Goal: Contribute content: Contribute content

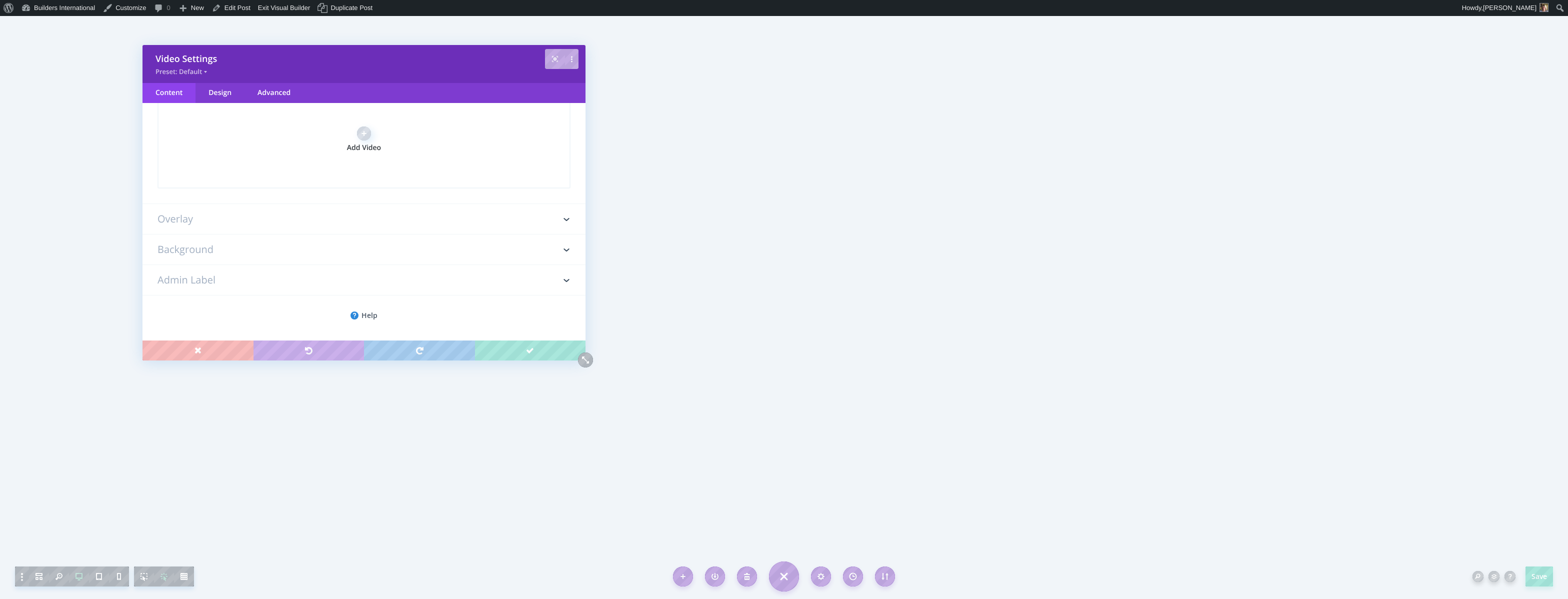
scroll to position [191, 0]
click at [563, 220] on icon at bounding box center [566, 220] width 6 height 3
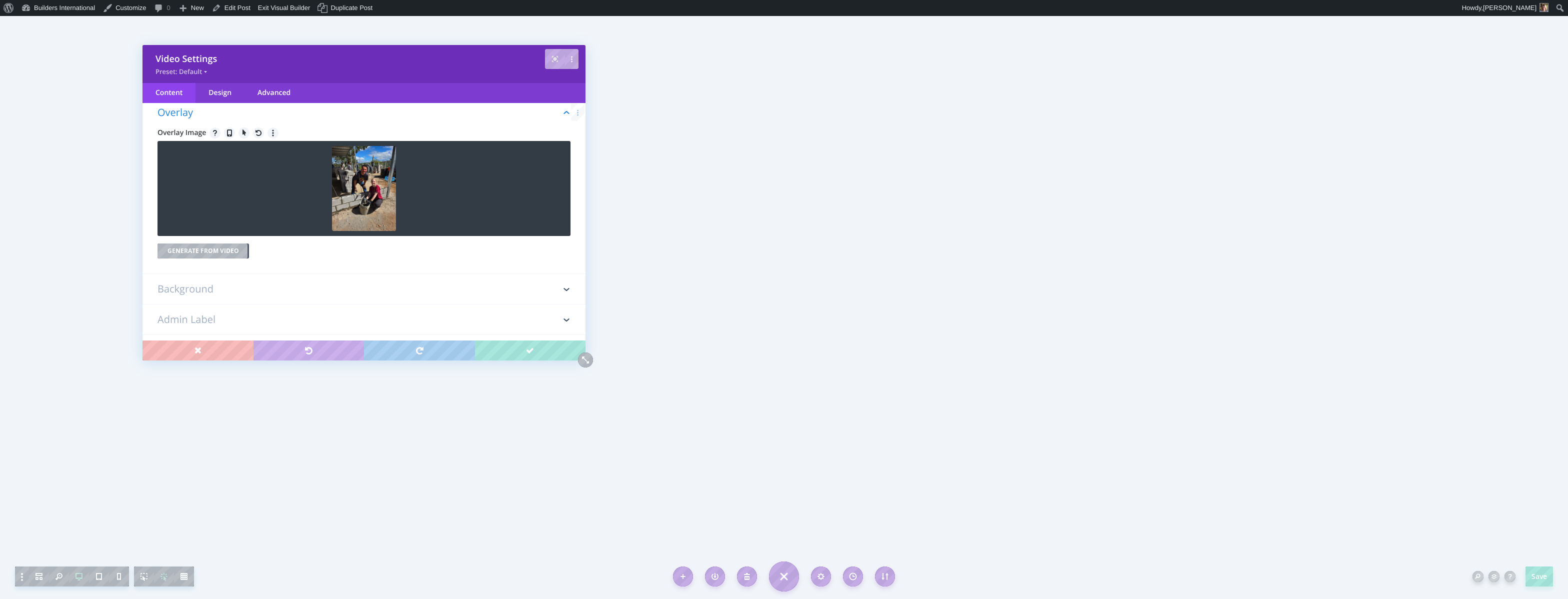
scroll to position [60, 0]
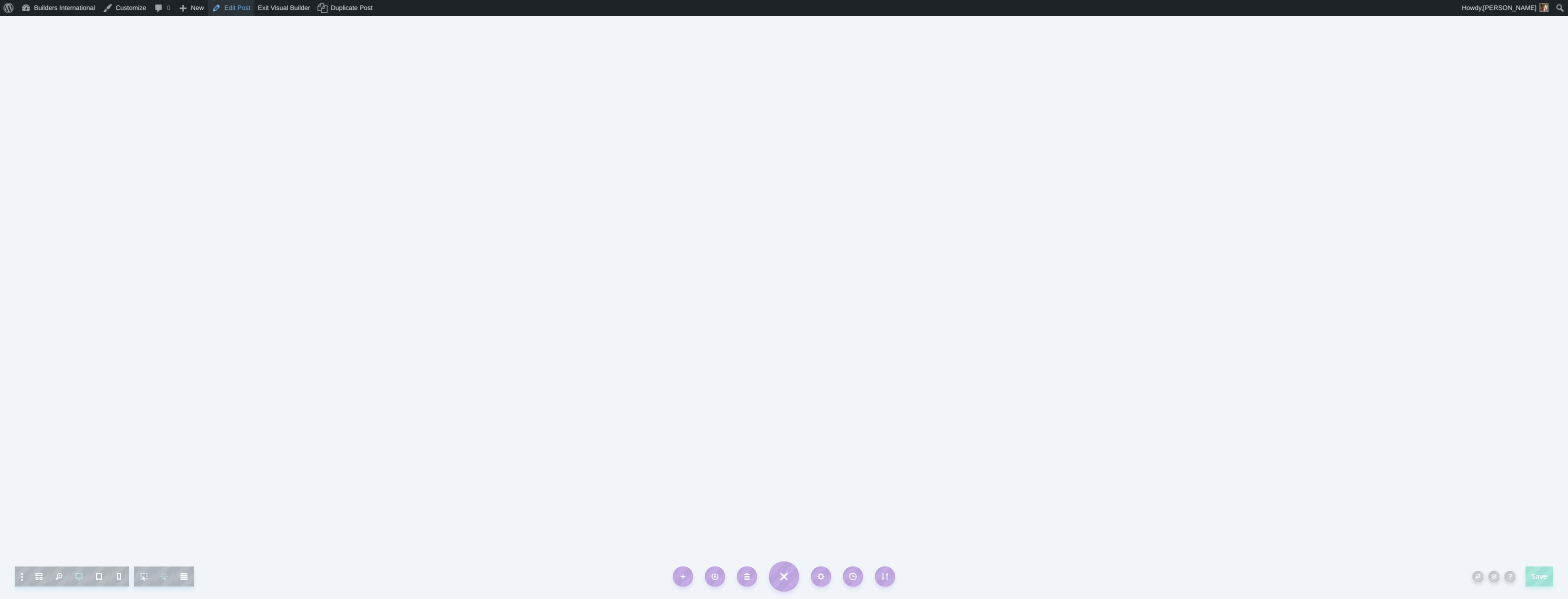
click at [248, 12] on link "Edit Post" at bounding box center [231, 8] width 46 height 16
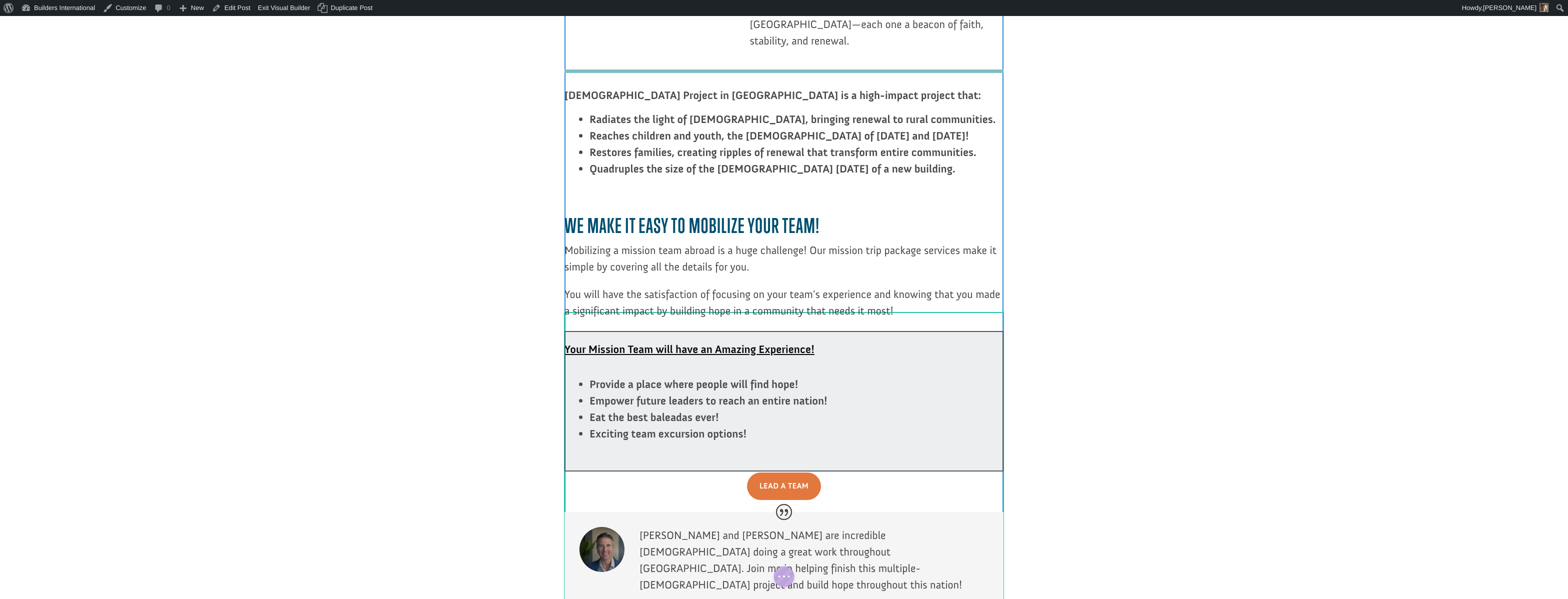
scroll to position [1678, 0]
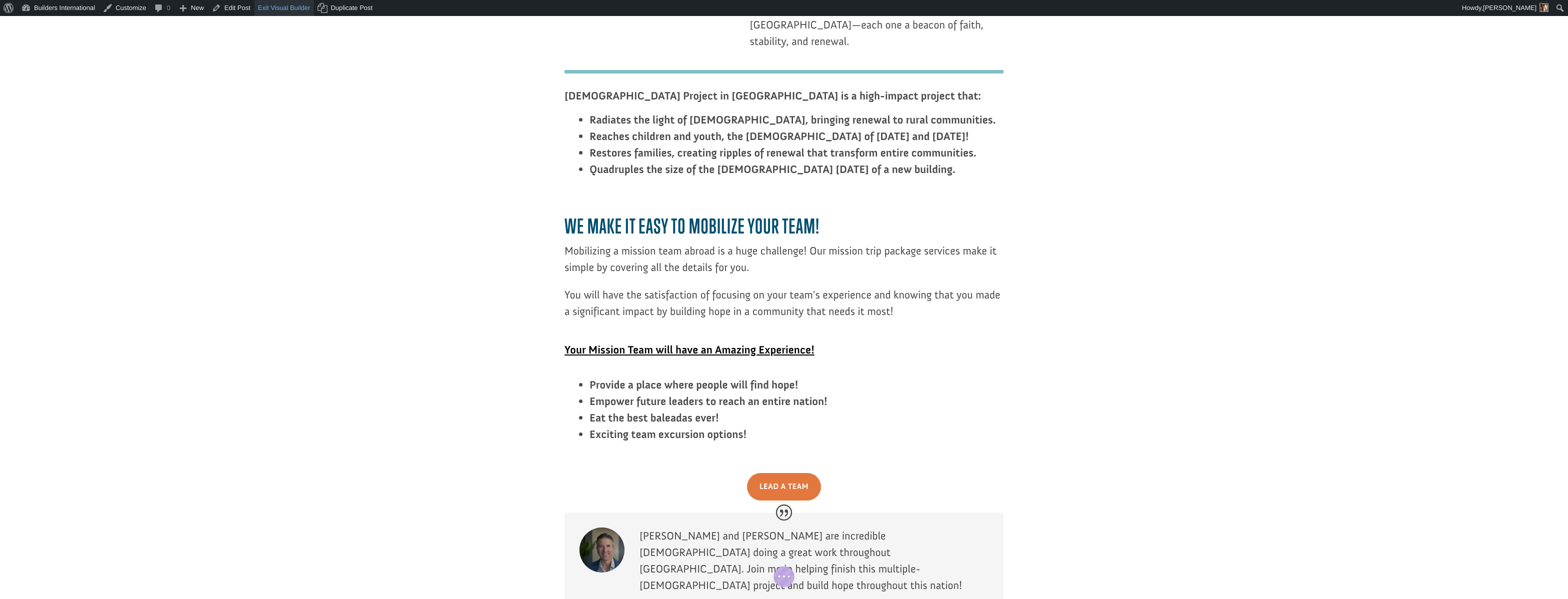
click at [276, 5] on link "Exit Visual Builder" at bounding box center [285, 8] width 60 height 16
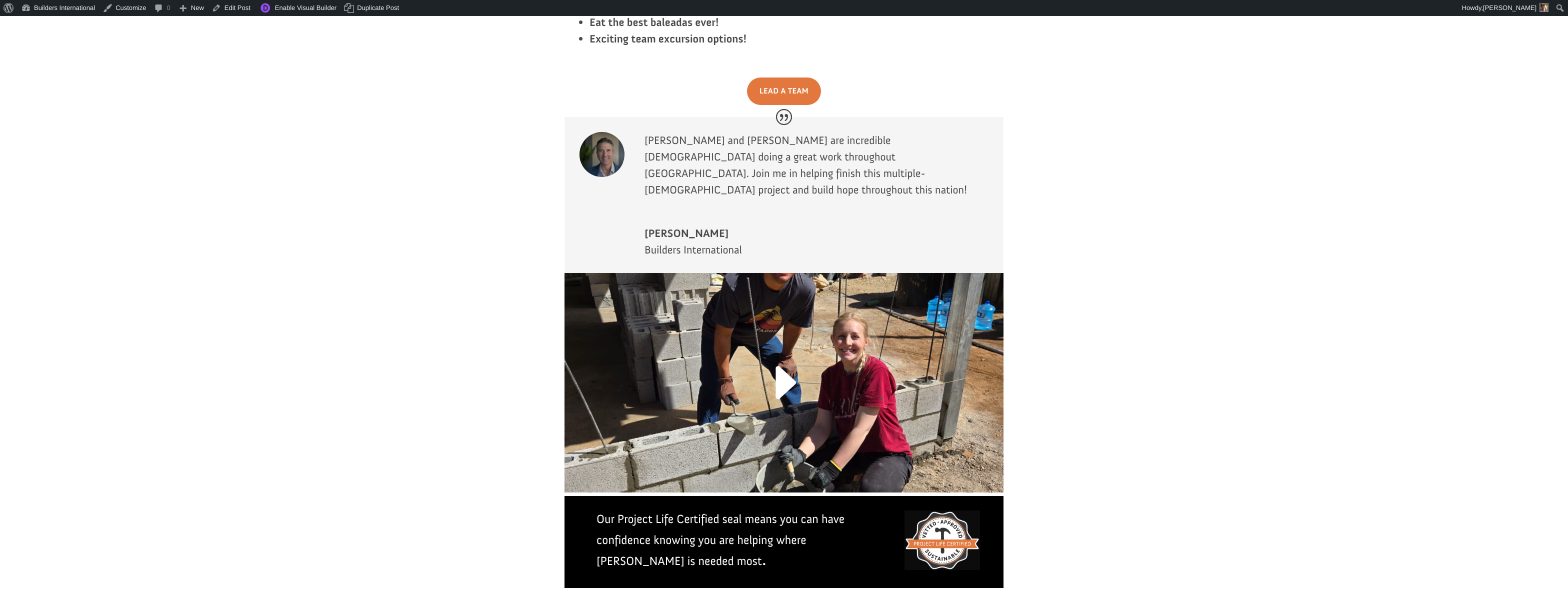
scroll to position [2084, 0]
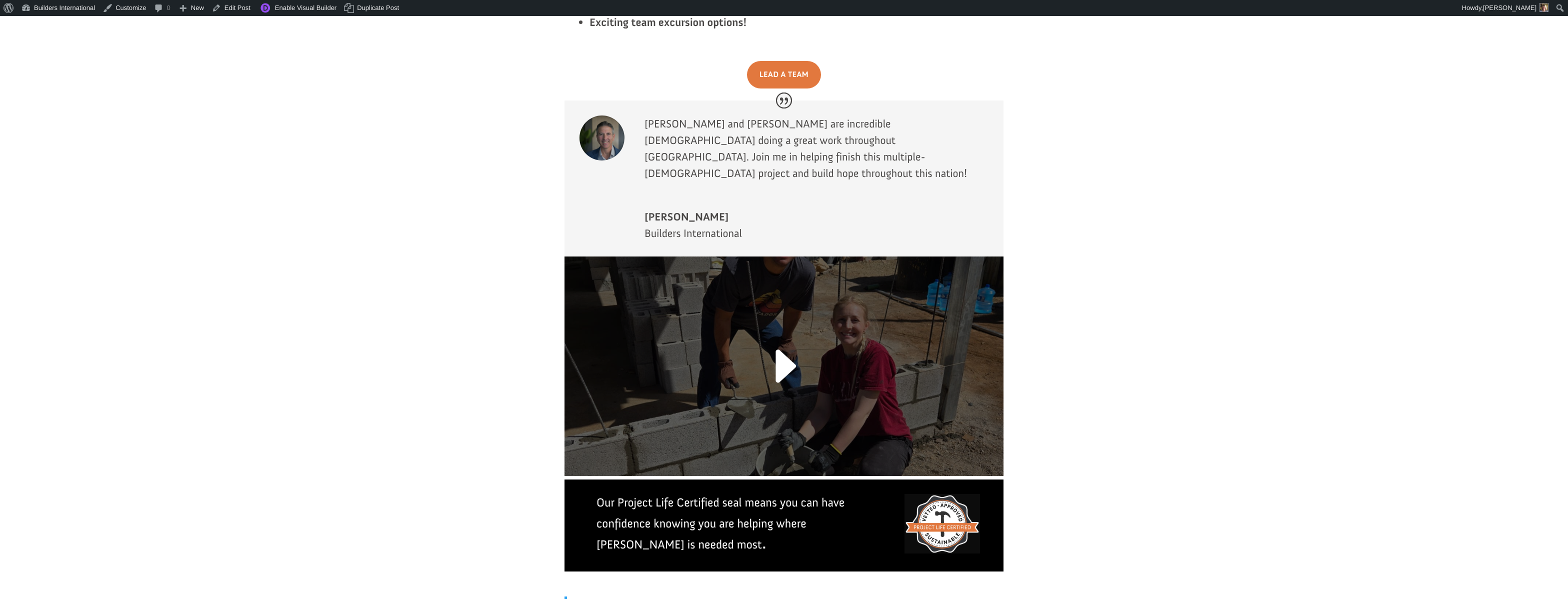
click at [754, 333] on link at bounding box center [784, 372] width 66 height 78
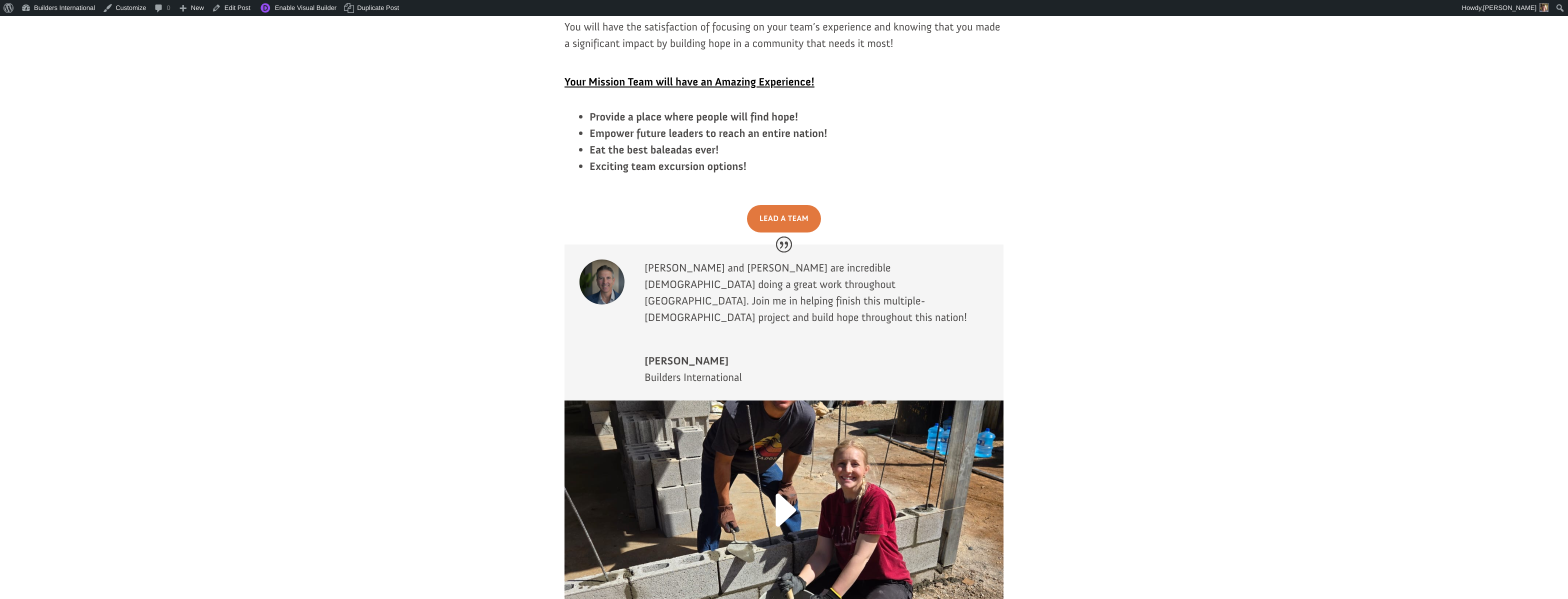
scroll to position [1942, 0]
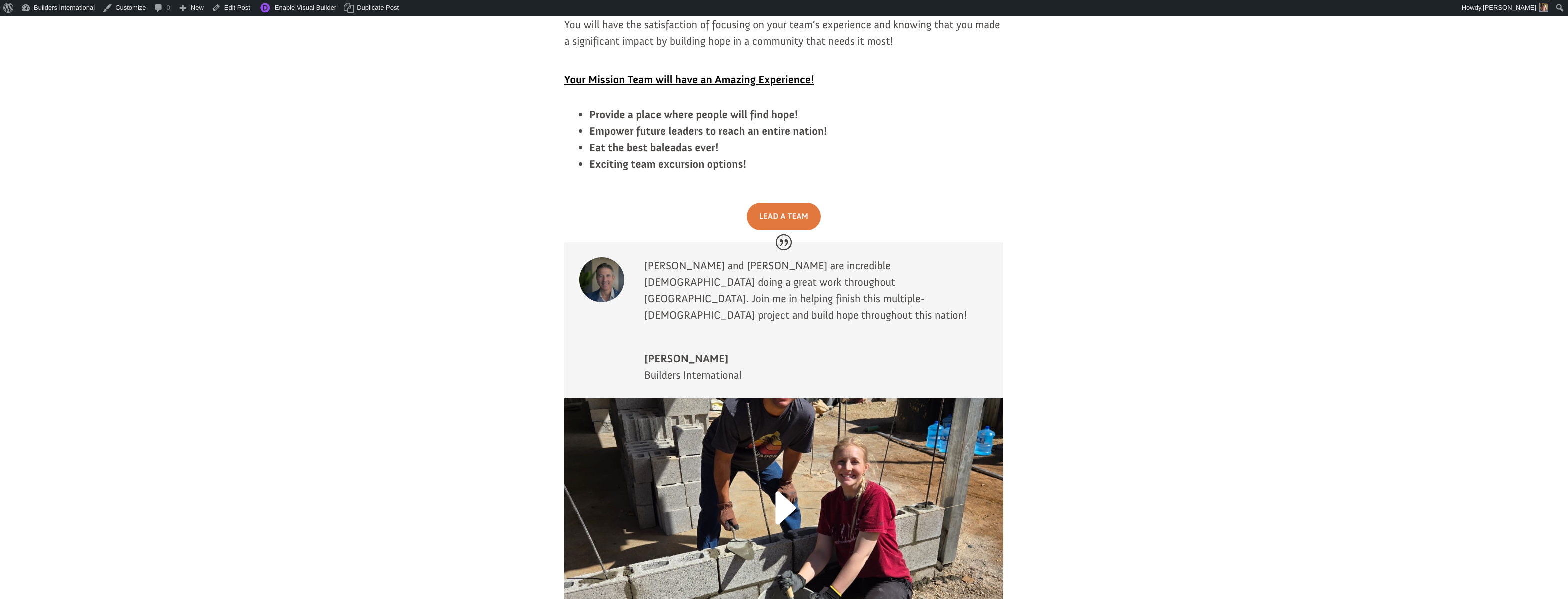
click at [779, 475] on link at bounding box center [784, 514] width 66 height 78
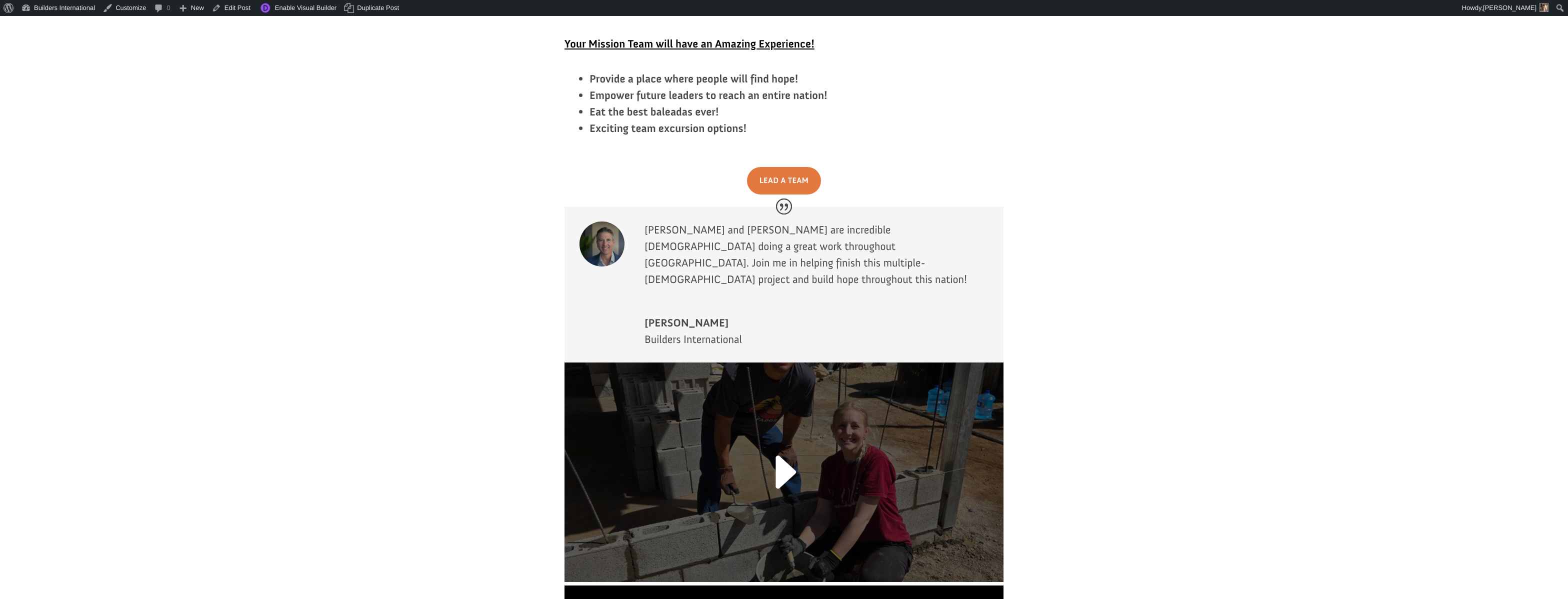
scroll to position [1982, 0]
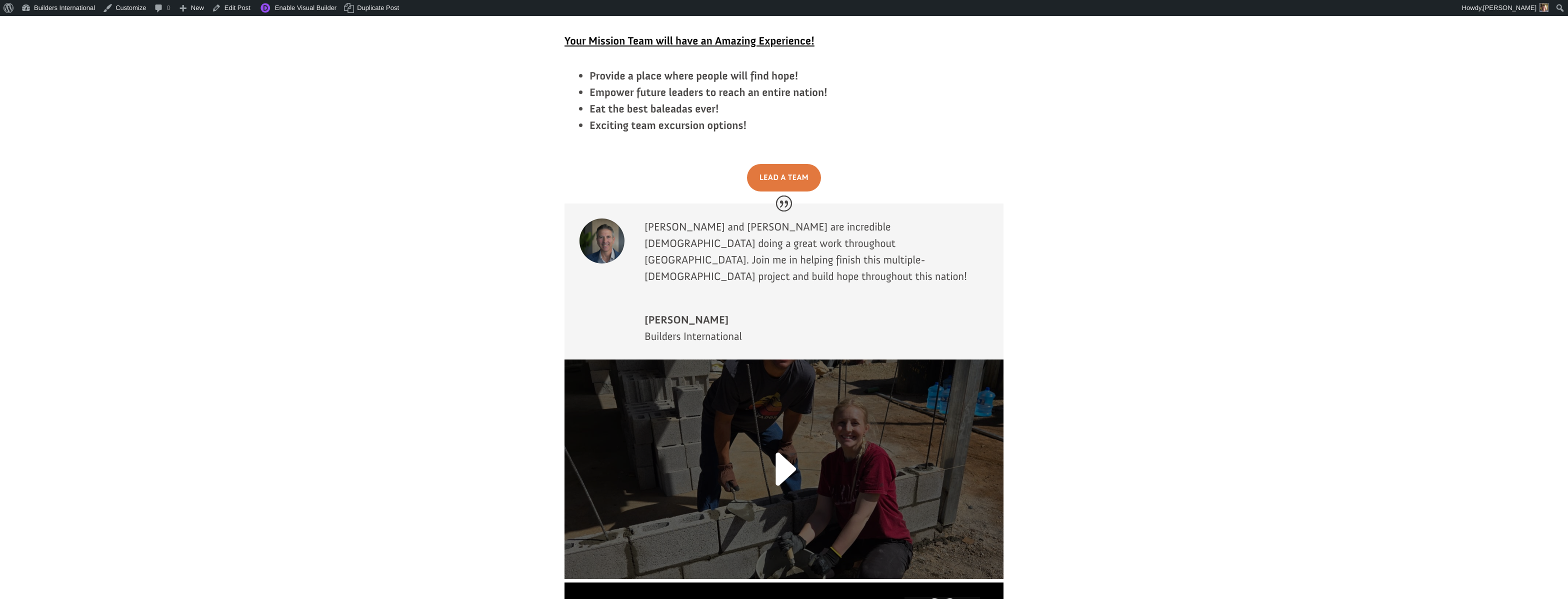
click at [776, 436] on link at bounding box center [784, 475] width 66 height 78
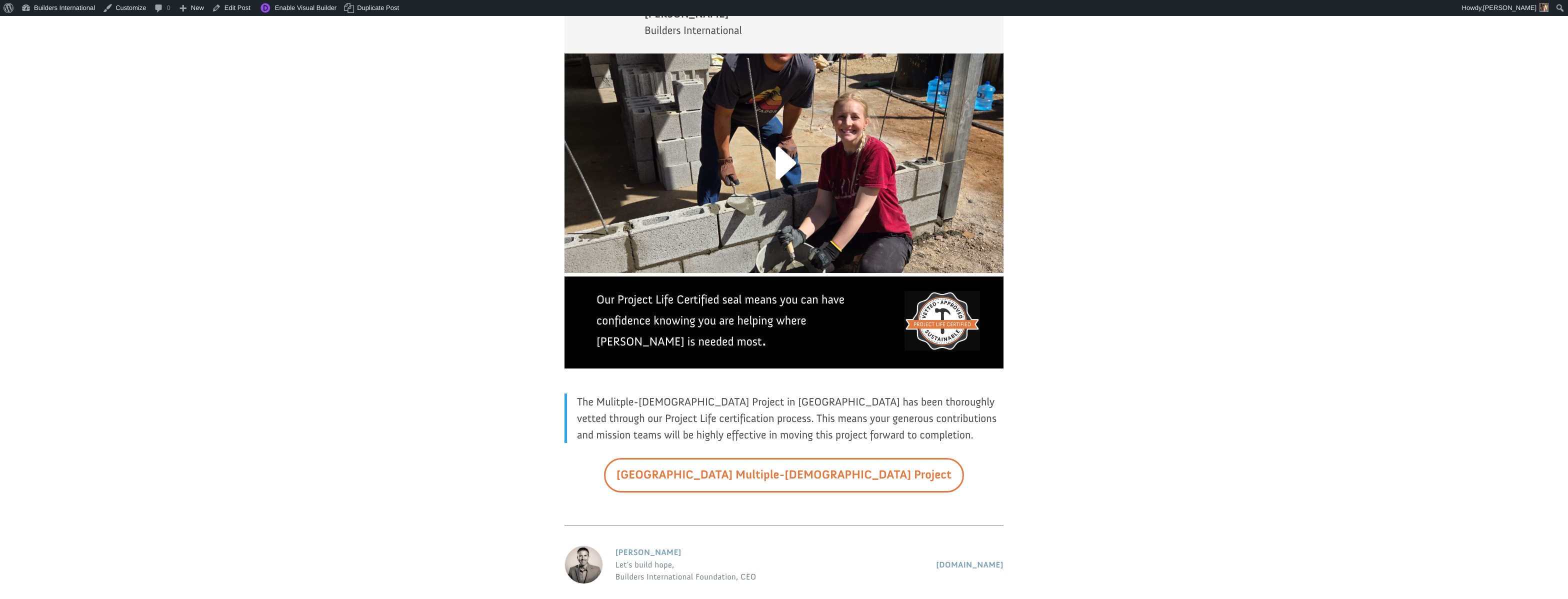
scroll to position [2288, 0]
click at [721, 458] on link "[GEOGRAPHIC_DATA] Multiple-[DEMOGRAPHIC_DATA] Project" at bounding box center [784, 475] width 360 height 34
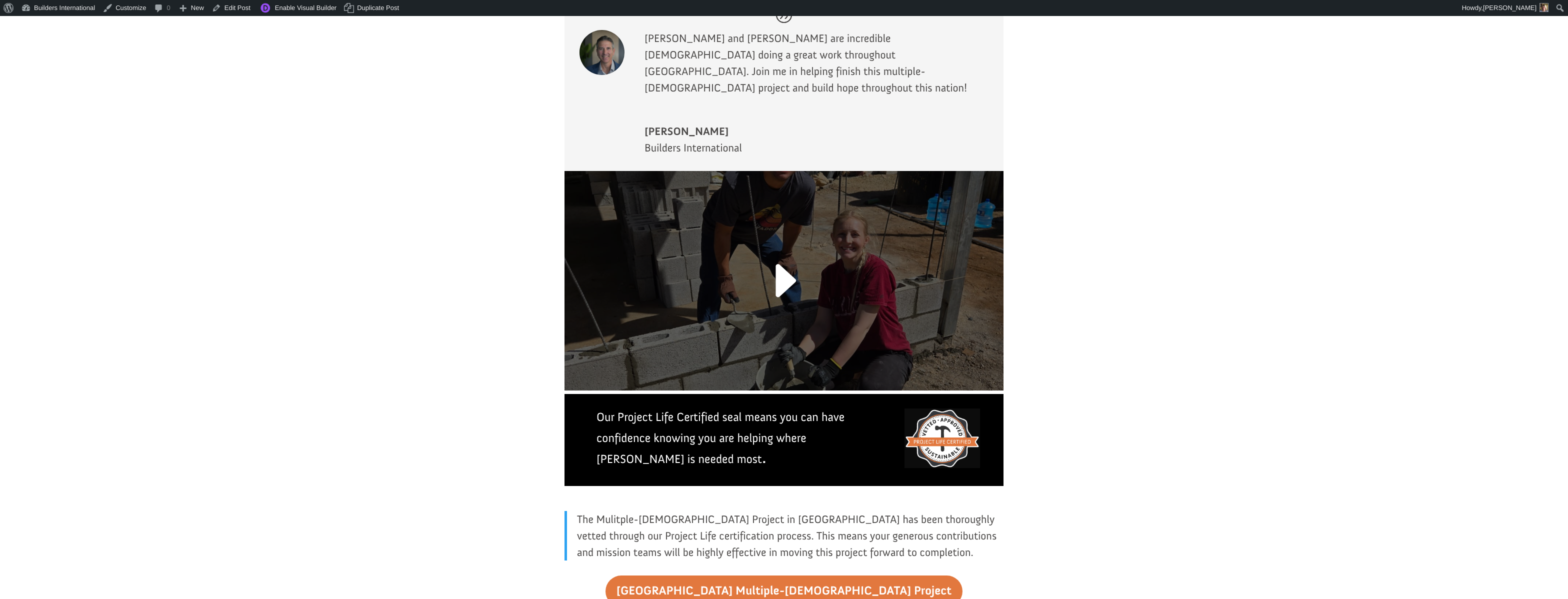
scroll to position [2169, 0]
click at [776, 248] on link at bounding box center [784, 287] width 66 height 78
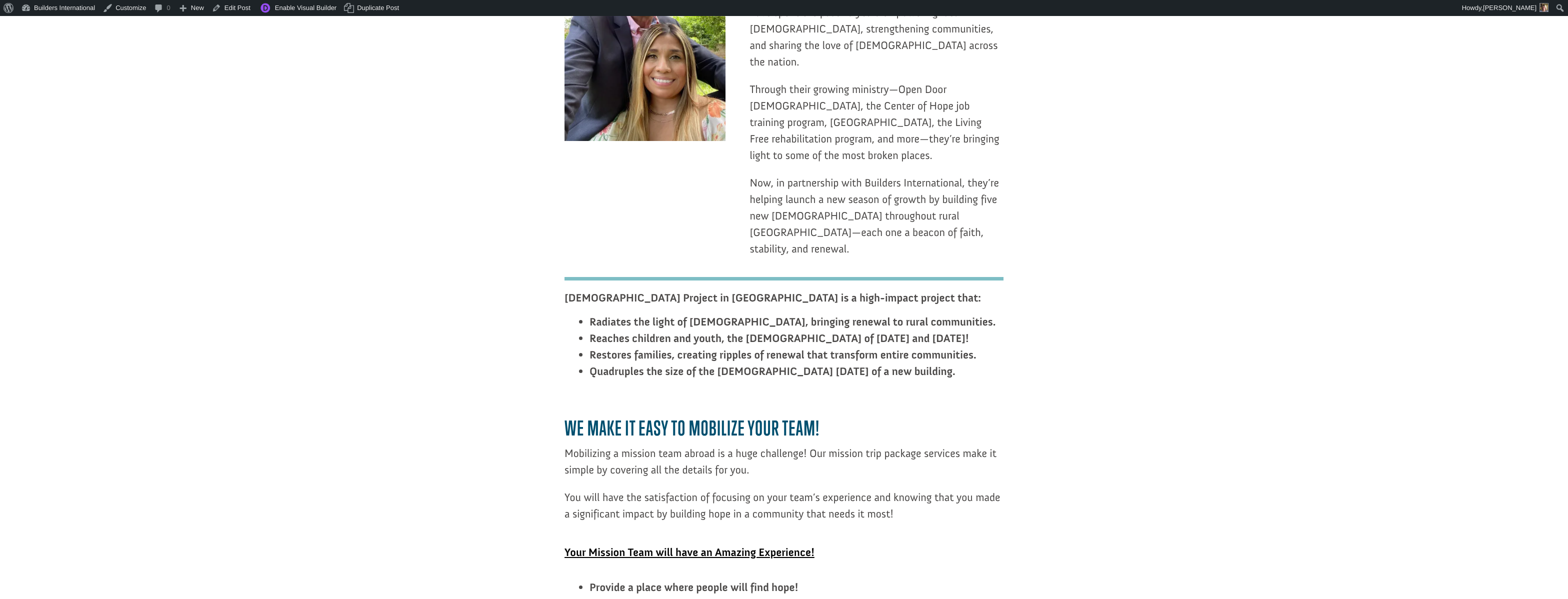
scroll to position [1508, 0]
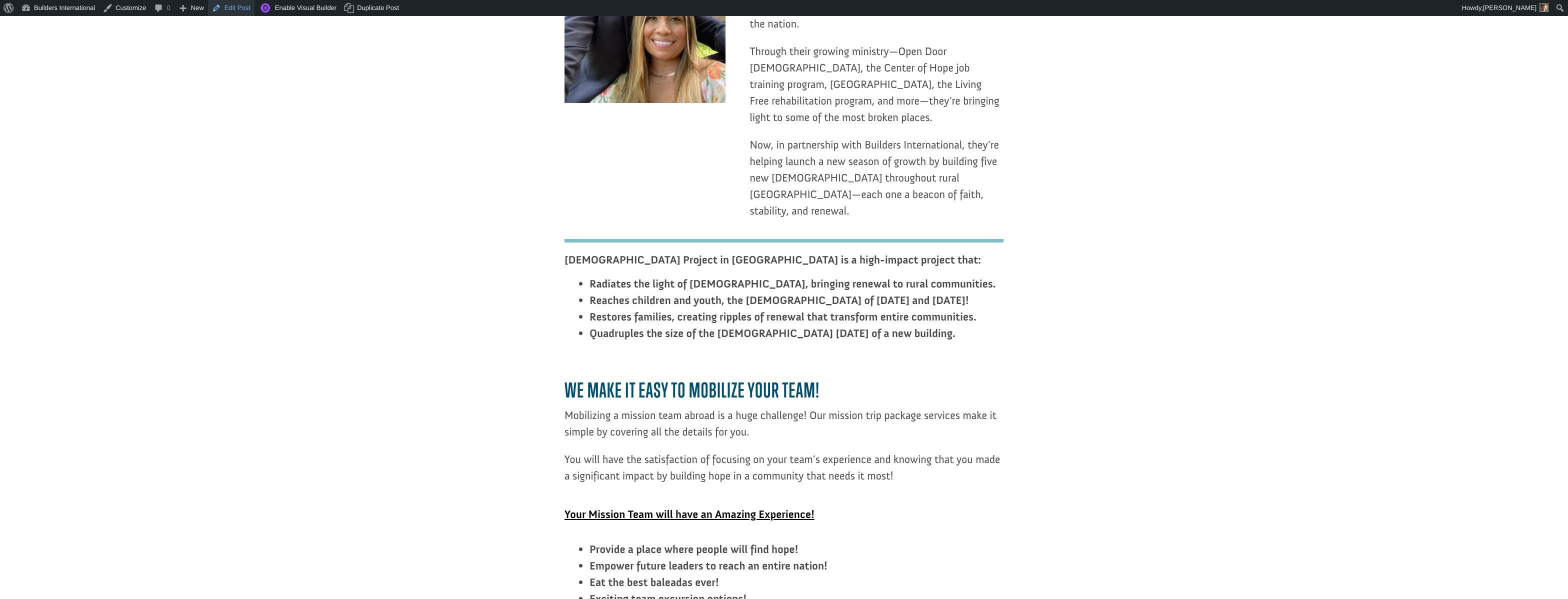
click at [237, 7] on link "Edit Post" at bounding box center [231, 8] width 46 height 16
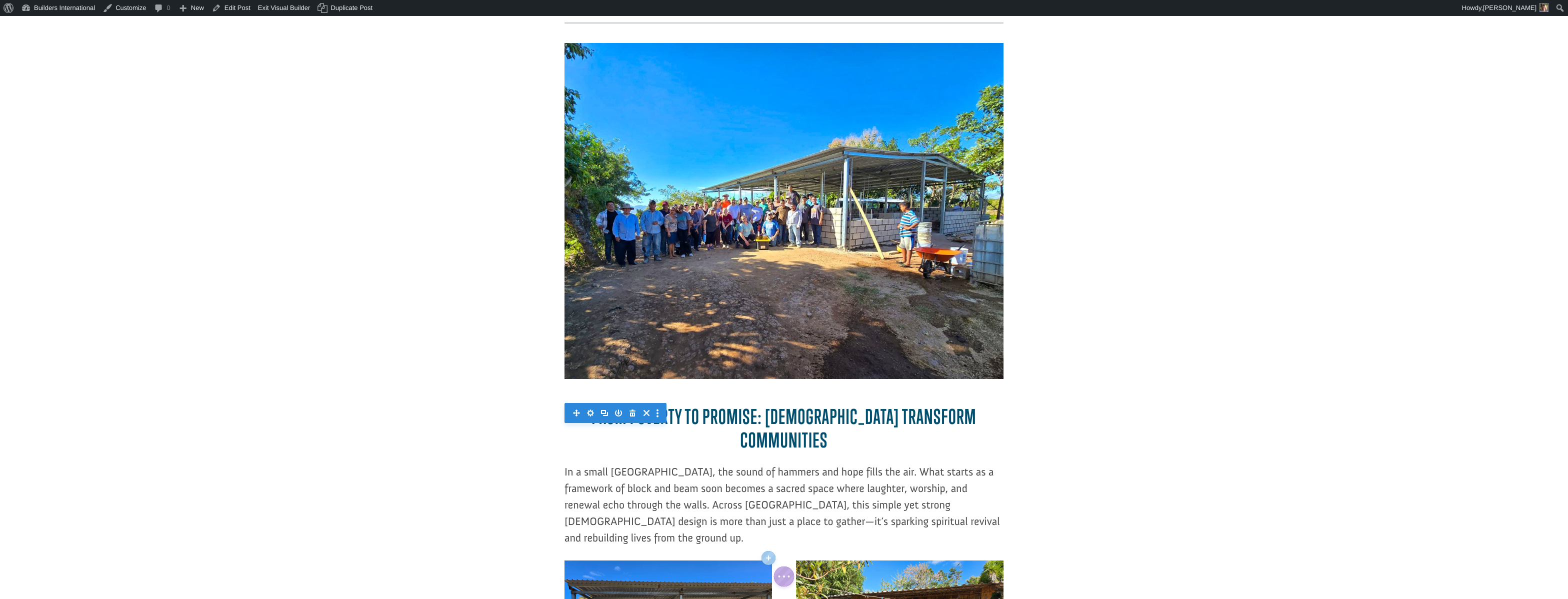
scroll to position [215, 0]
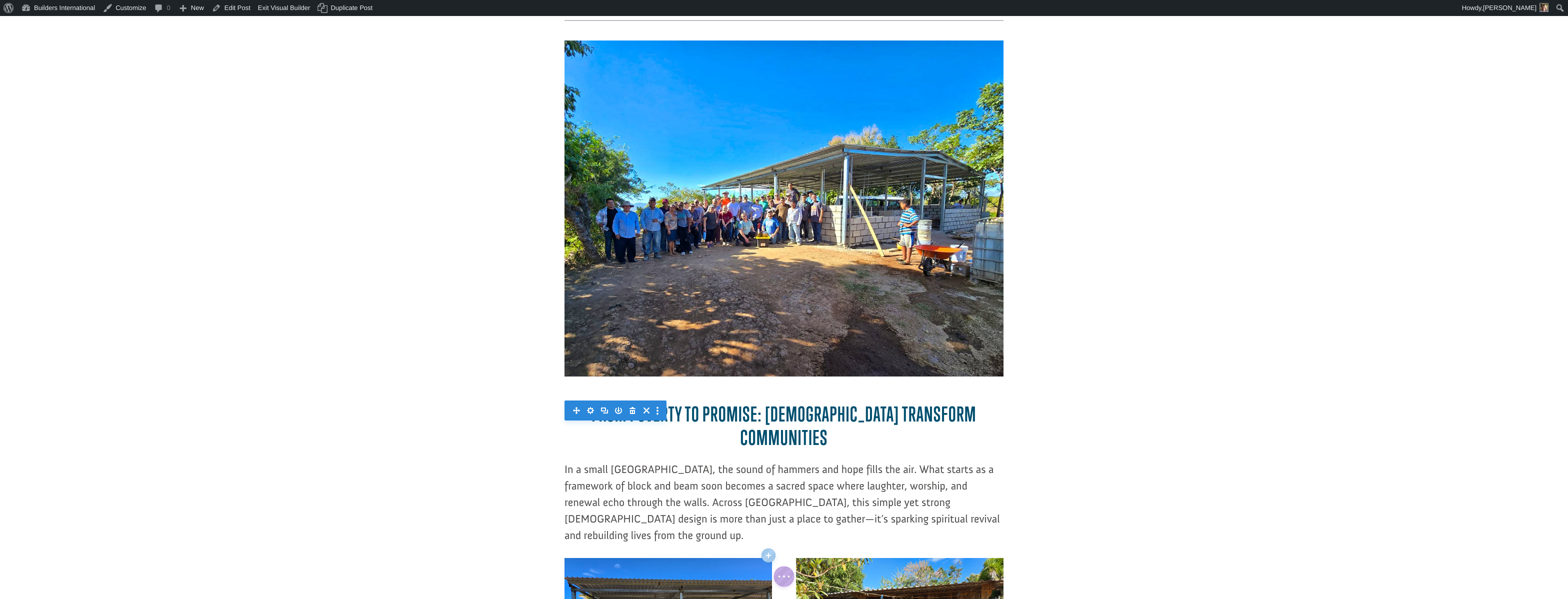
drag, startPoint x: 740, startPoint y: 346, endPoint x: 742, endPoint y: 352, distance: 6.3
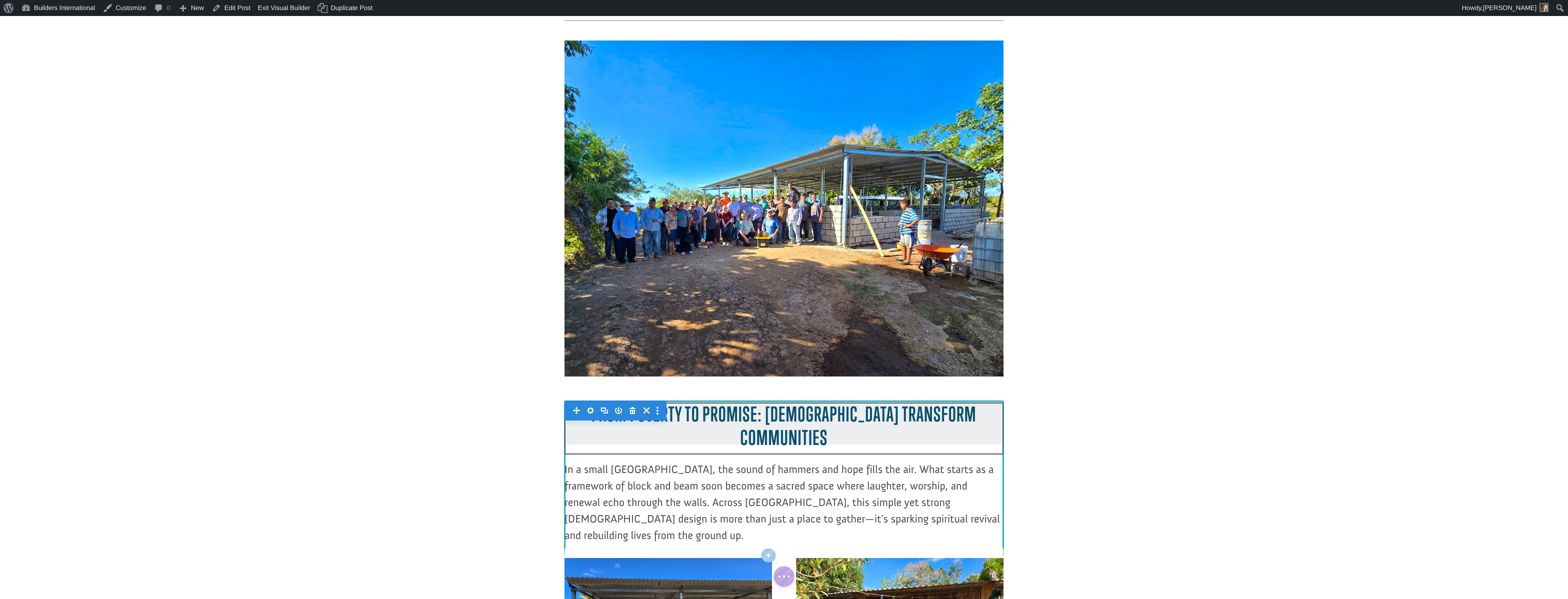
click at [739, 403] on div at bounding box center [784, 423] width 439 height 42
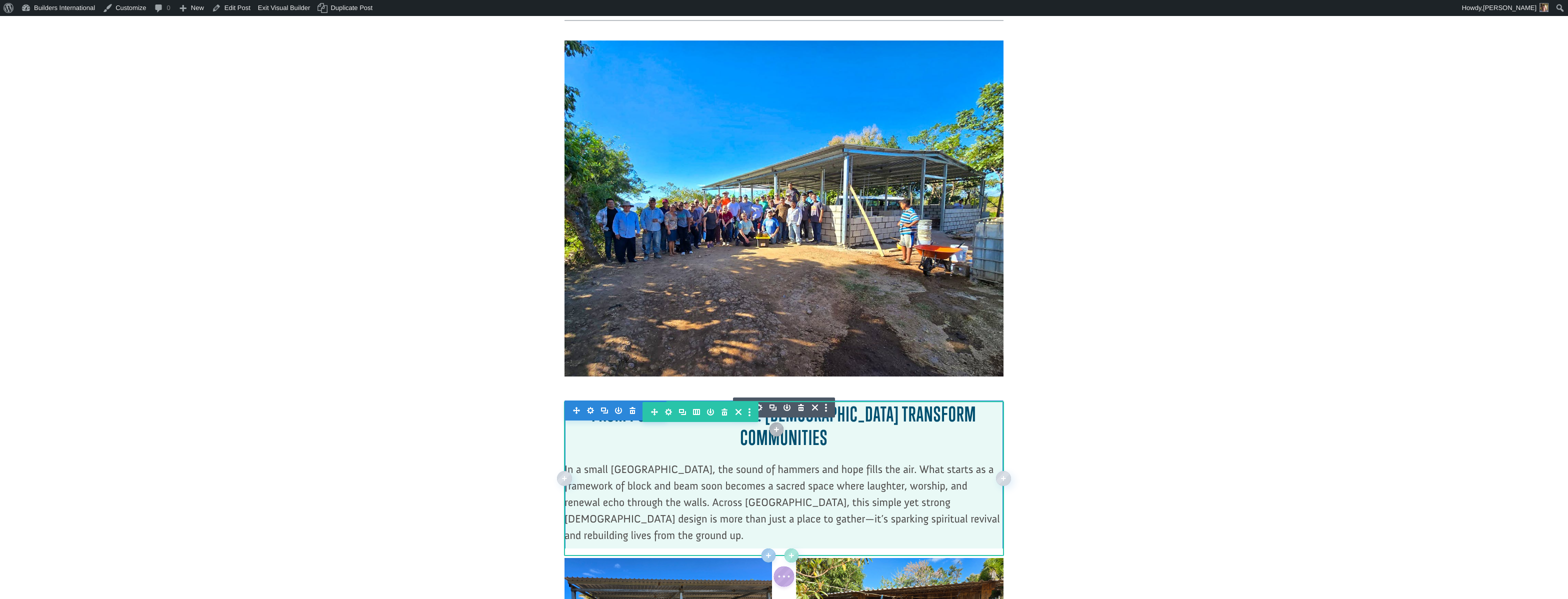
click at [759, 402] on div at bounding box center [784, 406] width 439 height 7
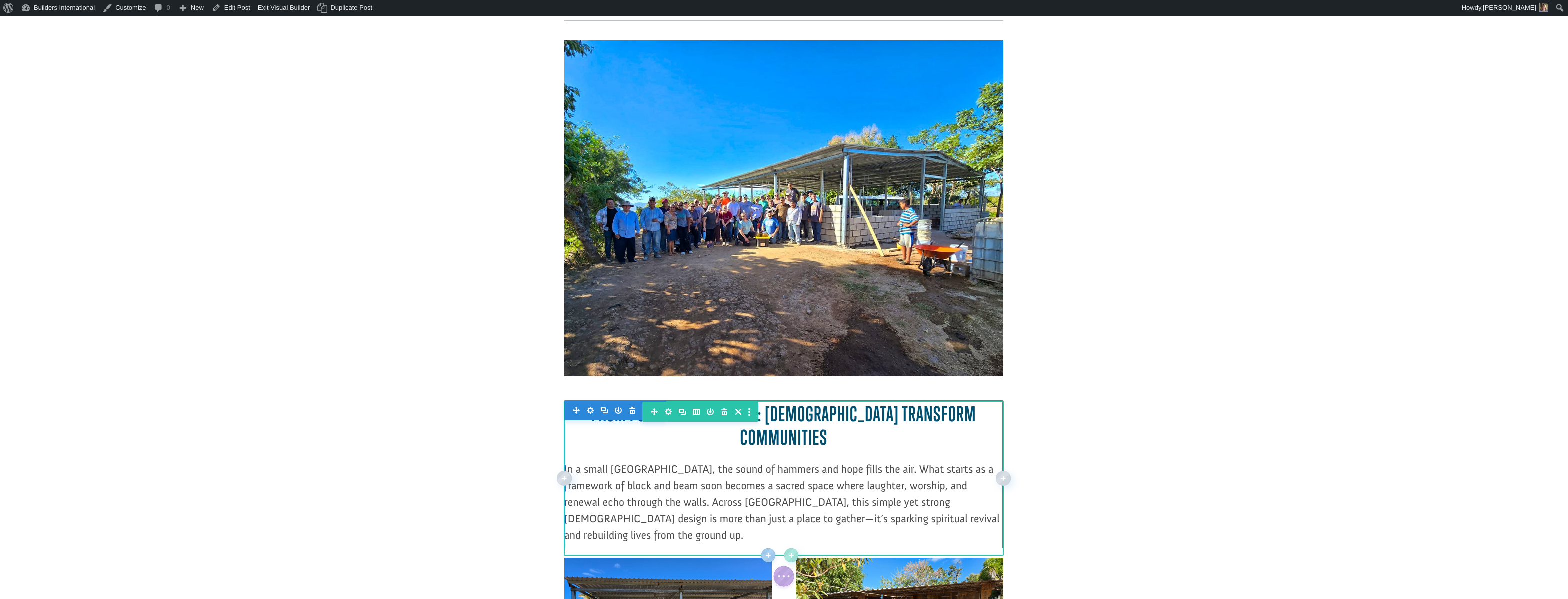
click at [768, 401] on div "From Poverty to Promise: Churches Transform Communities In a small Salvadoran v…" at bounding box center [784, 479] width 439 height 155
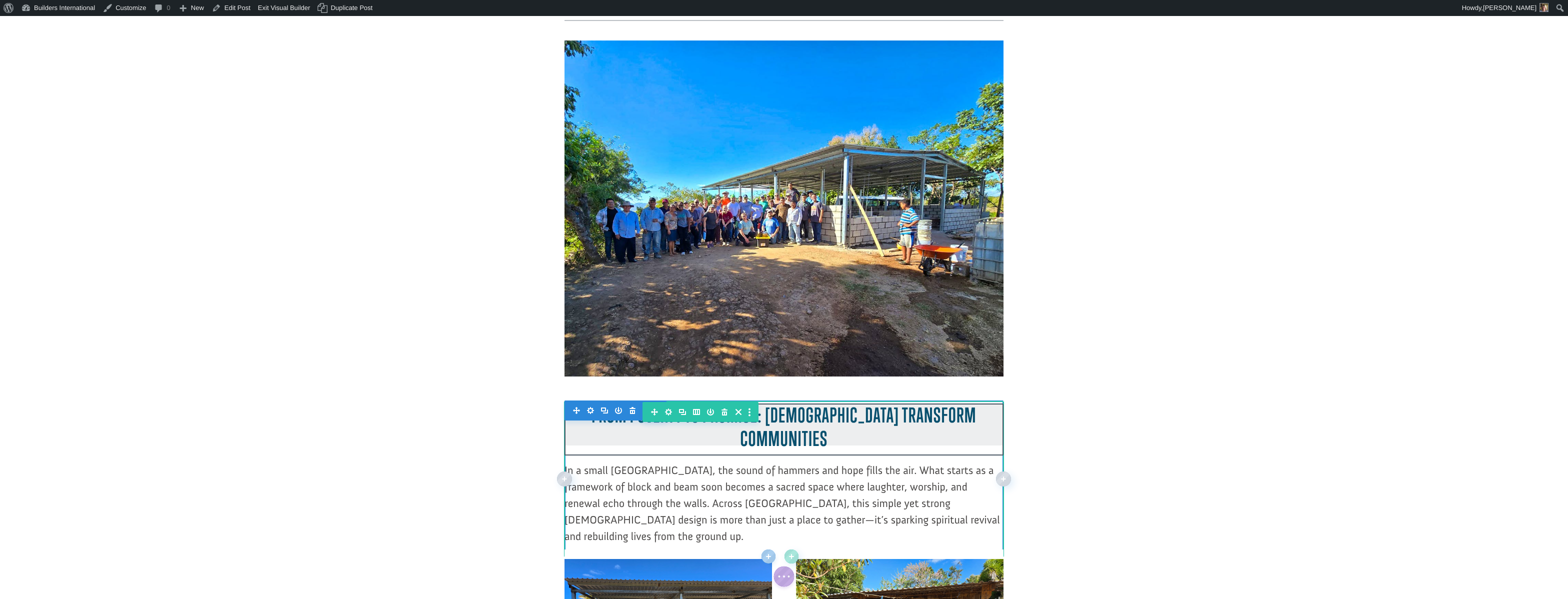
click at [782, 403] on div at bounding box center [784, 424] width 439 height 42
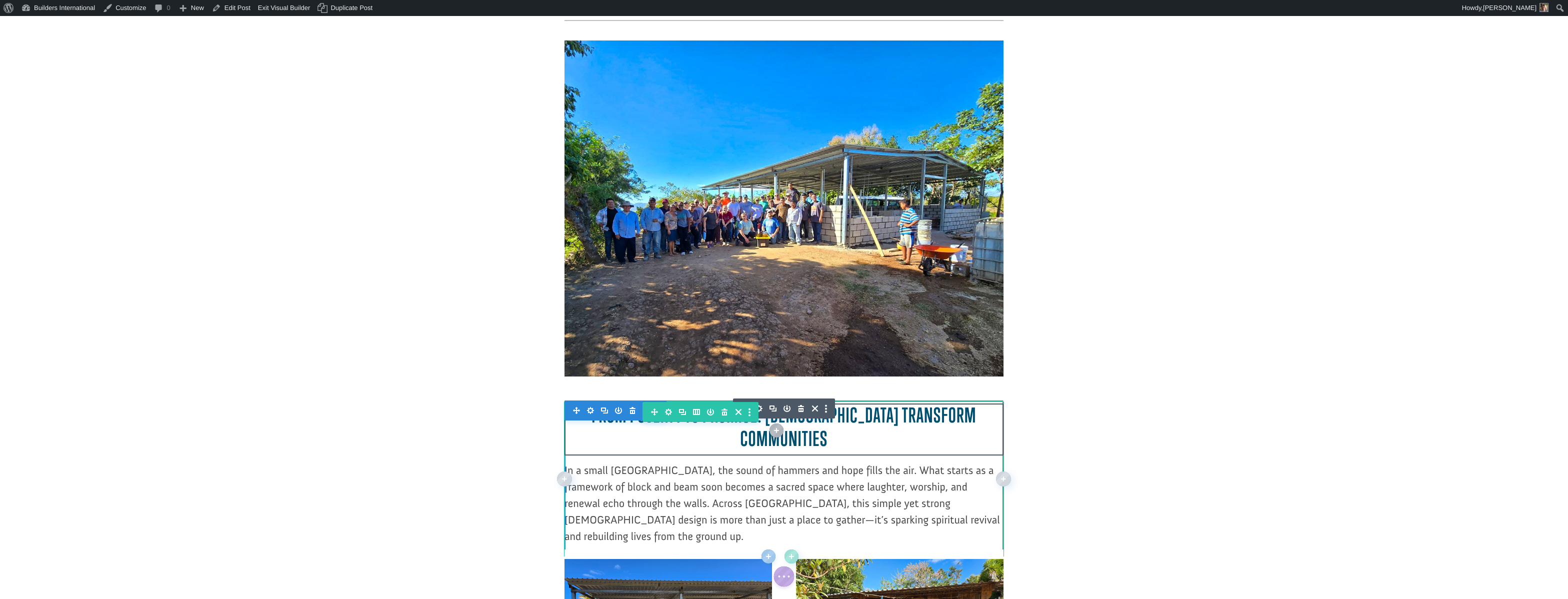
click at [760, 401] on icon "button" at bounding box center [759, 408] width 14 height 14
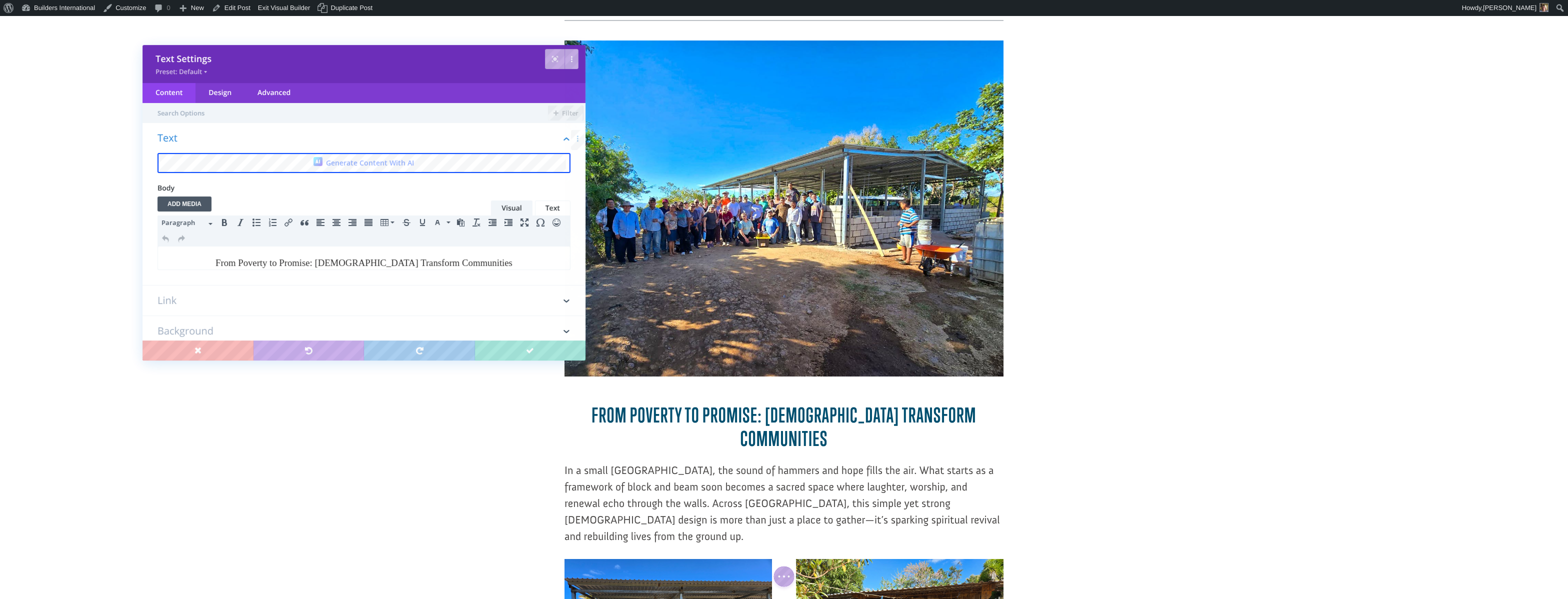
scroll to position [0, 0]
click at [319, 218] on icon "Align left" at bounding box center [320, 222] width 8 height 8
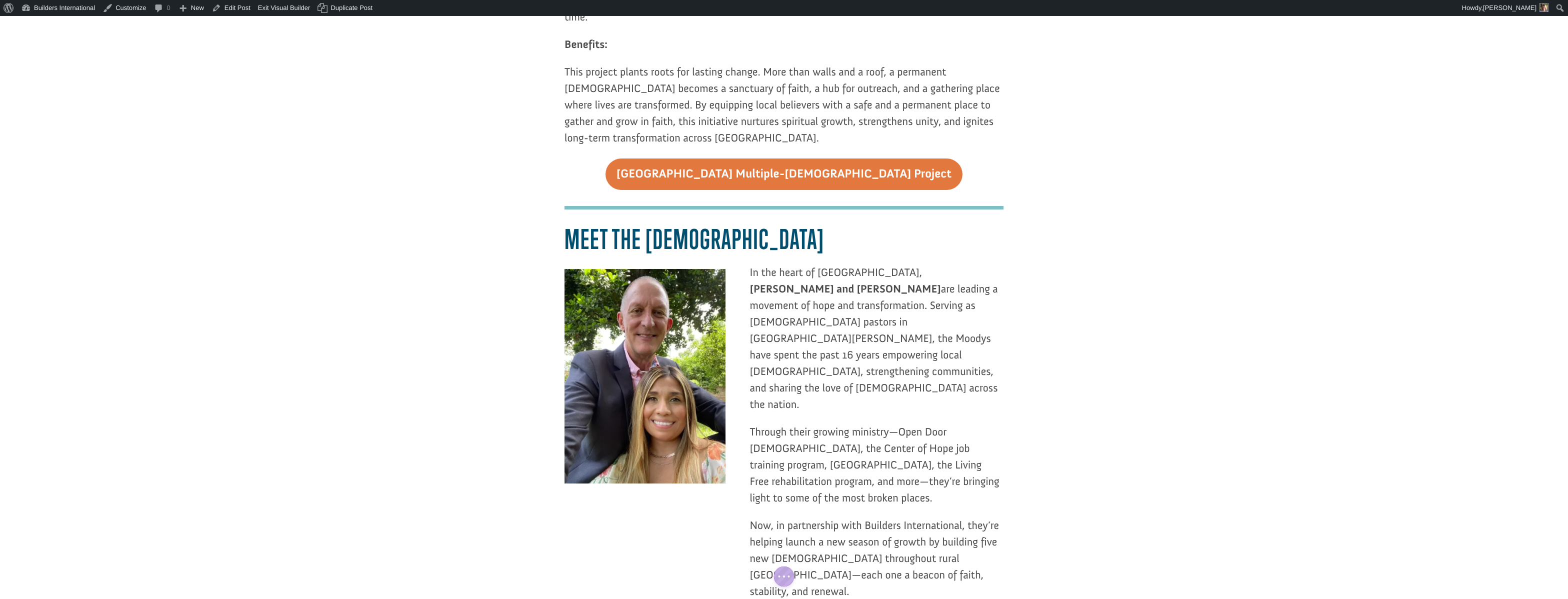
scroll to position [1131, 0]
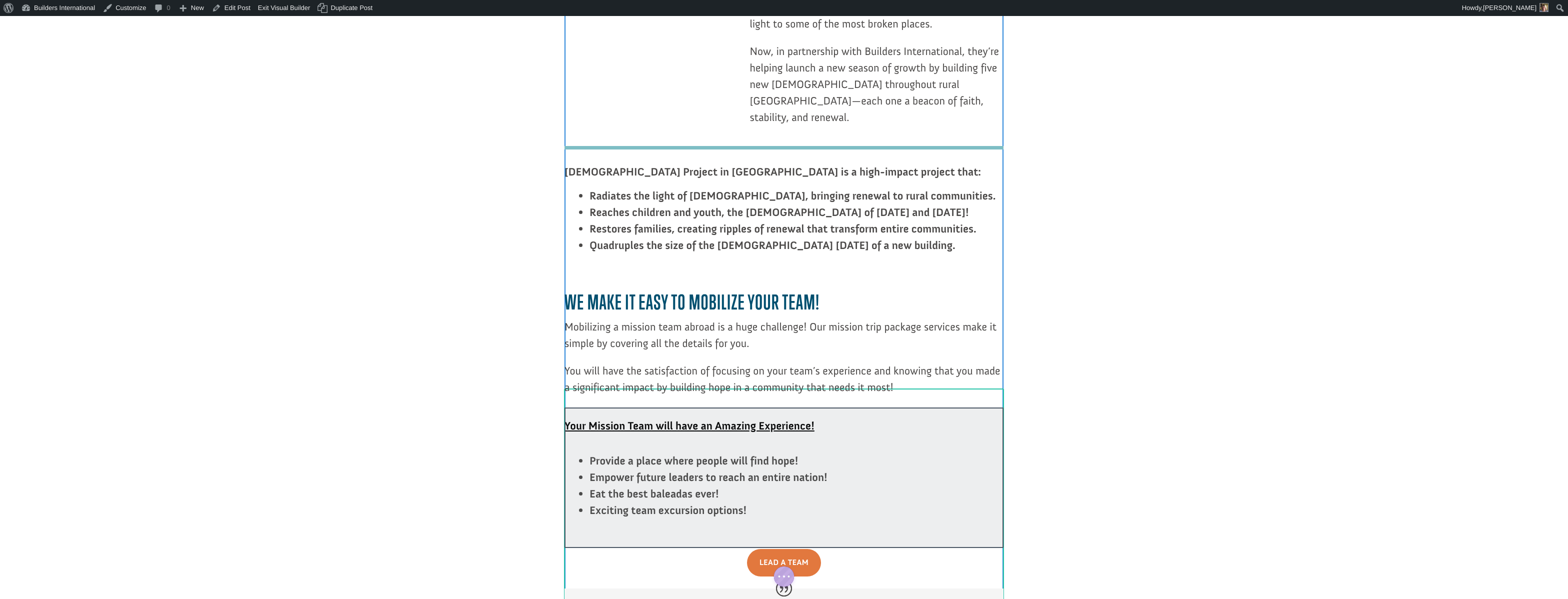
click at [620, 407] on div at bounding box center [784, 477] width 439 height 141
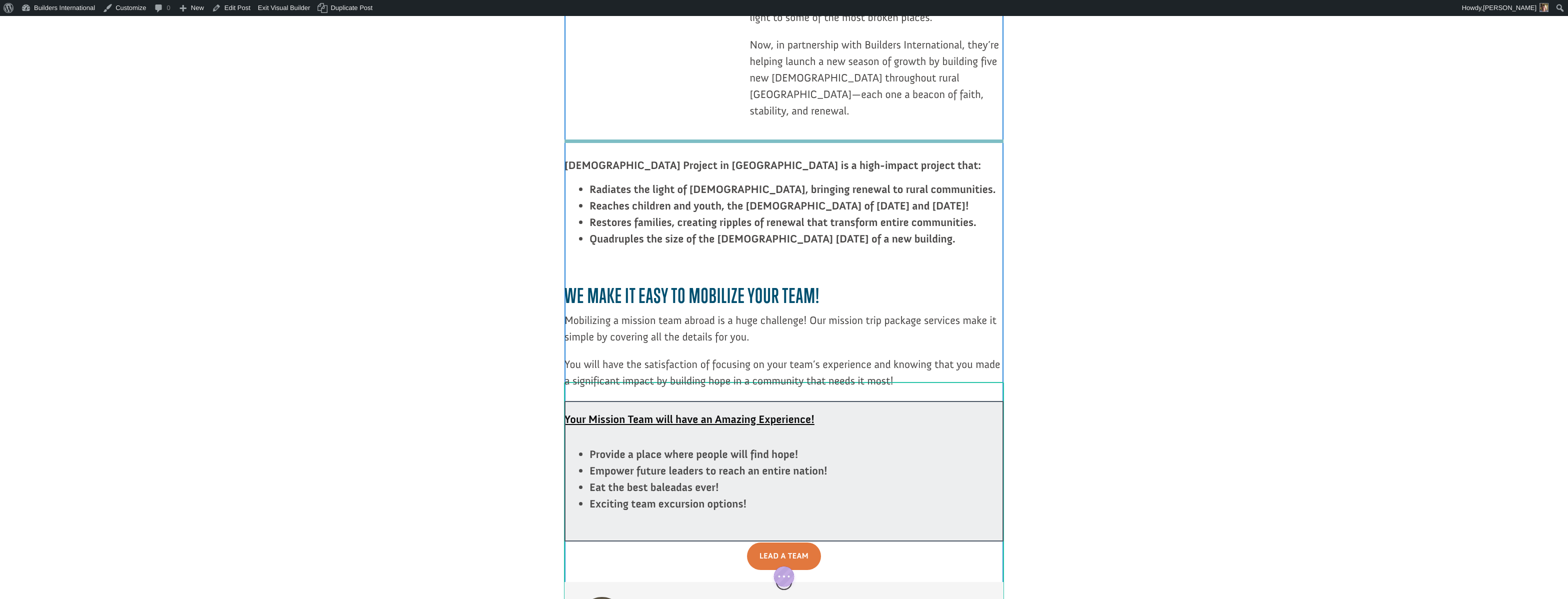
click at [604, 401] on div "Your Mission Team will have an Amazing Experience! Provide a place where people…" at bounding box center [784, 472] width 439 height 141
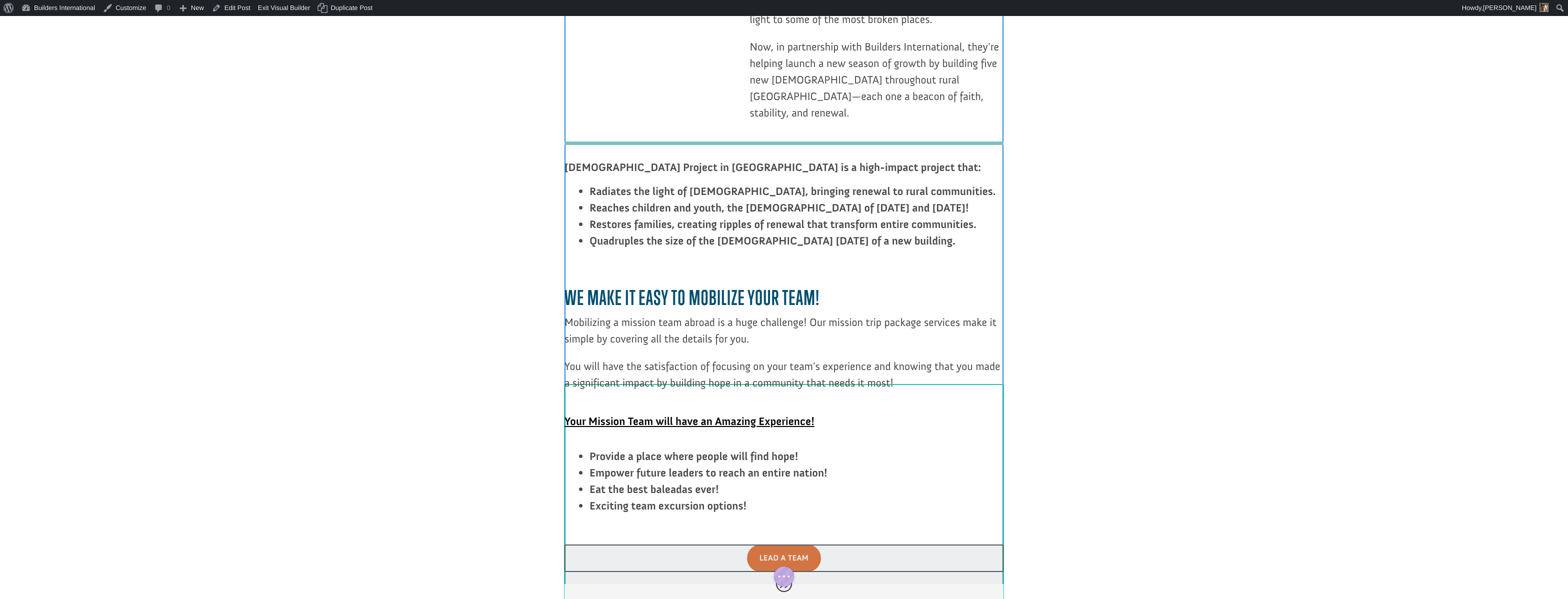
scroll to position [1608, 0]
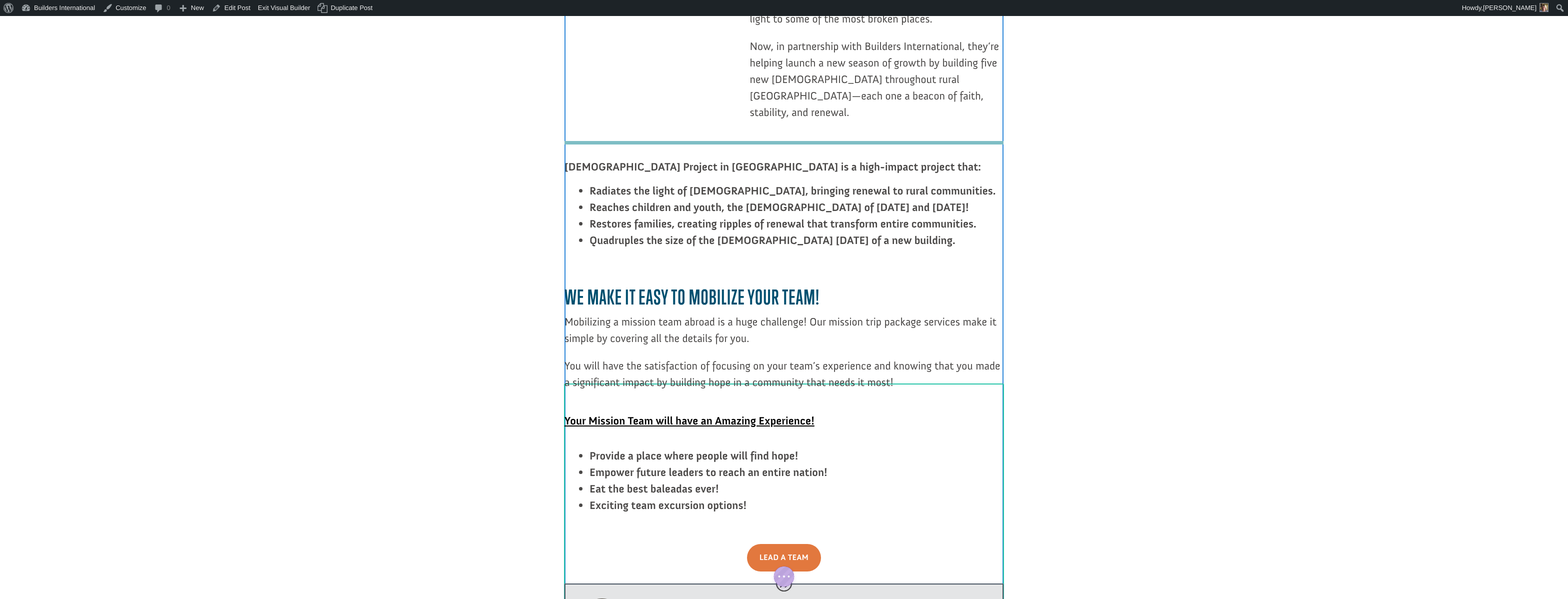
click at [639, 544] on div at bounding box center [784, 564] width 439 height 40
click at [735, 540] on div at bounding box center [784, 550] width 102 height 20
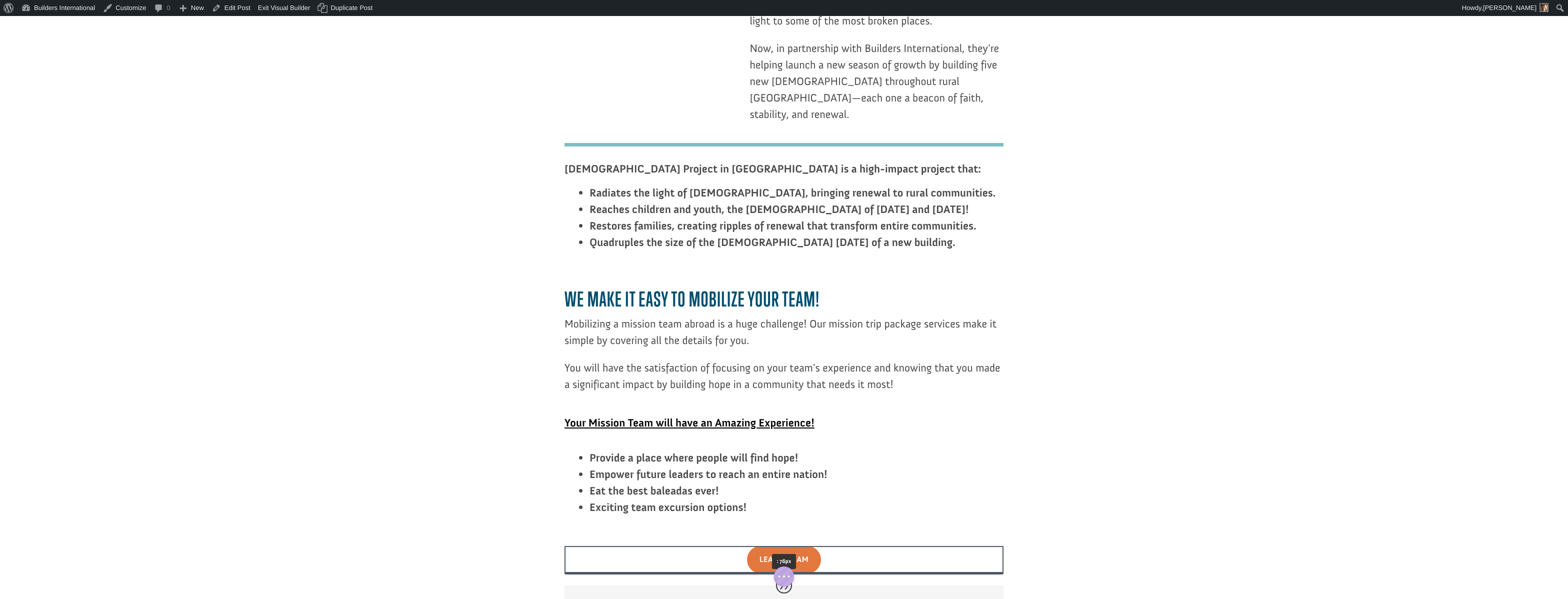
scroll to position [1604, 0]
drag, startPoint x: 704, startPoint y: 406, endPoint x: 686, endPoint y: 421, distance: 23.4
click at [686, 422] on div "Your Mission Team will have an Amazing Experience! Provide a place where people…" at bounding box center [784, 575] width 439 height 337
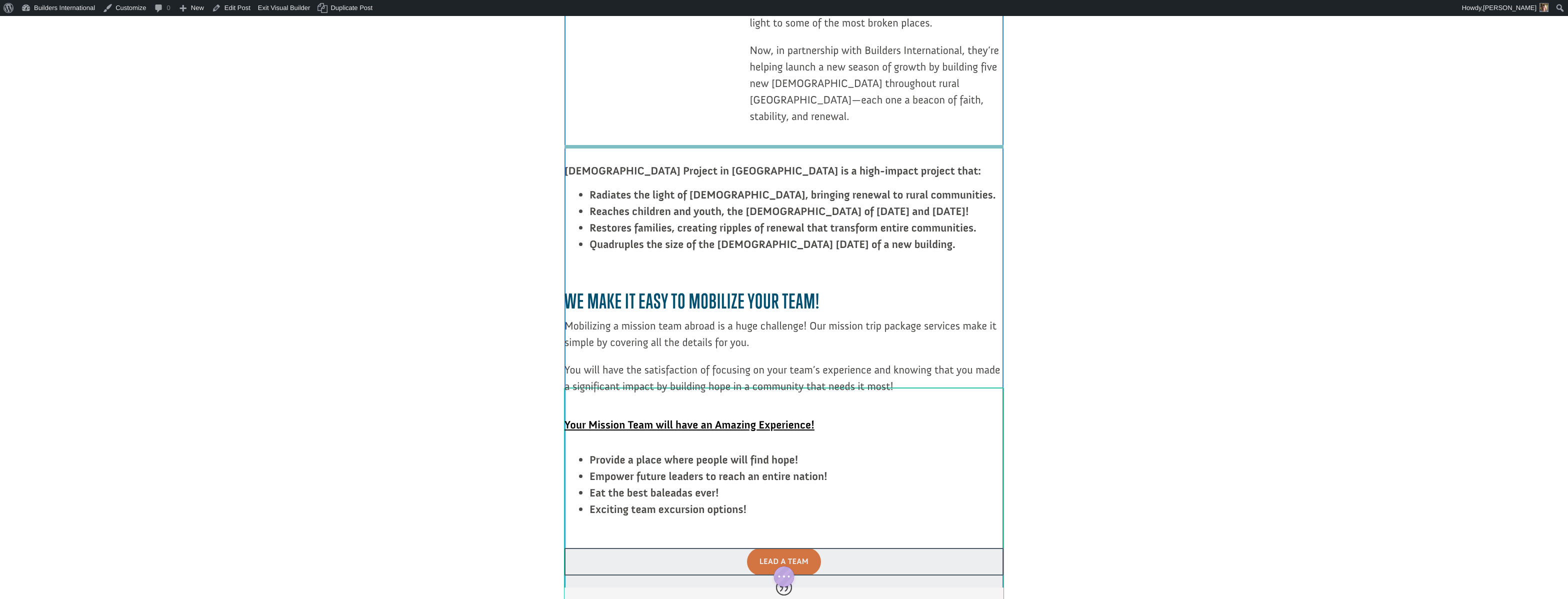
click at [683, 548] on div at bounding box center [784, 568] width 439 height 40
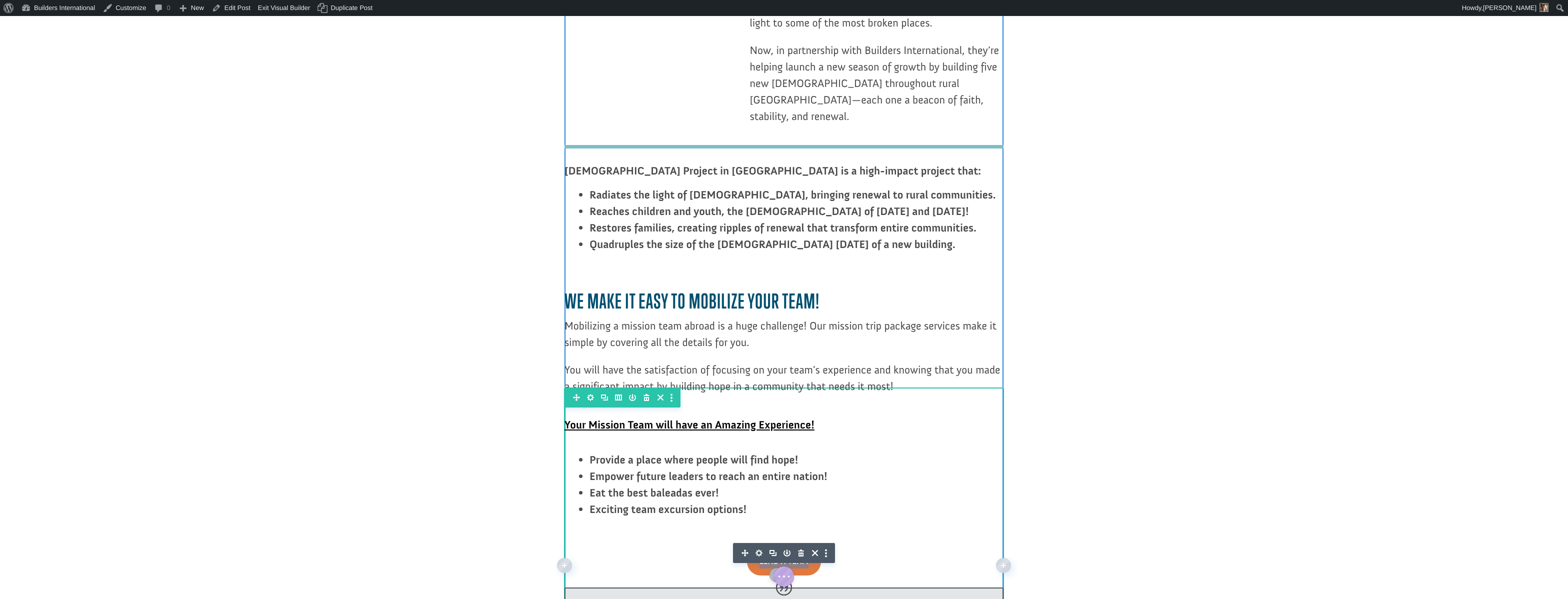
click at [678, 548] on div at bounding box center [784, 562] width 439 height 28
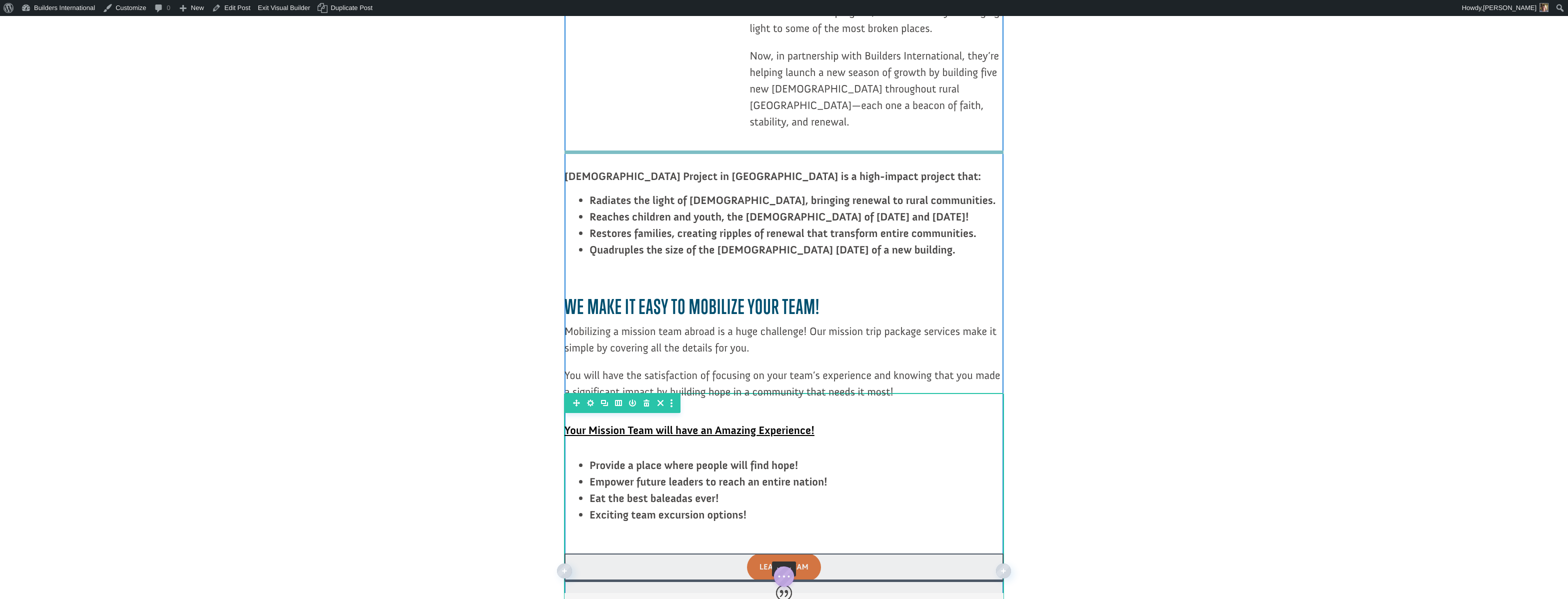
click at [697, 554] on div at bounding box center [784, 573] width 439 height 40
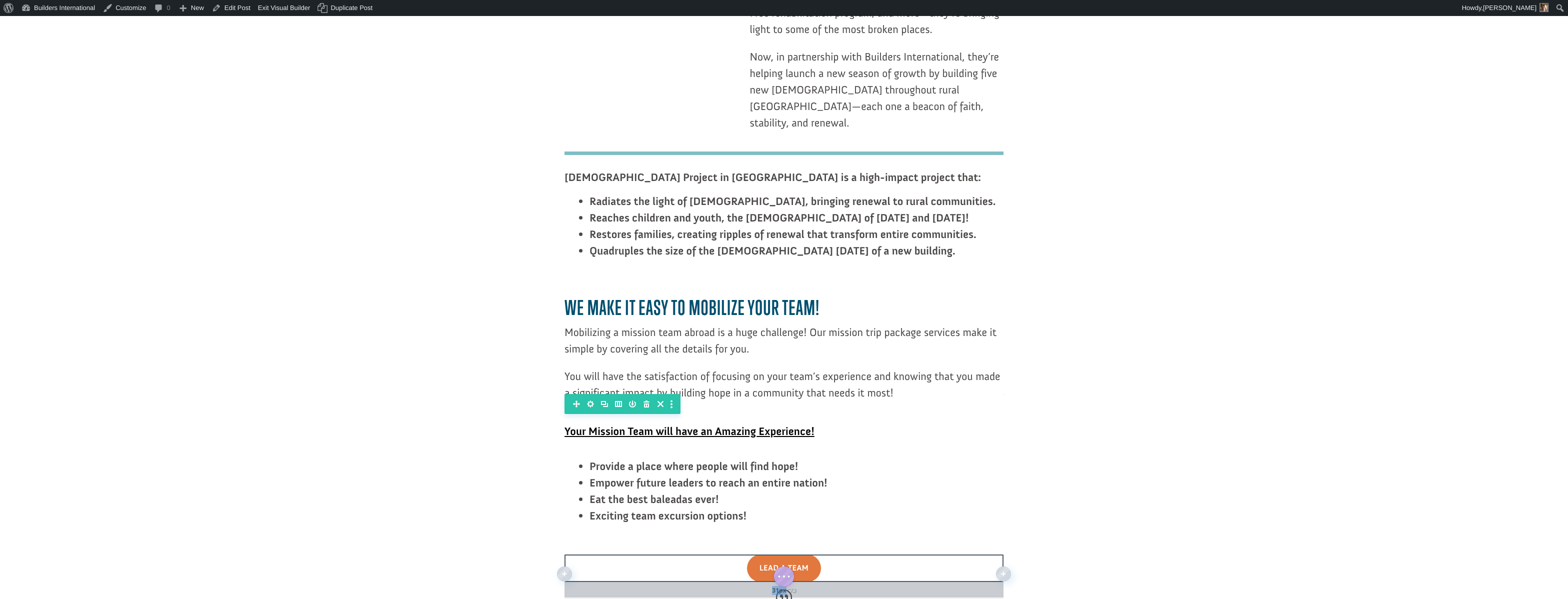
scroll to position [1596, 0]
drag, startPoint x: 696, startPoint y: 417, endPoint x: 693, endPoint y: 422, distance: 5.8
click at [693, 584] on div "31px" at bounding box center [784, 591] width 439 height 15
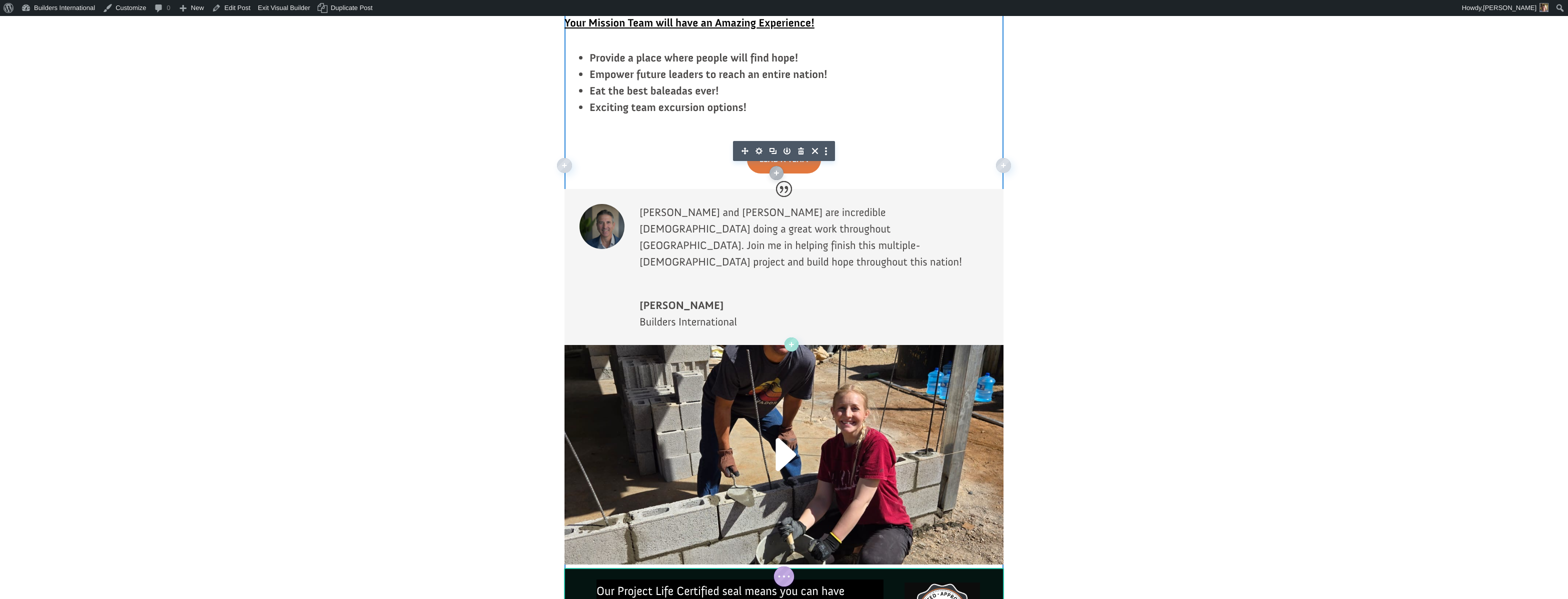
scroll to position [1983, 0]
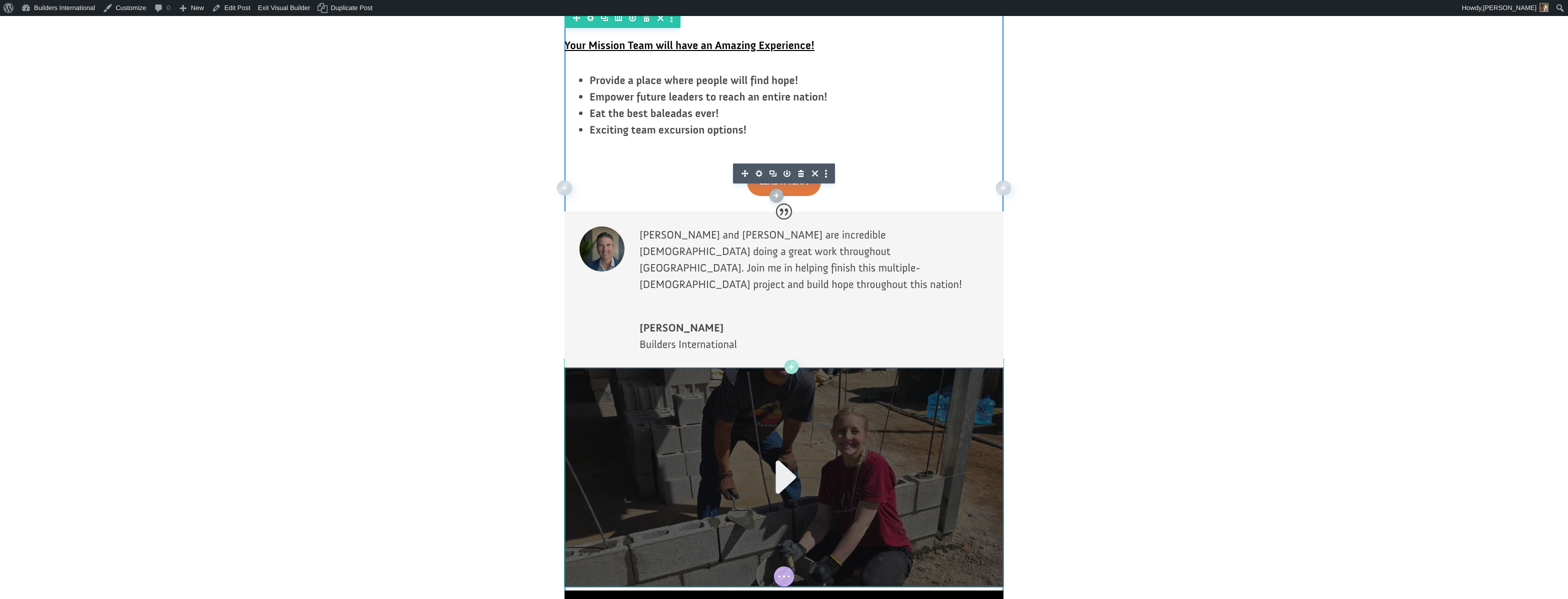
click at [660, 387] on div at bounding box center [784, 477] width 439 height 220
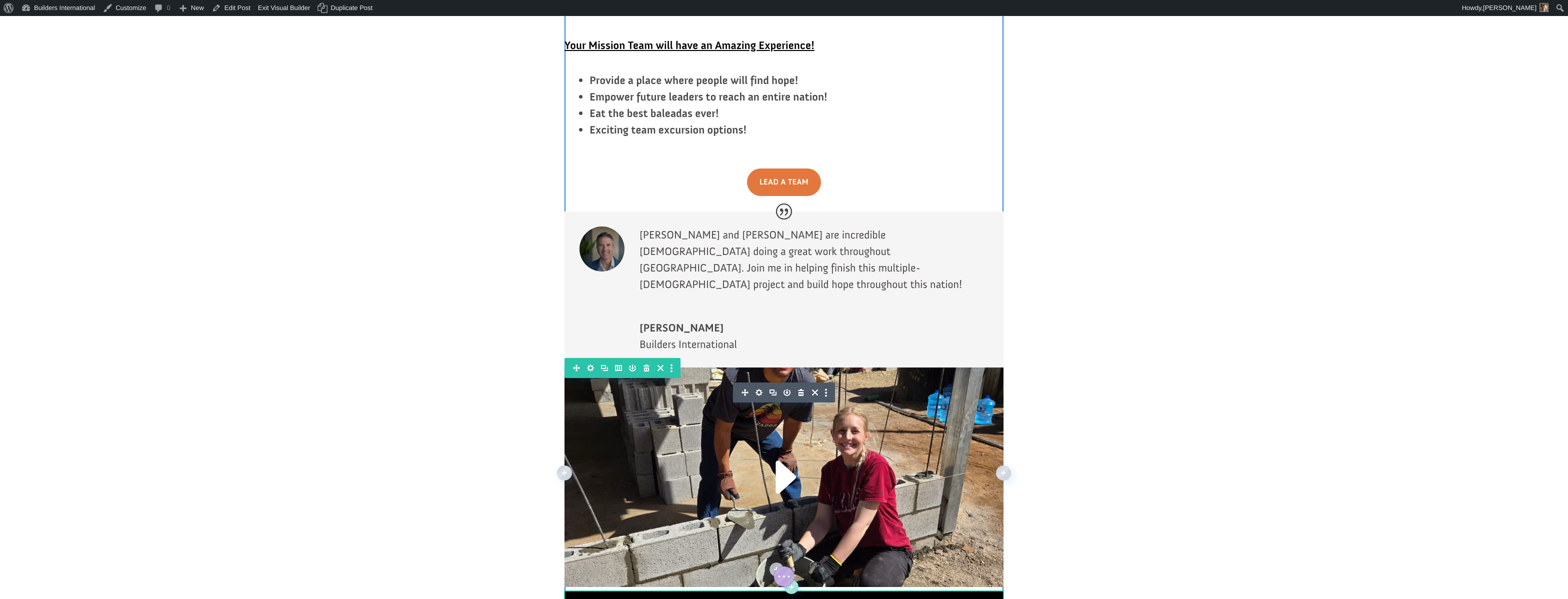
click at [757, 385] on icon "button" at bounding box center [759, 392] width 14 height 14
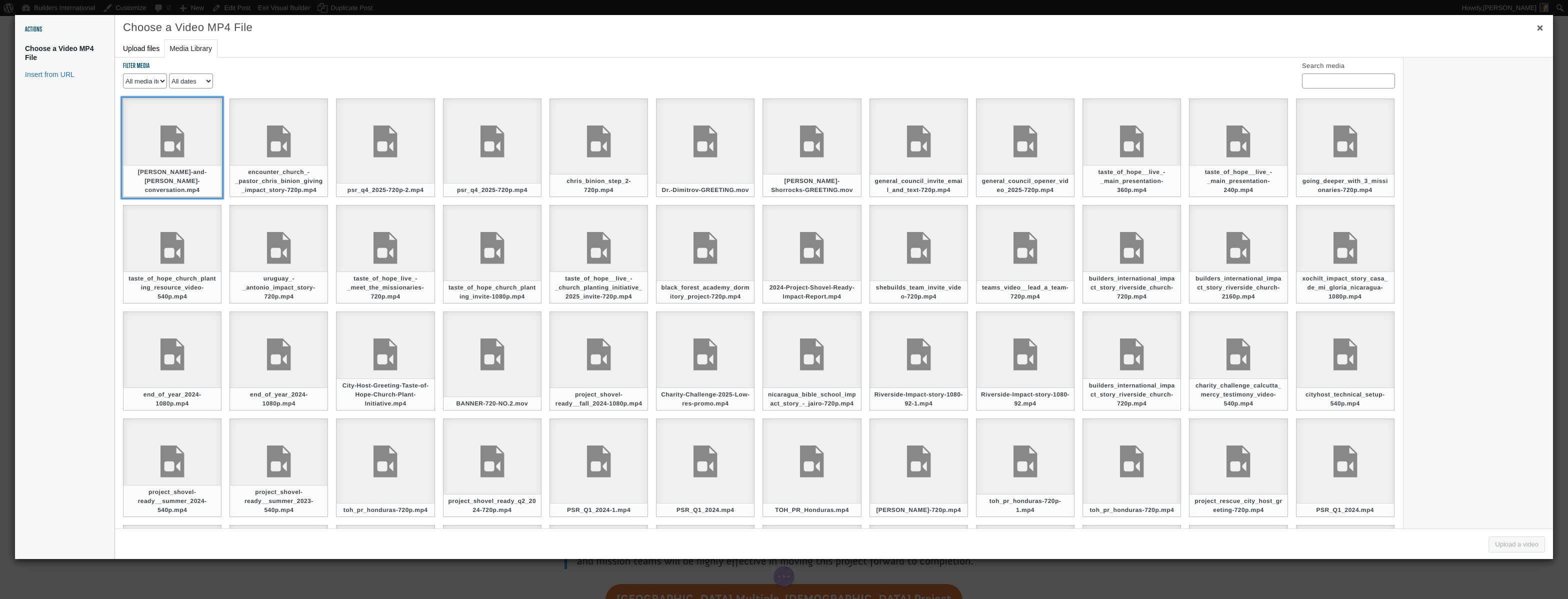
click at [195, 170] on div "Kenton-Moody-and-Jeremy-Godwin-conversation.mp4" at bounding box center [172, 148] width 99 height 99
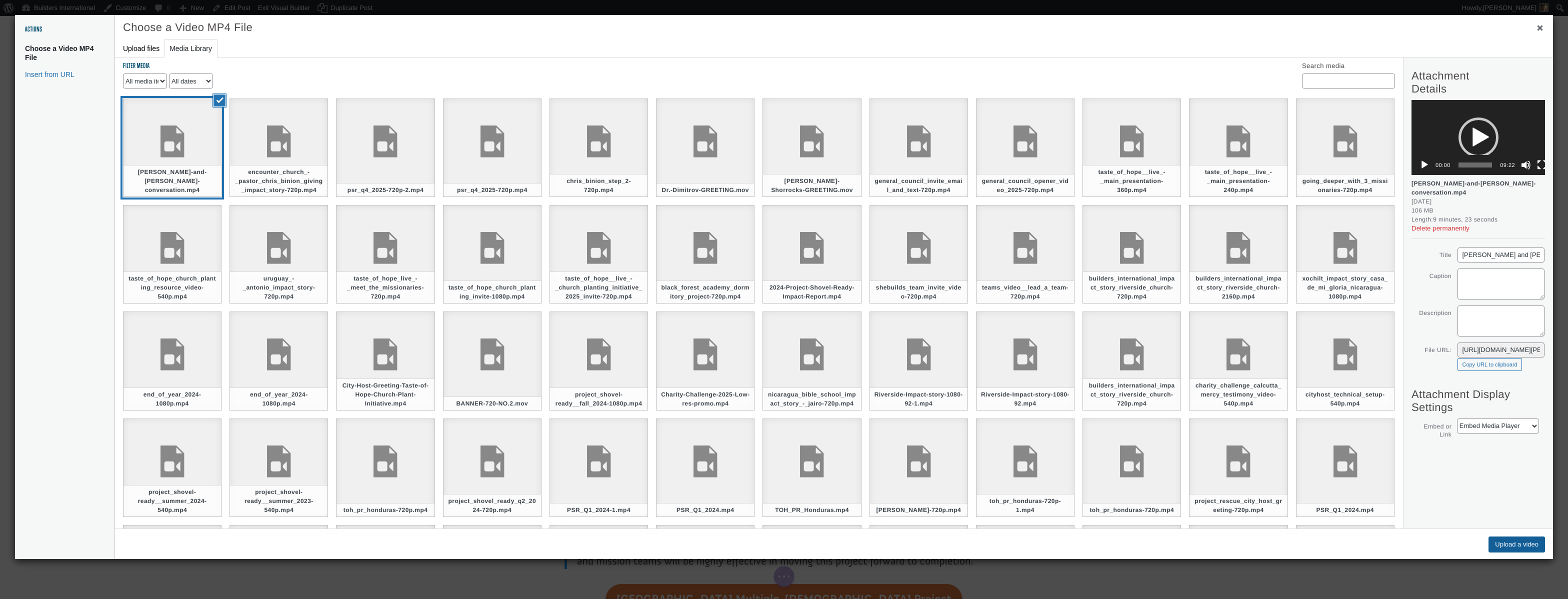
click at [1499, 545] on button "Upload a video" at bounding box center [1517, 545] width 56 height 16
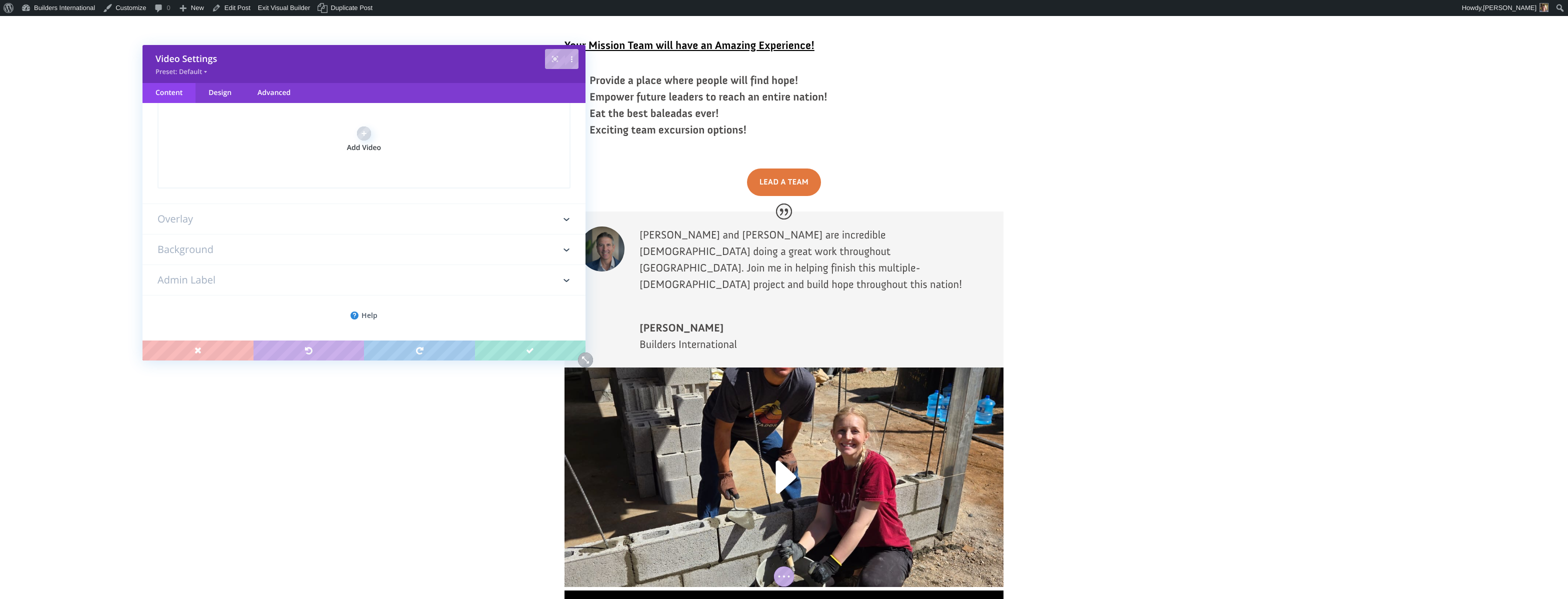
scroll to position [191, 0]
click at [556, 218] on h3 "Overlay" at bounding box center [364, 219] width 413 height 30
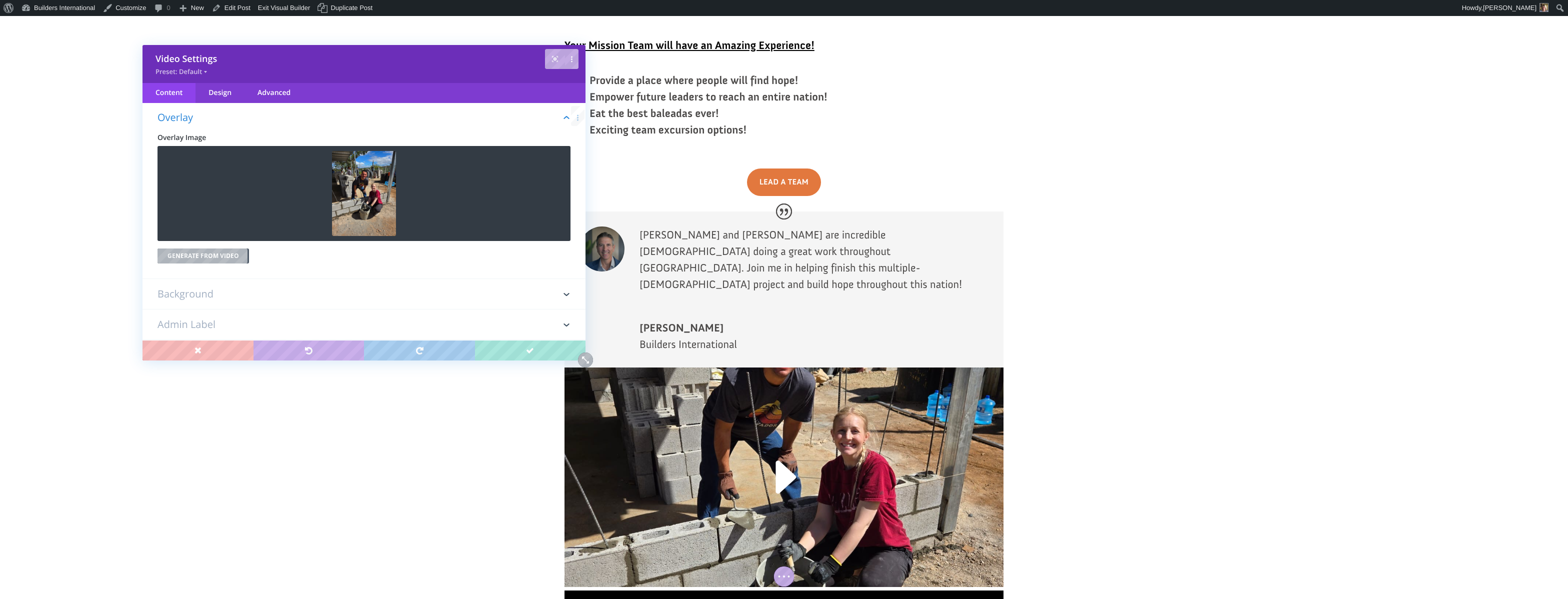
scroll to position [56, 0]
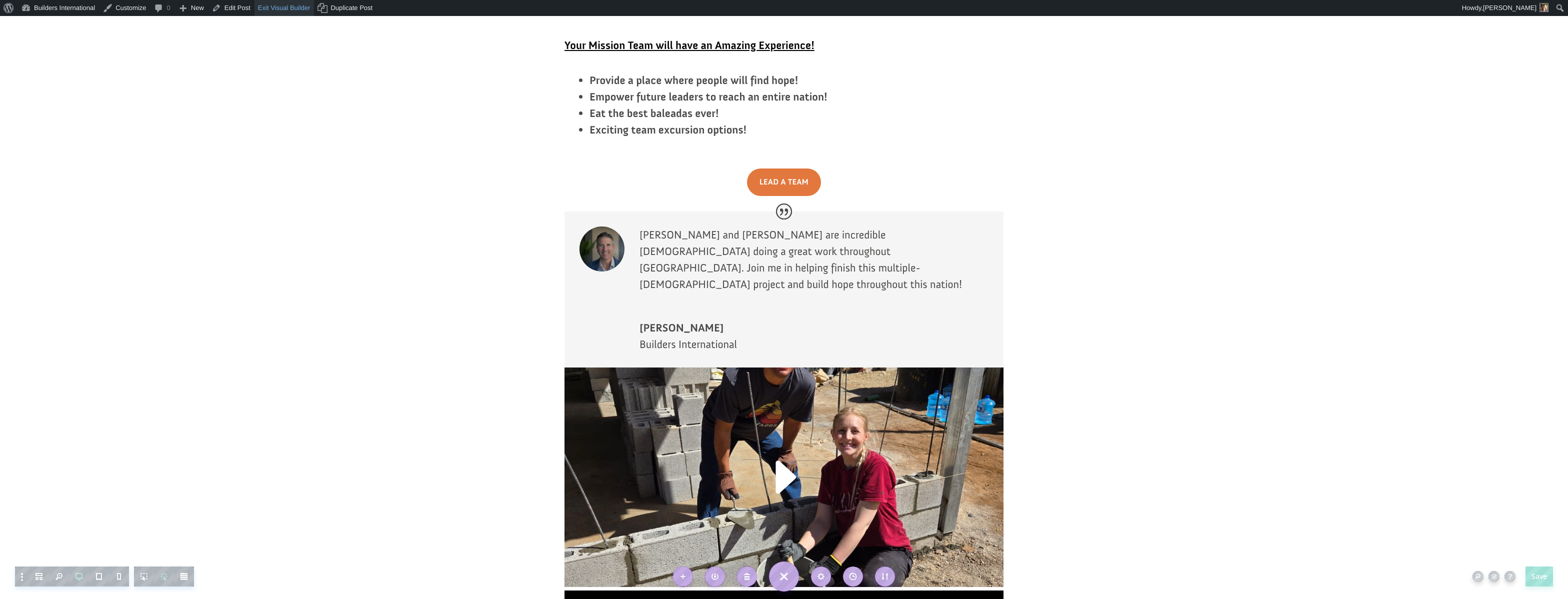
click at [273, 13] on link "Exit Visual Builder" at bounding box center [285, 8] width 60 height 16
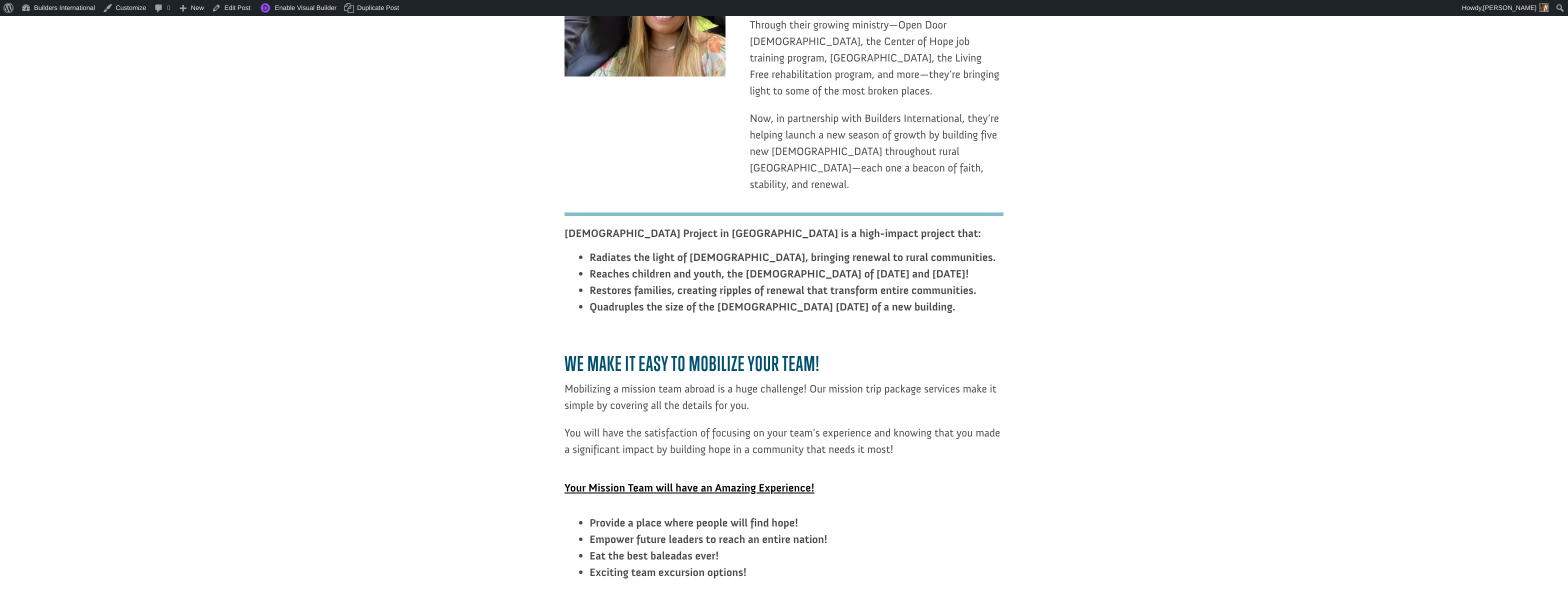
scroll to position [1544, 0]
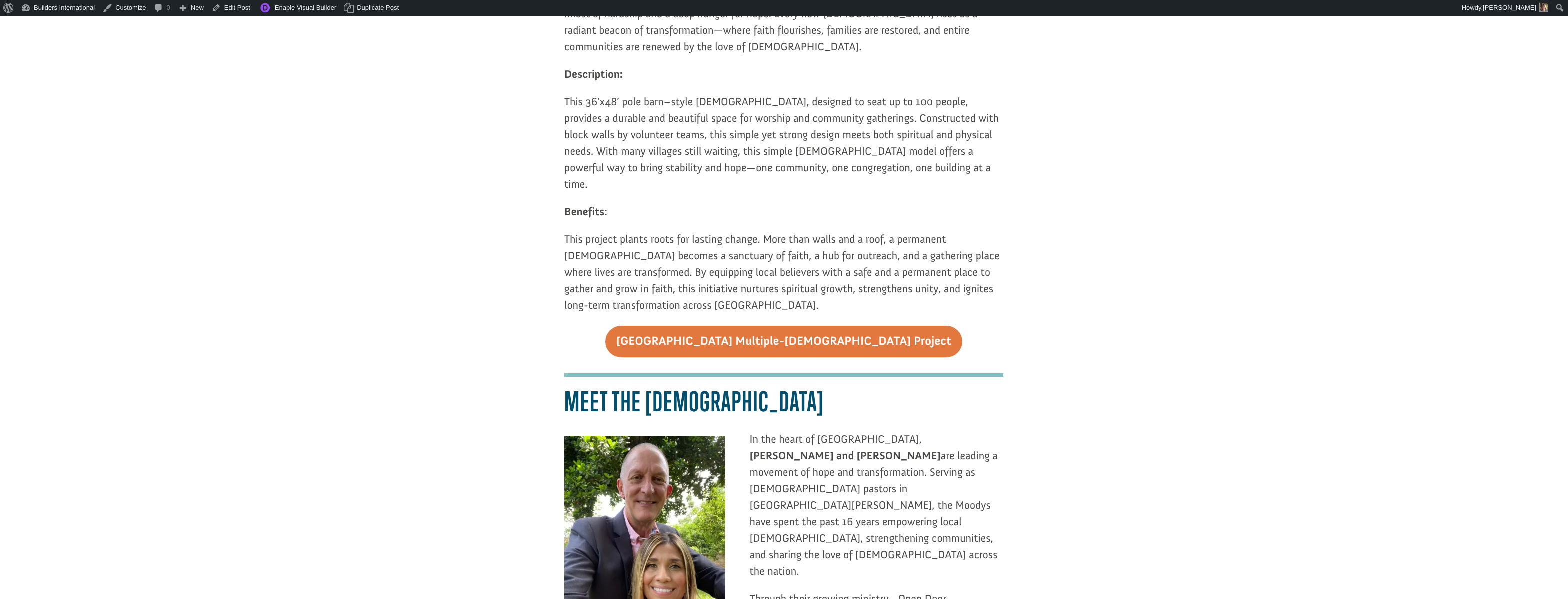
scroll to position [891, 0]
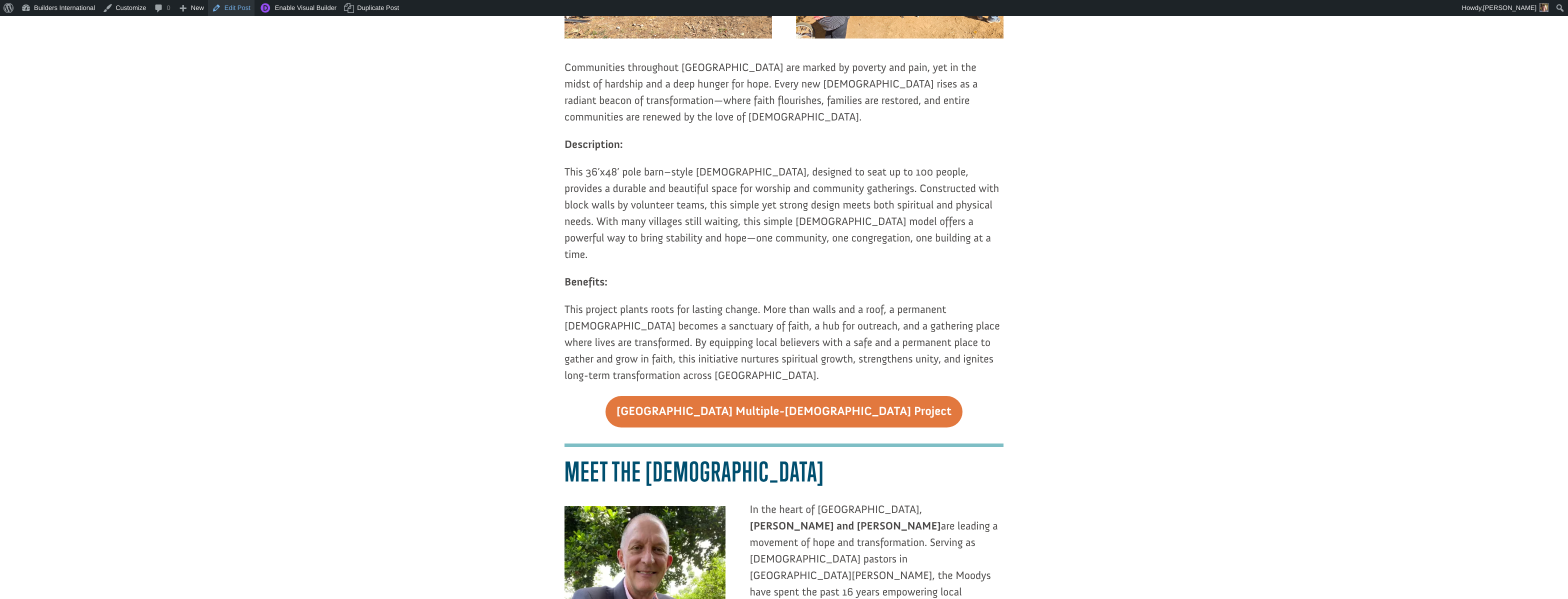
click at [240, 10] on link "Edit Post" at bounding box center [231, 8] width 46 height 16
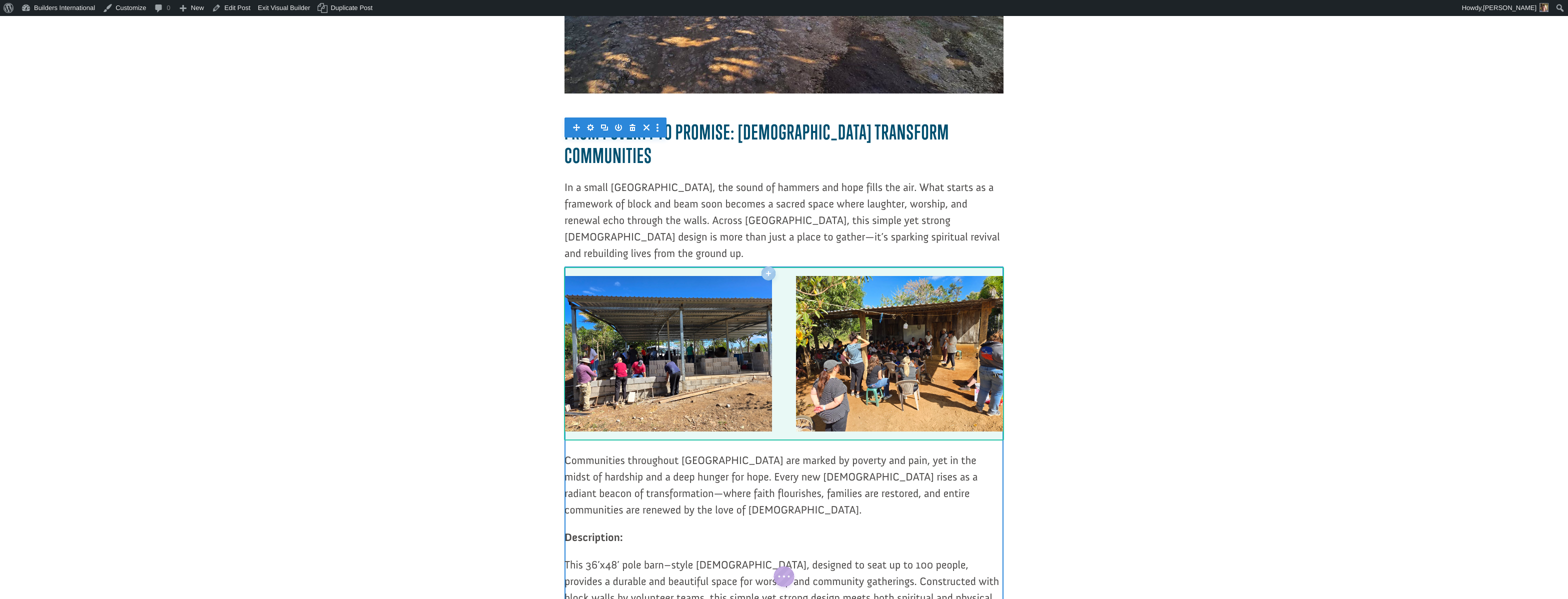
scroll to position [512, 0]
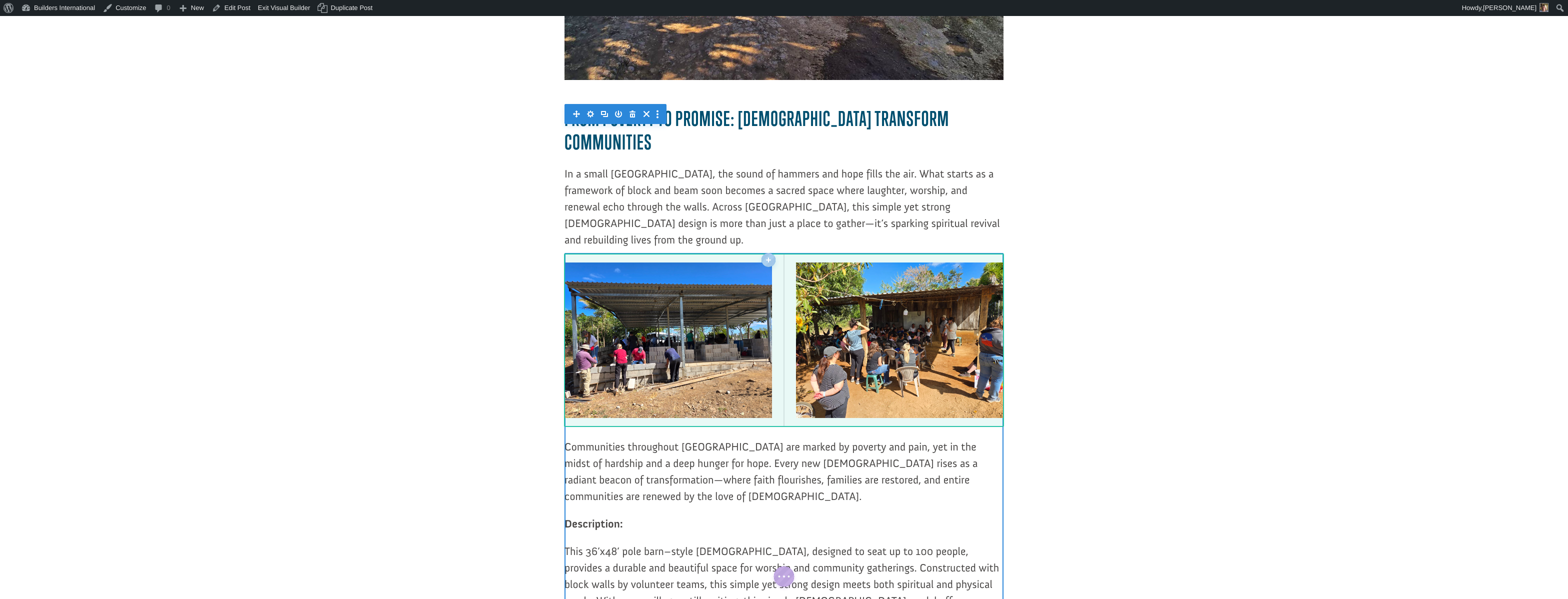
click at [784, 253] on div at bounding box center [784, 340] width 21 height 173
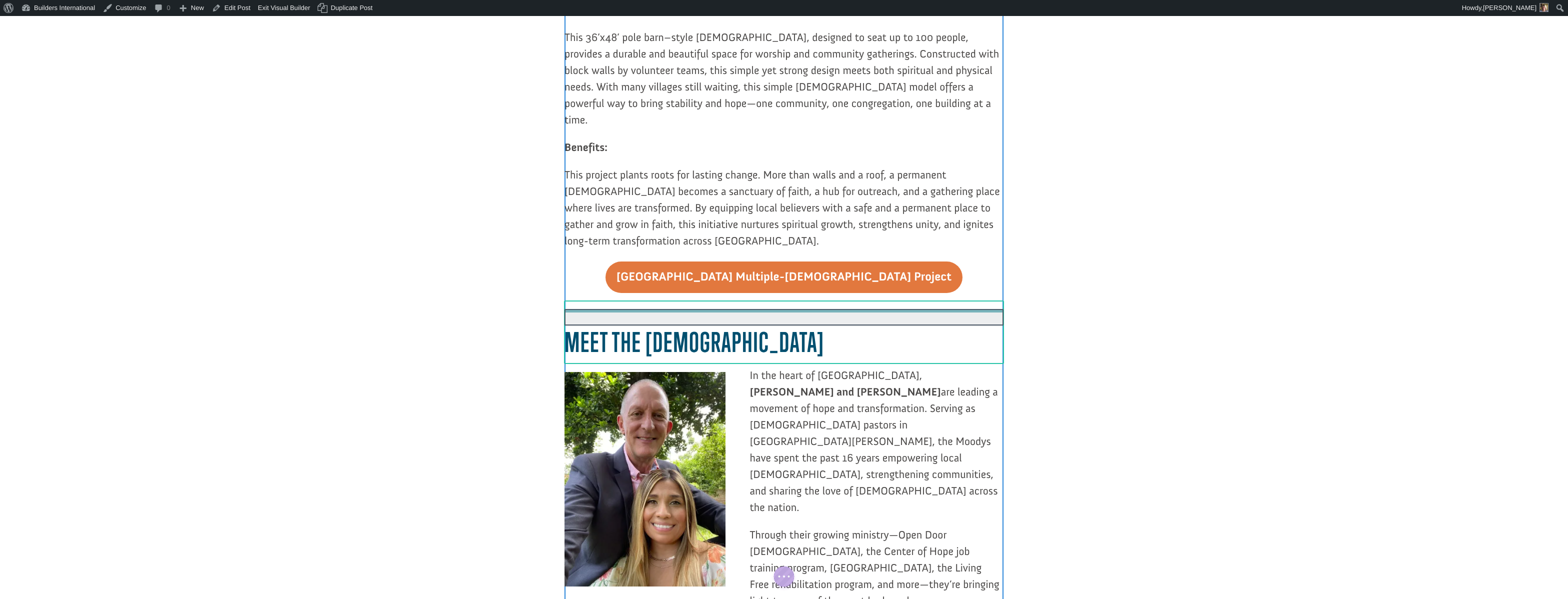
scroll to position [0, 0]
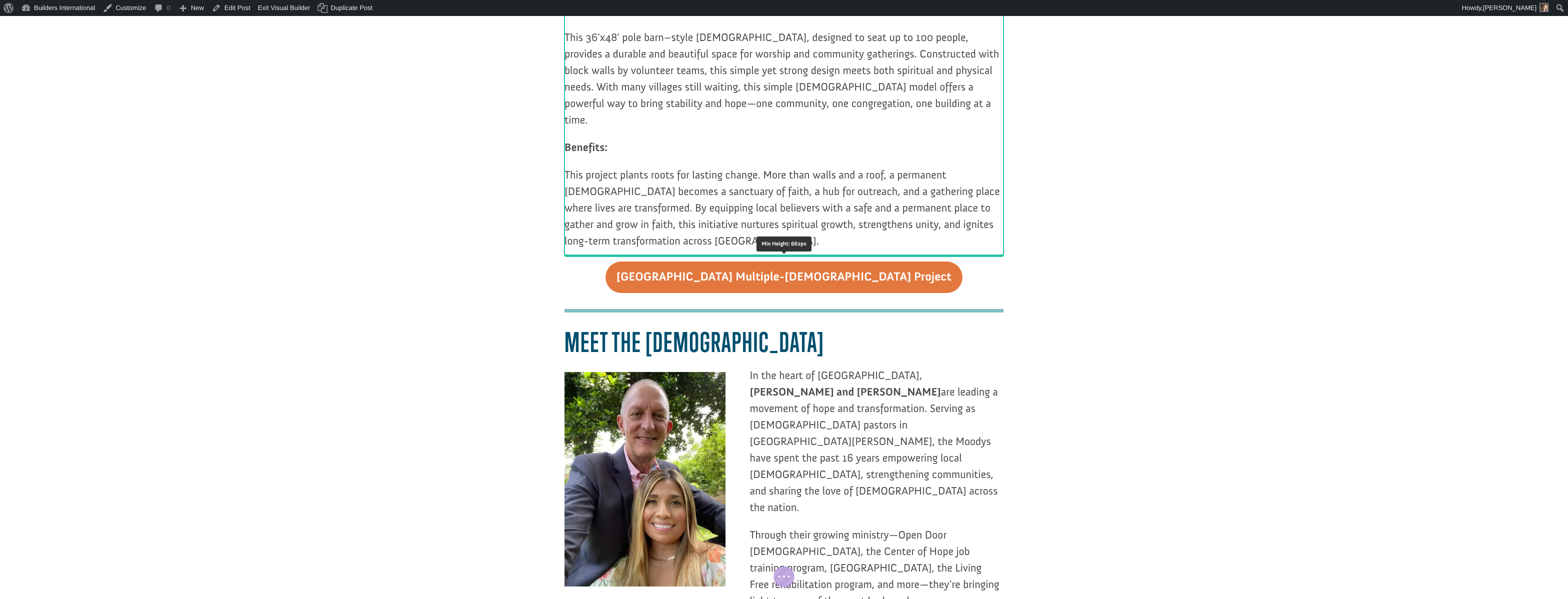
click at [754, 255] on div at bounding box center [784, 256] width 439 height 2
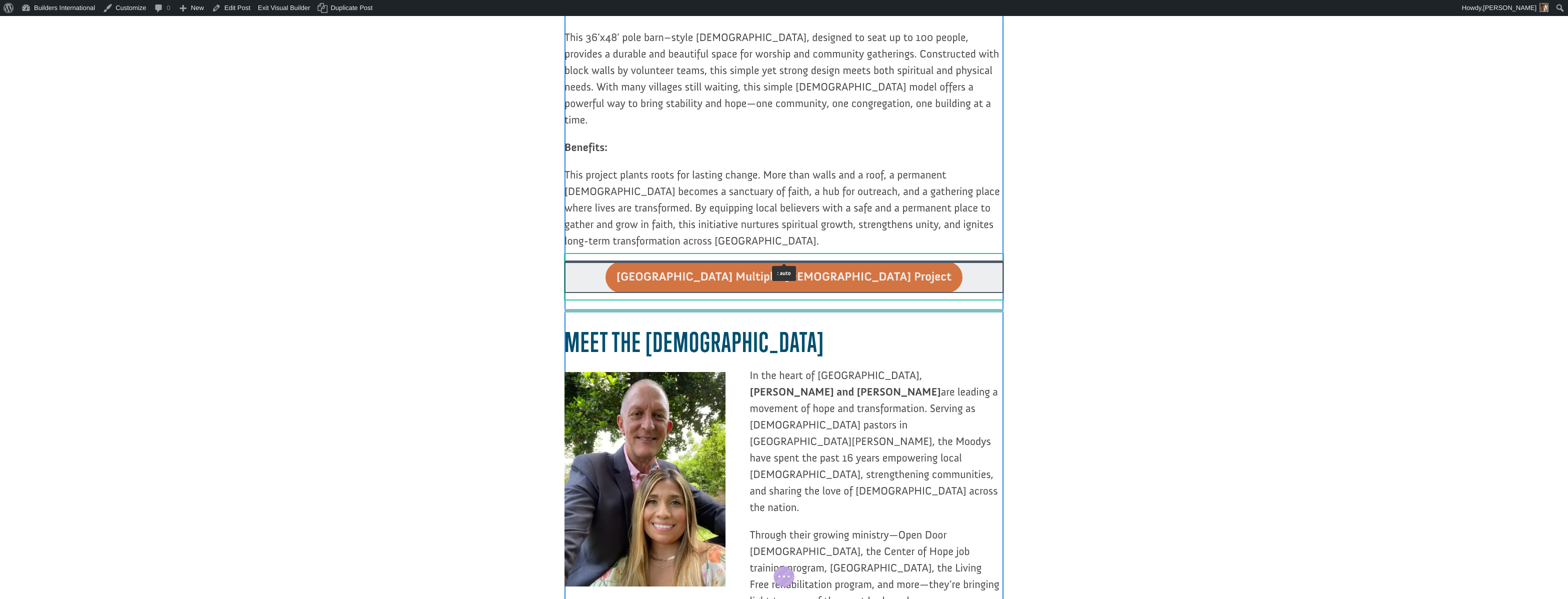
click at [634, 261] on div at bounding box center [784, 261] width 439 height 2
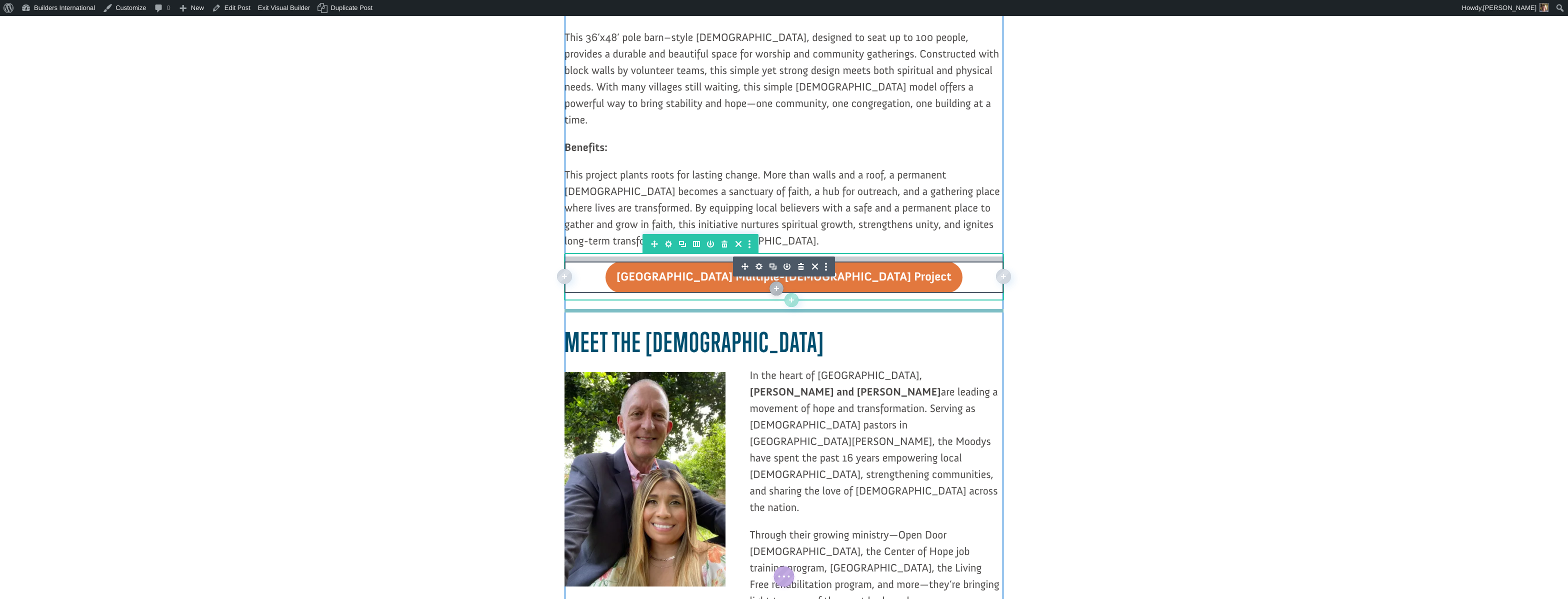
click at [633, 254] on div at bounding box center [784, 258] width 439 height 7
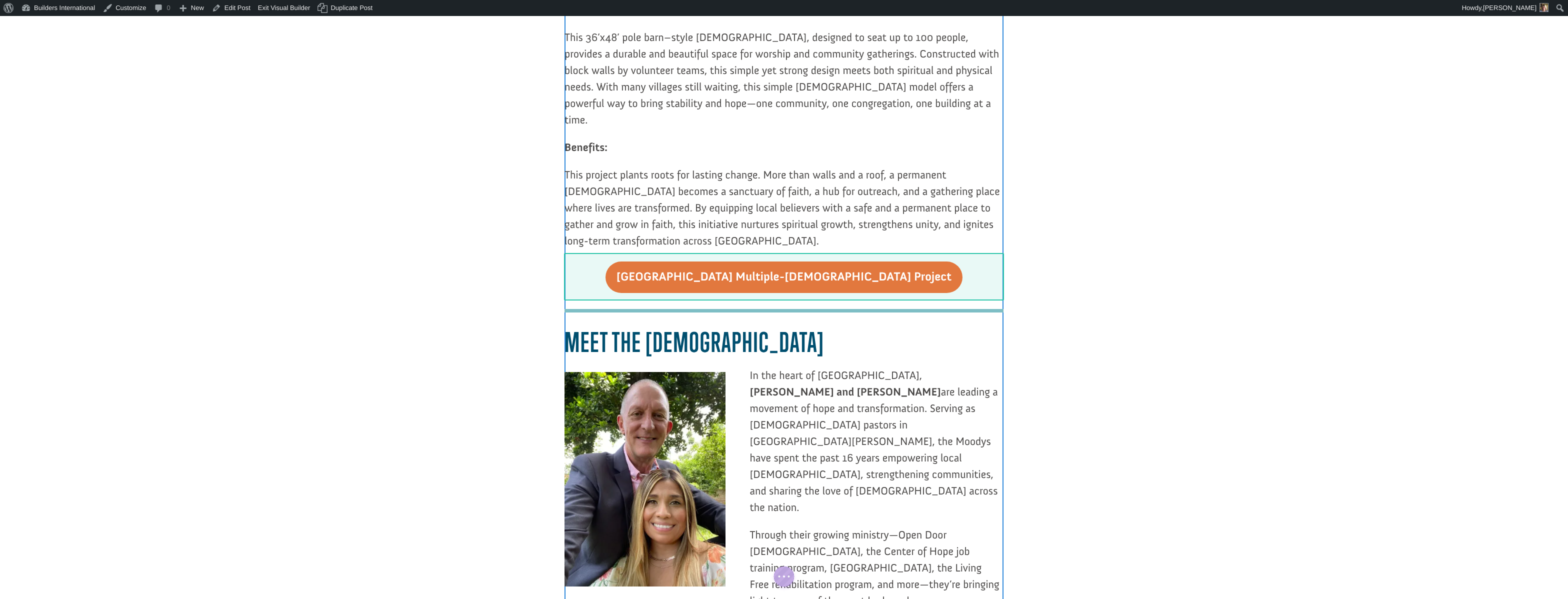
click at [631, 261] on div at bounding box center [784, 280] width 439 height 38
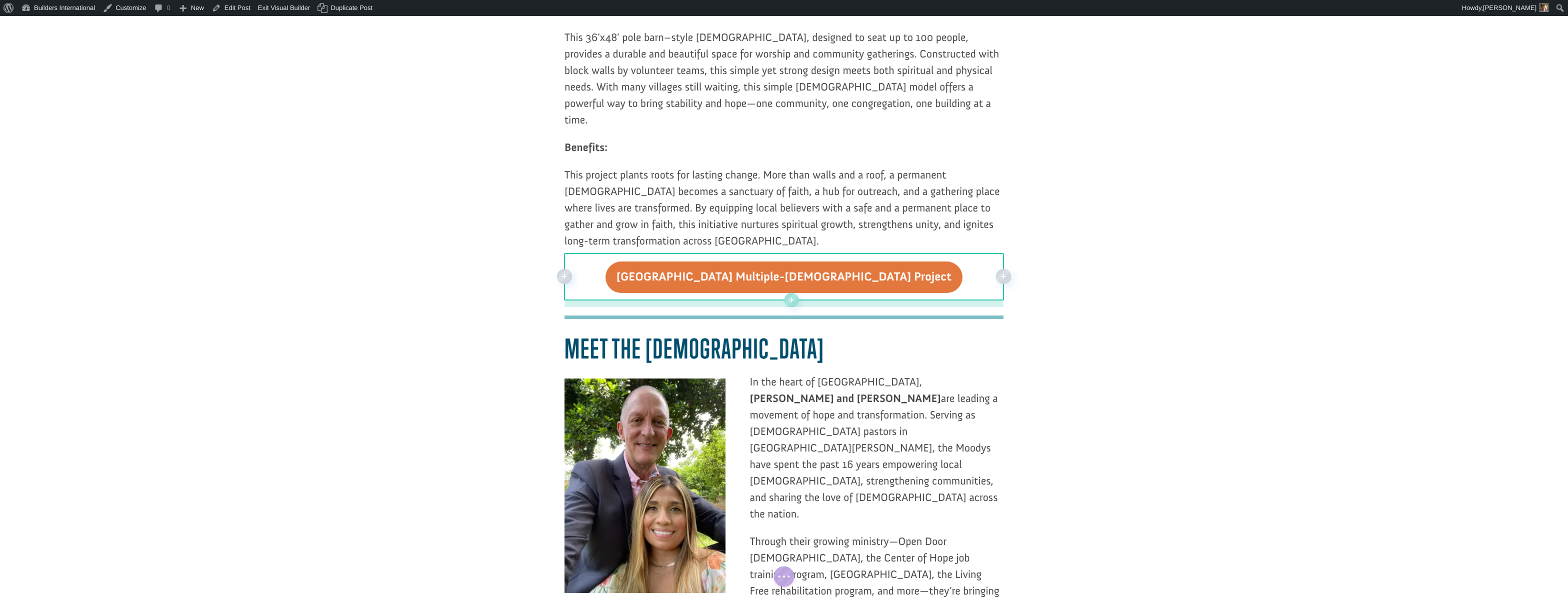
drag, startPoint x: 631, startPoint y: 203, endPoint x: 627, endPoint y: 209, distance: 7.2
click at [627, 307] on div at bounding box center [784, 309] width 439 height 5
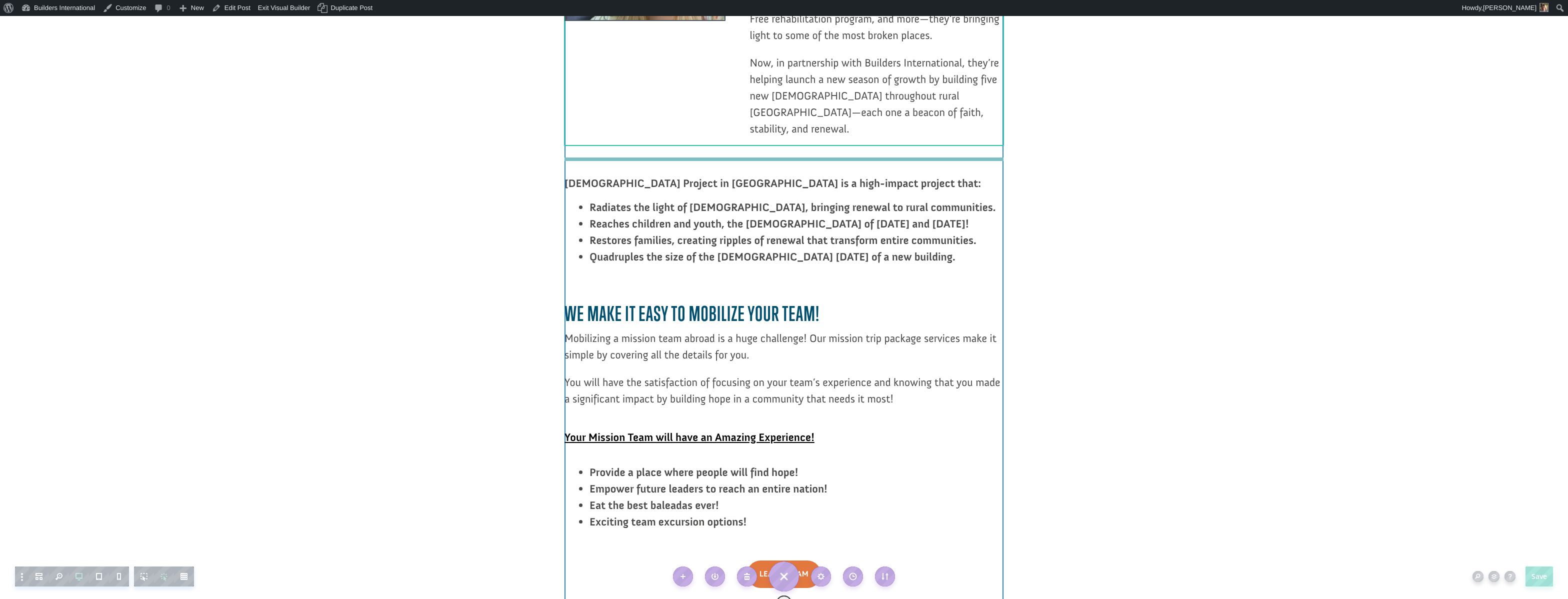
scroll to position [1651, 0]
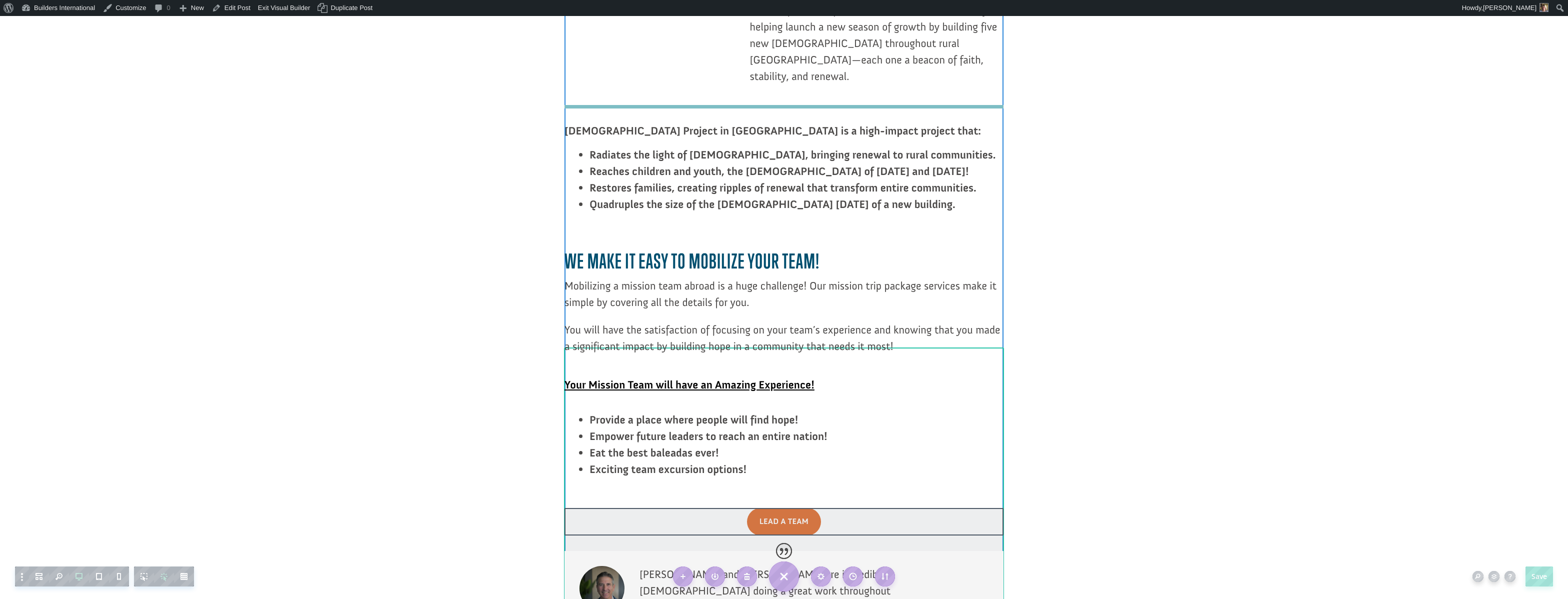
click at [768, 508] on div at bounding box center [784, 529] width 439 height 43
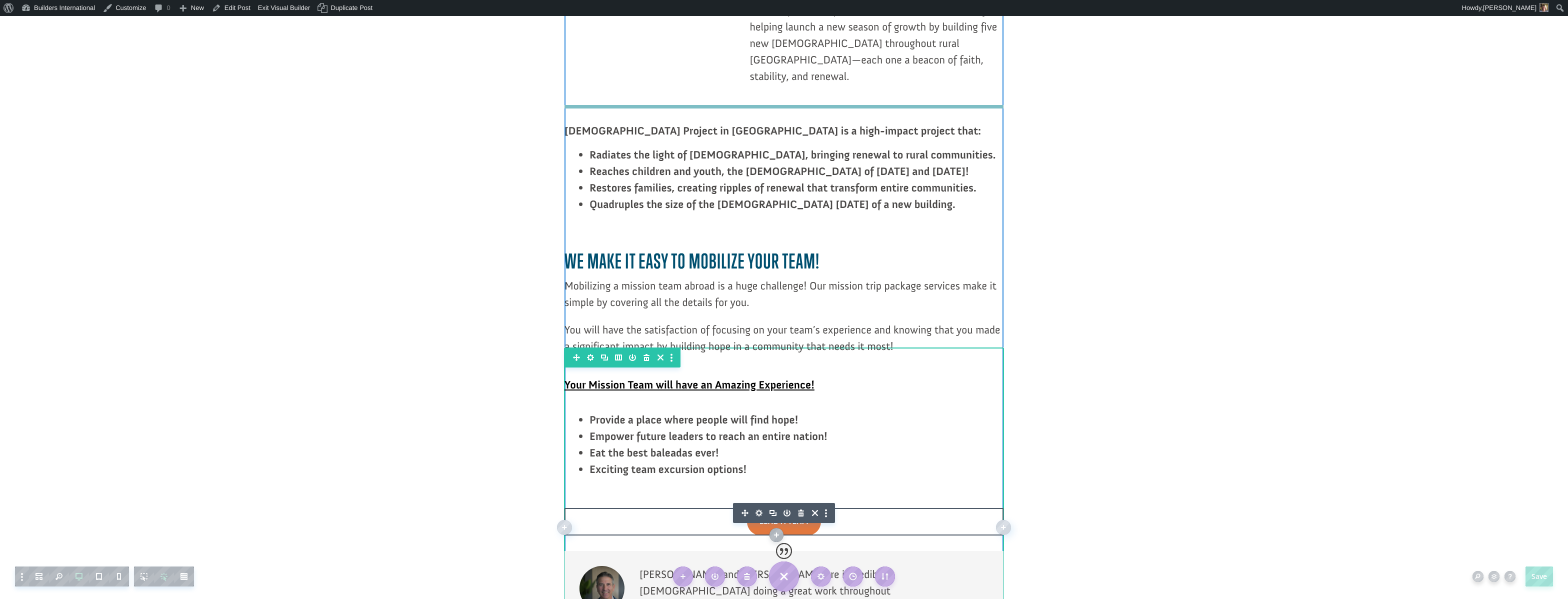
click at [758, 506] on icon "button" at bounding box center [759, 513] width 14 height 14
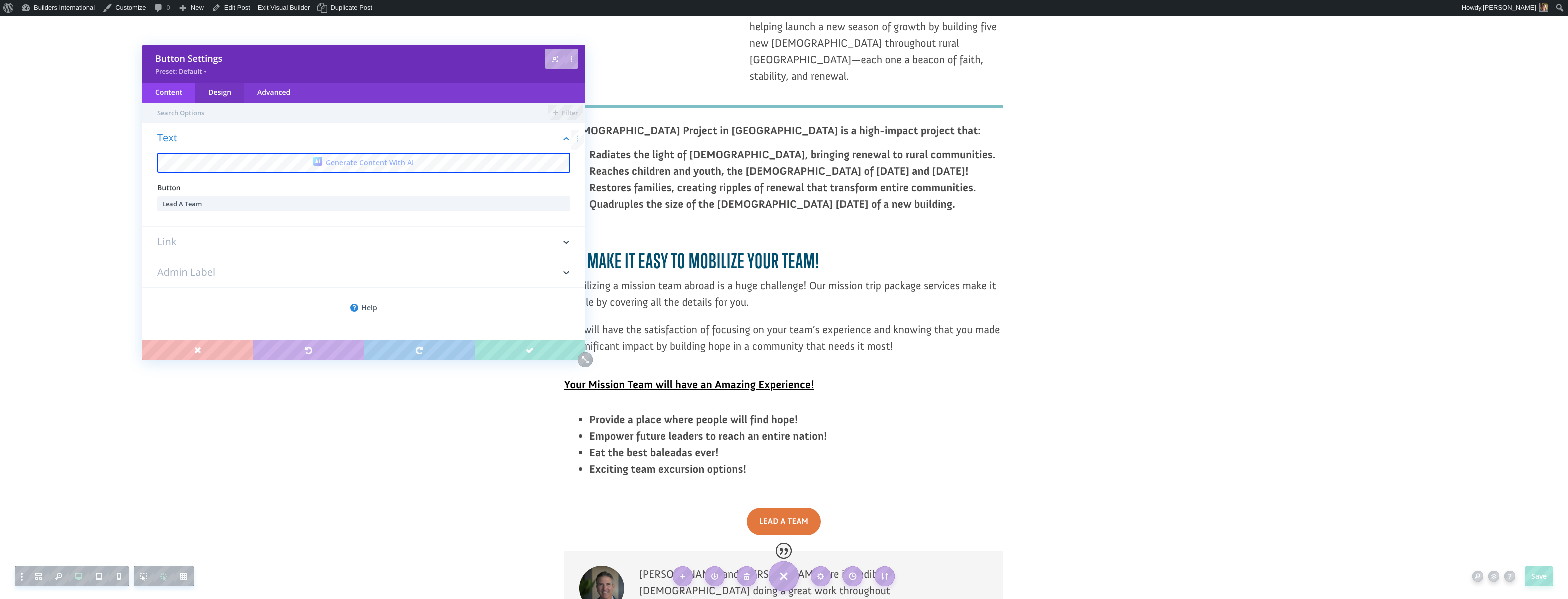
click at [207, 97] on div "Design" at bounding box center [220, 92] width 49 height 20
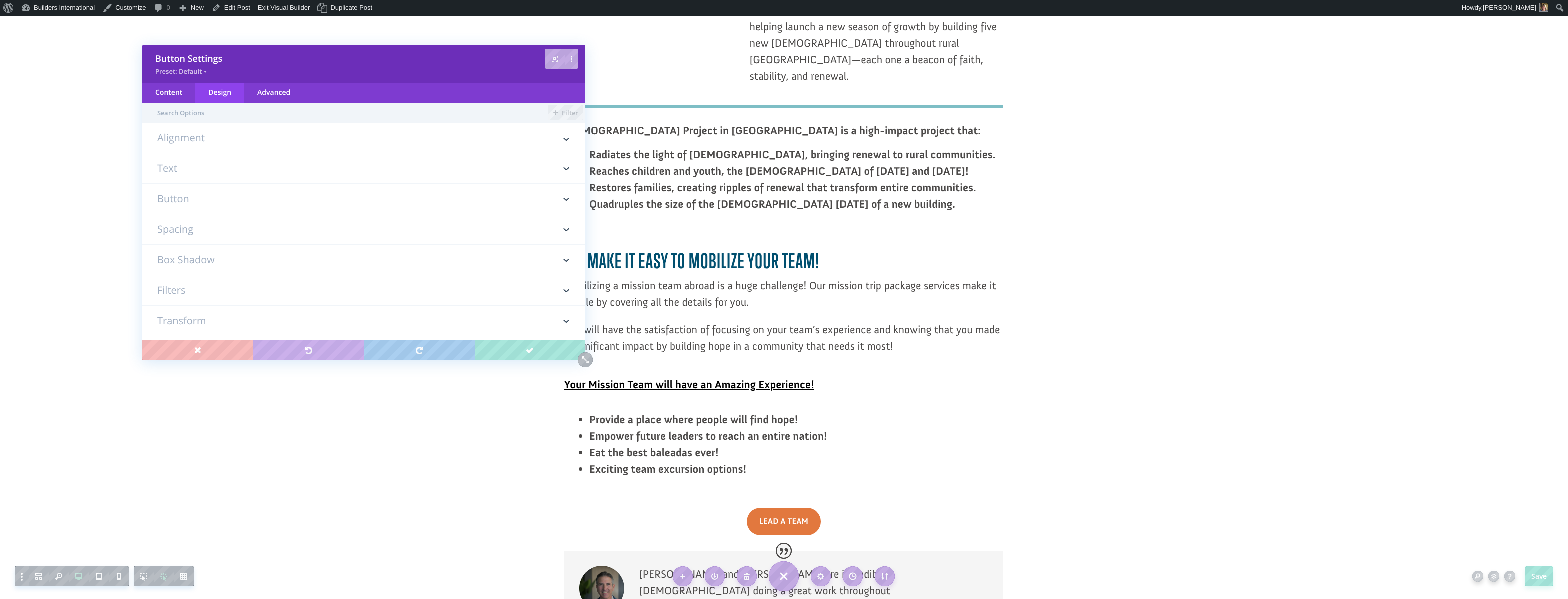
click at [158, 198] on h3 "Button" at bounding box center [364, 198] width 413 height 30
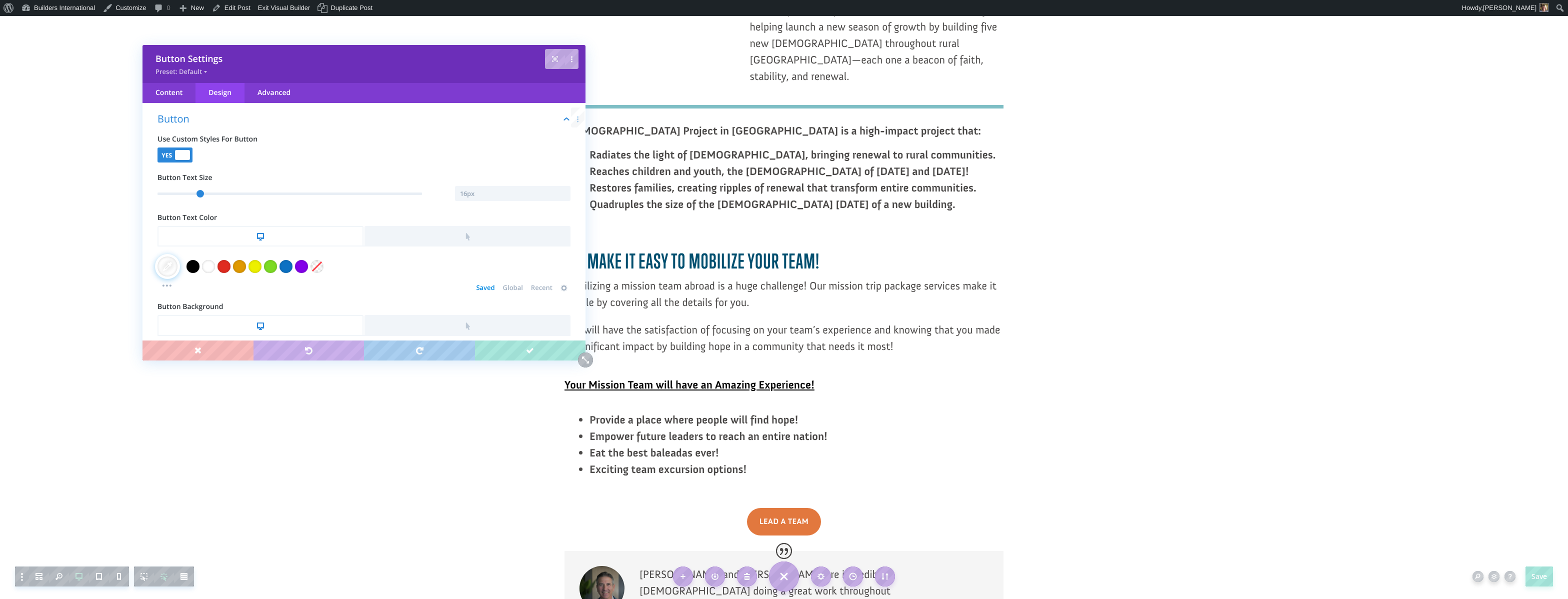
scroll to position [86, 0]
type input "0"
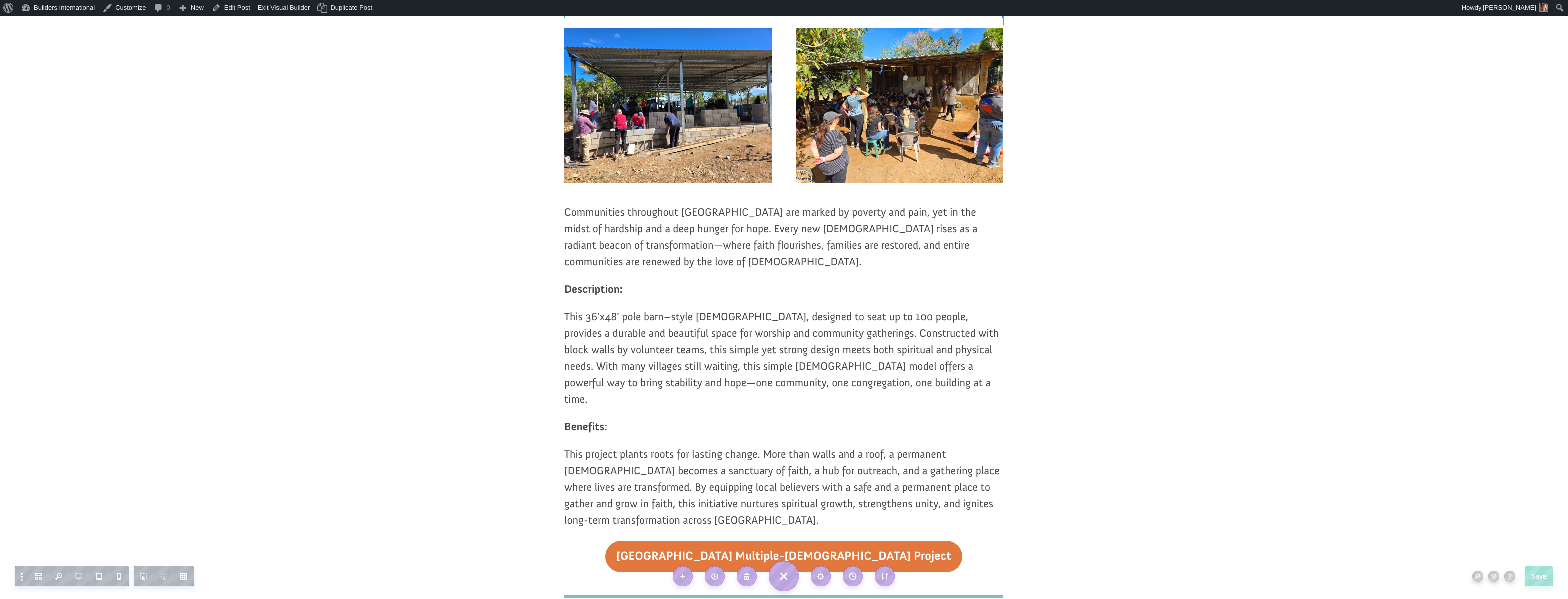
scroll to position [754, 0]
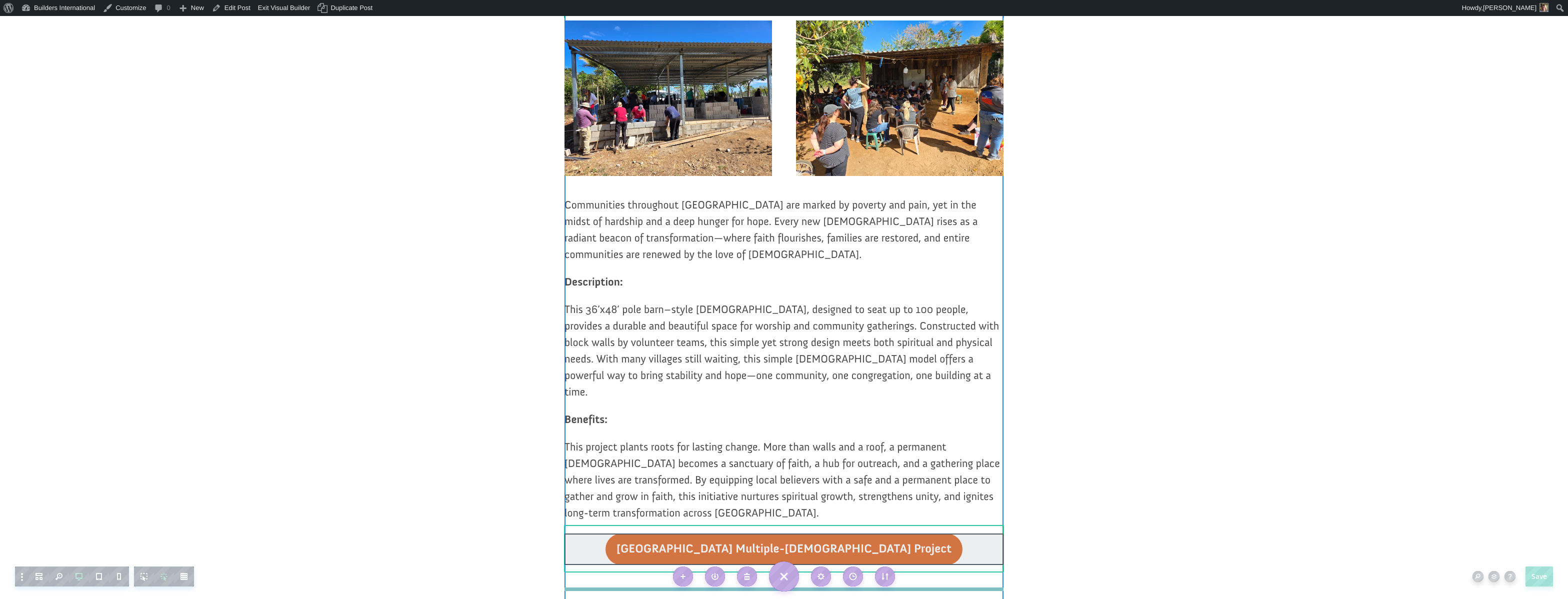
click at [682, 533] on div at bounding box center [784, 548] width 439 height 31
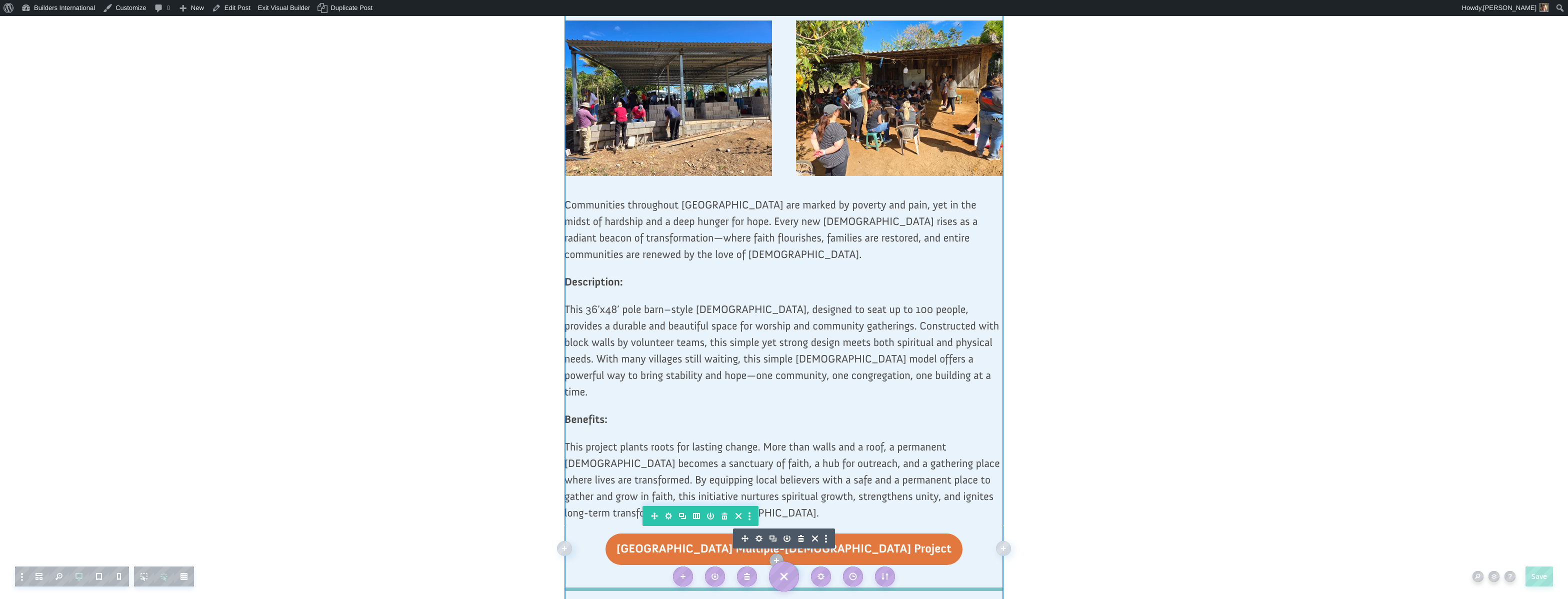
click at [760, 535] on icon "button" at bounding box center [759, 539] width 7 height 7
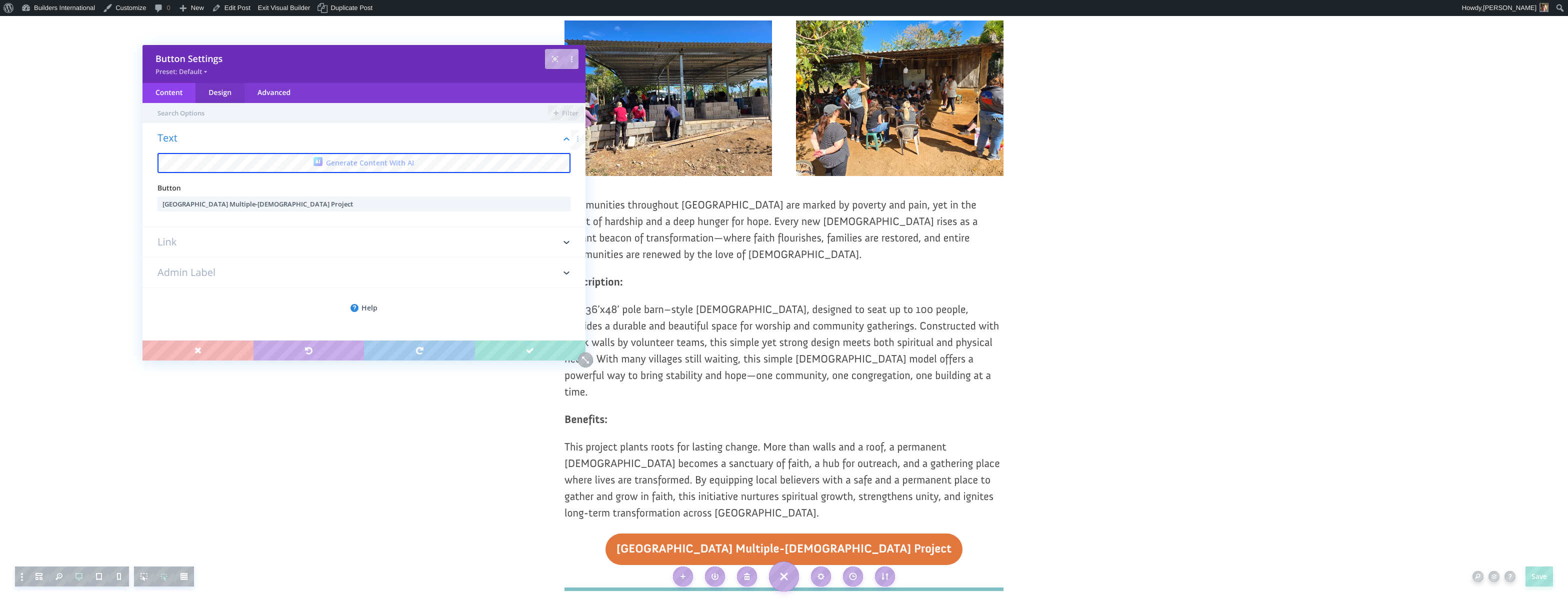
click at [215, 94] on div "Design" at bounding box center [220, 92] width 49 height 20
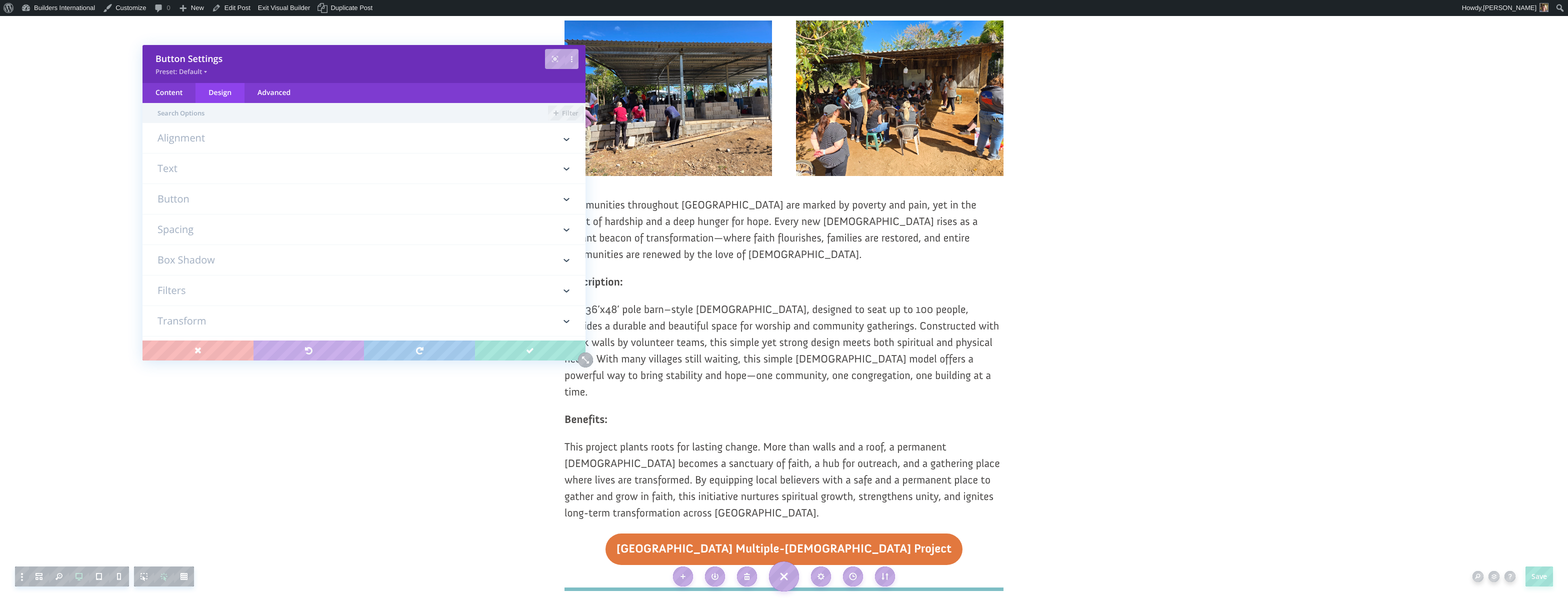
click at [174, 199] on h3 "Button" at bounding box center [364, 198] width 413 height 30
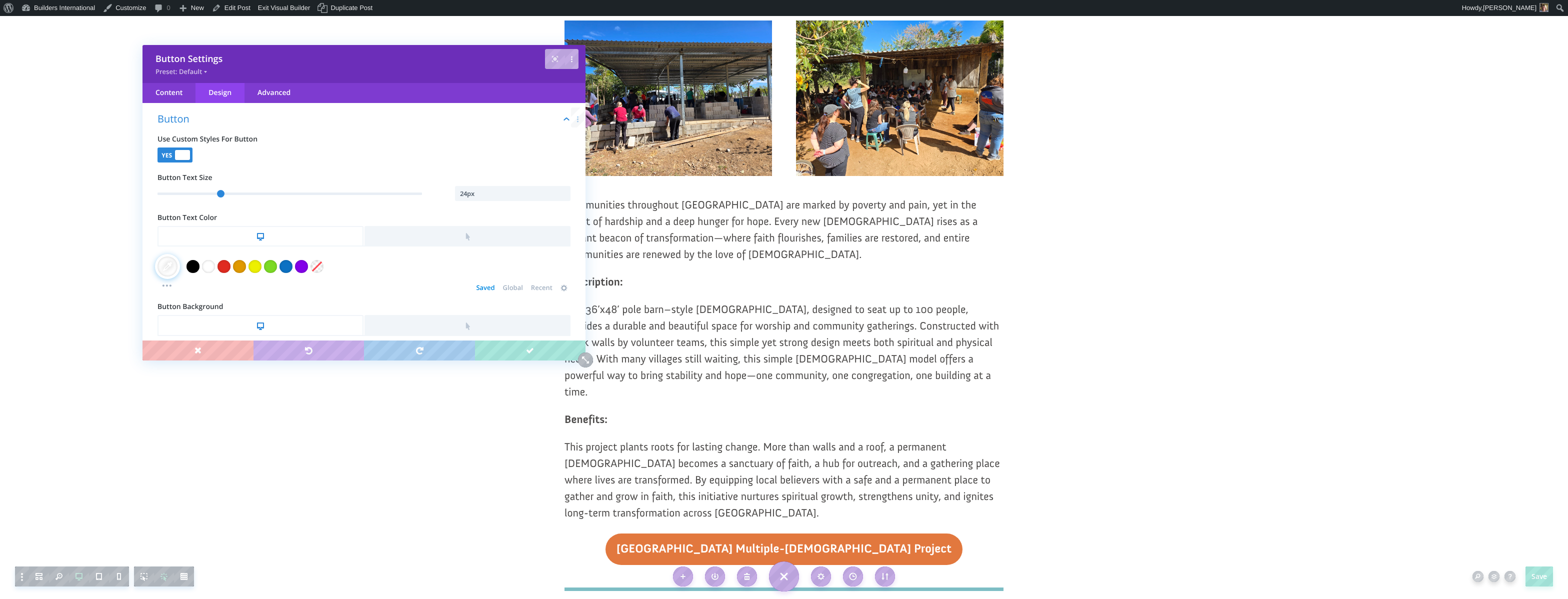
scroll to position [86, 0]
type input "23"
type input "23px"
type input "22"
type input "22px"
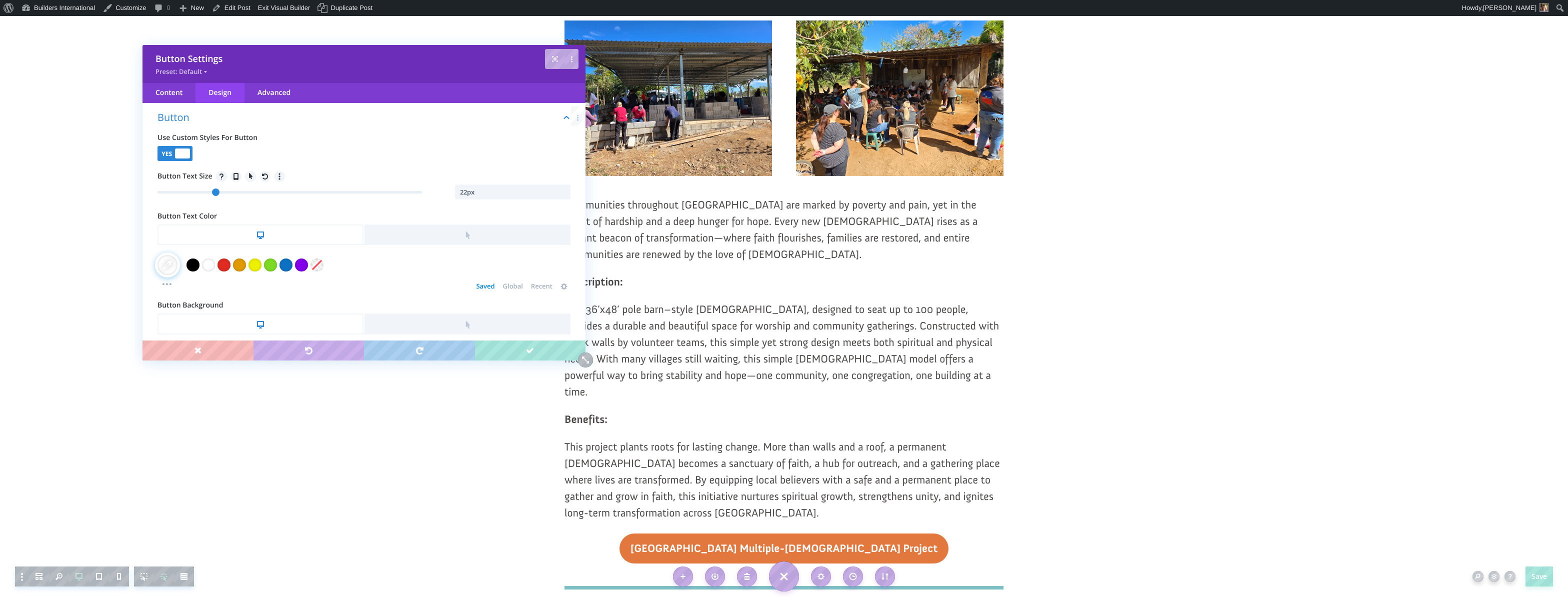
type input "21"
type input "21px"
type input "20"
type input "20px"
type input "19"
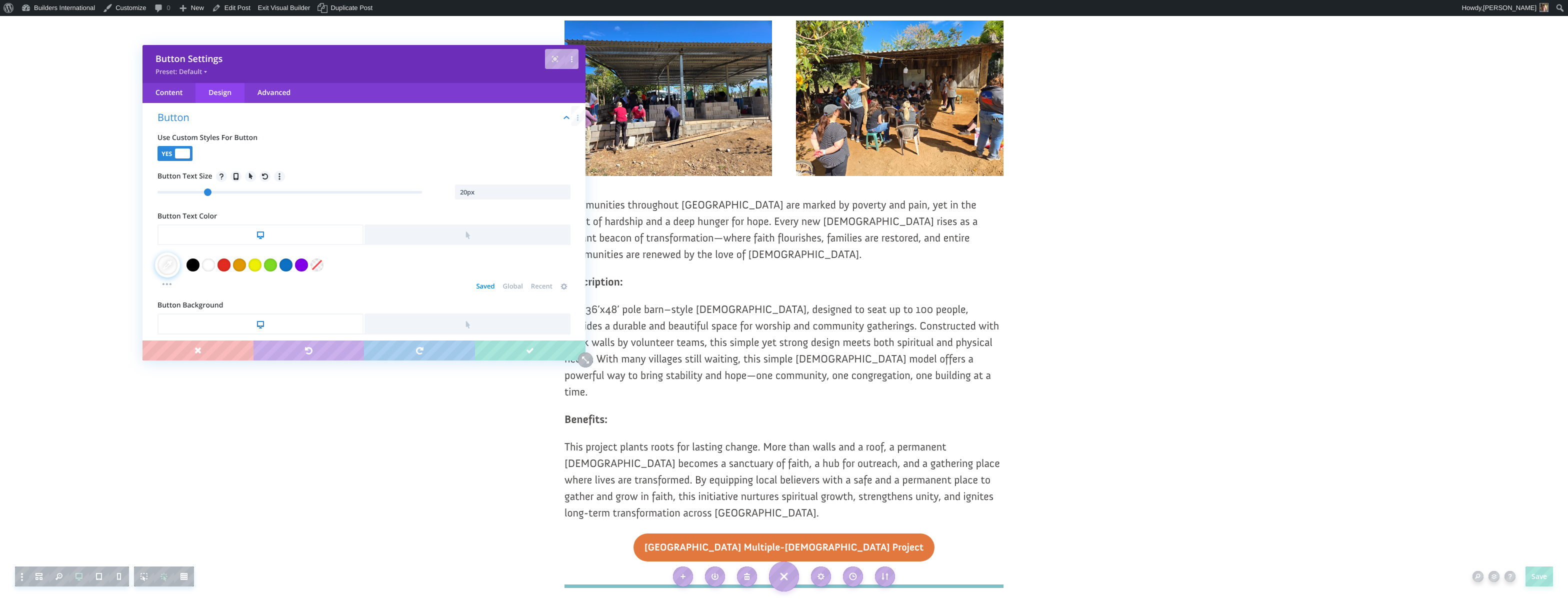
type input "19px"
type input "18"
type input "18px"
type input "17"
type input "17px"
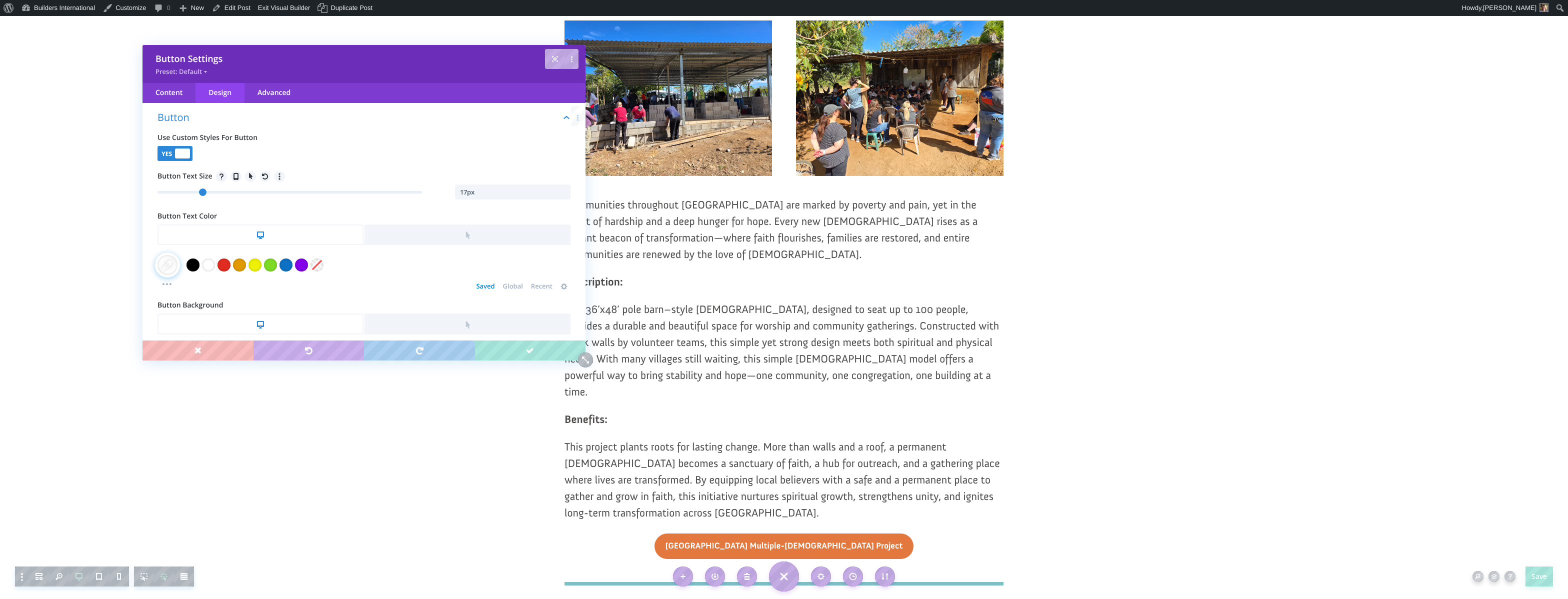
type input "16"
drag, startPoint x: 218, startPoint y: 193, endPoint x: 200, endPoint y: 207, distance: 22.8
type input "16"
click at [200, 207] on div "Button Use Custom Styles For Button Yes No Button Text Size Button Text Color S…" at bounding box center [364, 556] width 443 height 918
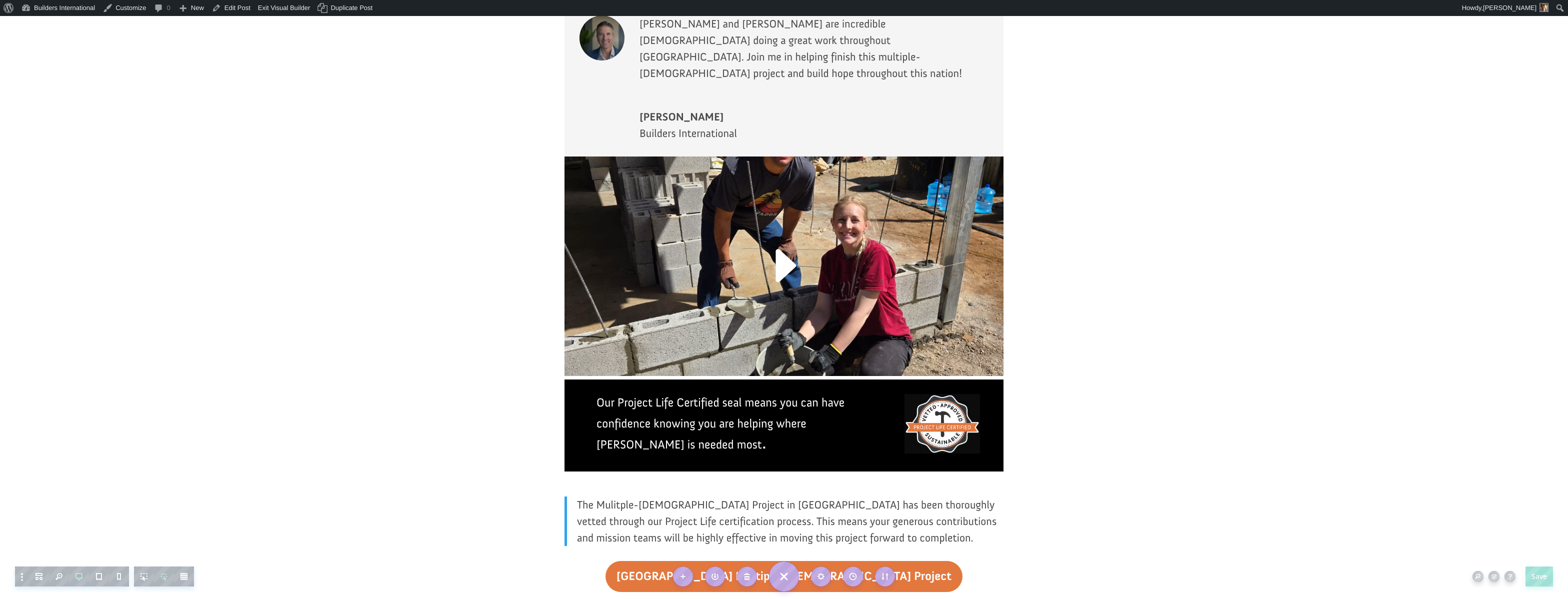
scroll to position [2154, 0]
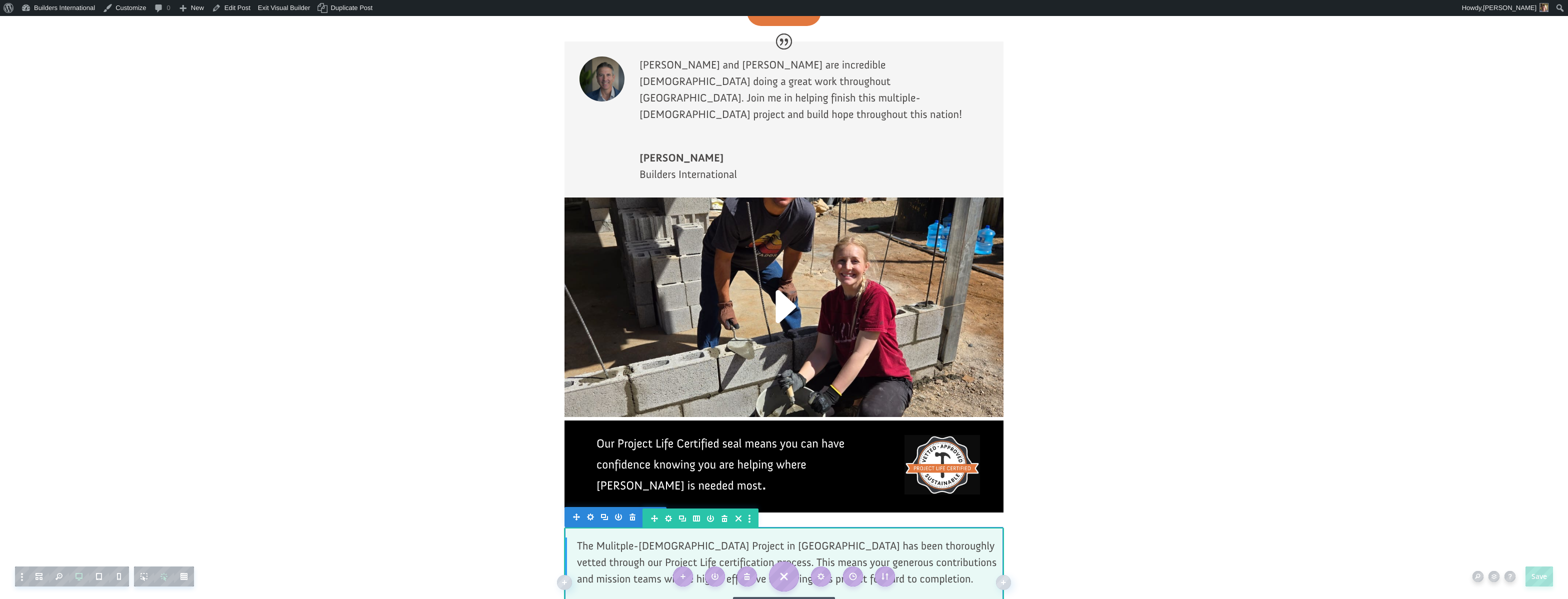
click at [760, 598] on icon "button" at bounding box center [759, 606] width 14 height 14
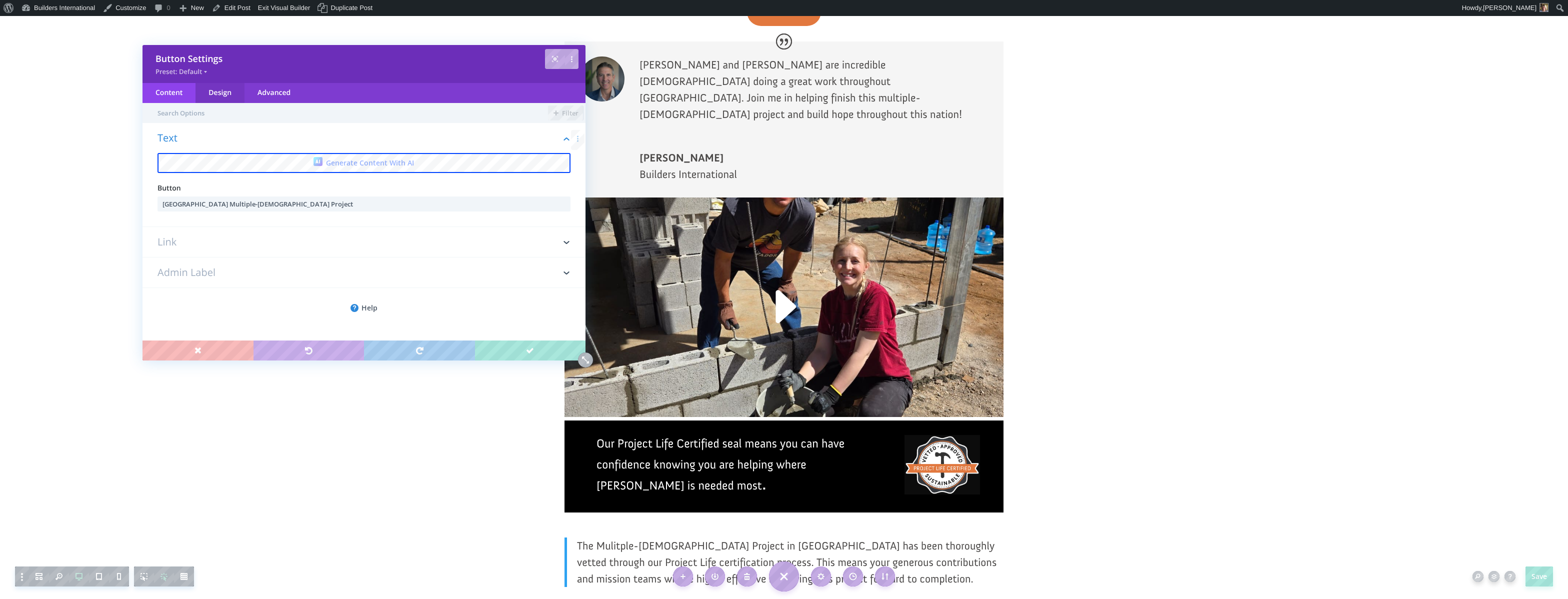
drag, startPoint x: 210, startPoint y: 94, endPoint x: 199, endPoint y: 103, distance: 14.2
click at [206, 98] on div "Design" at bounding box center [220, 92] width 49 height 20
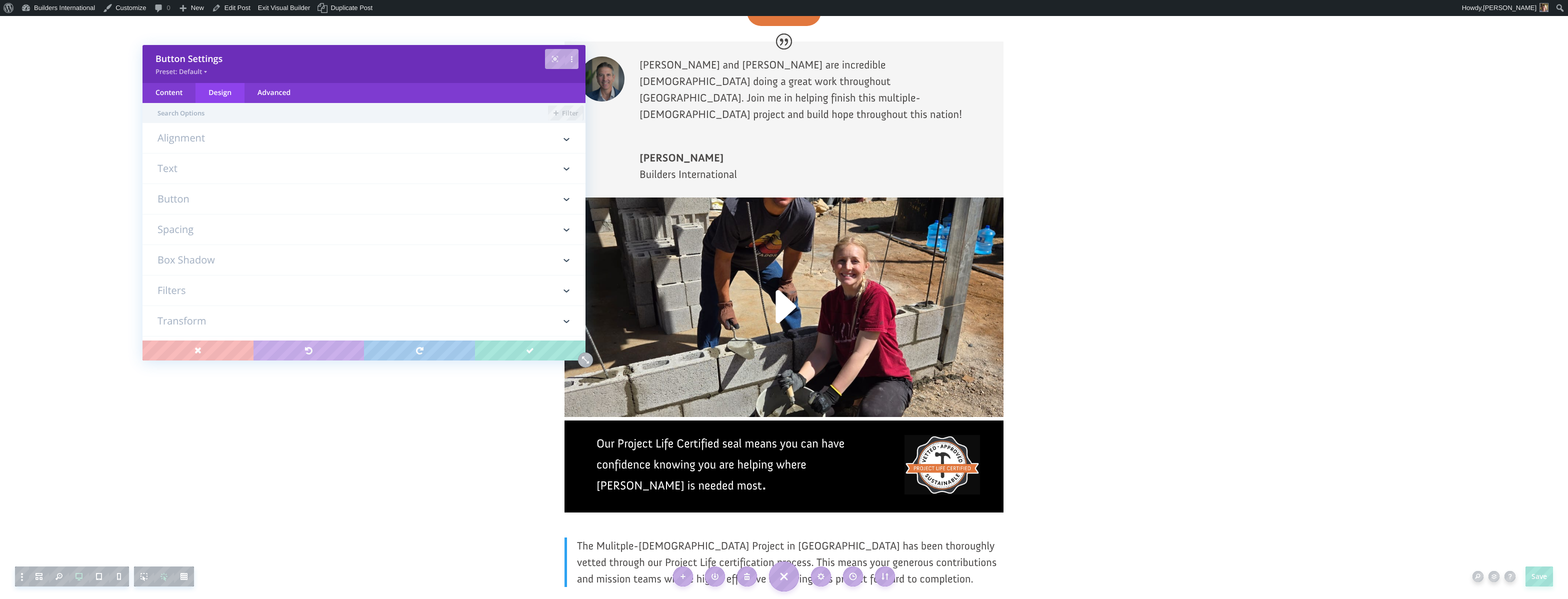
click at [177, 195] on h3 "Button" at bounding box center [364, 198] width 413 height 30
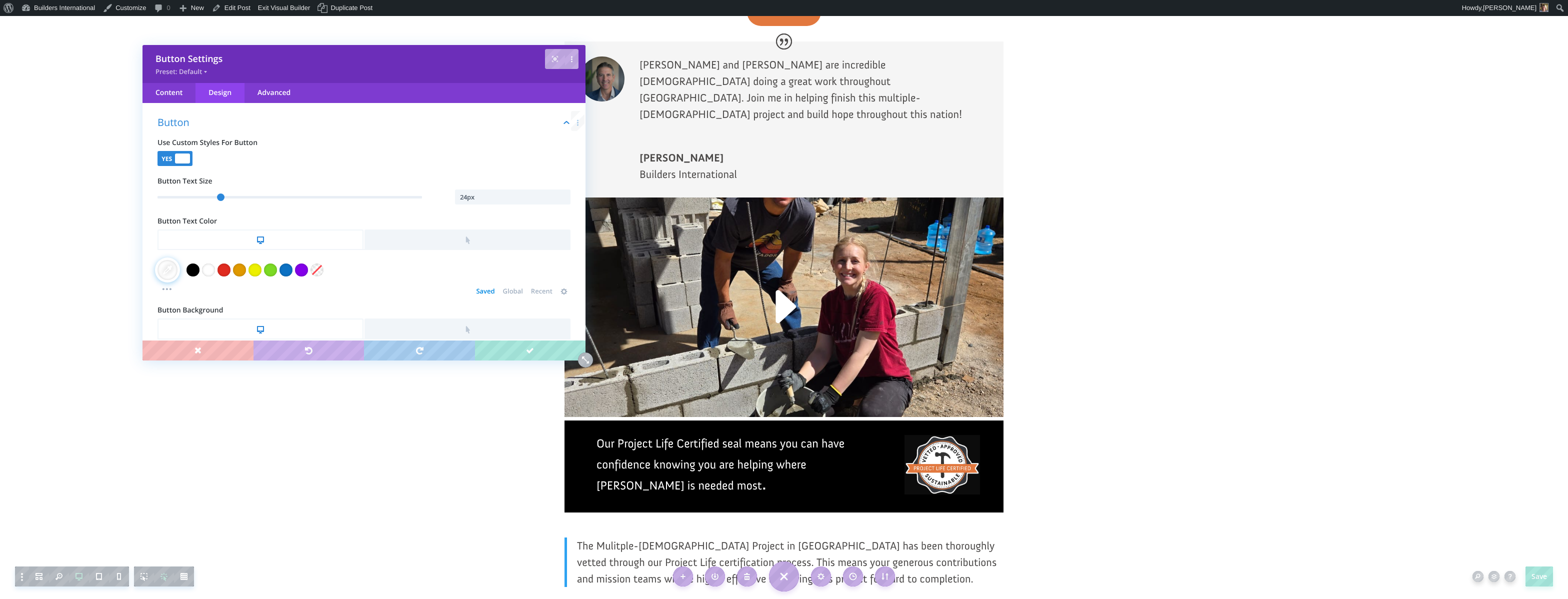
scroll to position [86, 0]
type input "23"
type input "23px"
type input "22"
type input "22px"
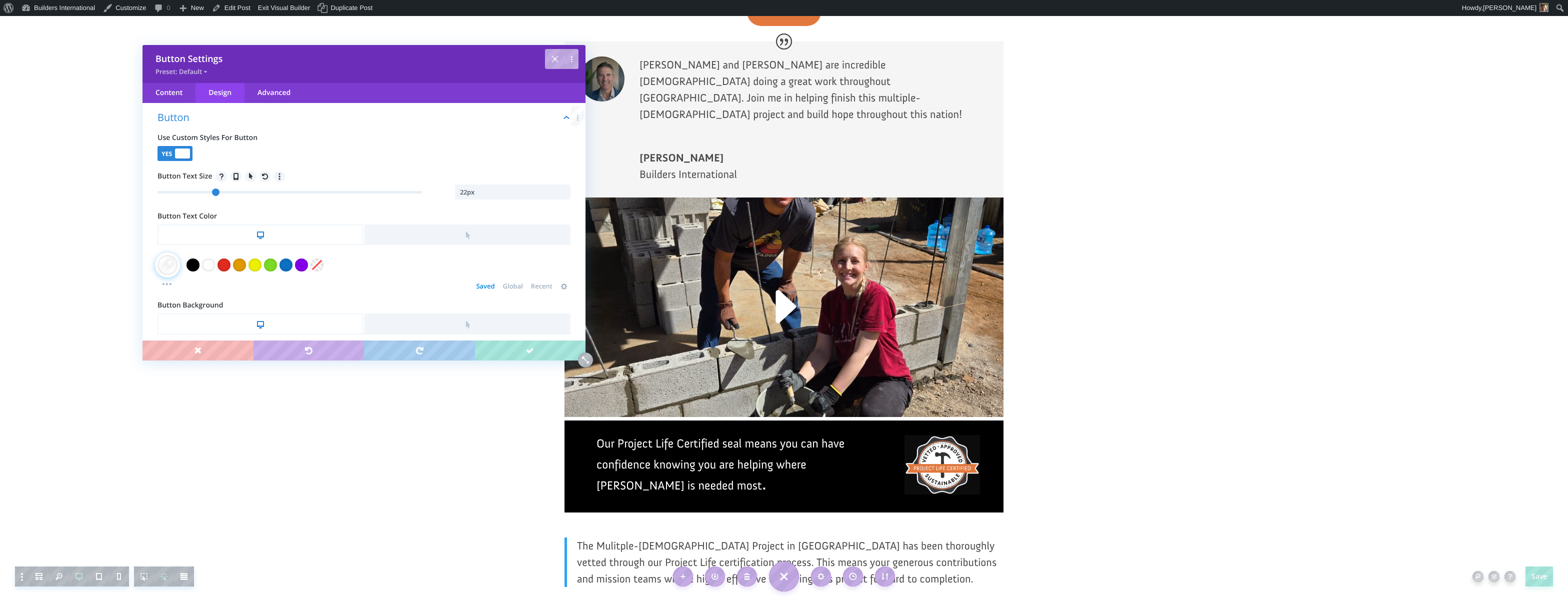
type input "21"
type input "21px"
type input "20"
type input "20px"
type input "19"
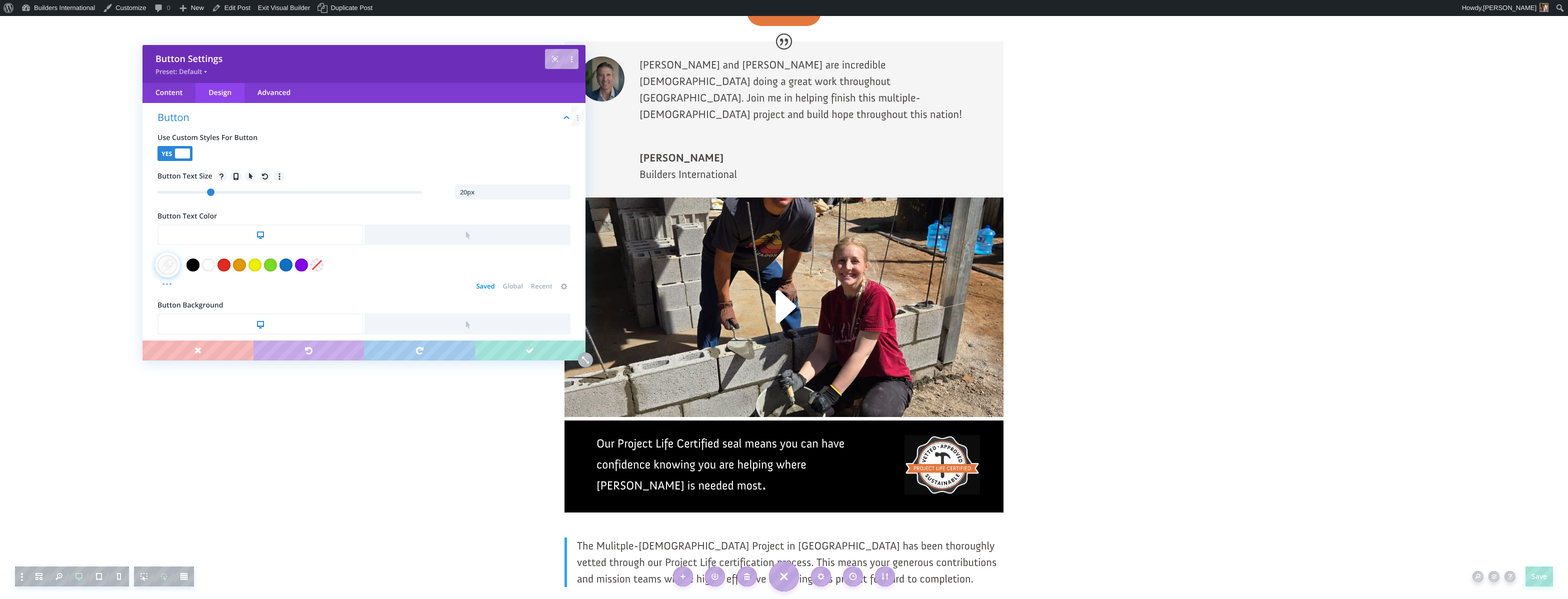
type input "19px"
type input "18"
type input "18px"
type input "17"
type input "17px"
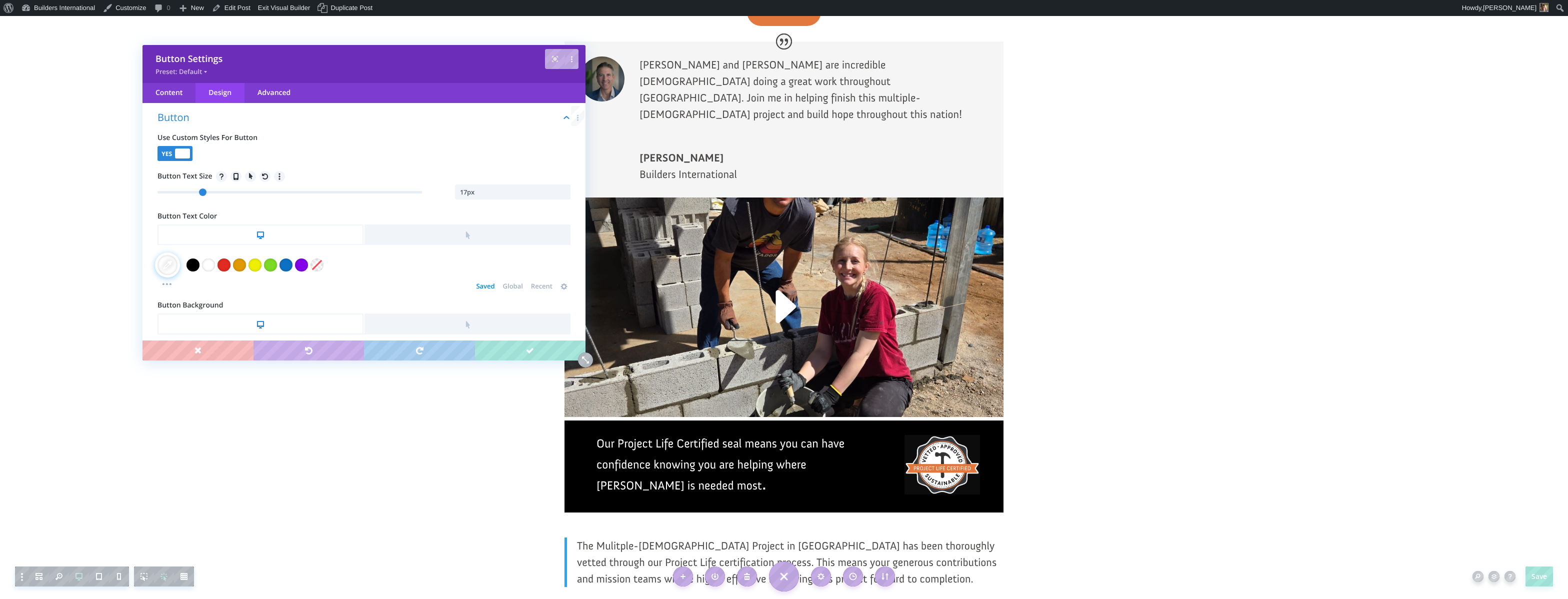
type input "16"
type input "15"
type input "15px"
type input "16"
drag, startPoint x: 218, startPoint y: 191, endPoint x: 199, endPoint y: 196, distance: 19.6
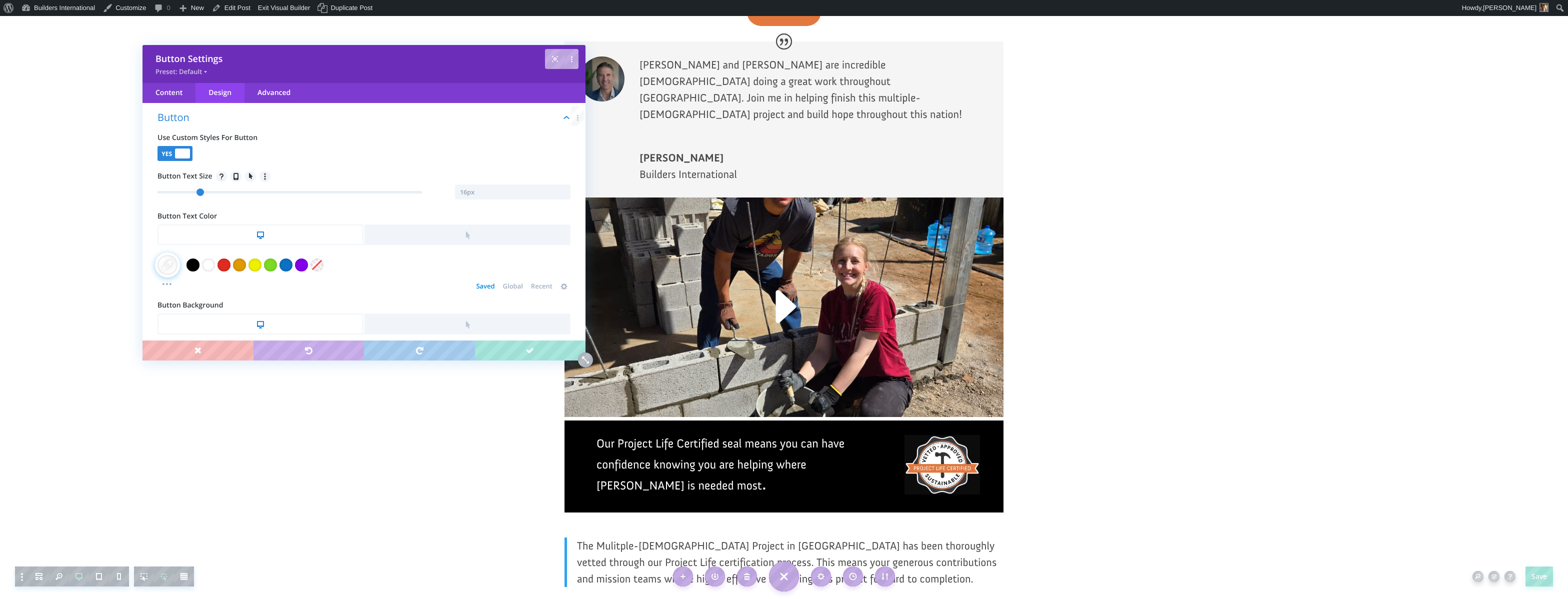
type input "16"
click at [199, 193] on input "range" at bounding box center [289, 192] width 264 height 2
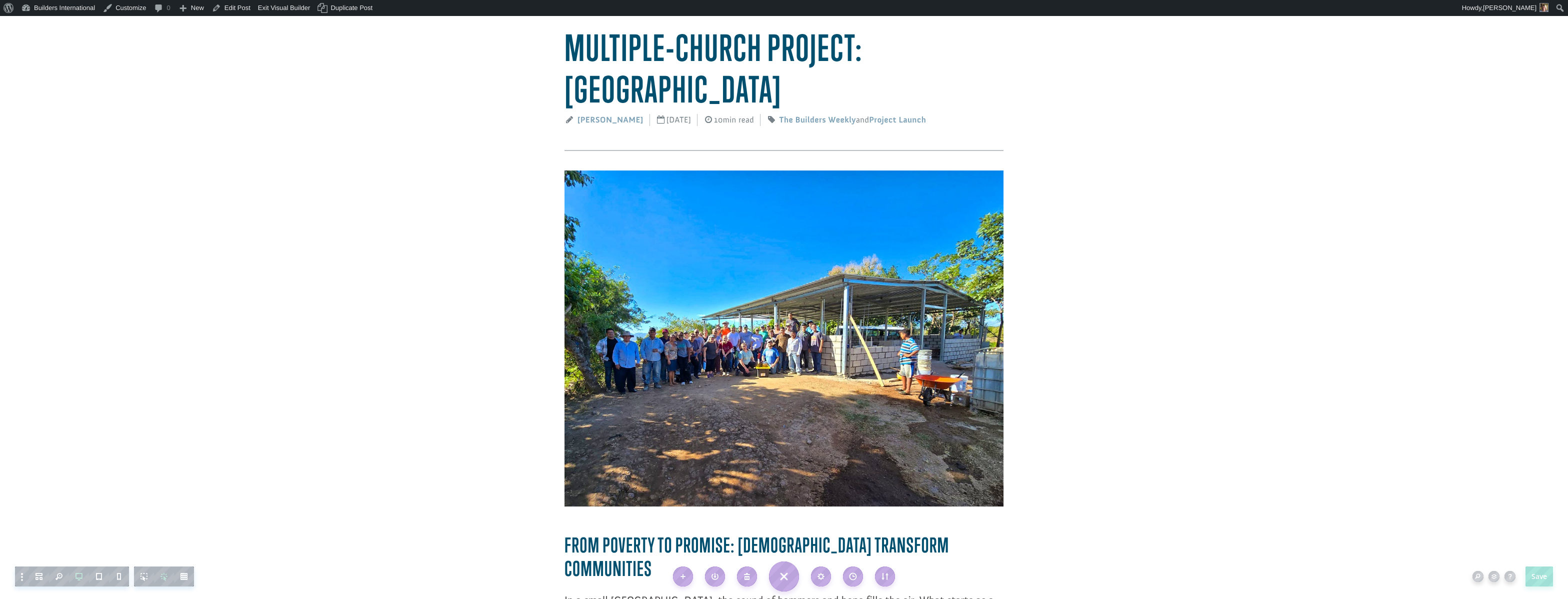
scroll to position [94, 0]
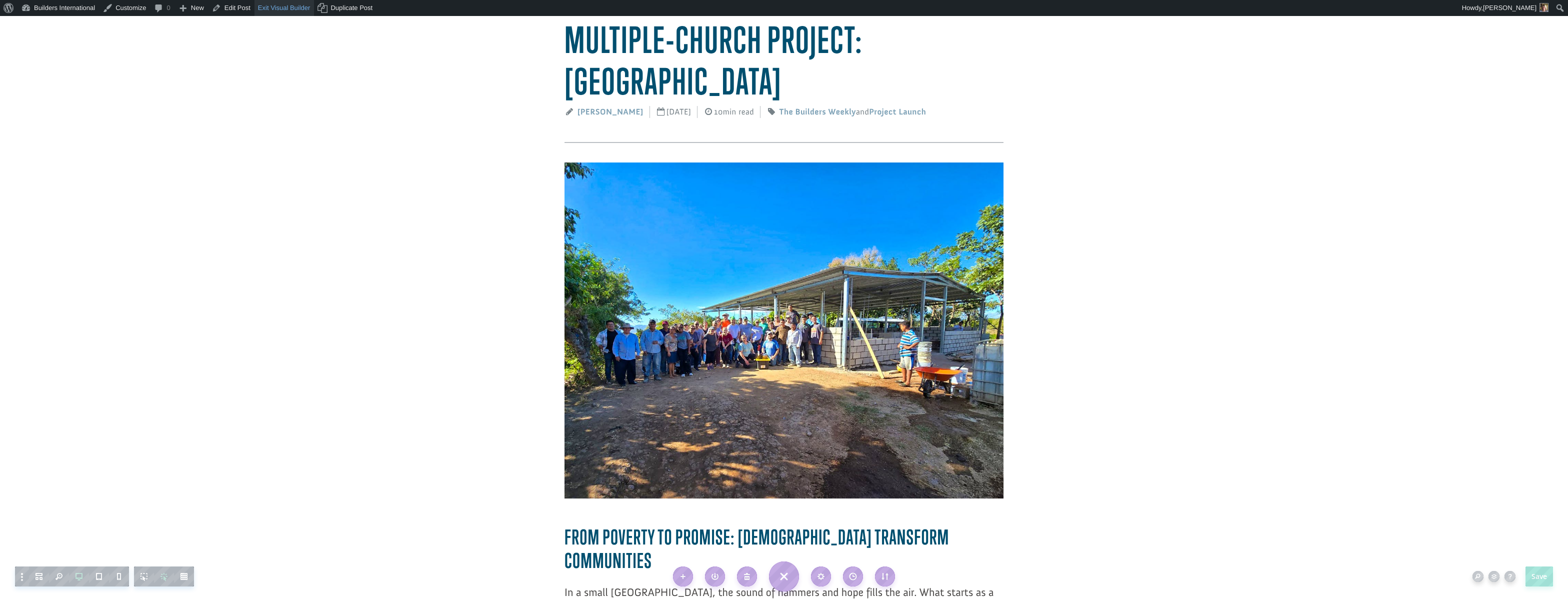
click at [269, 11] on link "Exit Visual Builder" at bounding box center [285, 8] width 60 height 16
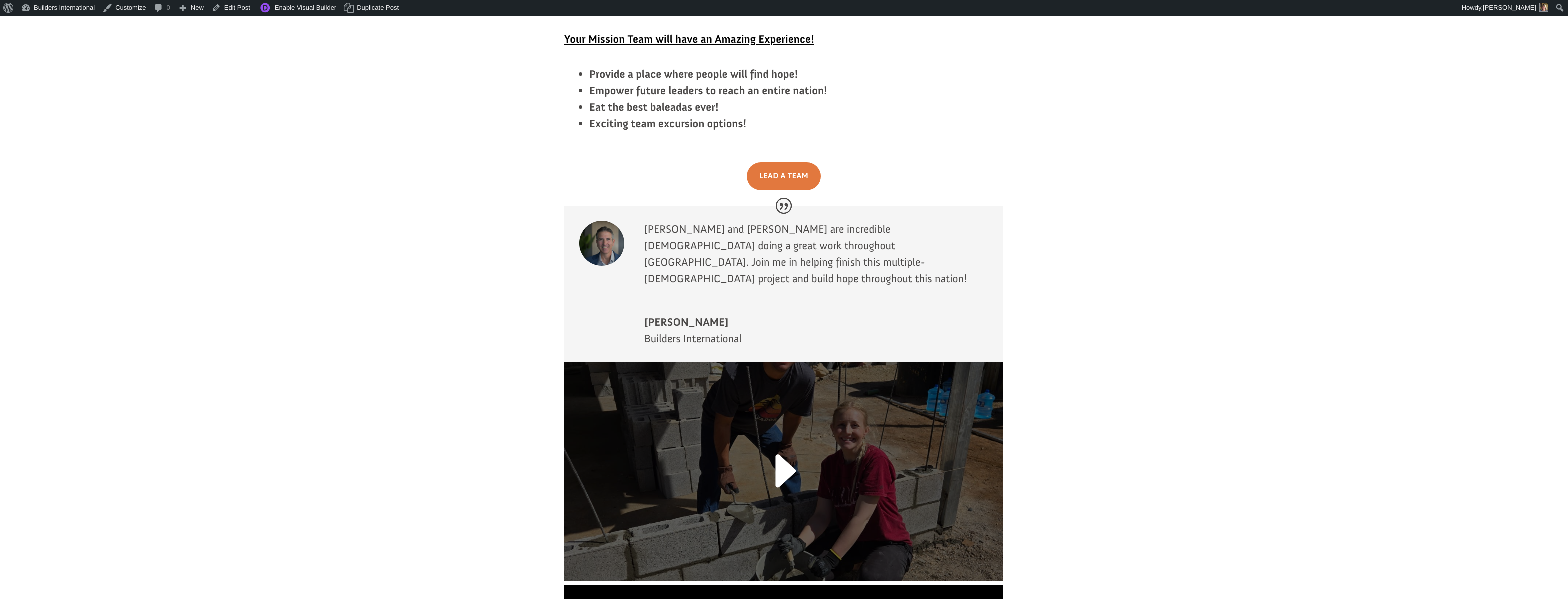
scroll to position [1983, 1]
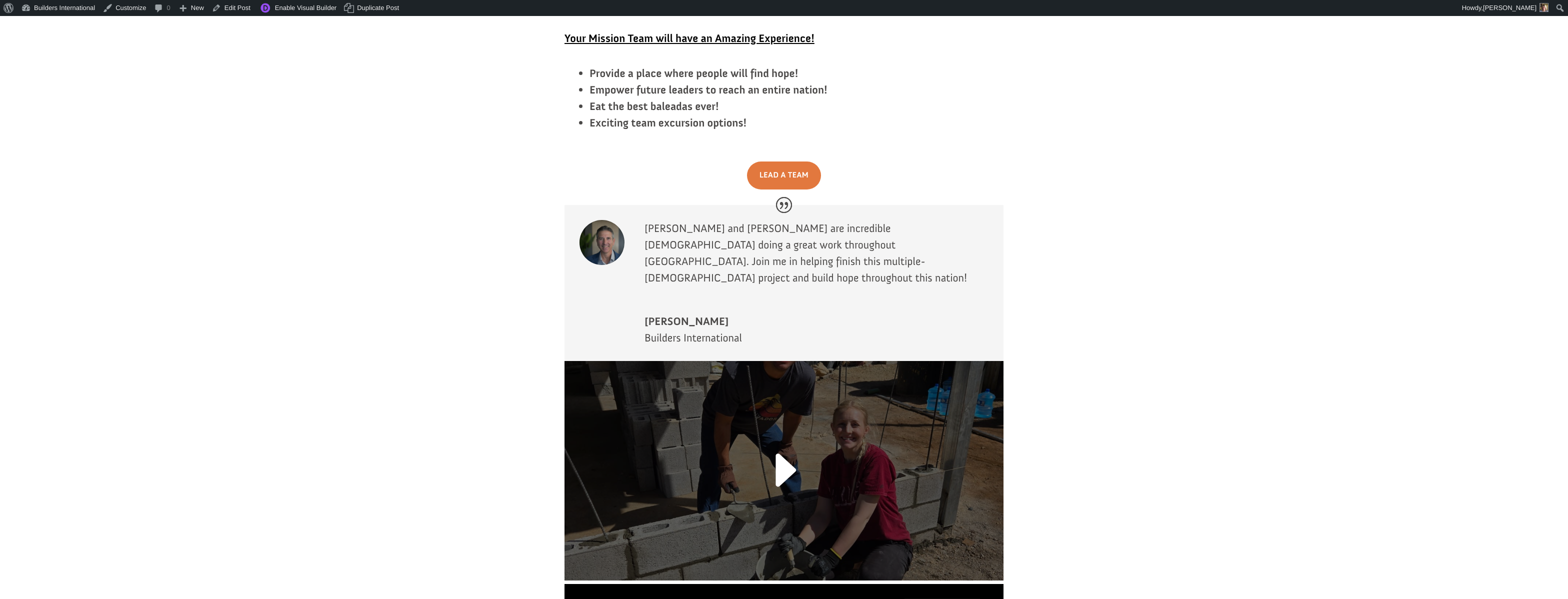
click at [784, 437] on link at bounding box center [784, 476] width 66 height 78
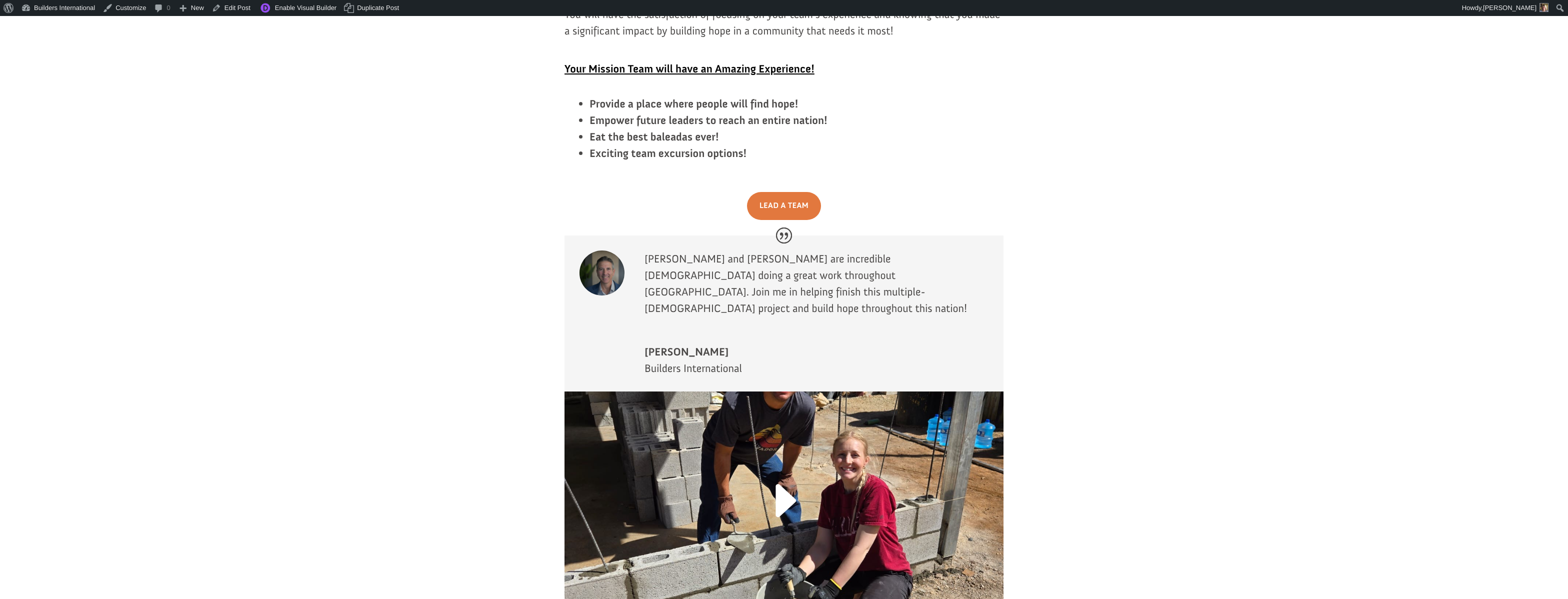
scroll to position [1962, 0]
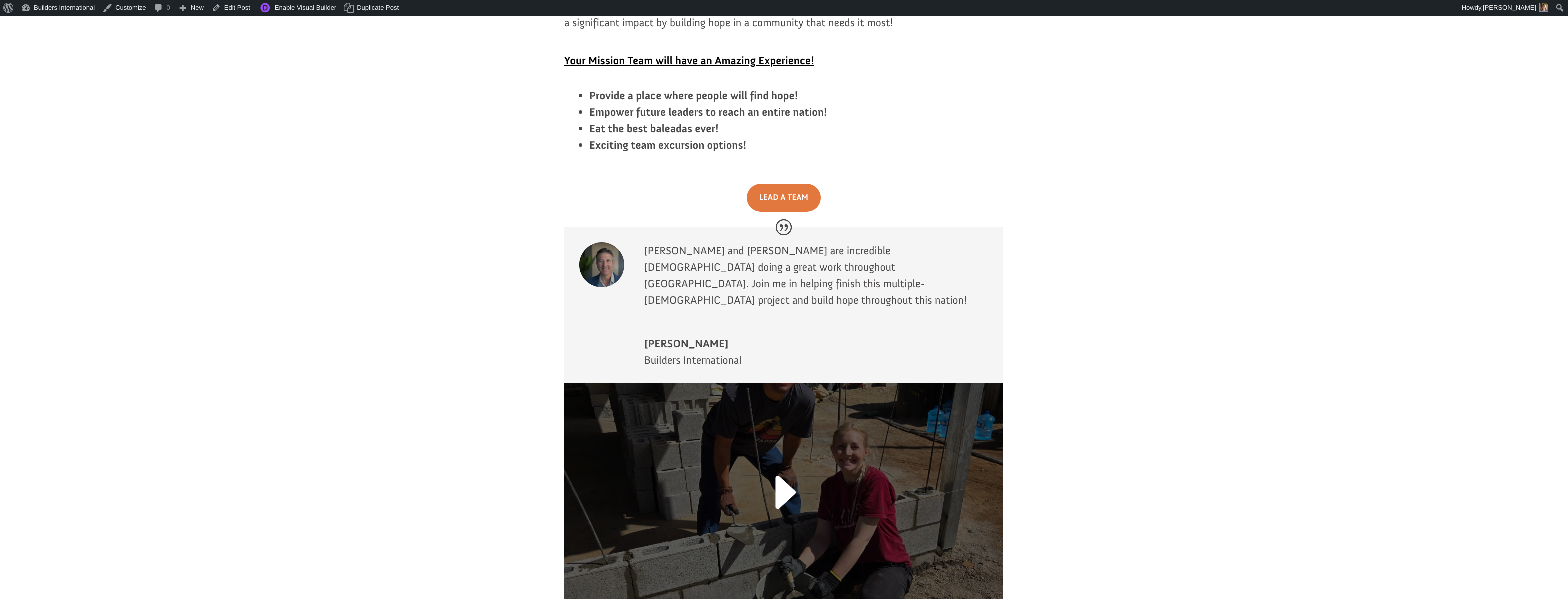
click at [784, 460] on link at bounding box center [784, 499] width 66 height 78
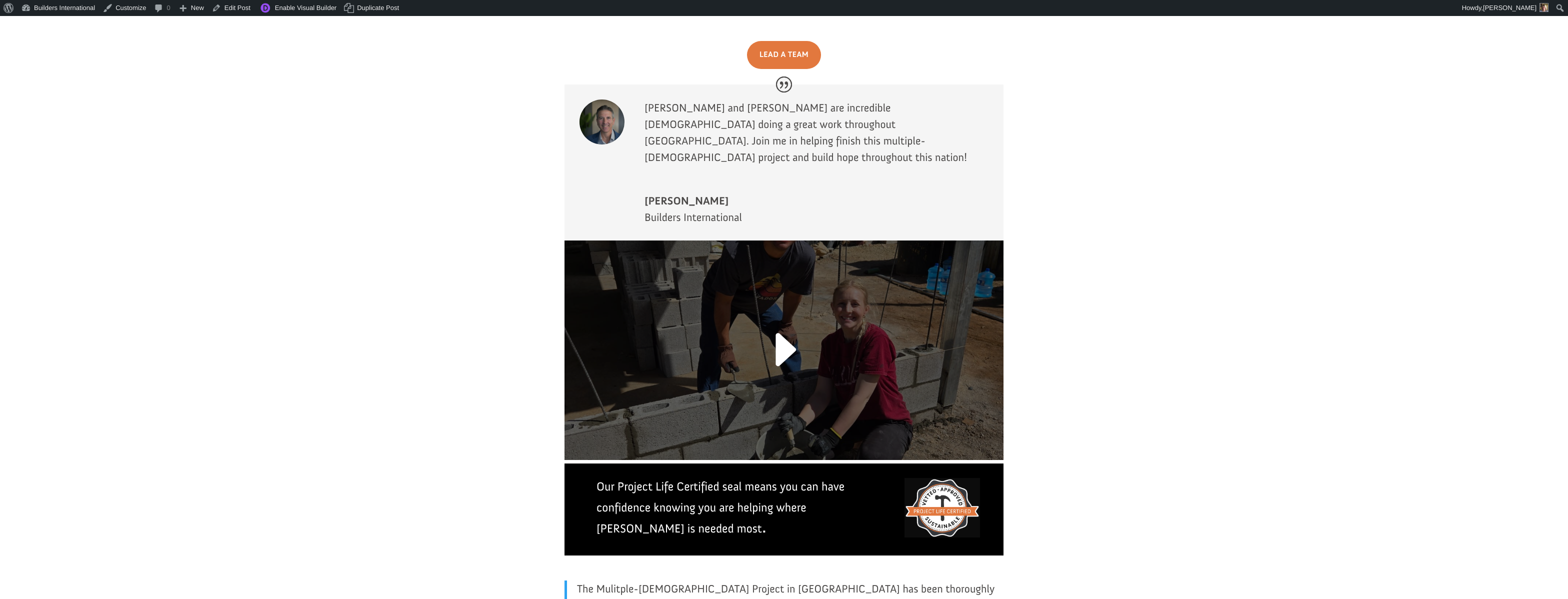
scroll to position [2121, 0]
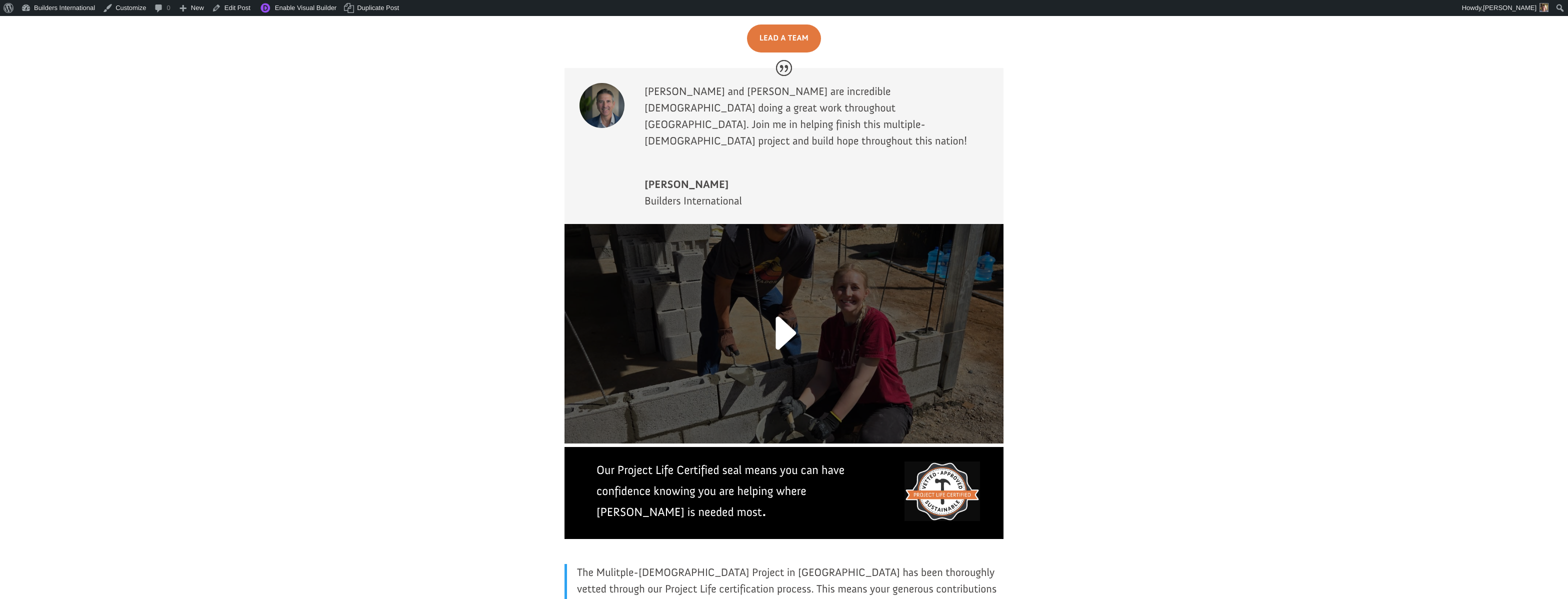
click at [778, 300] on link at bounding box center [784, 339] width 66 height 78
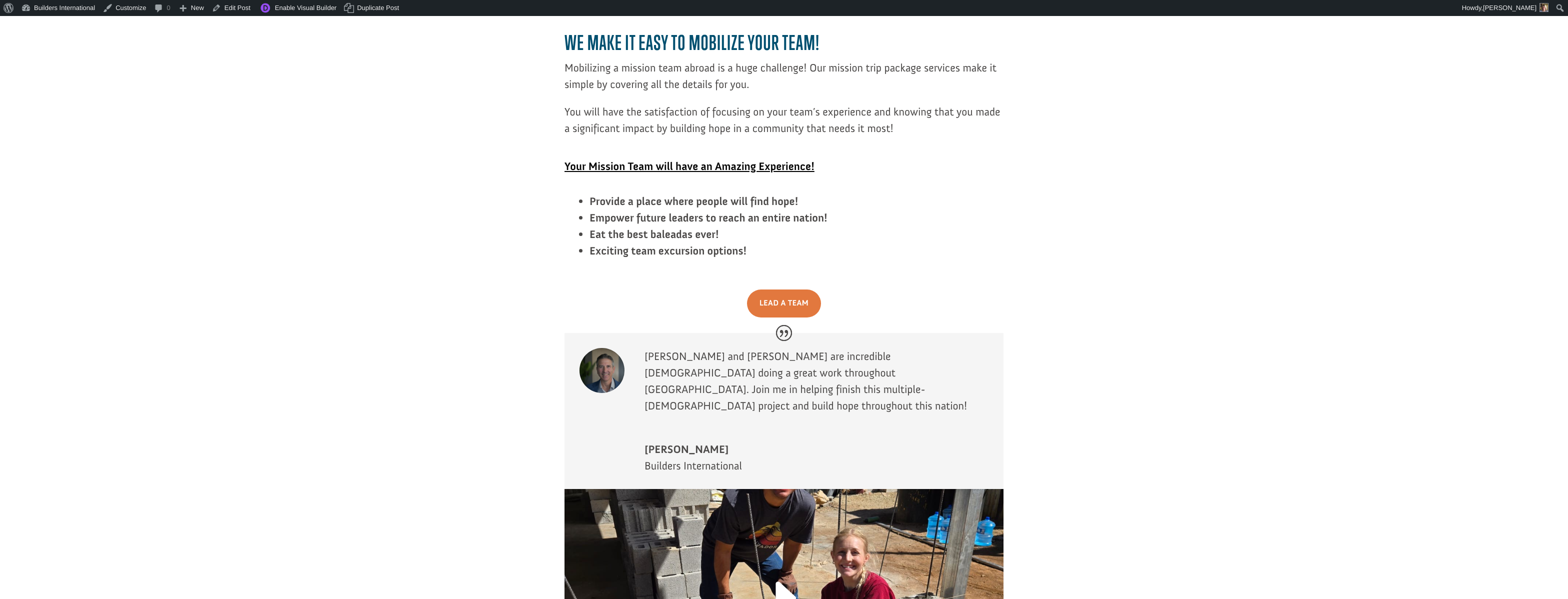
scroll to position [1932, 0]
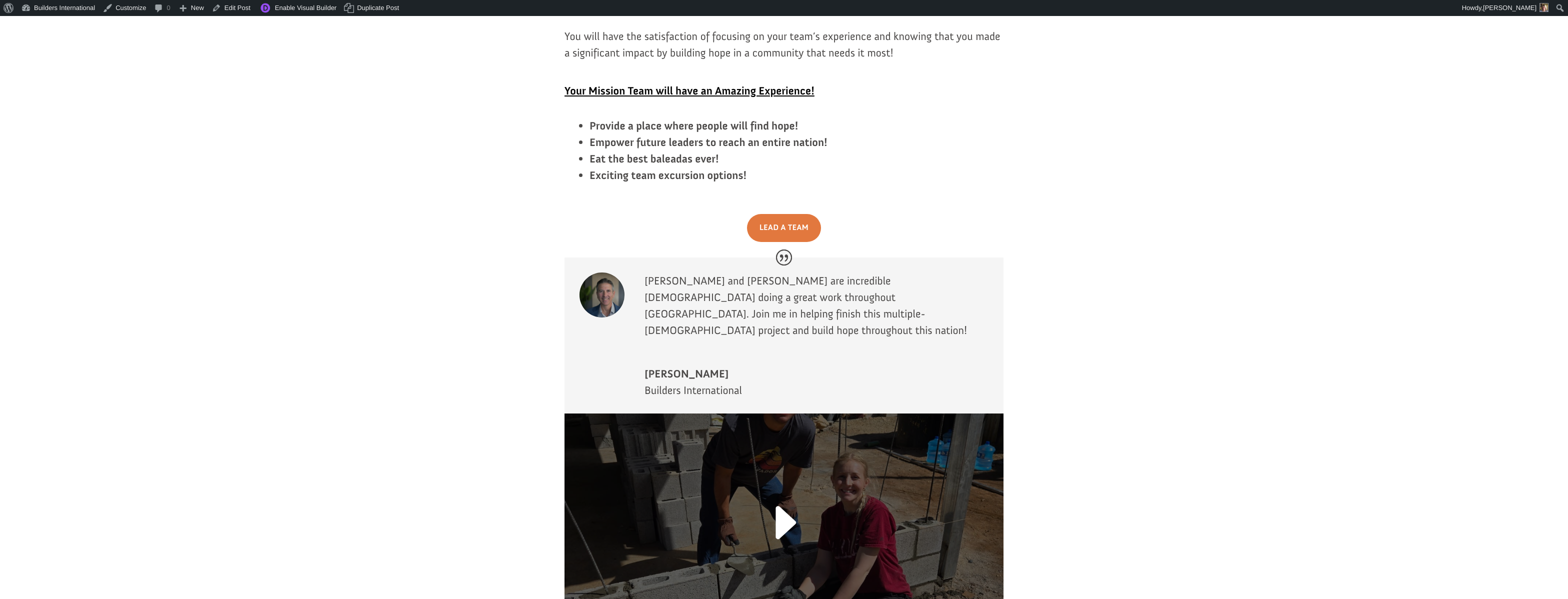
click at [779, 490] on link at bounding box center [784, 529] width 66 height 78
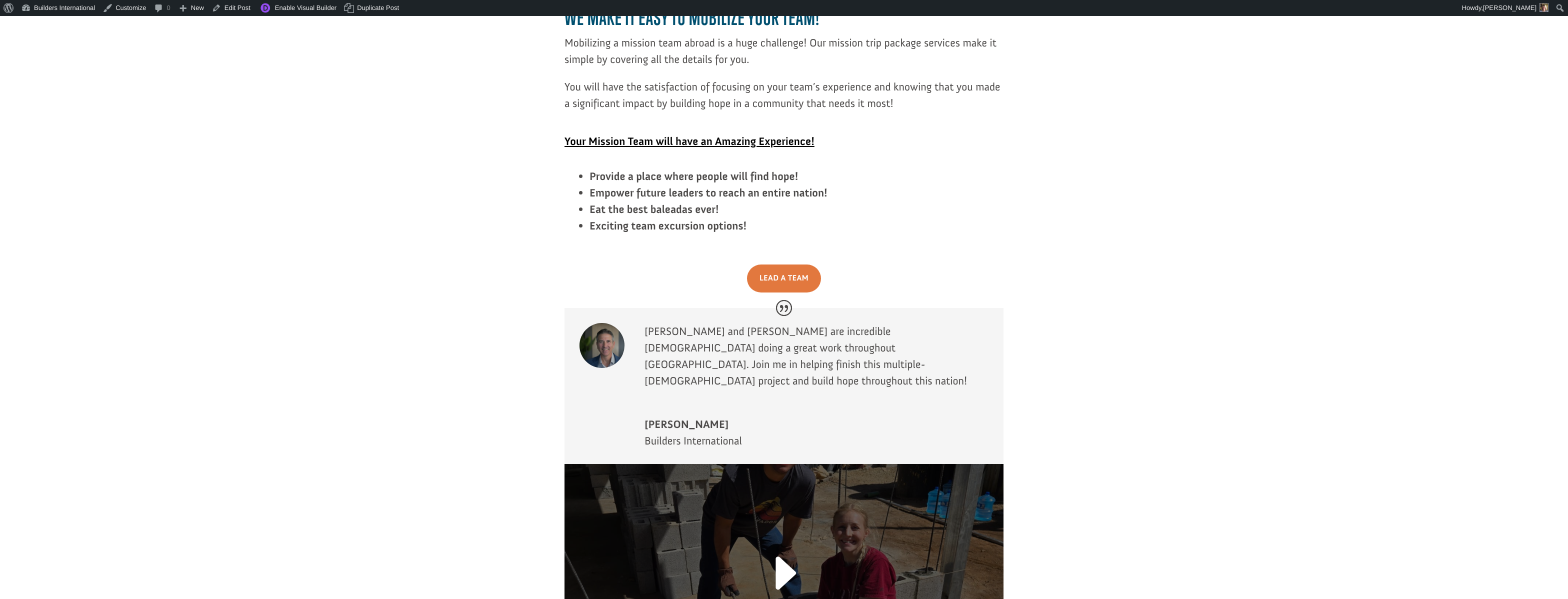
scroll to position [1880, 0]
click at [773, 464] on div at bounding box center [784, 574] width 439 height 220
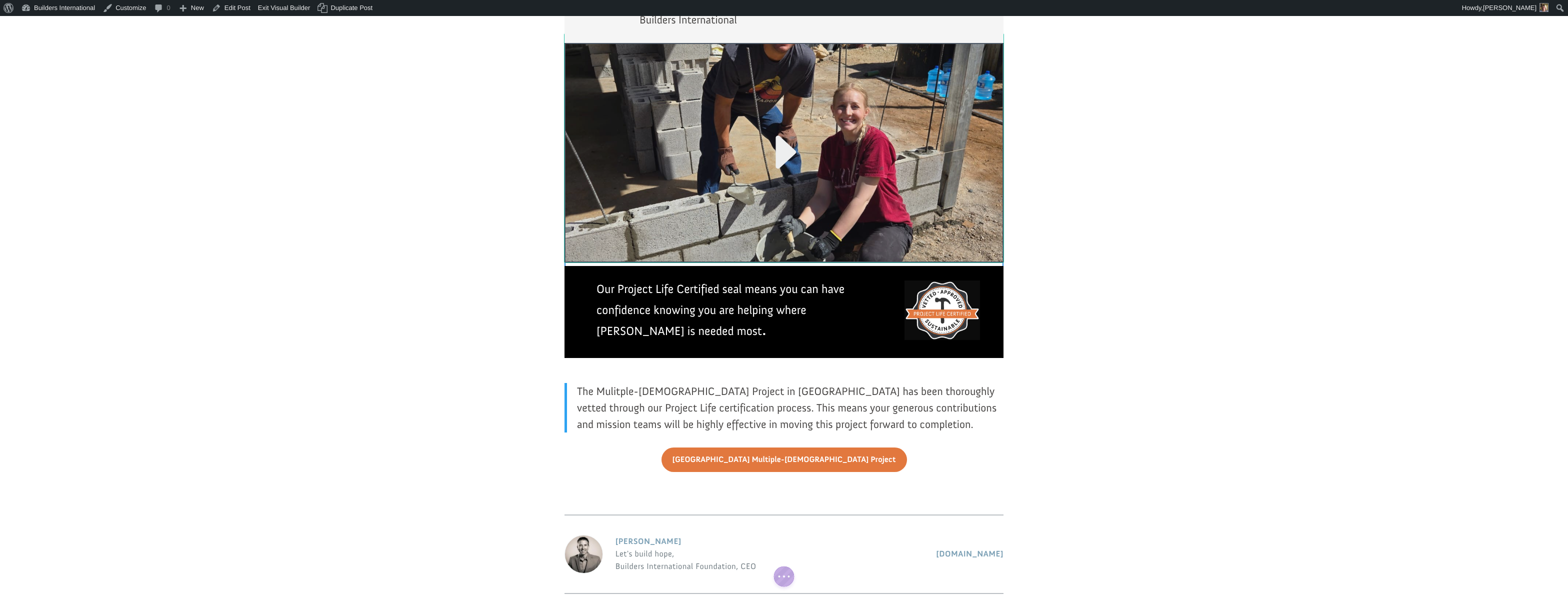
scroll to position [2313, 0]
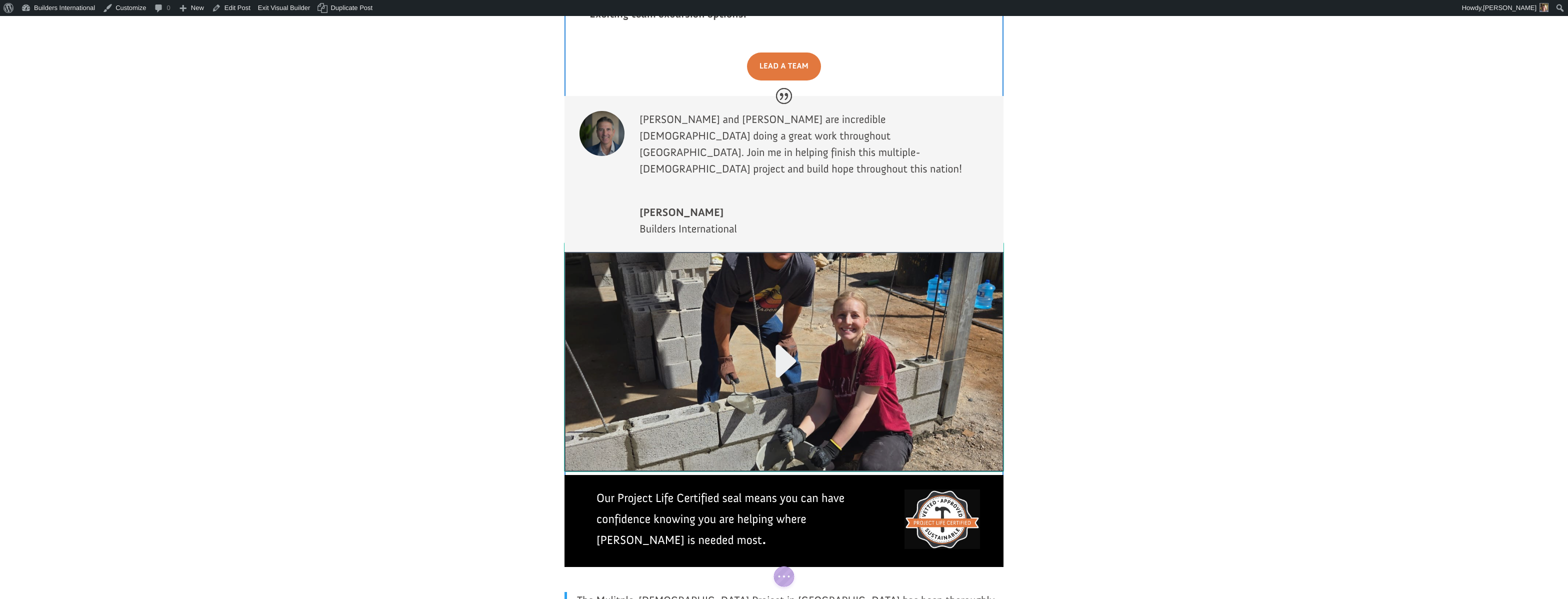
click at [692, 252] on div at bounding box center [784, 362] width 439 height 220
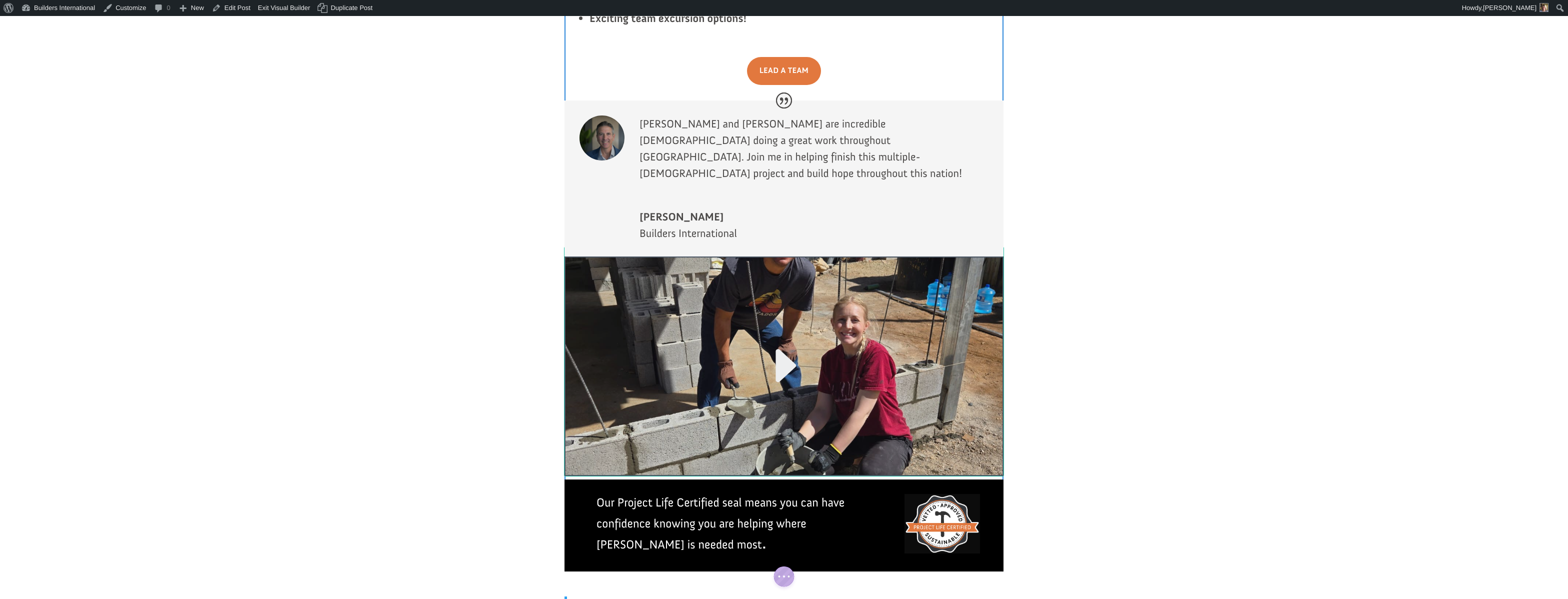
scroll to position [2091, 0]
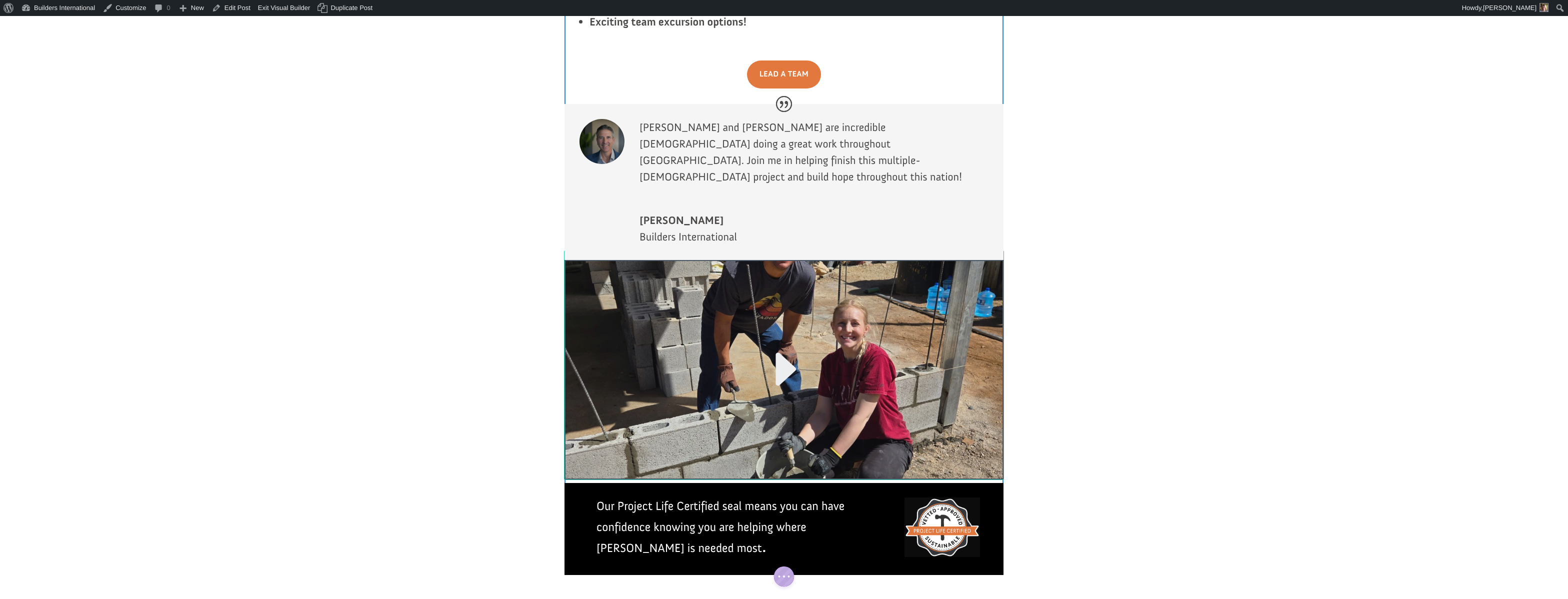
click at [692, 260] on div at bounding box center [784, 370] width 439 height 220
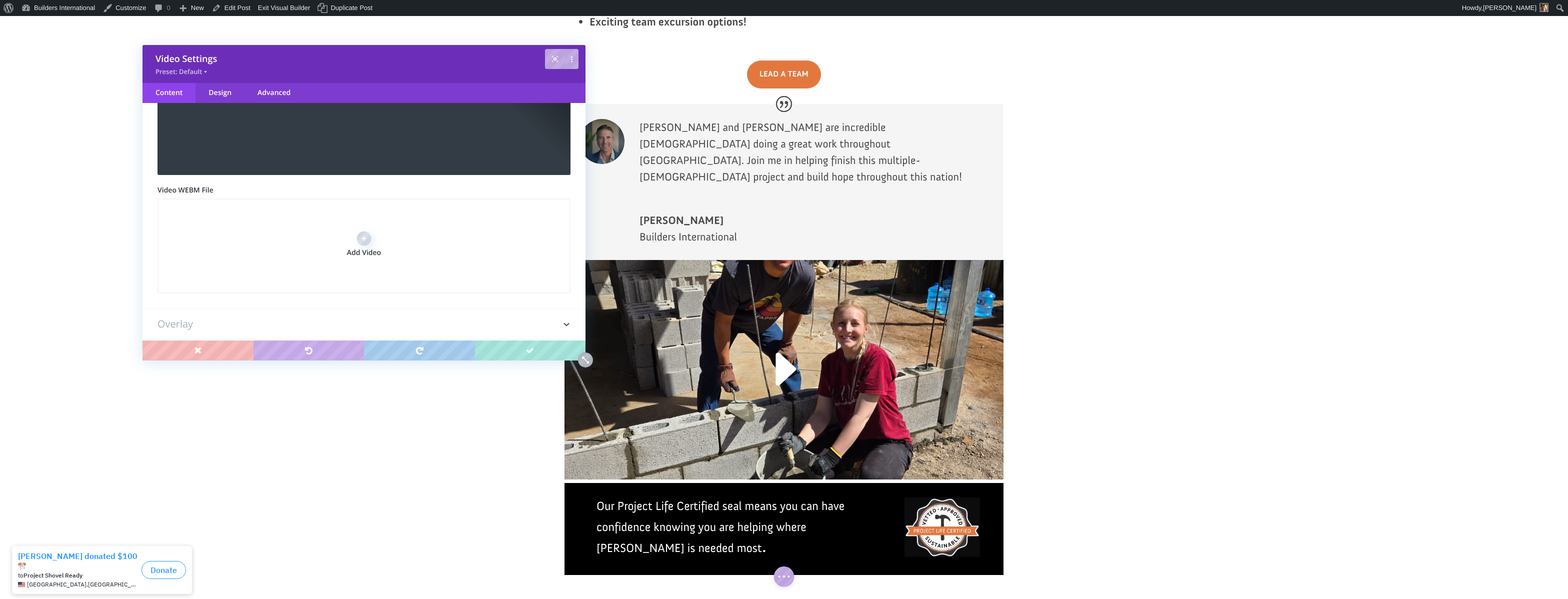
scroll to position [143, 0]
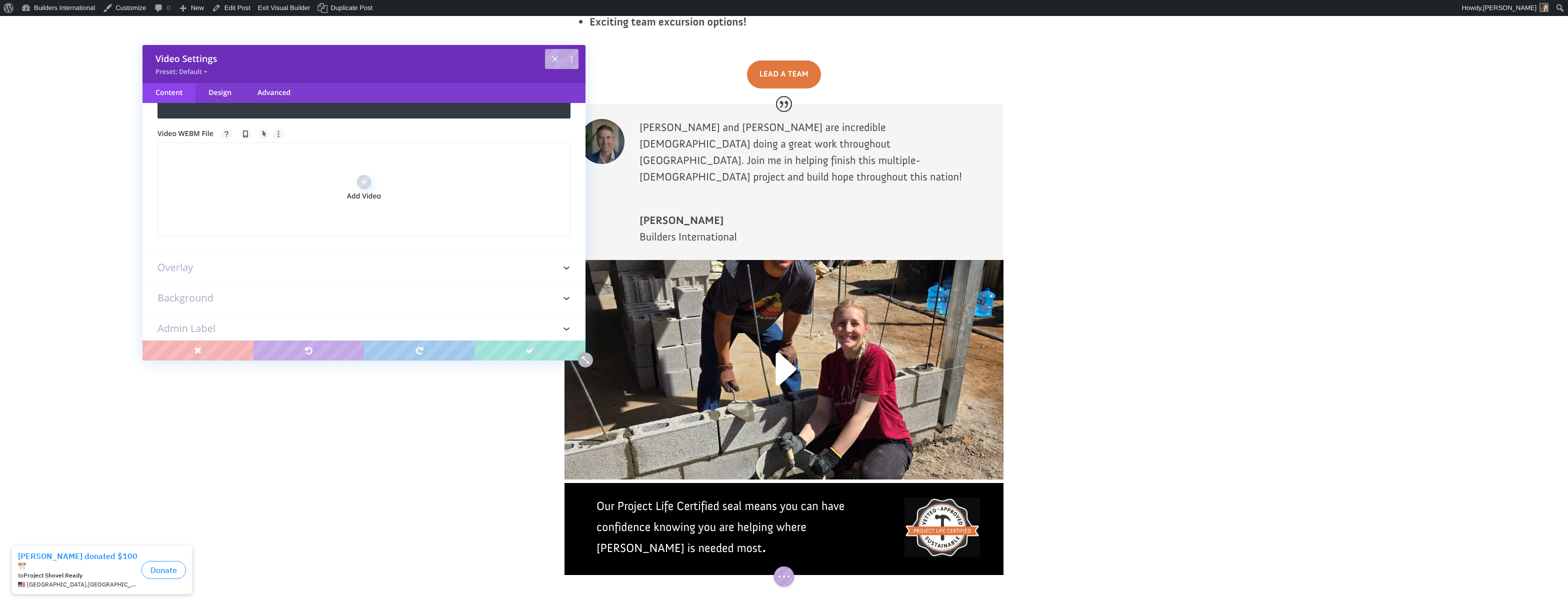
click at [387, 260] on h3 "Overlay" at bounding box center [364, 267] width 413 height 30
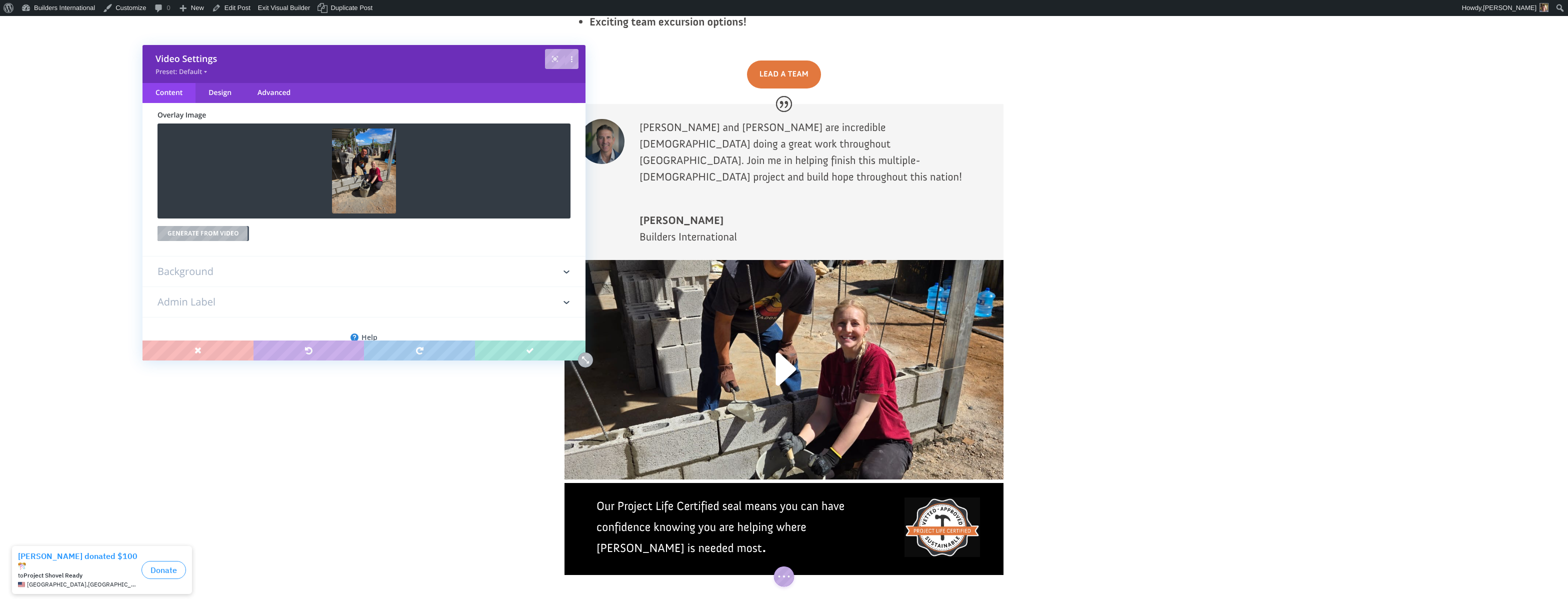
scroll to position [56, 0]
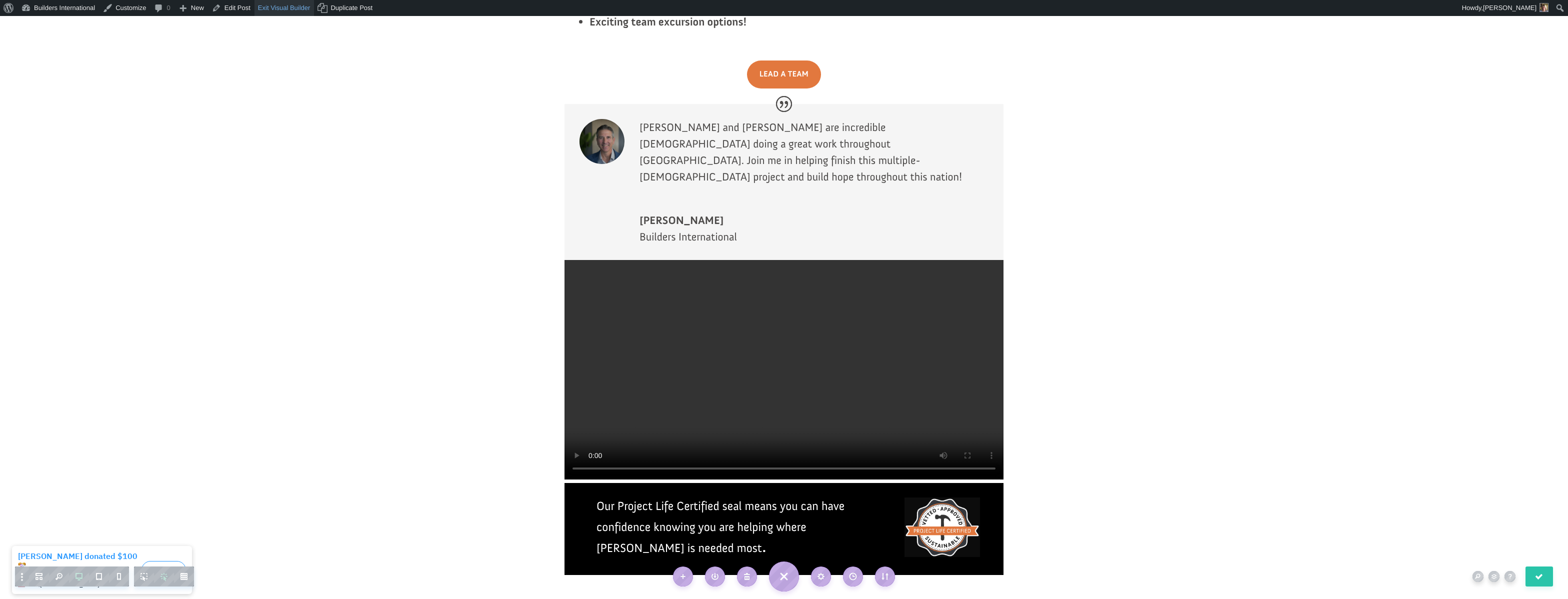
click at [272, 13] on link "Exit Visual Builder" at bounding box center [285, 8] width 60 height 16
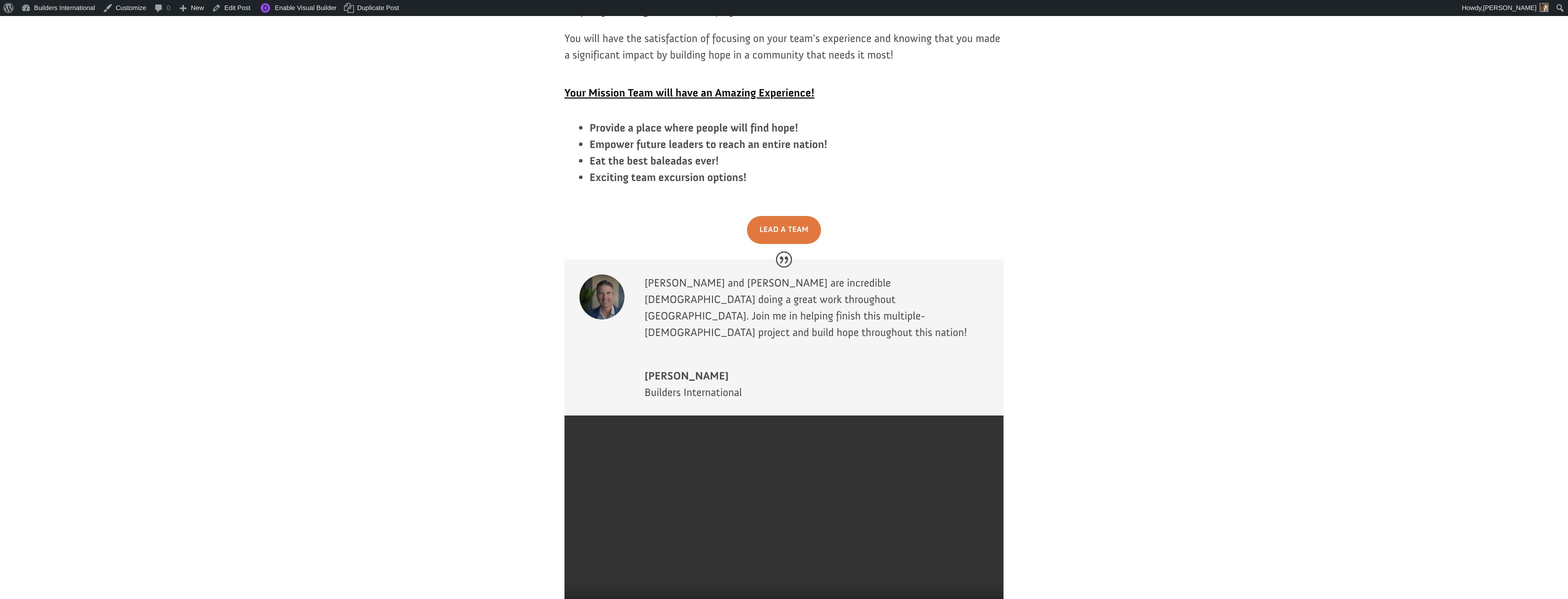
scroll to position [1932, 0]
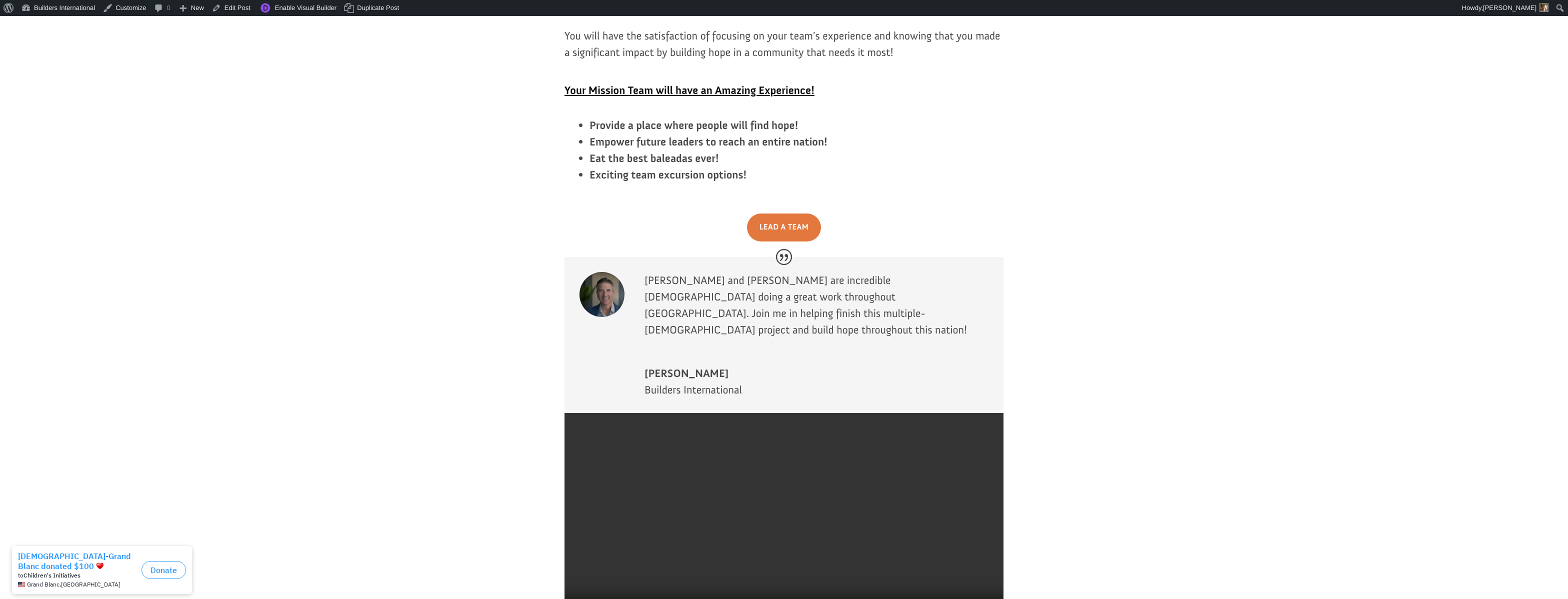
click at [781, 413] on video at bounding box center [784, 523] width 439 height 220
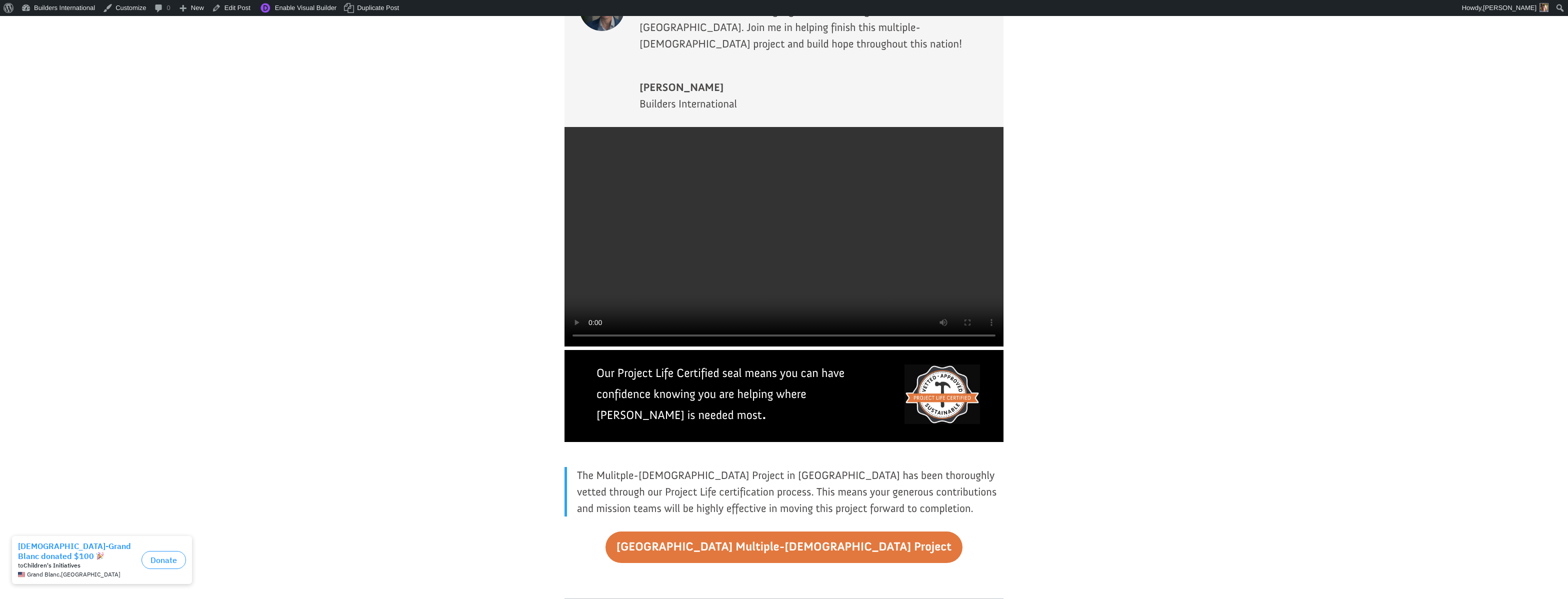
drag, startPoint x: 737, startPoint y: 128, endPoint x: 746, endPoint y: 116, distance: 15.0
click at [746, 127] on video at bounding box center [784, 237] width 439 height 220
click at [779, 127] on video at bounding box center [784, 237] width 439 height 220
click at [244, 4] on link "Edit Post" at bounding box center [231, 8] width 46 height 16
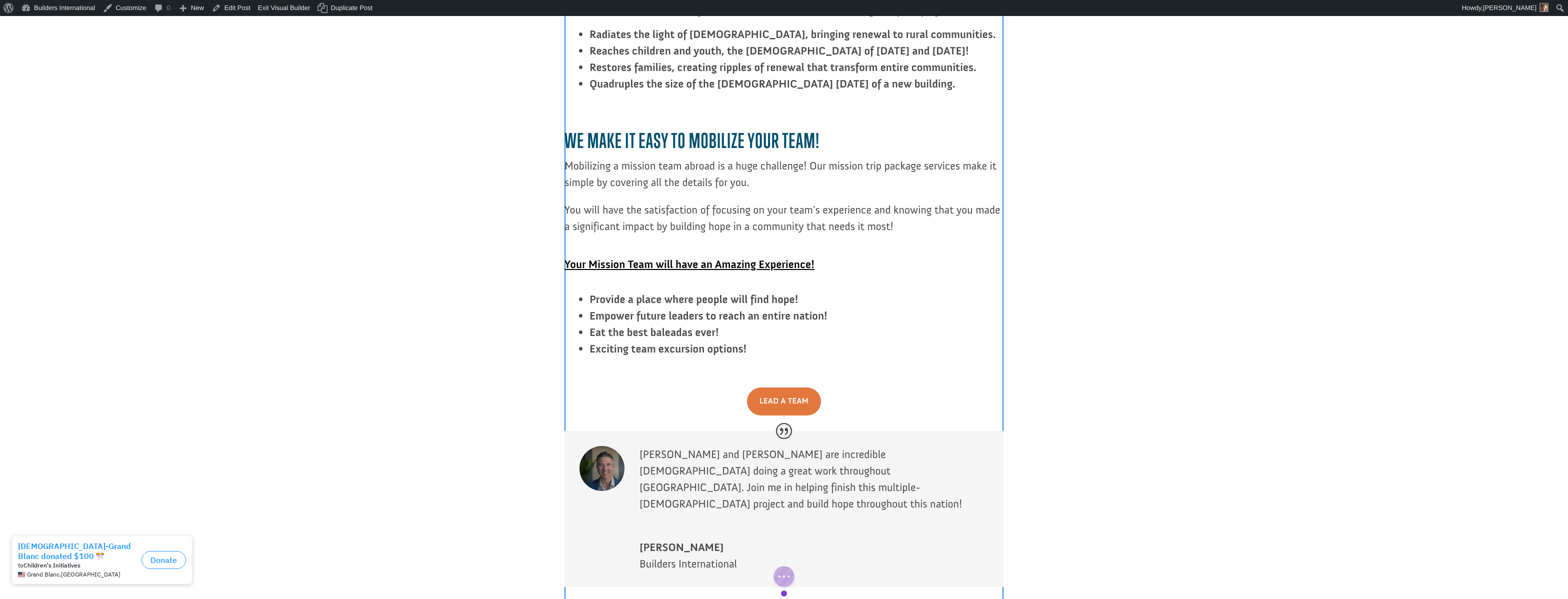
scroll to position [1845, 0]
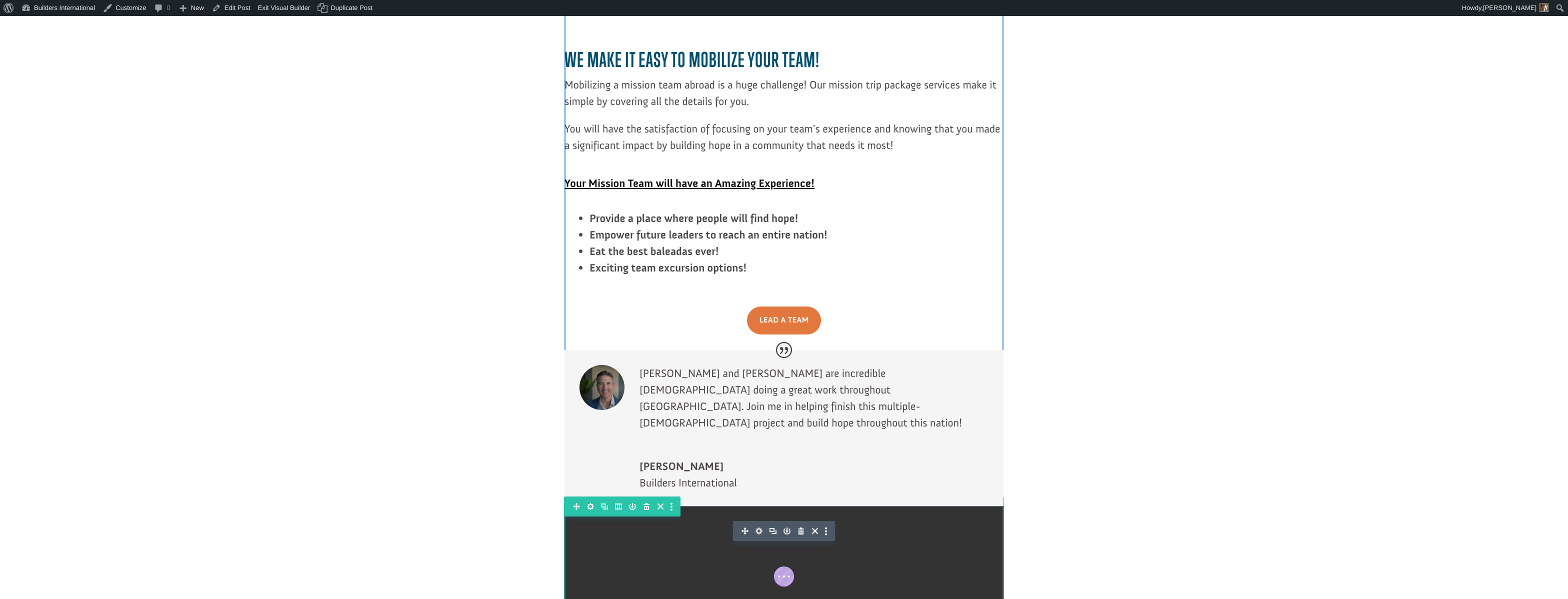
click at [757, 527] on icon "button" at bounding box center [759, 531] width 7 height 7
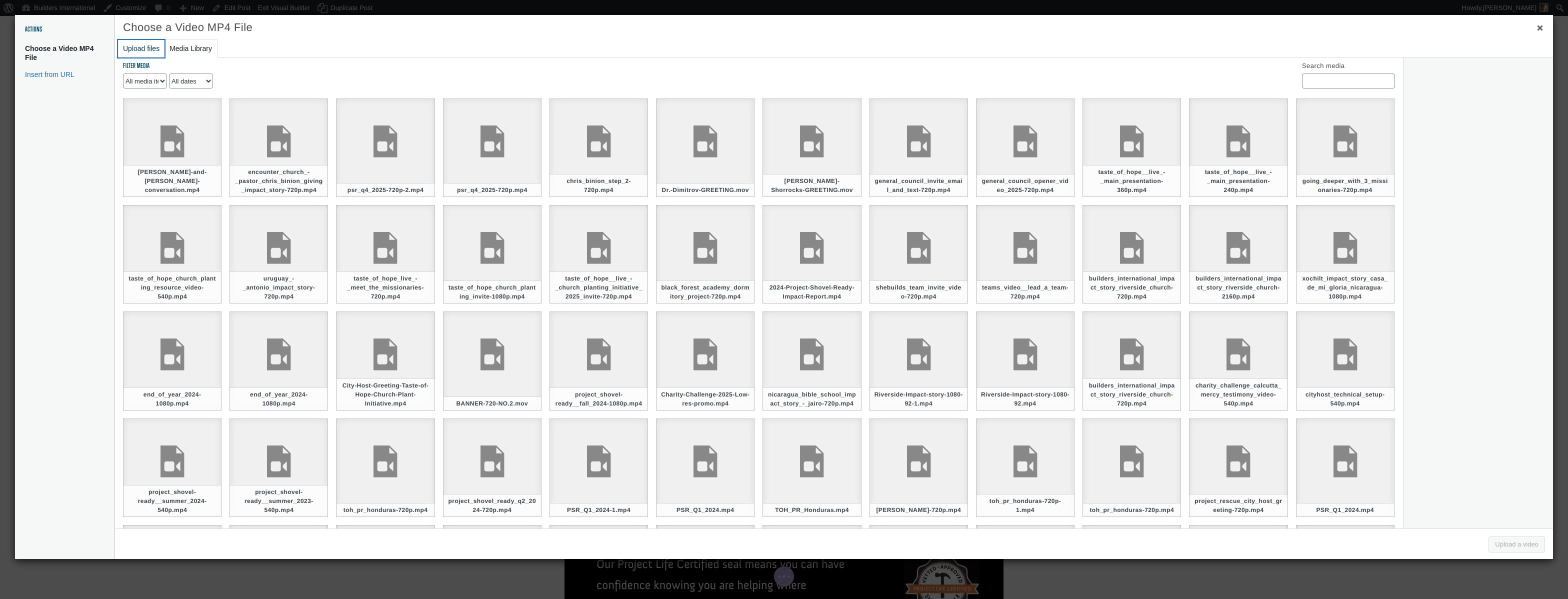
click at [144, 43] on button "Upload files" at bounding box center [141, 49] width 46 height 18
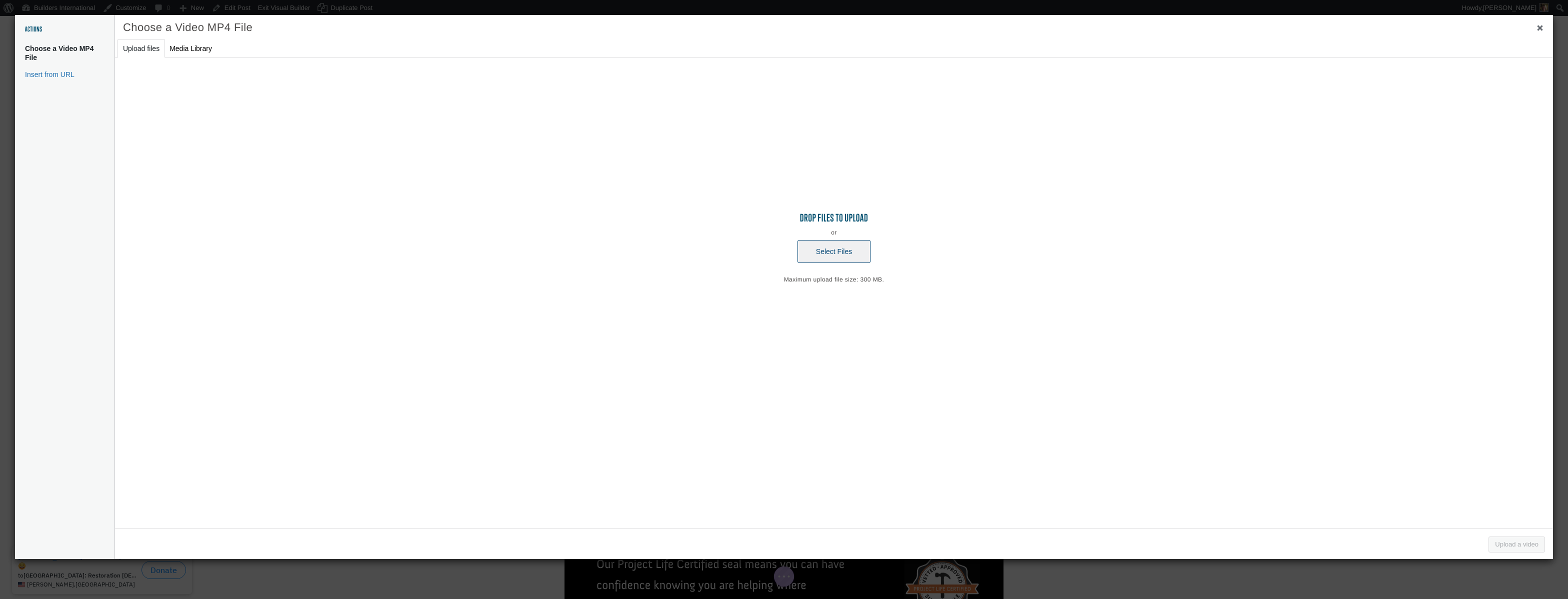
click at [822, 258] on button "Select Files" at bounding box center [834, 251] width 73 height 23
type input "C:\fakepath\[PERSON_NAME] and [PERSON_NAME] conversation.mp4"
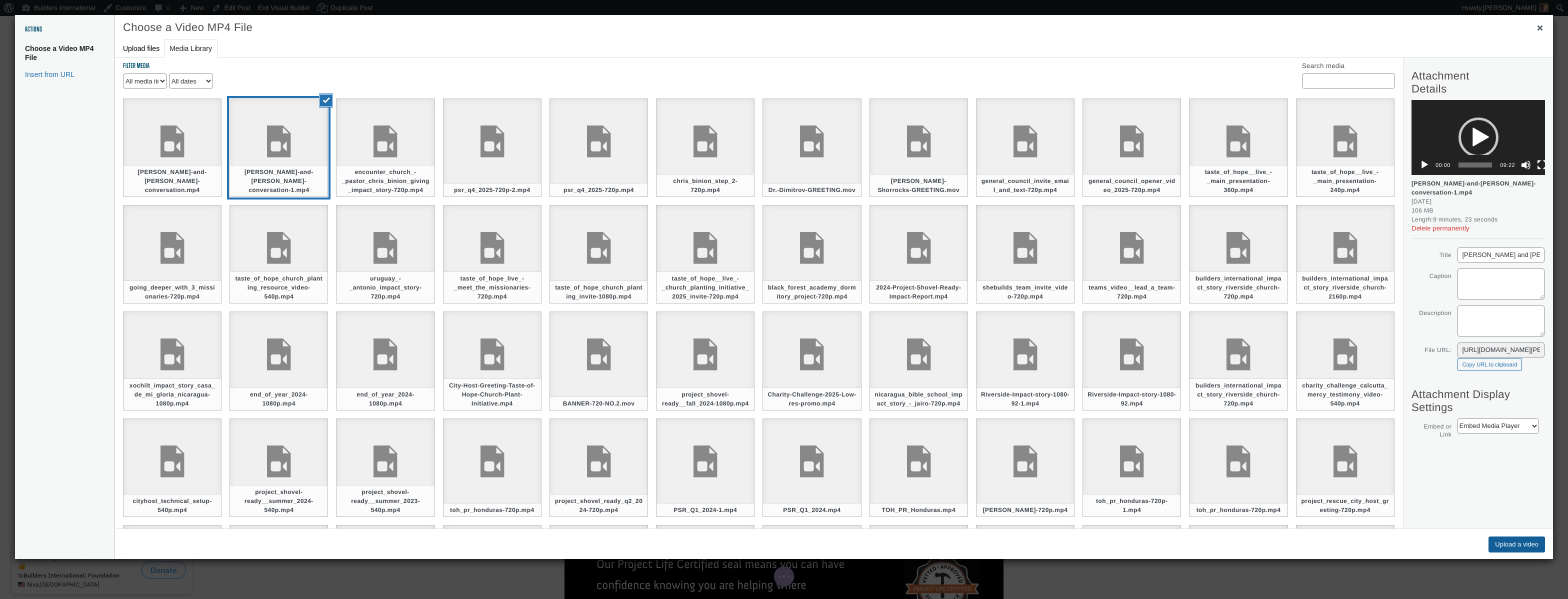
click at [1494, 550] on button "Upload a video" at bounding box center [1517, 545] width 56 height 16
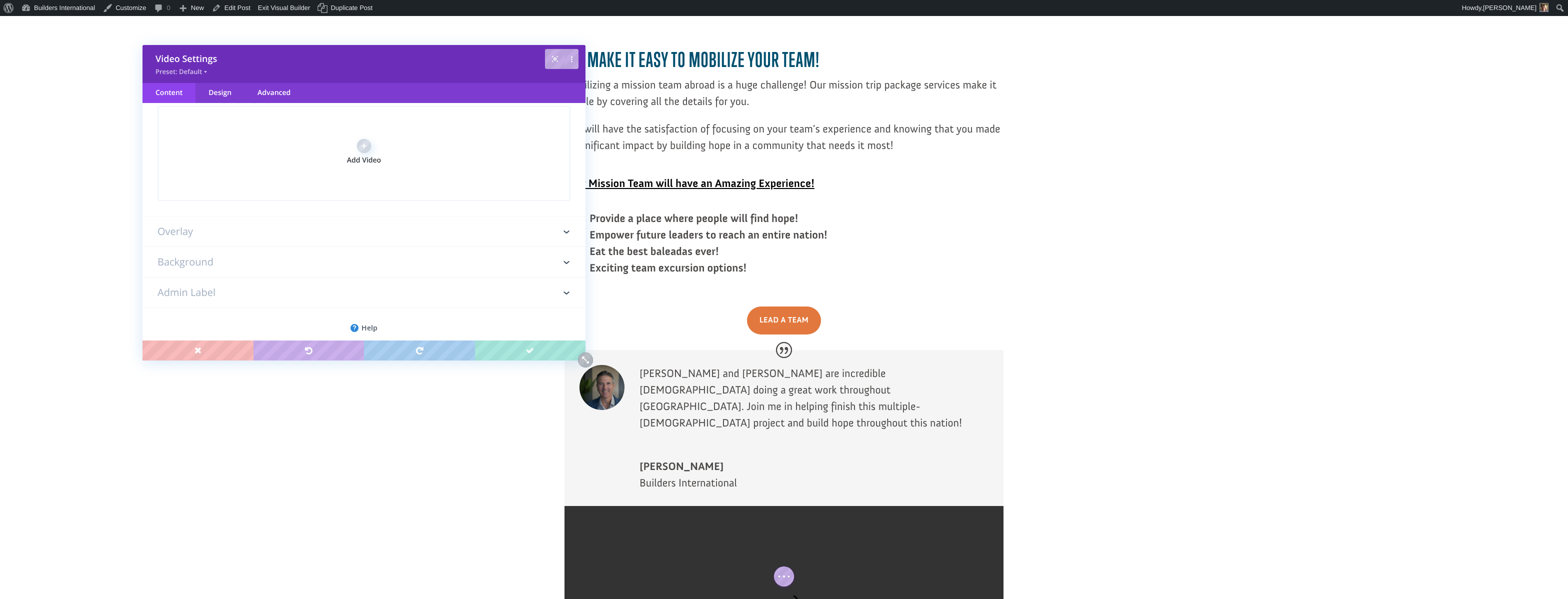
scroll to position [191, 0]
click at [423, 230] on h3 "Overlay" at bounding box center [364, 219] width 413 height 30
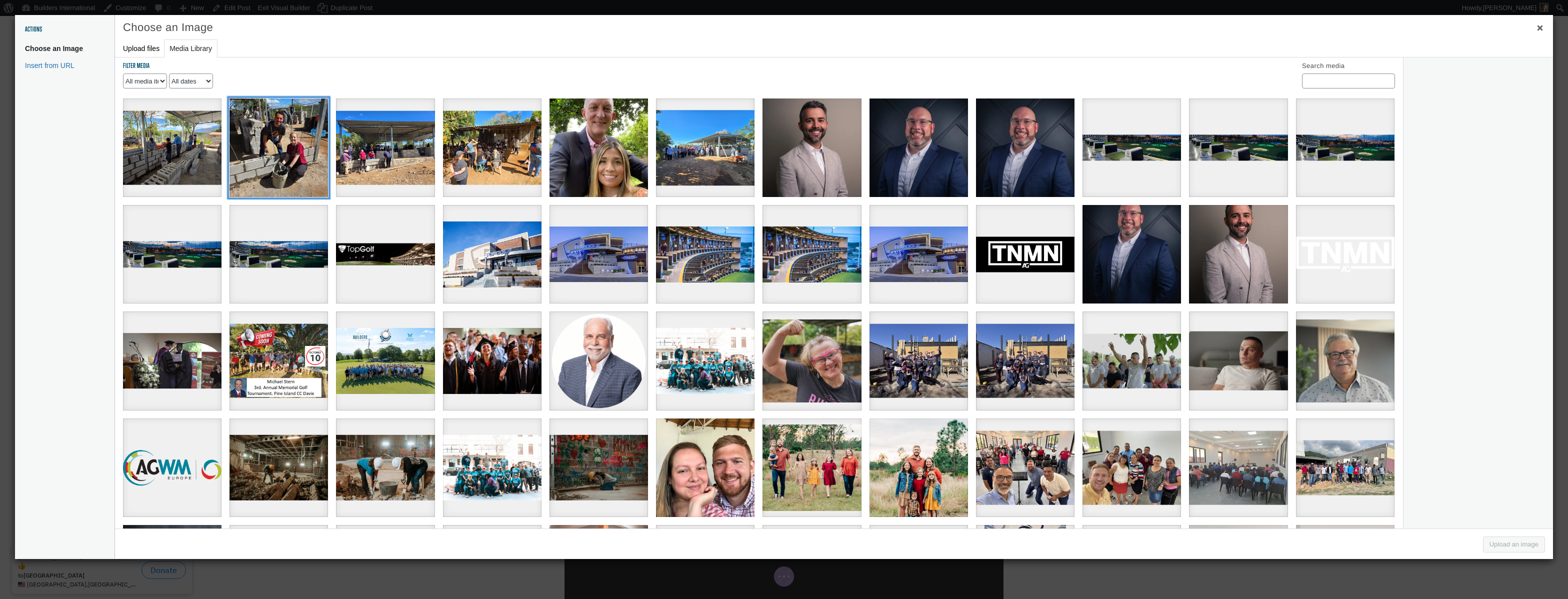
click at [316, 171] on div "0f06385c-2035-483f-acf6-72788e19da4d" at bounding box center [278, 148] width 99 height 99
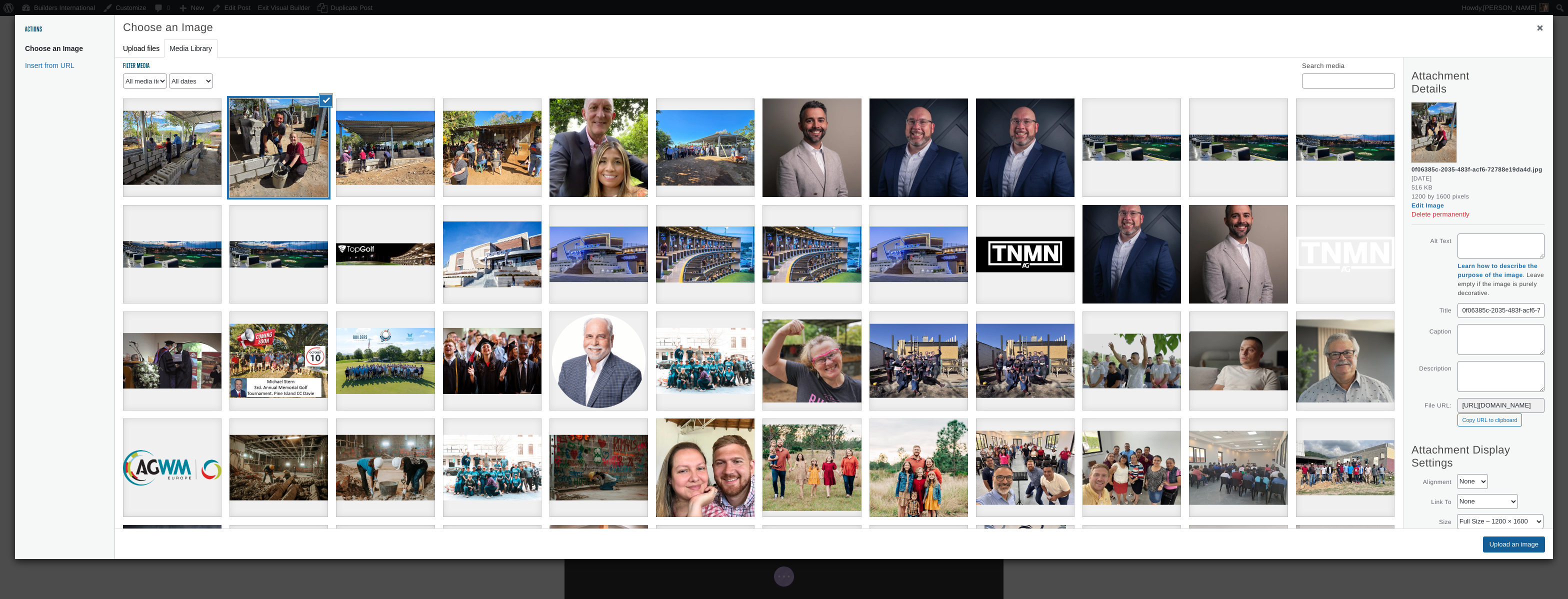
click at [1489, 540] on button "Upload an image" at bounding box center [1514, 545] width 62 height 16
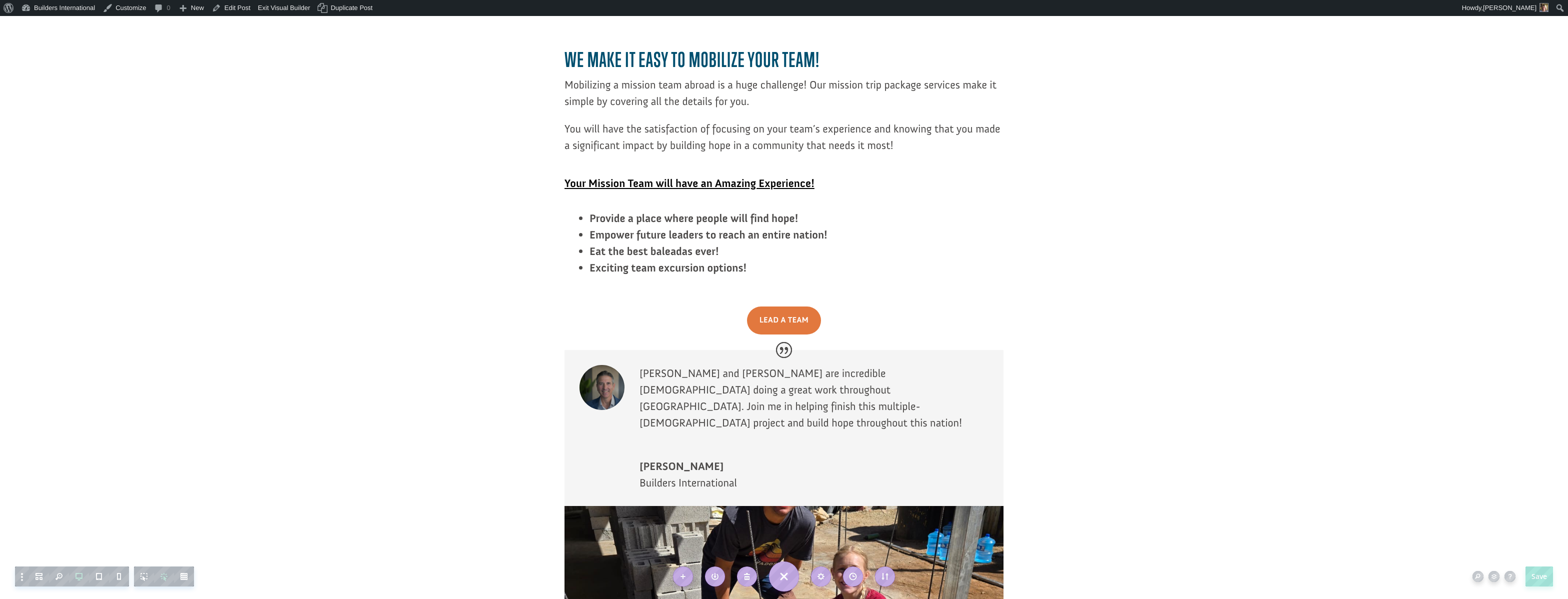
click at [302, 10] on link "Exit Visual Builder" at bounding box center [285, 8] width 60 height 16
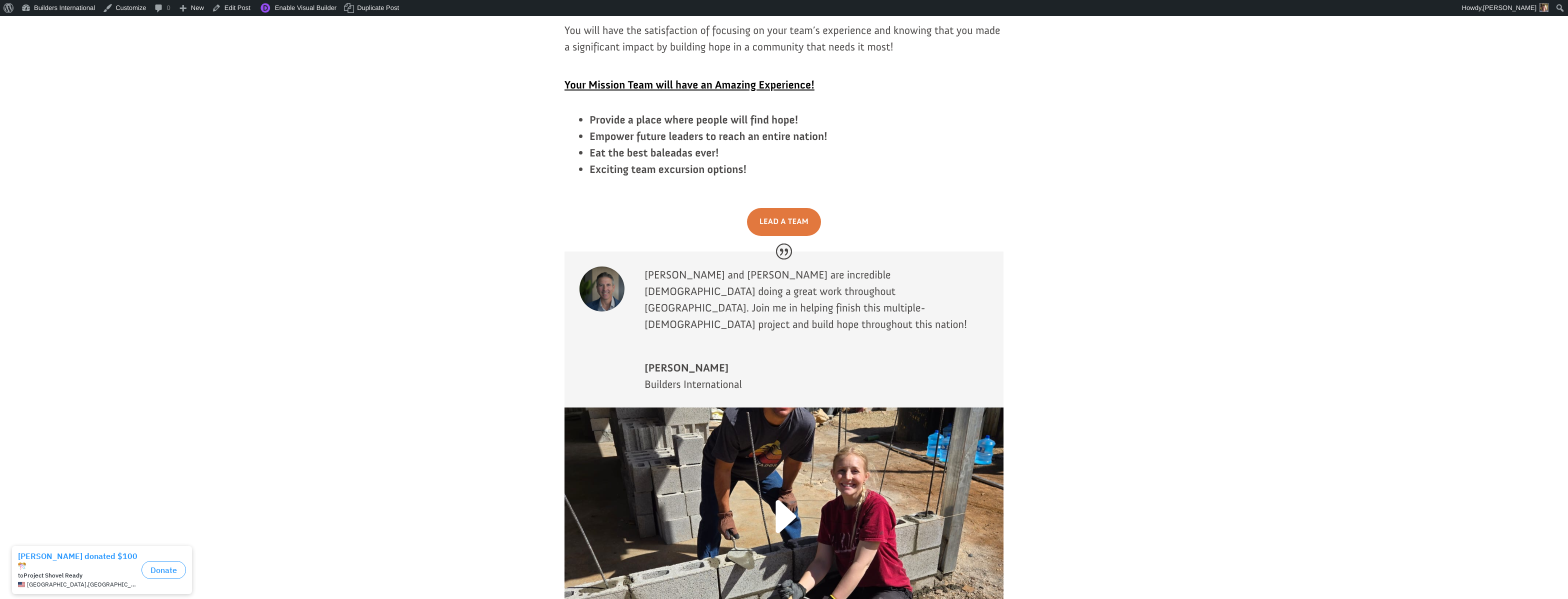
scroll to position [1941, 0]
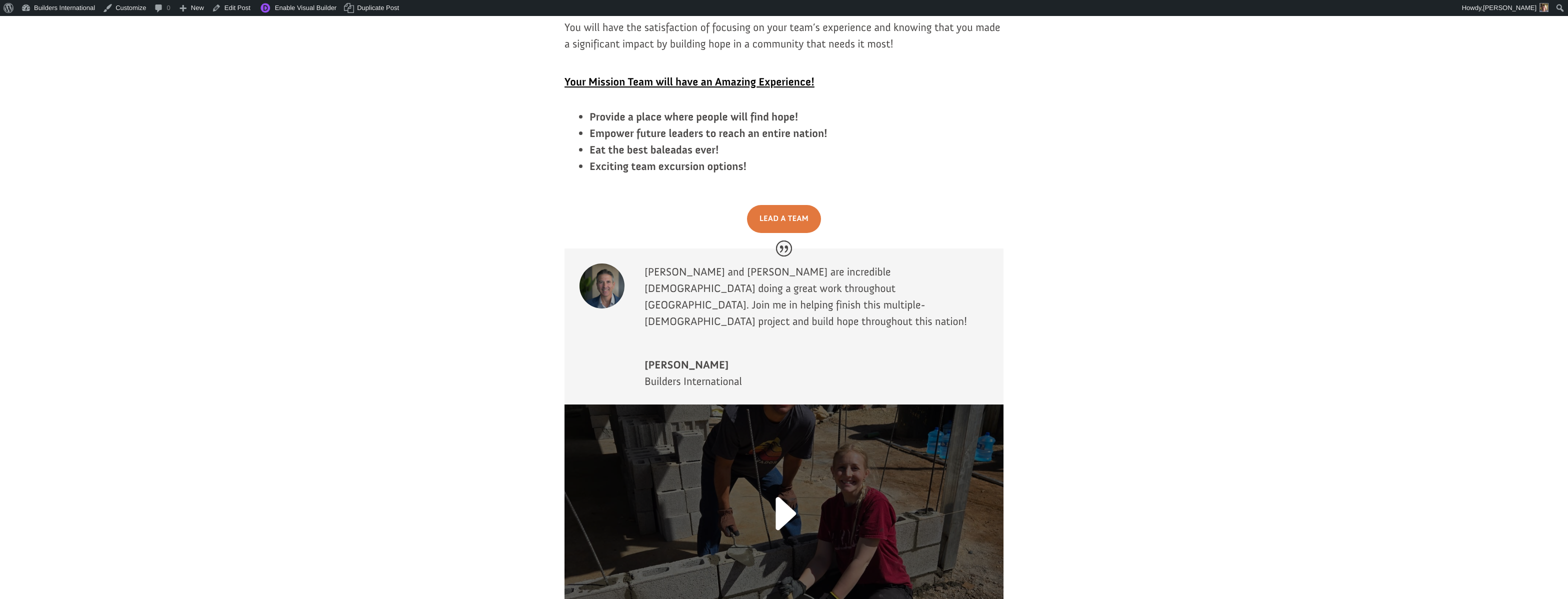
click at [784, 481] on link at bounding box center [784, 520] width 66 height 78
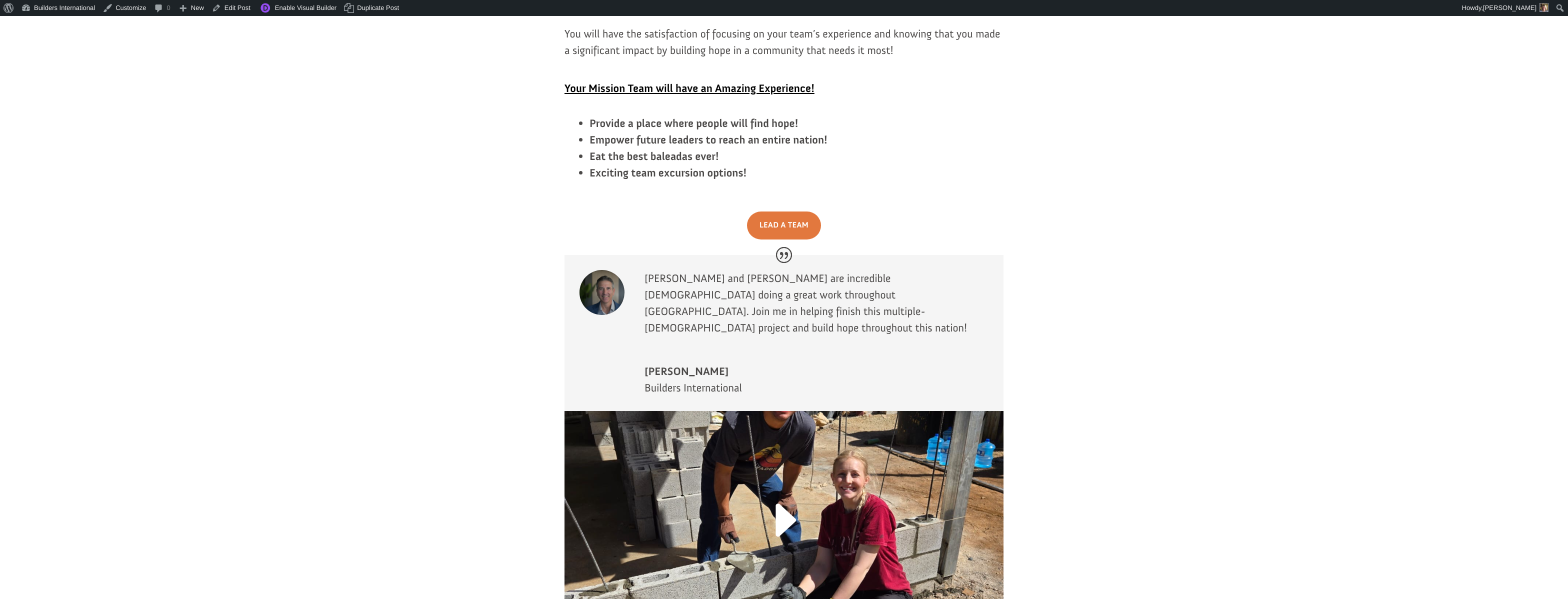
scroll to position [1952, 0]
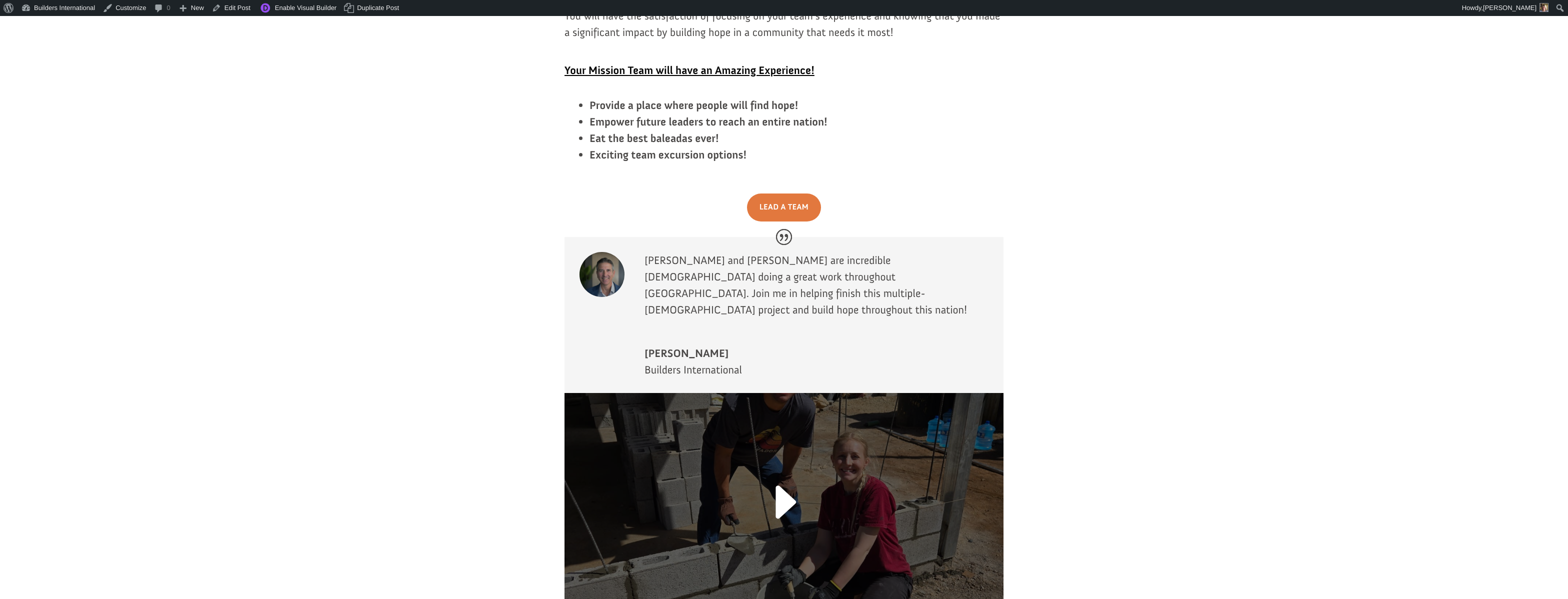
click at [778, 469] on link at bounding box center [784, 508] width 66 height 78
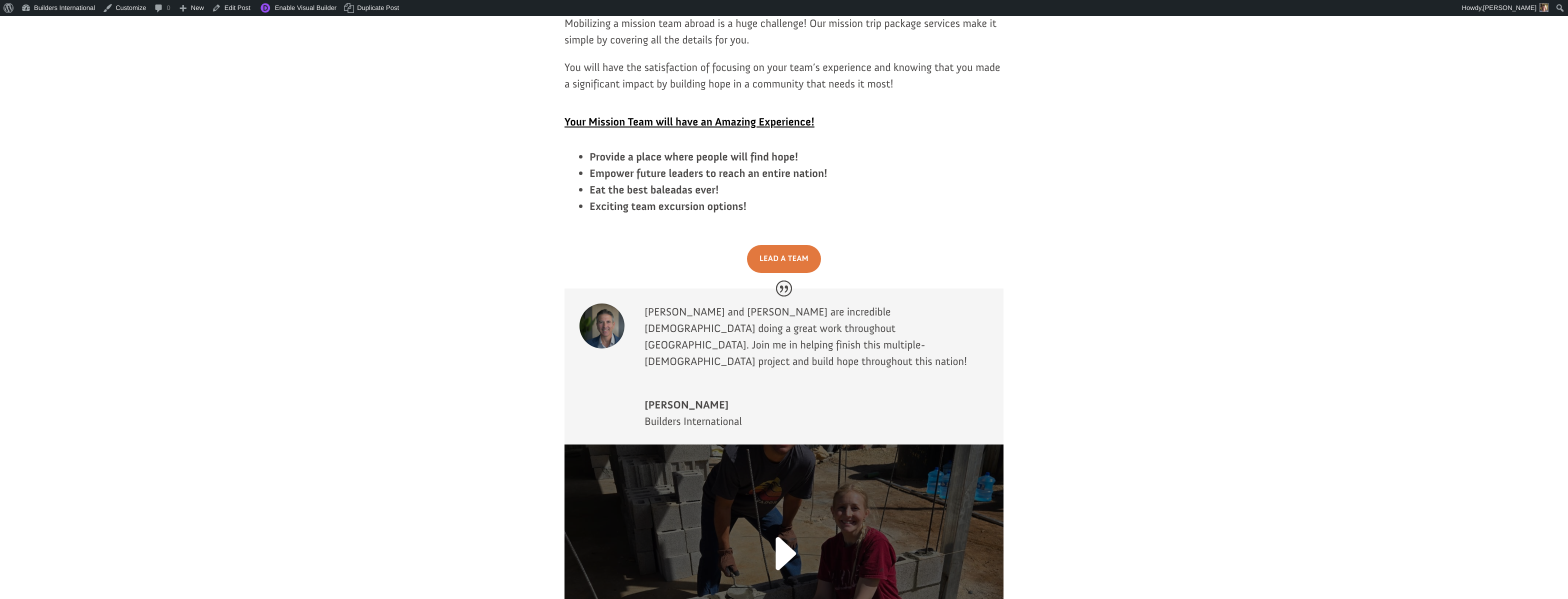
scroll to position [1897, 0]
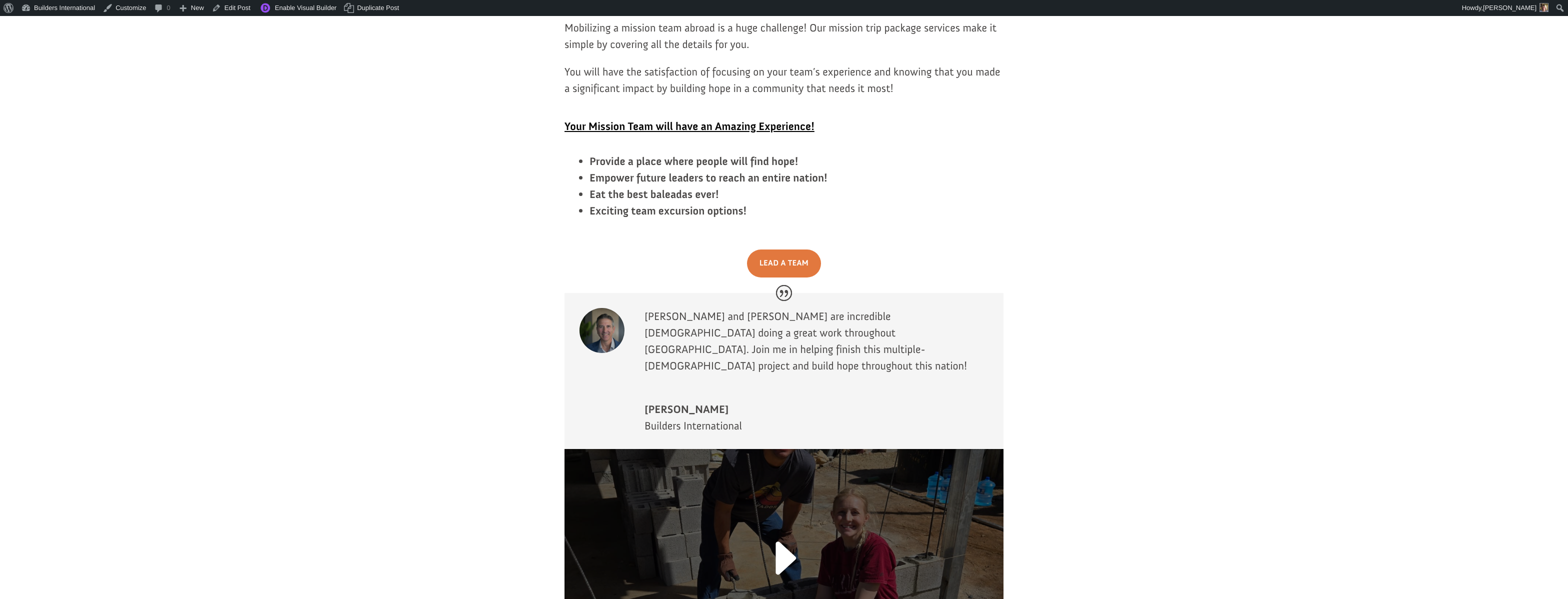
click at [782, 526] on link at bounding box center [784, 565] width 66 height 78
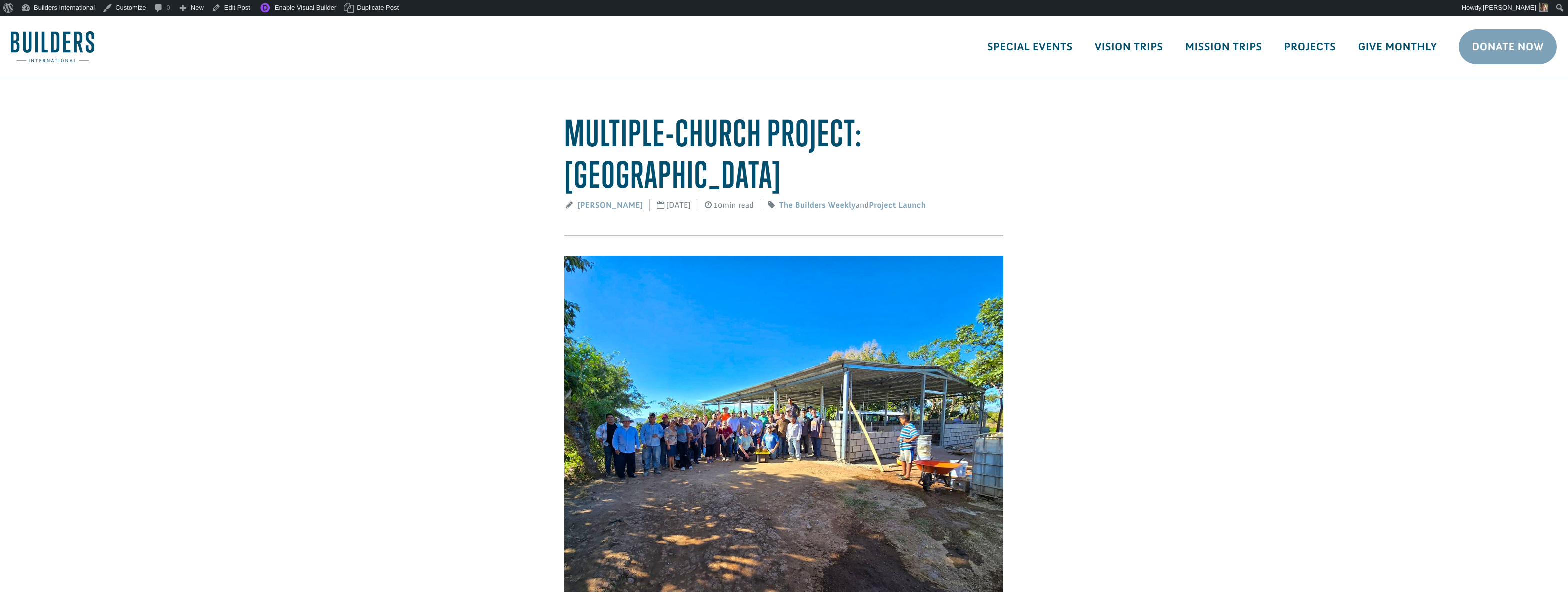
scroll to position [0, 0]
click at [652, 272] on img at bounding box center [784, 424] width 439 height 336
click at [656, 272] on img at bounding box center [784, 424] width 439 height 336
click at [250, 13] on link "Edit Post" at bounding box center [231, 8] width 46 height 16
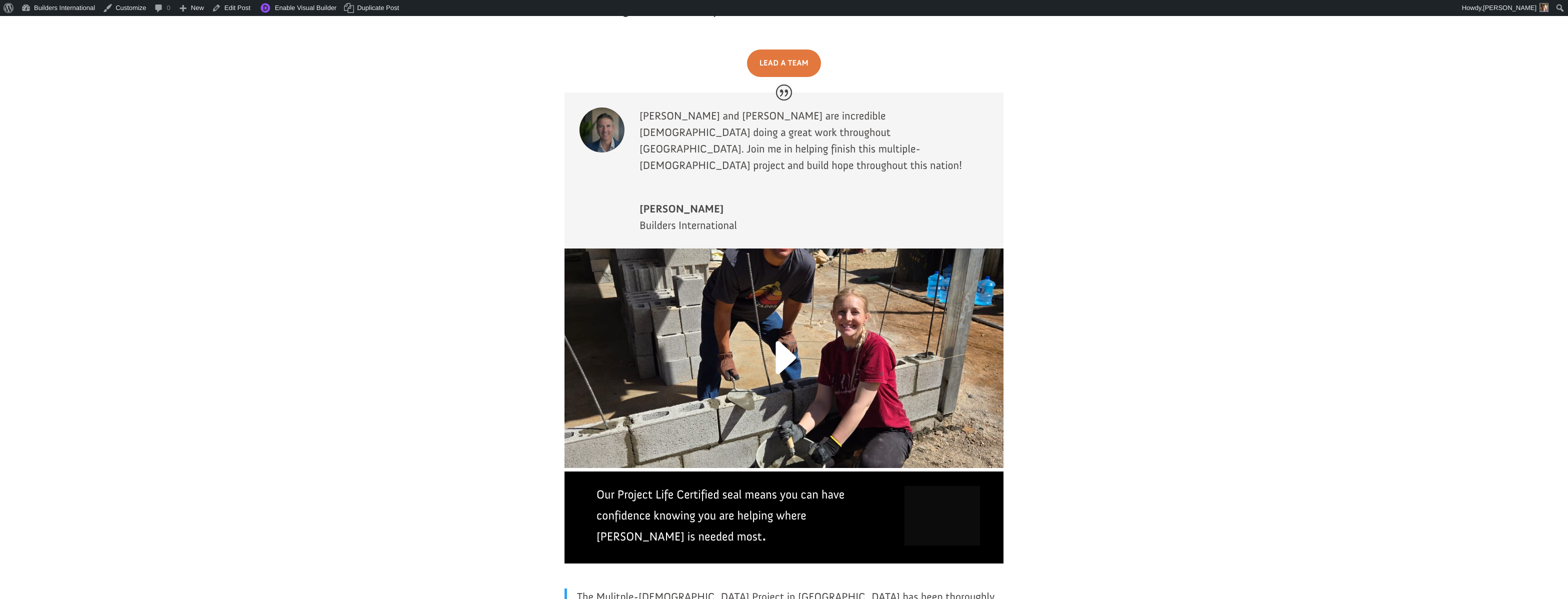
scroll to position [1971, 1]
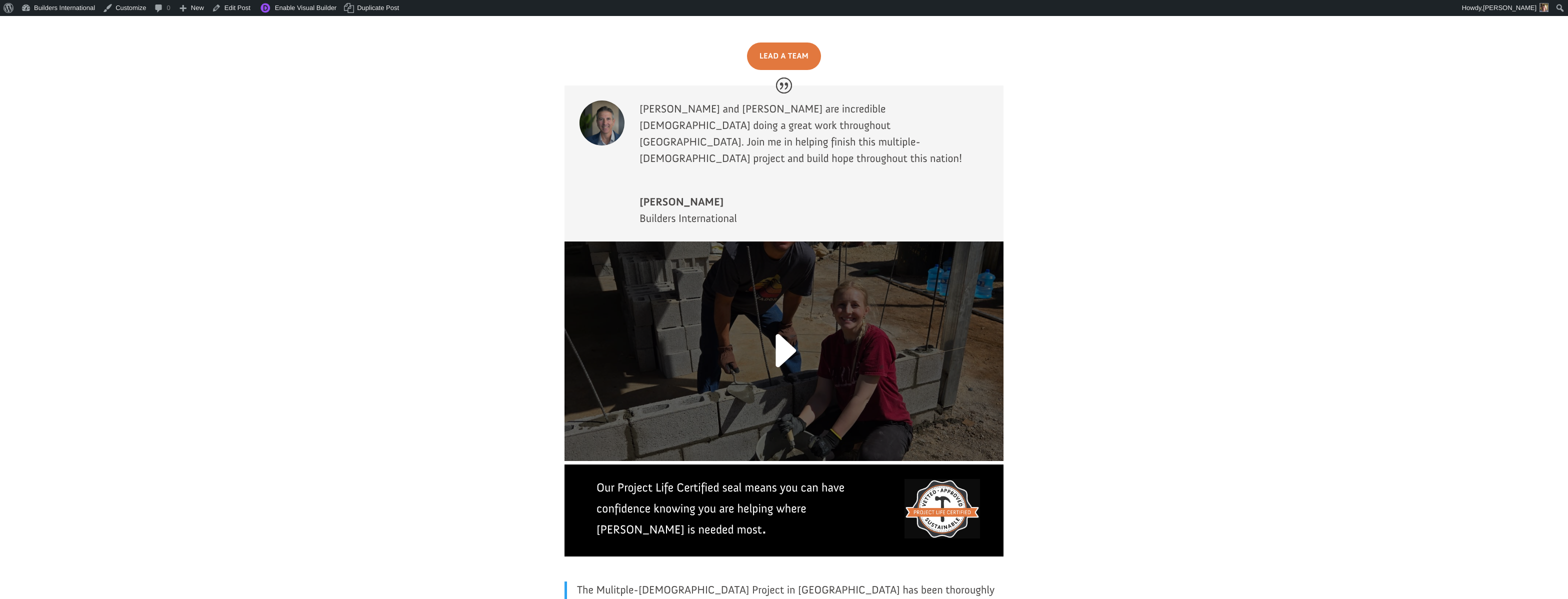
click at [784, 318] on link at bounding box center [784, 357] width 66 height 78
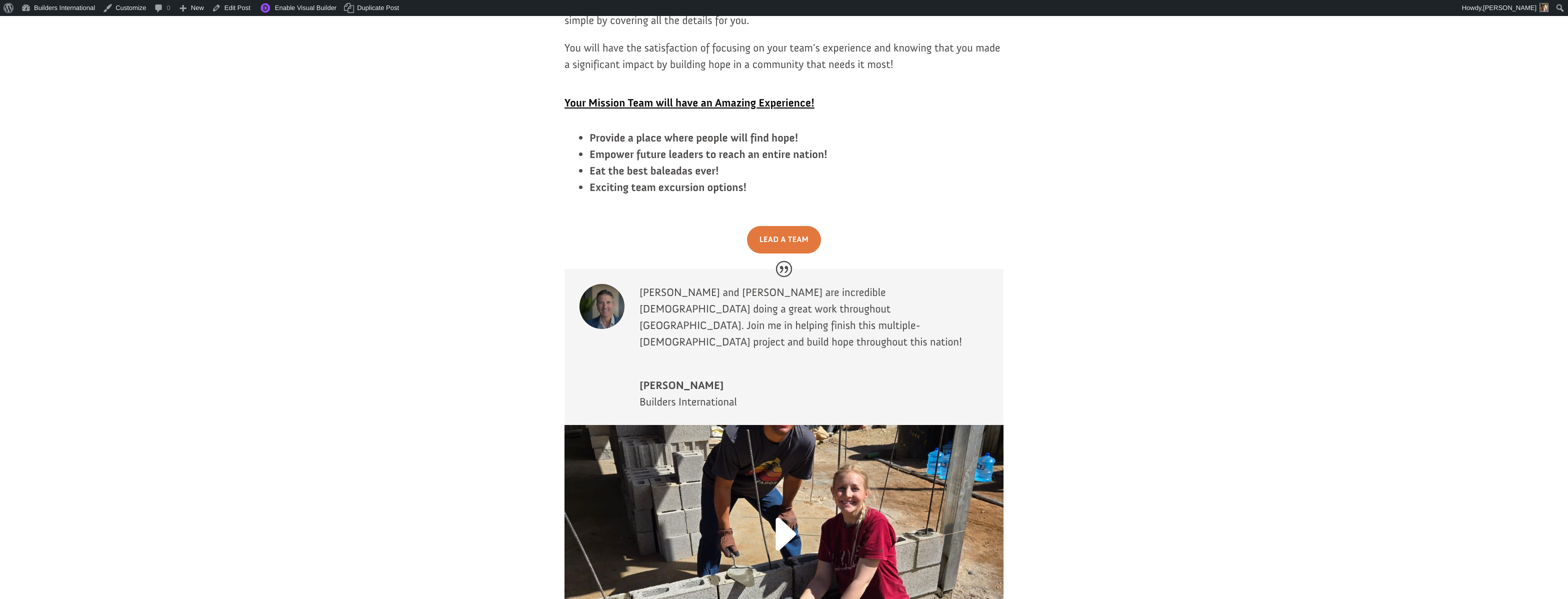
scroll to position [1943, 0]
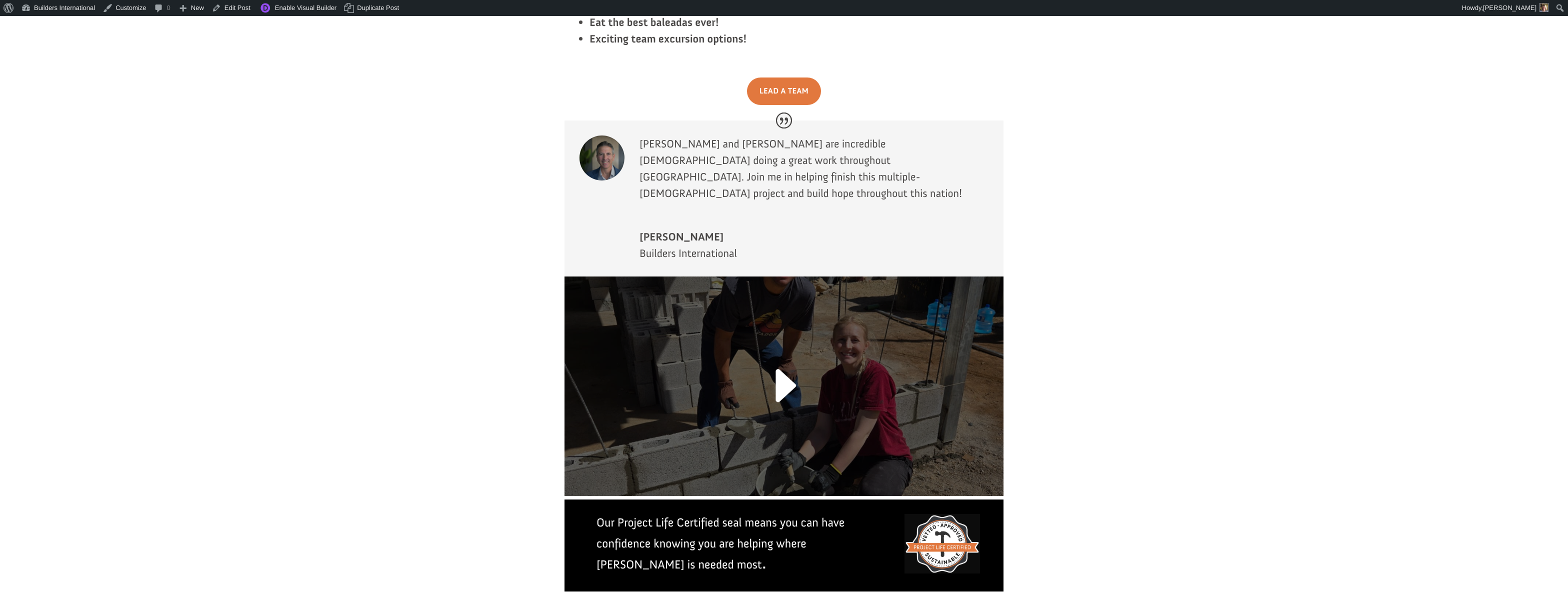
click at [780, 353] on link at bounding box center [784, 392] width 66 height 78
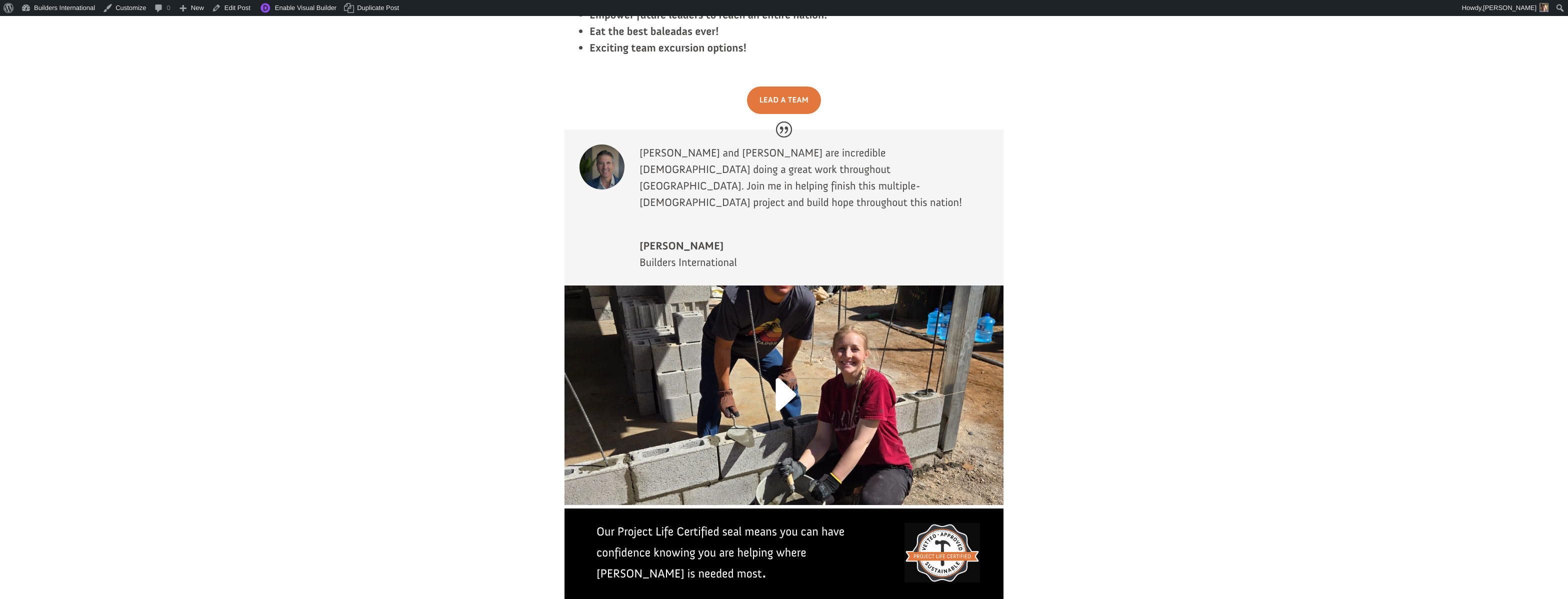
scroll to position [1942, 0]
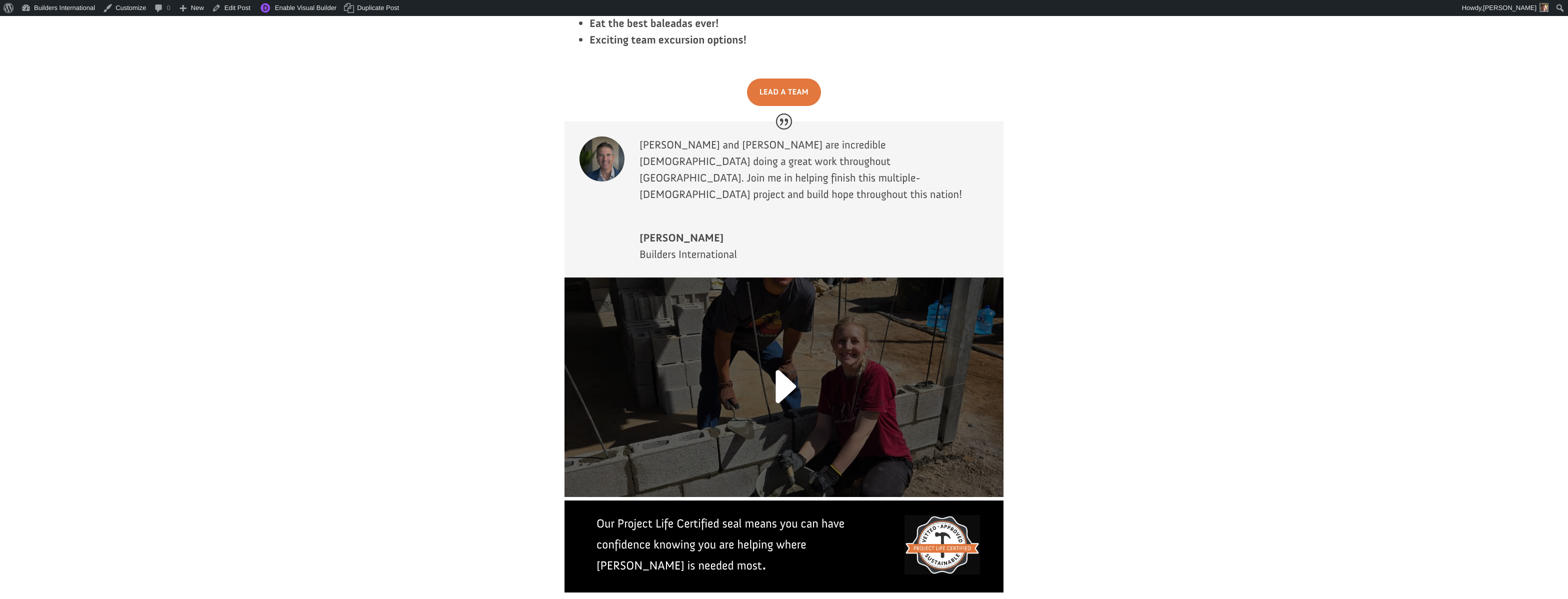
click at [787, 354] on link at bounding box center [784, 392] width 66 height 78
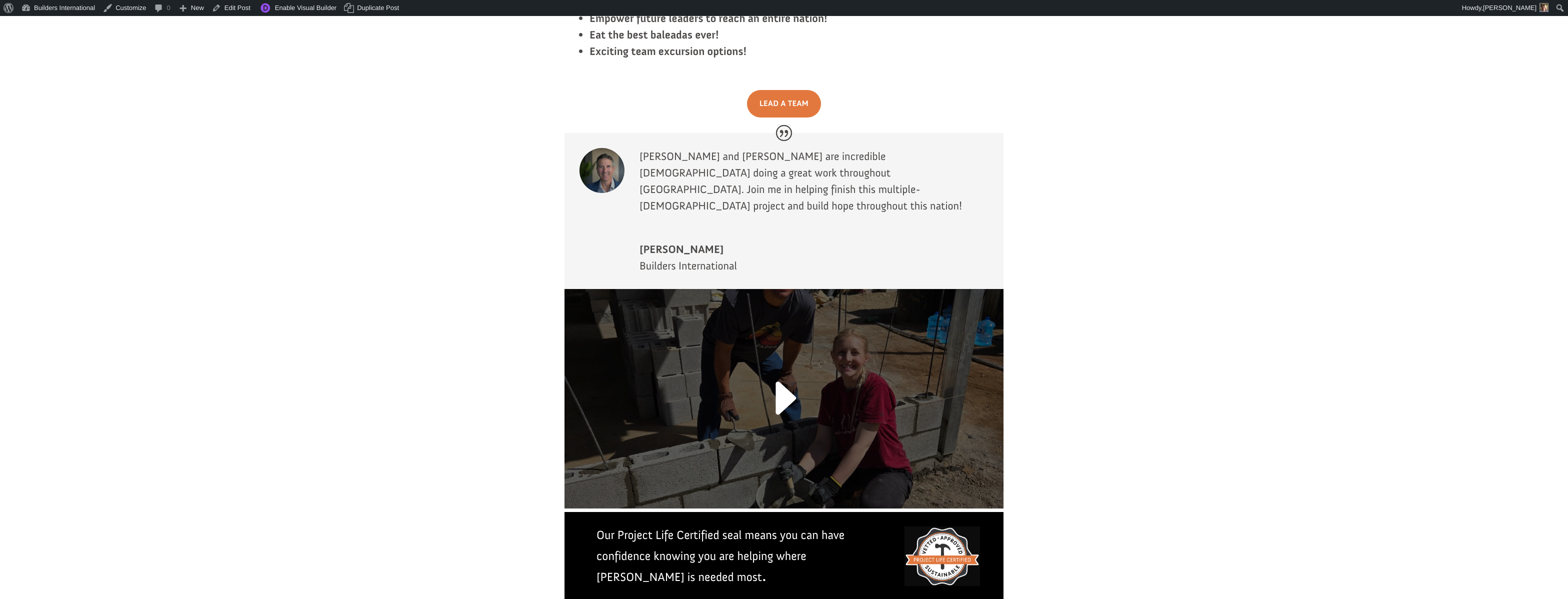
scroll to position [1921, 0]
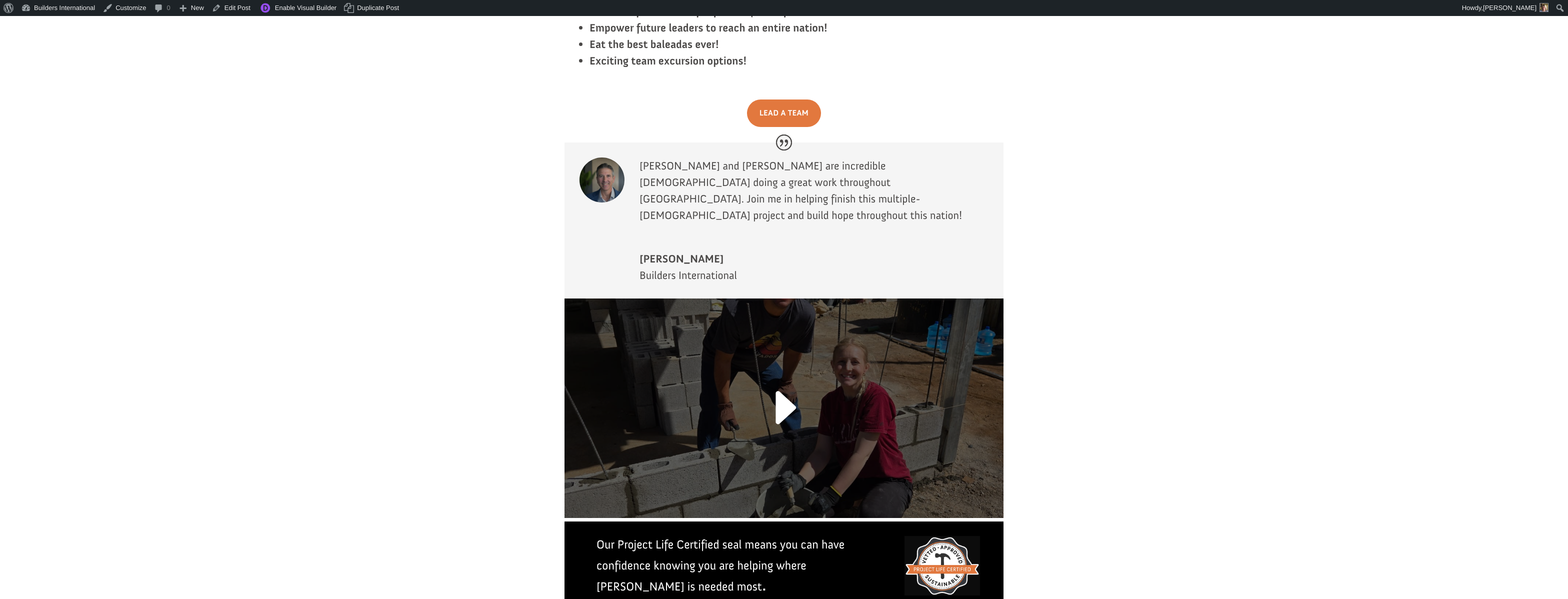
click at [785, 375] on link at bounding box center [784, 414] width 66 height 78
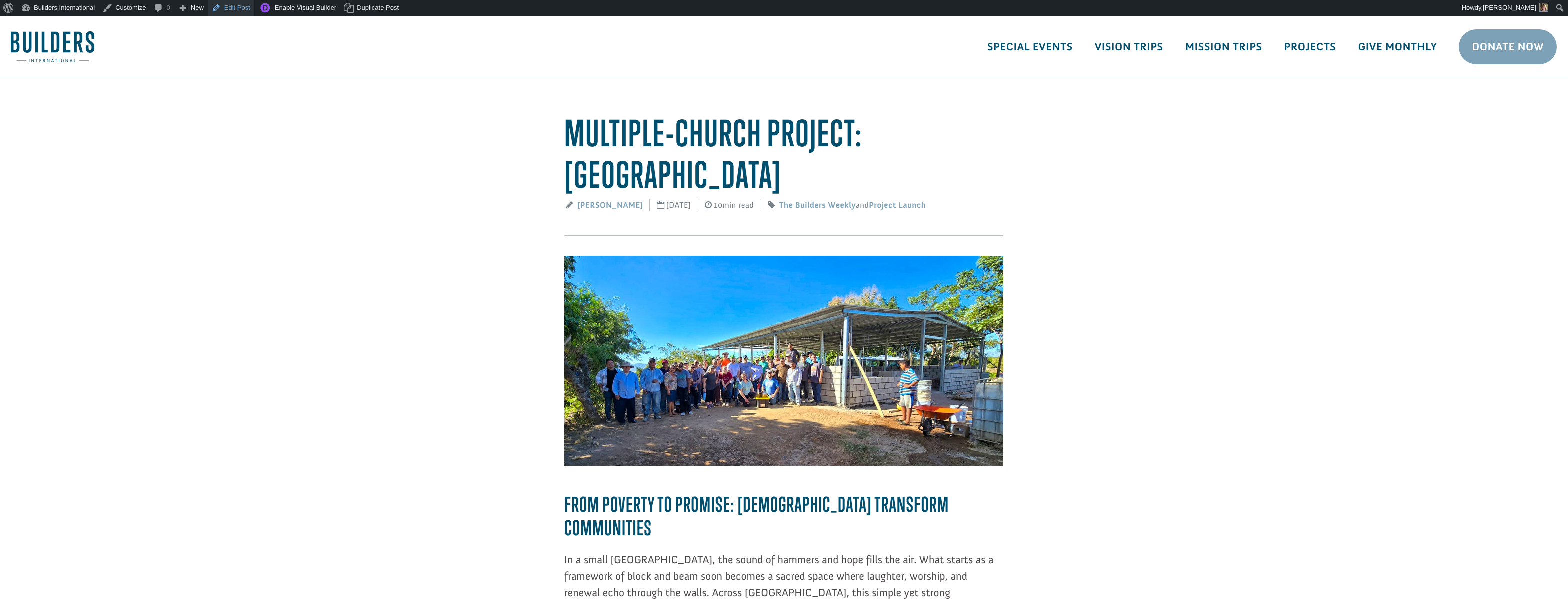
click at [246, 4] on link "Edit Post" at bounding box center [231, 8] width 46 height 16
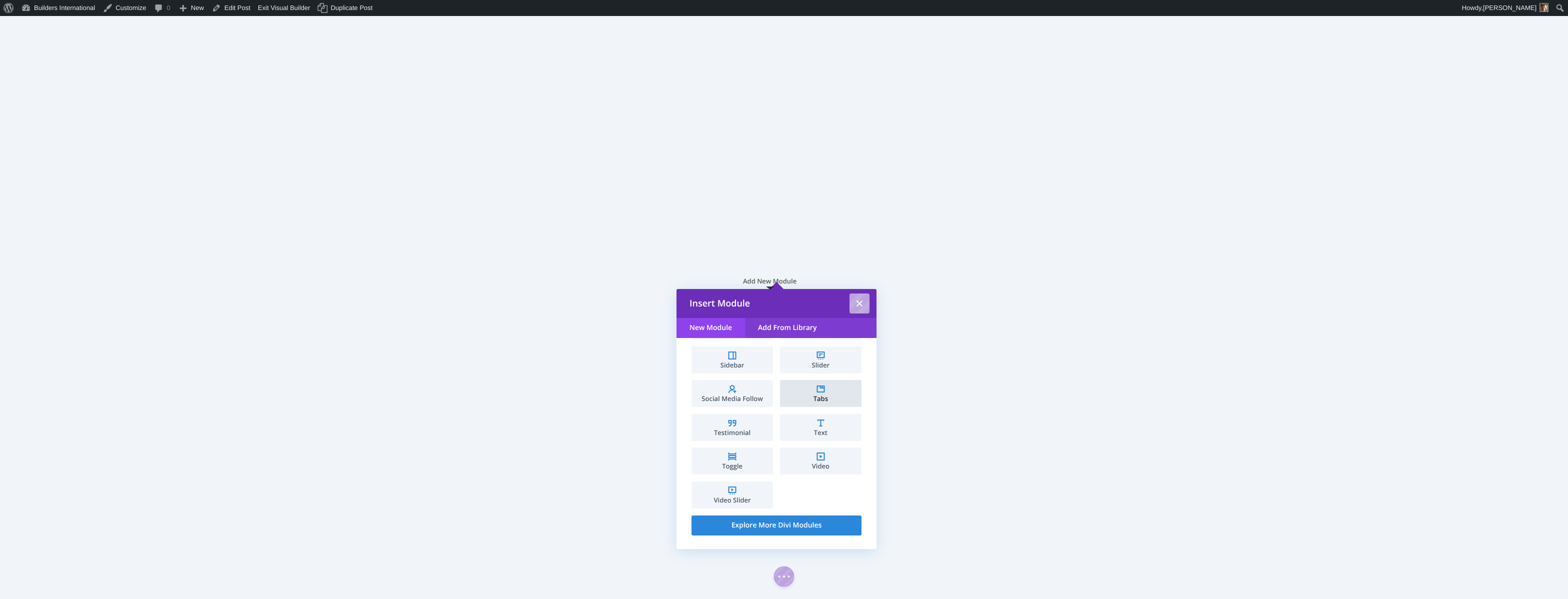
scroll to position [538, 0]
click at [798, 450] on li "Video" at bounding box center [820, 461] width 81 height 27
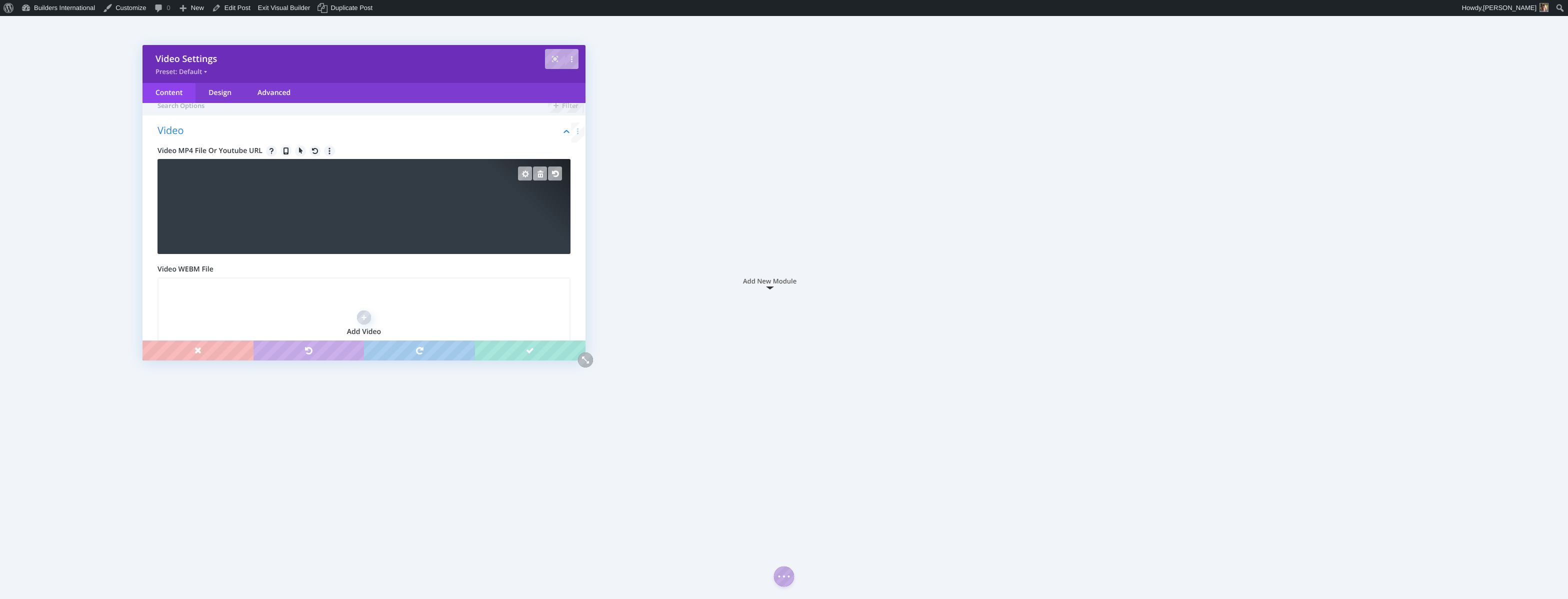
scroll to position [7, 0]
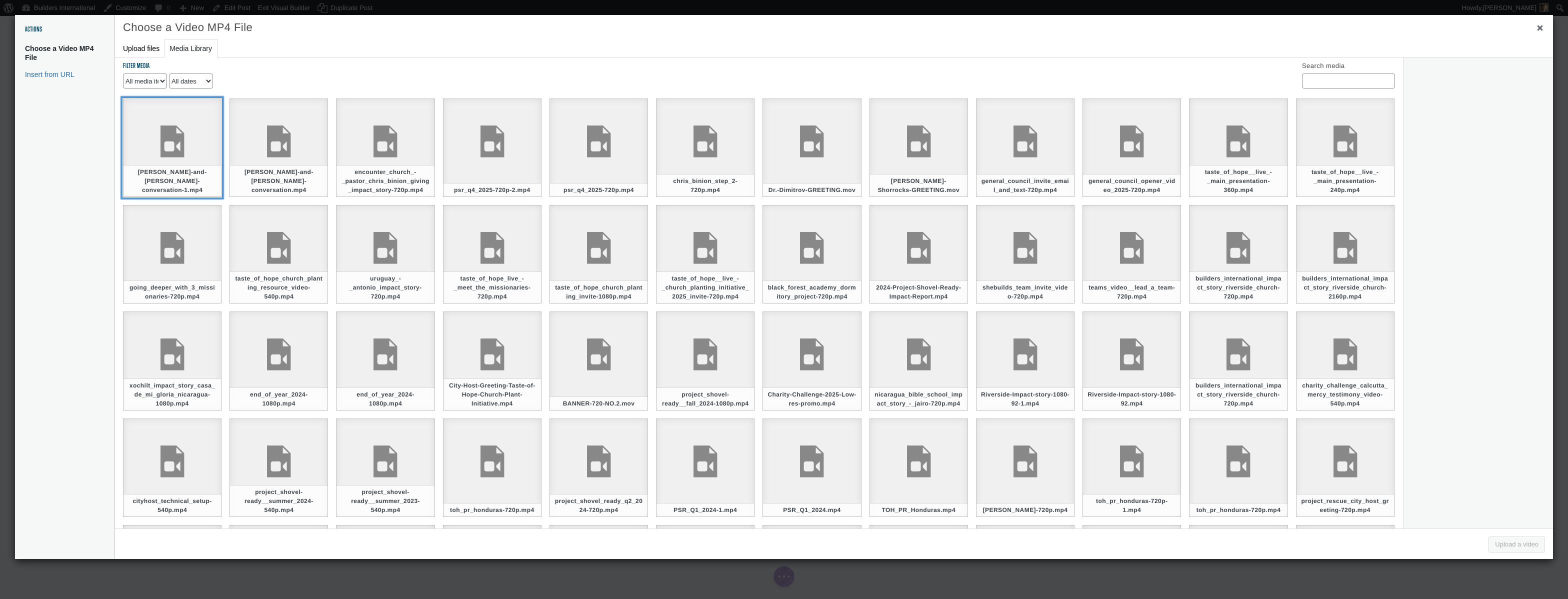
click at [161, 130] on div "Kenton-Moody-and-Jeremy-Godwin-conversation-1.mp4" at bounding box center [172, 148] width 99 height 99
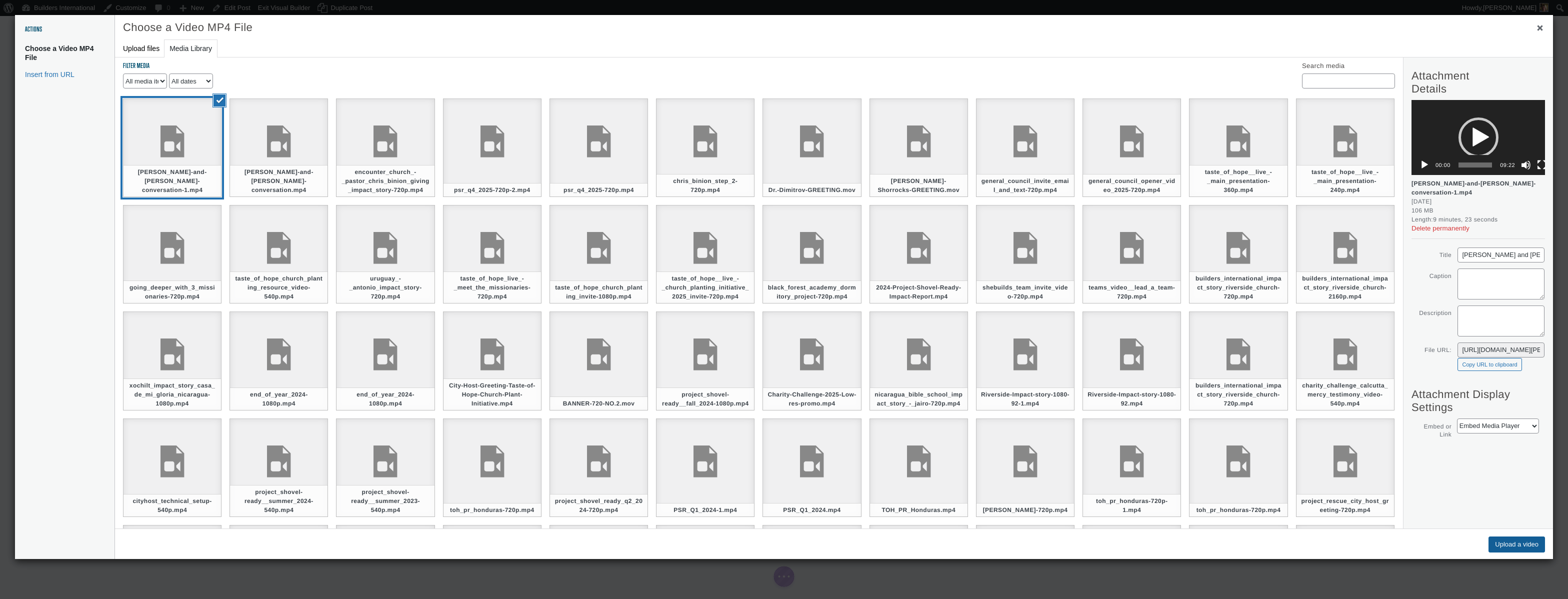
click at [1497, 545] on button "Upload a video" at bounding box center [1517, 545] width 56 height 16
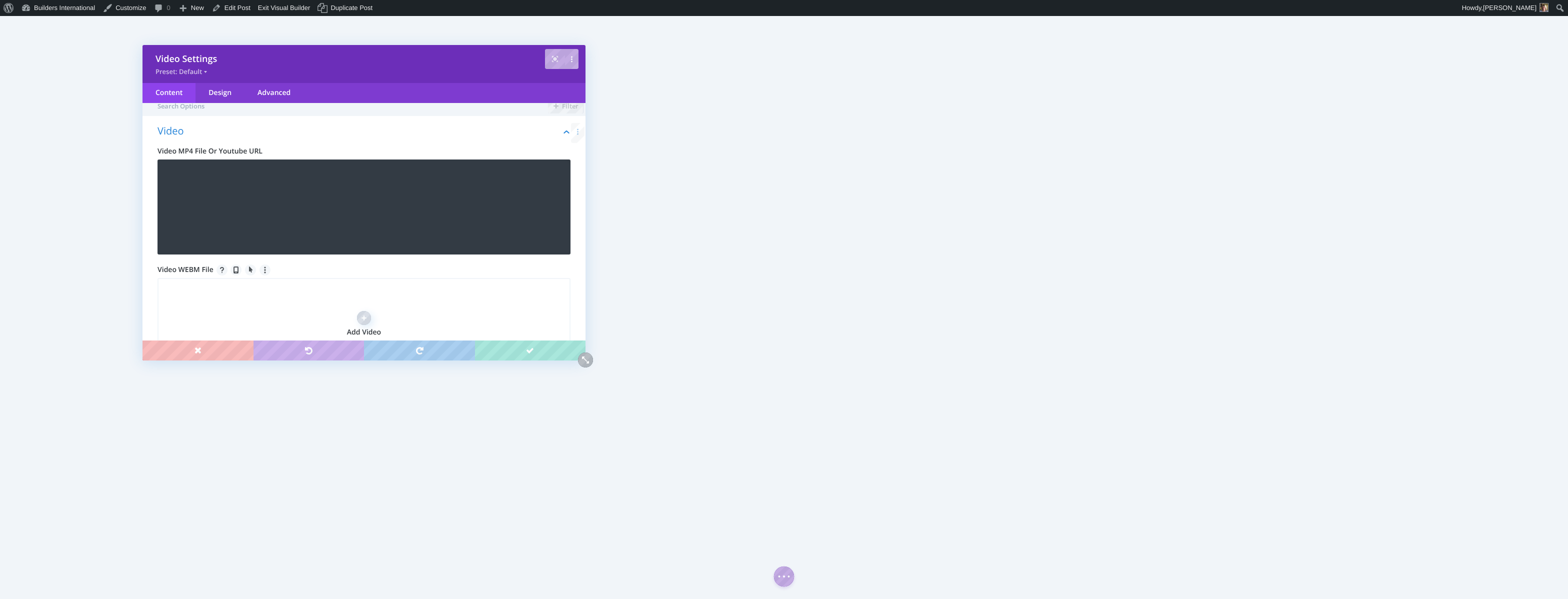
scroll to position [6, 0]
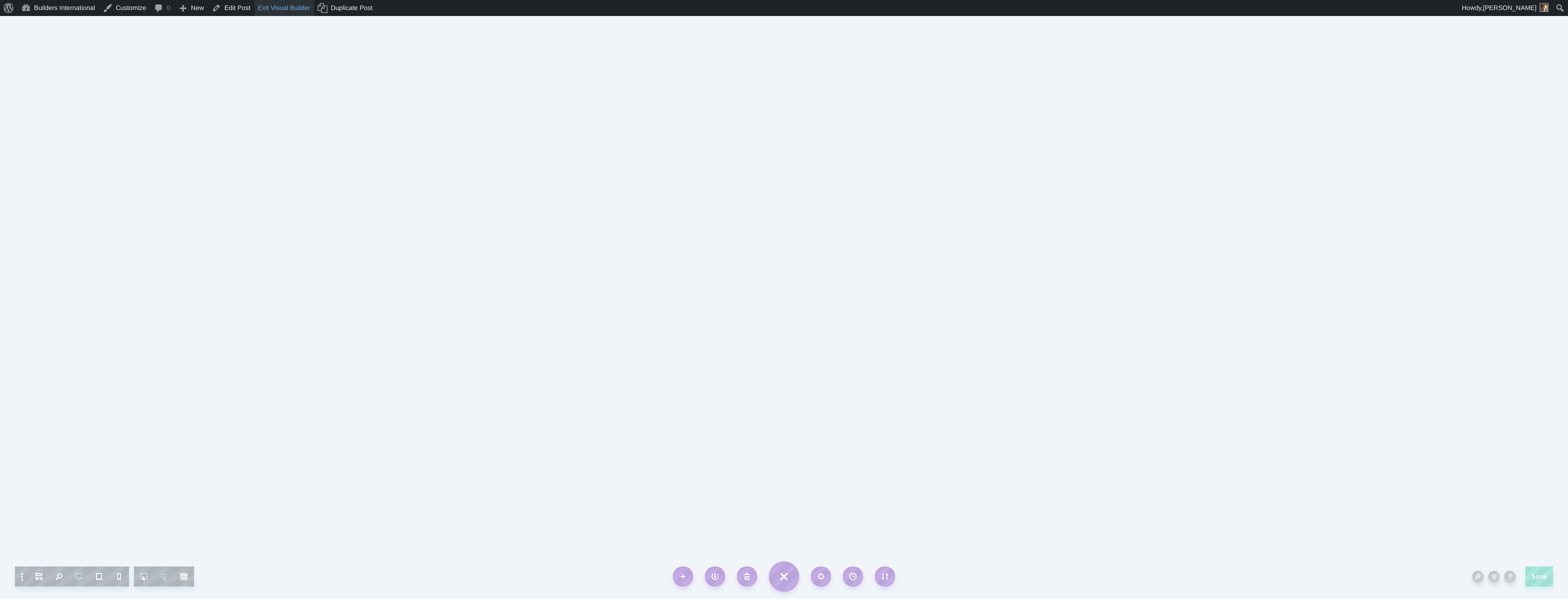
click at [299, 12] on link "Exit Visual Builder" at bounding box center [285, 8] width 60 height 16
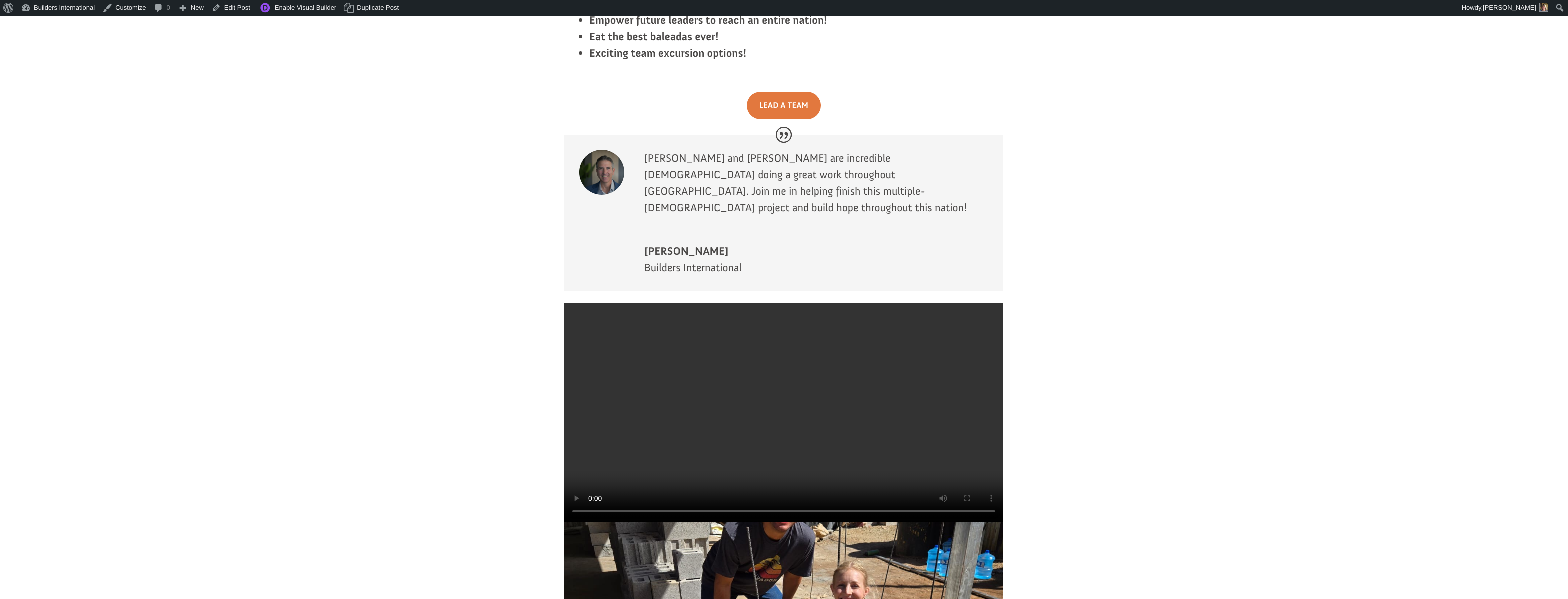
scroll to position [1931, 0]
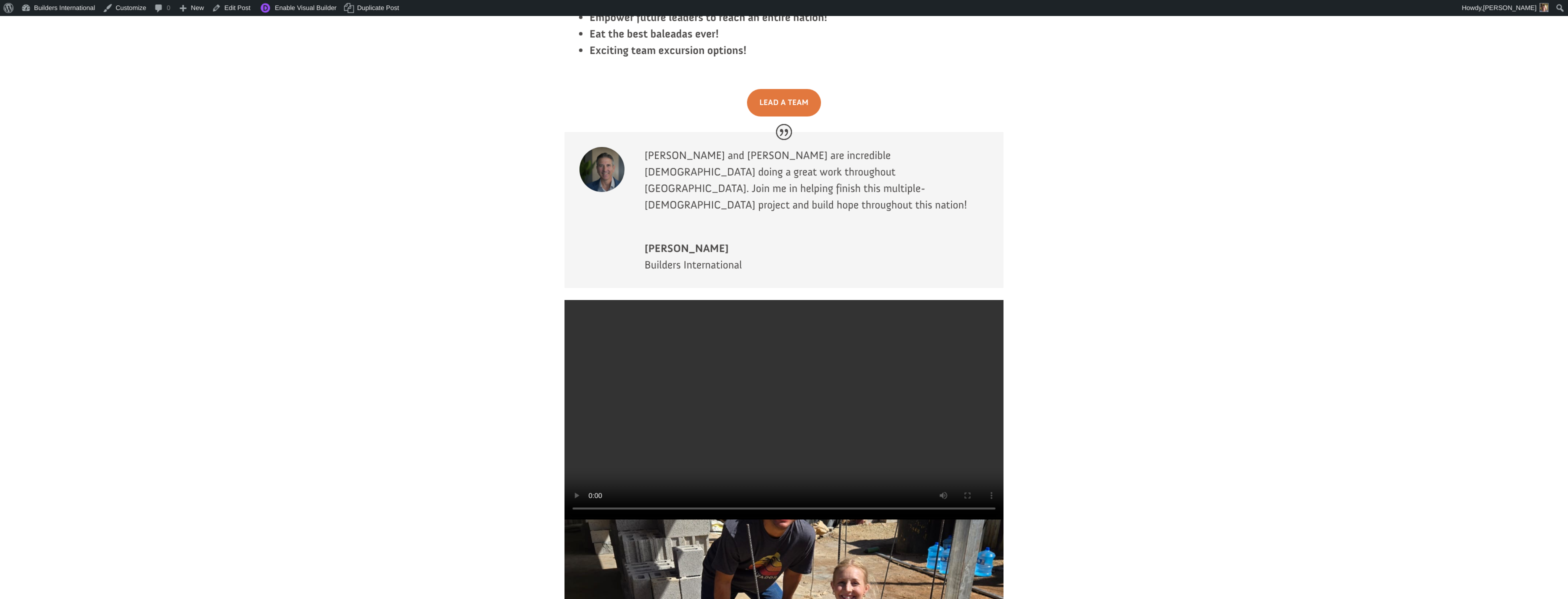
click at [777, 300] on video at bounding box center [784, 410] width 439 height 220
click at [239, 9] on link "Edit Post" at bounding box center [231, 8] width 46 height 16
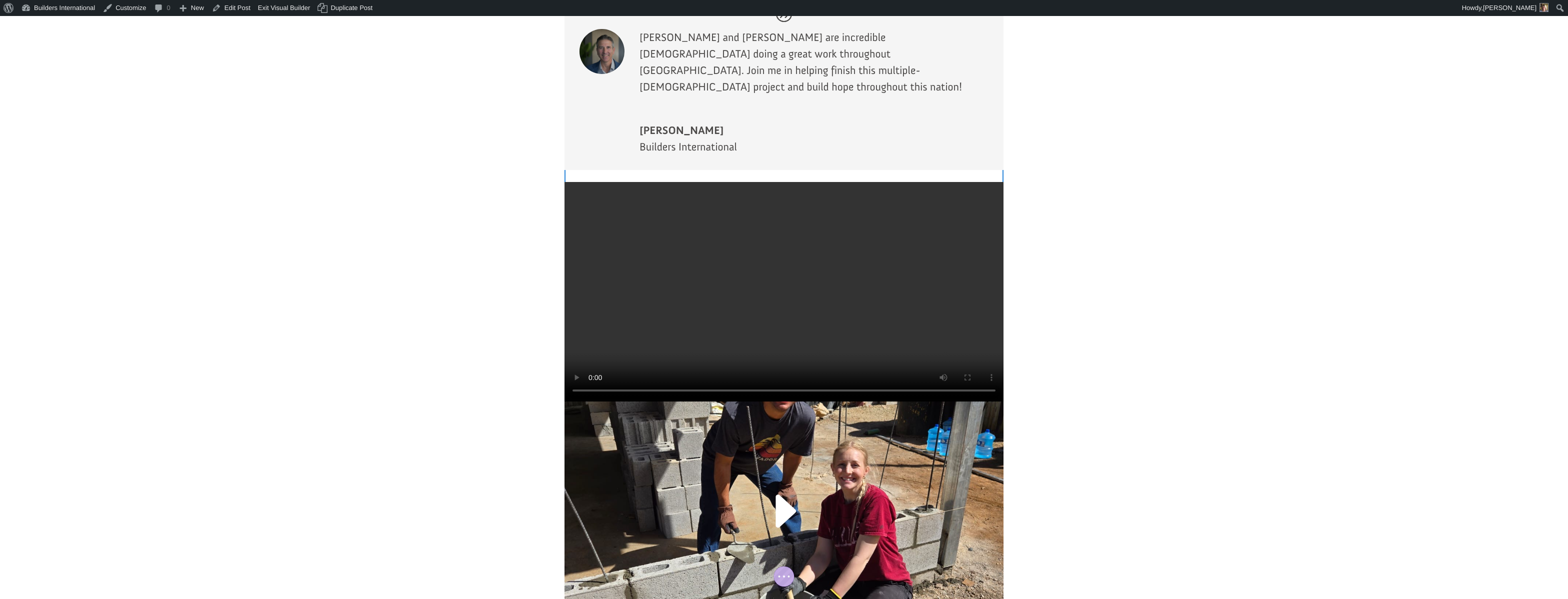
scroll to position [2132, 0]
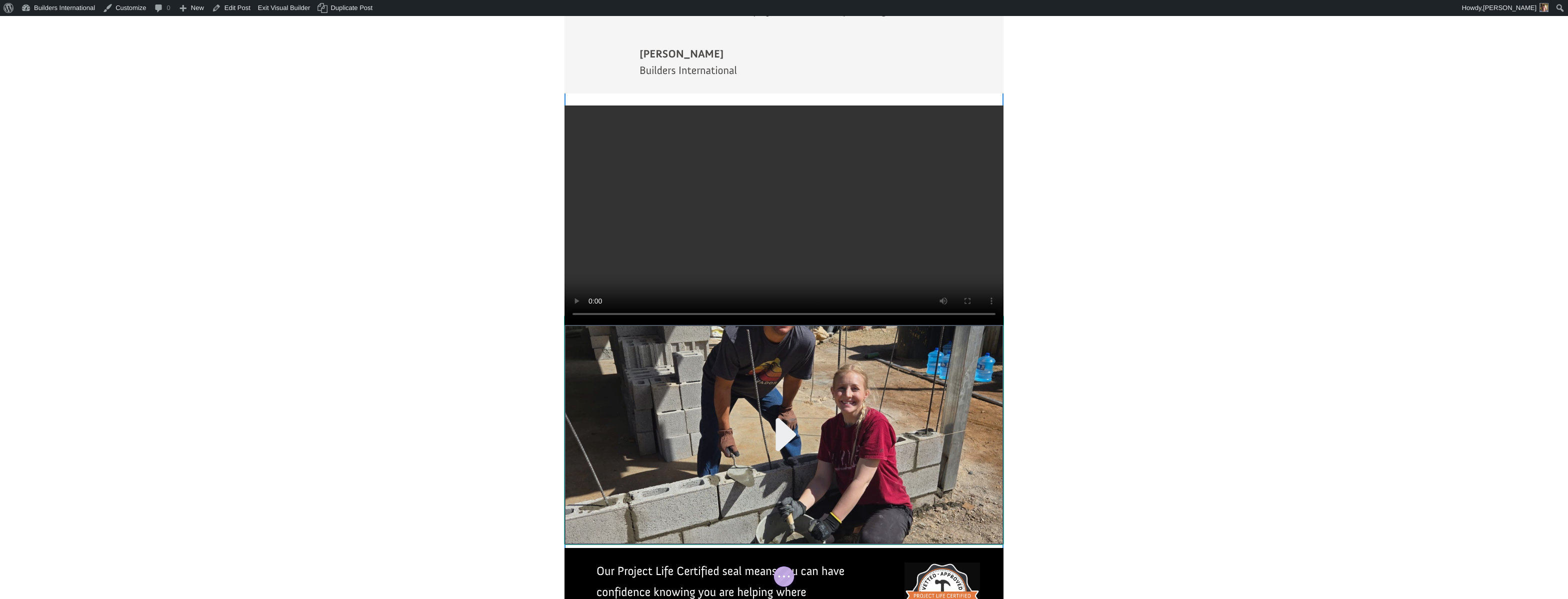
click at [691, 325] on div at bounding box center [784, 435] width 439 height 220
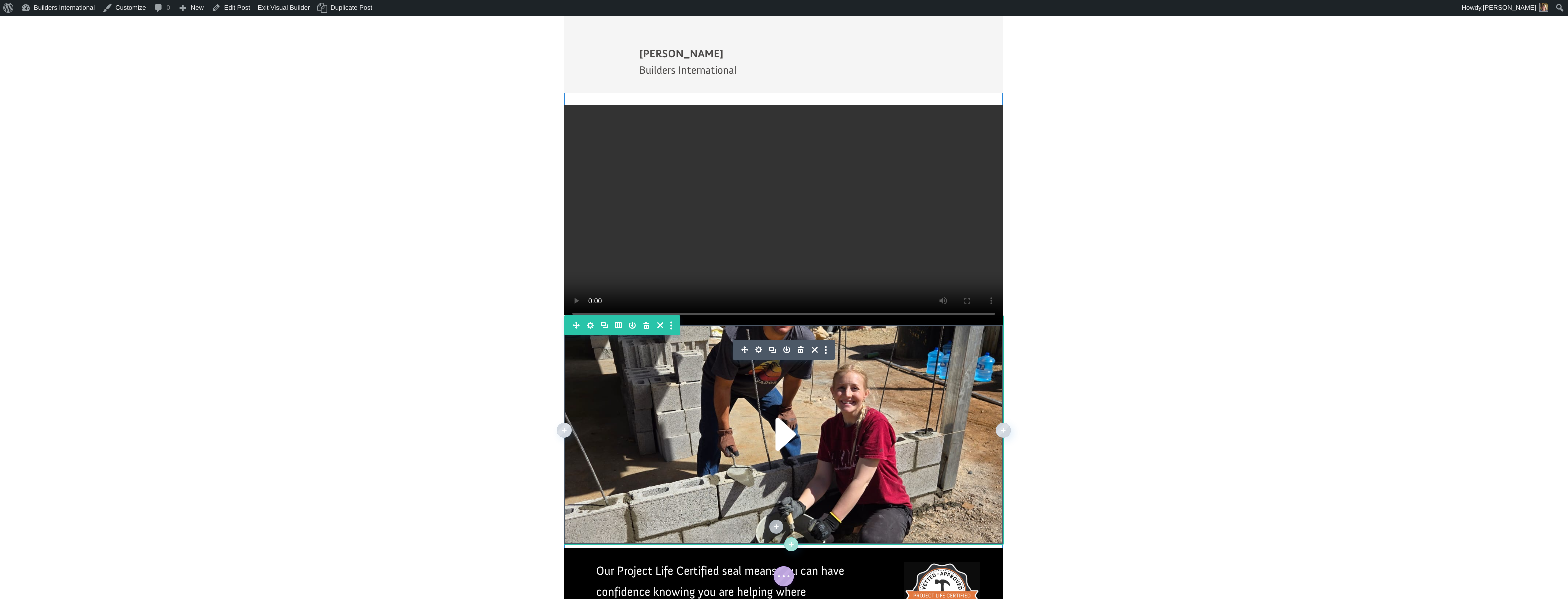
click at [799, 346] on icon "button" at bounding box center [801, 350] width 6 height 7
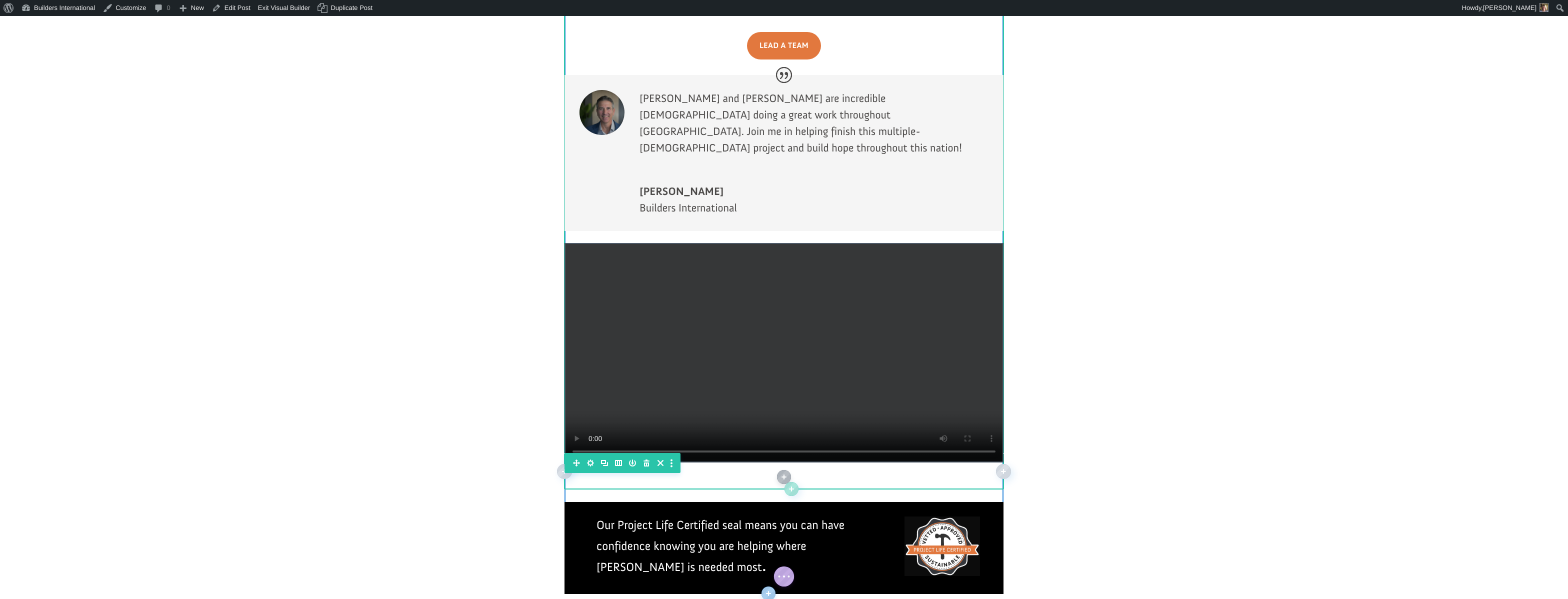
scroll to position [1982, 0]
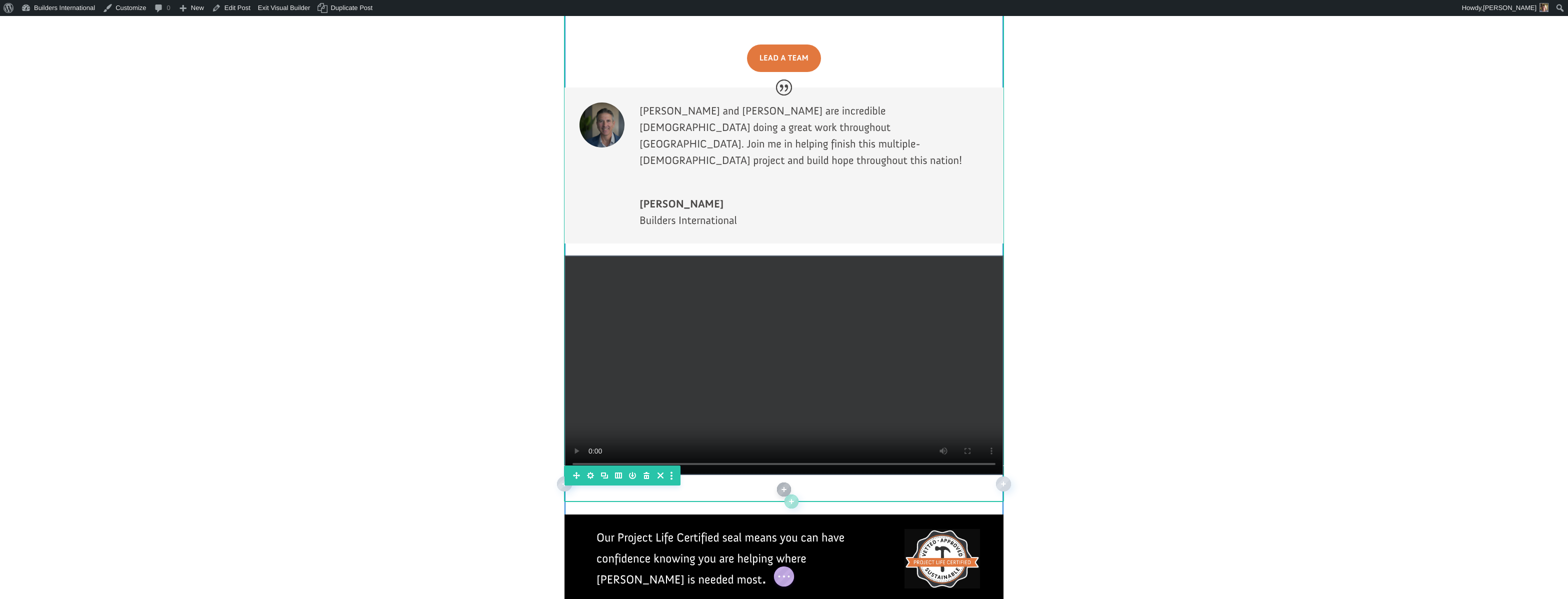
click at [688, 256] on div at bounding box center [784, 365] width 439 height 220
click at [757, 277] on icon "button" at bounding box center [759, 280] width 7 height 7
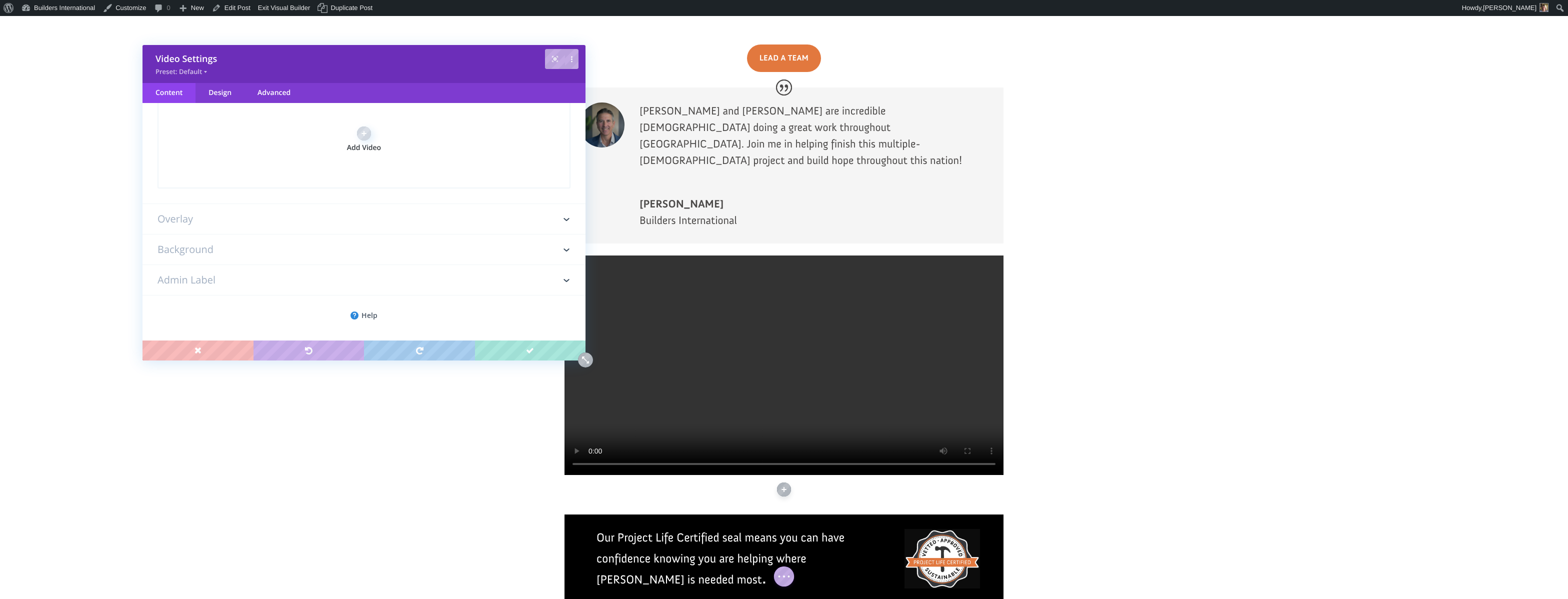
click at [431, 224] on h3 "Overlay" at bounding box center [364, 219] width 413 height 30
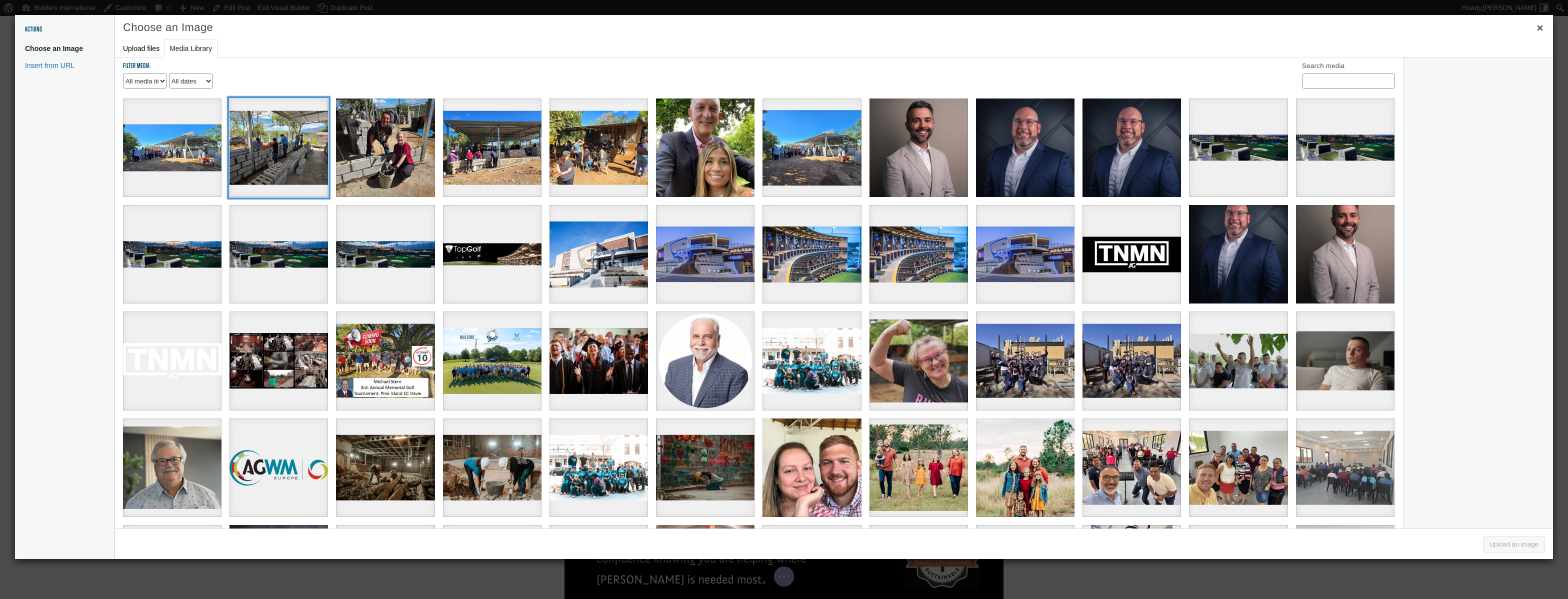
click at [311, 168] on div "b9264a50-f222-4787-8db4-281d7c81f1a5" at bounding box center [278, 148] width 99 height 99
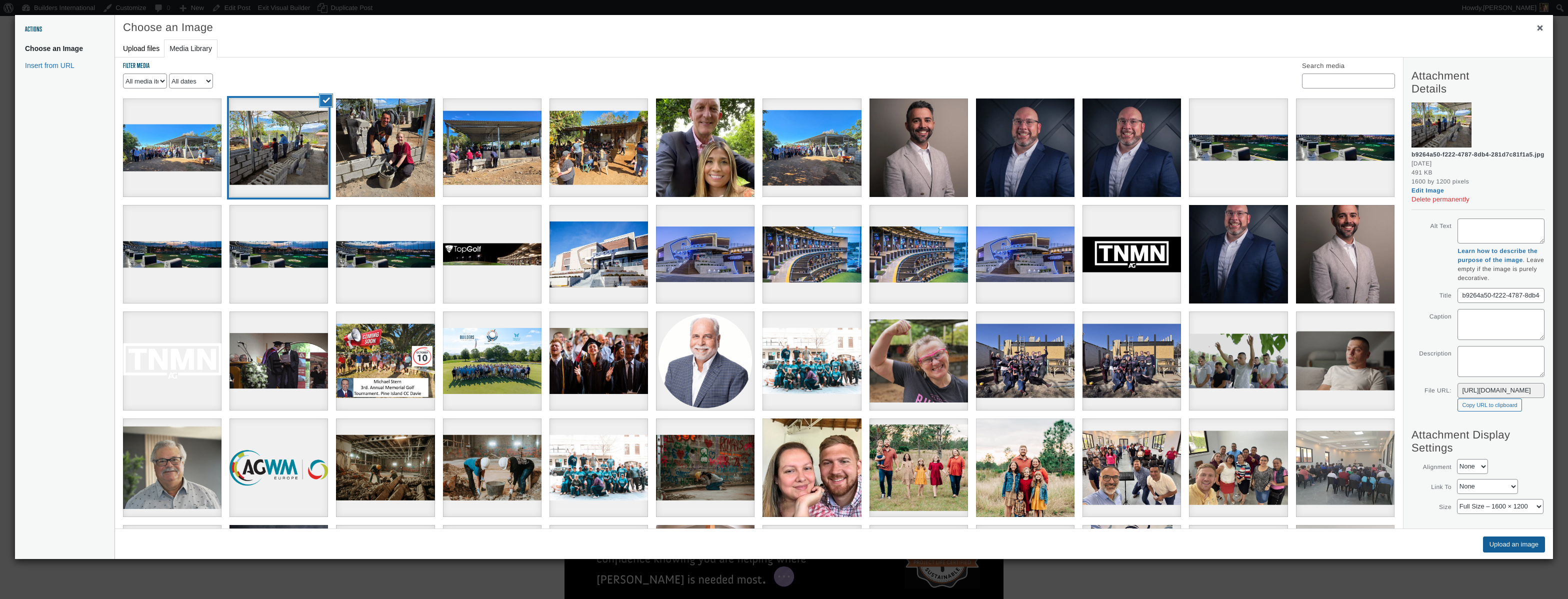
click at [1497, 540] on button "Upload an image" at bounding box center [1514, 545] width 62 height 16
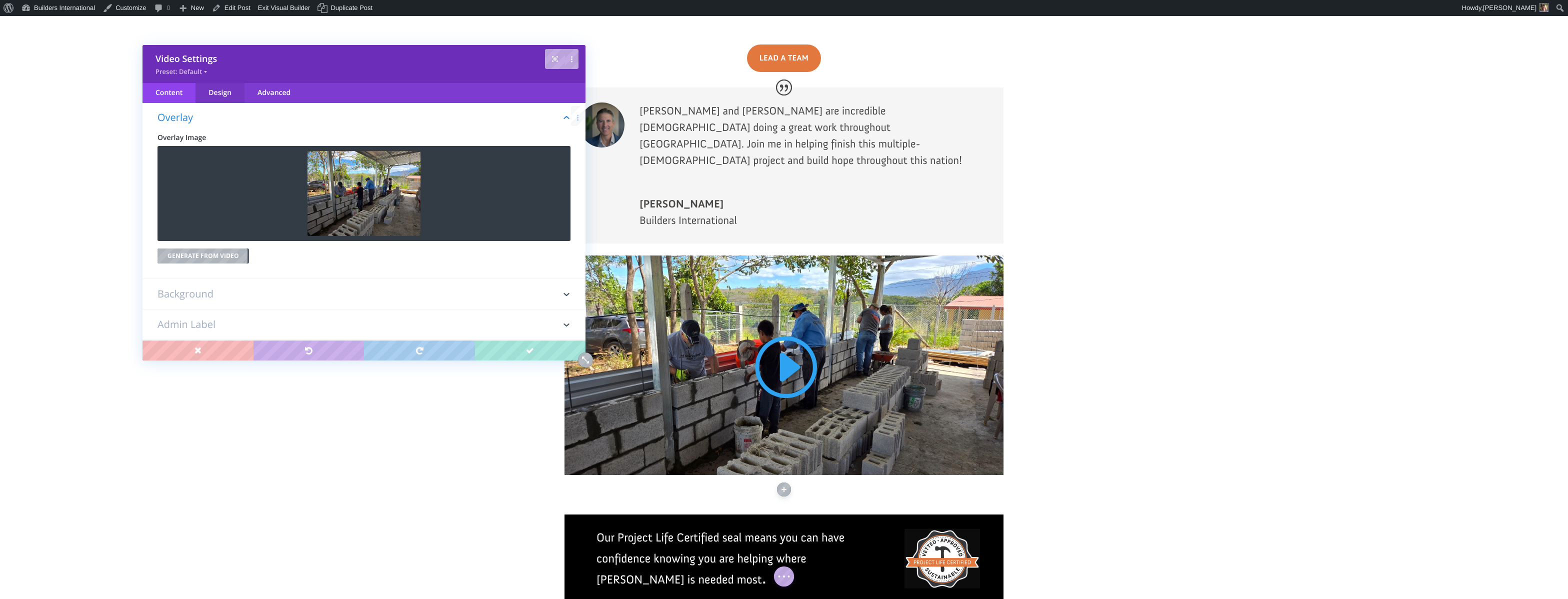
click at [226, 96] on div "Design" at bounding box center [220, 92] width 49 height 20
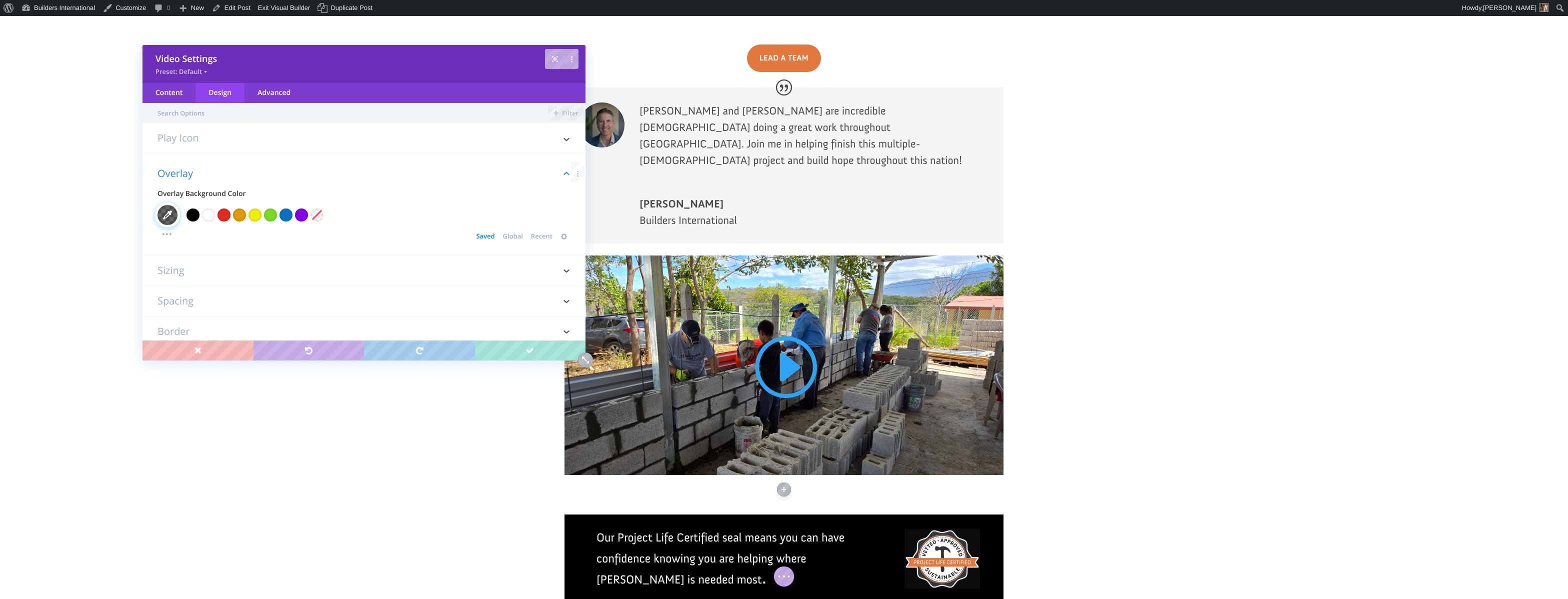
click at [185, 138] on h3 "Play Icon" at bounding box center [364, 143] width 413 height 20
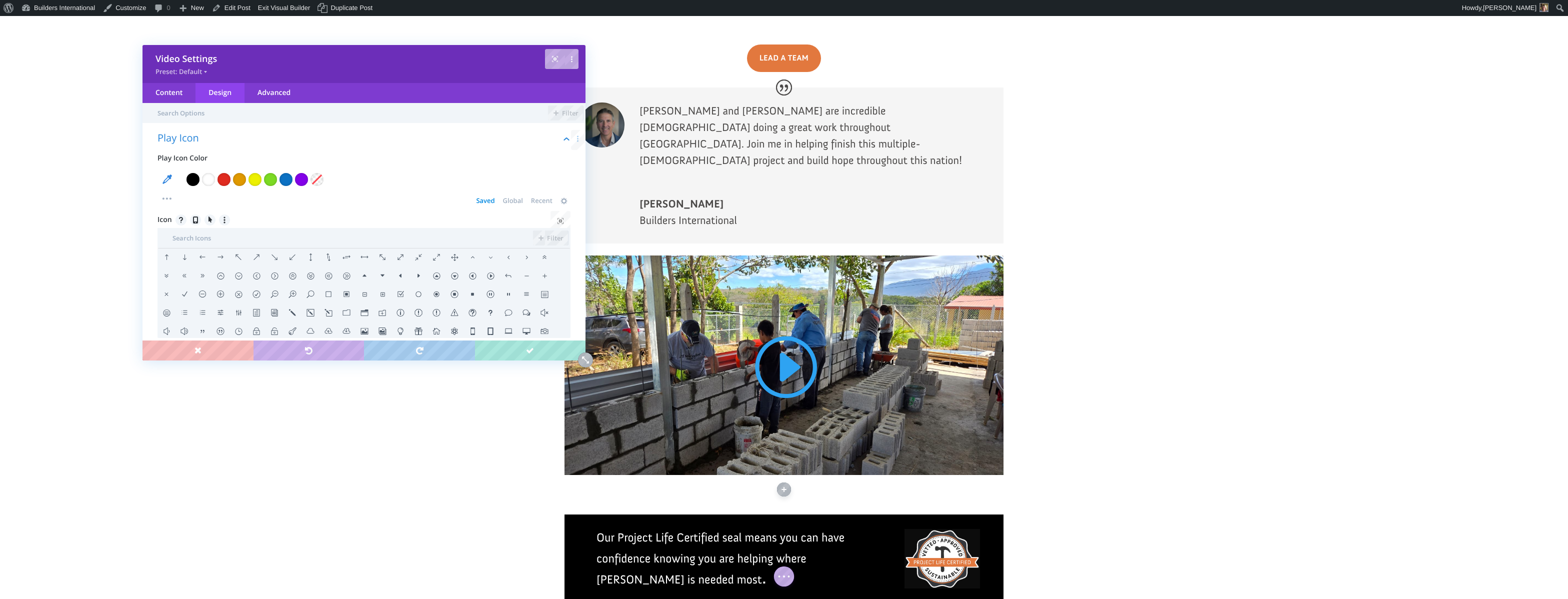
click at [418, 275] on li at bounding box center [418, 276] width 18 height 18
click at [214, 179] on div at bounding box center [209, 179] width 13 height 13
click at [316, 181] on div "Transparent" at bounding box center [317, 179] width 13 height 13
click at [316, 180] on div "Transparent" at bounding box center [317, 179] width 13 height 13
click at [253, 182] on div at bounding box center [255, 179] width 13 height 13
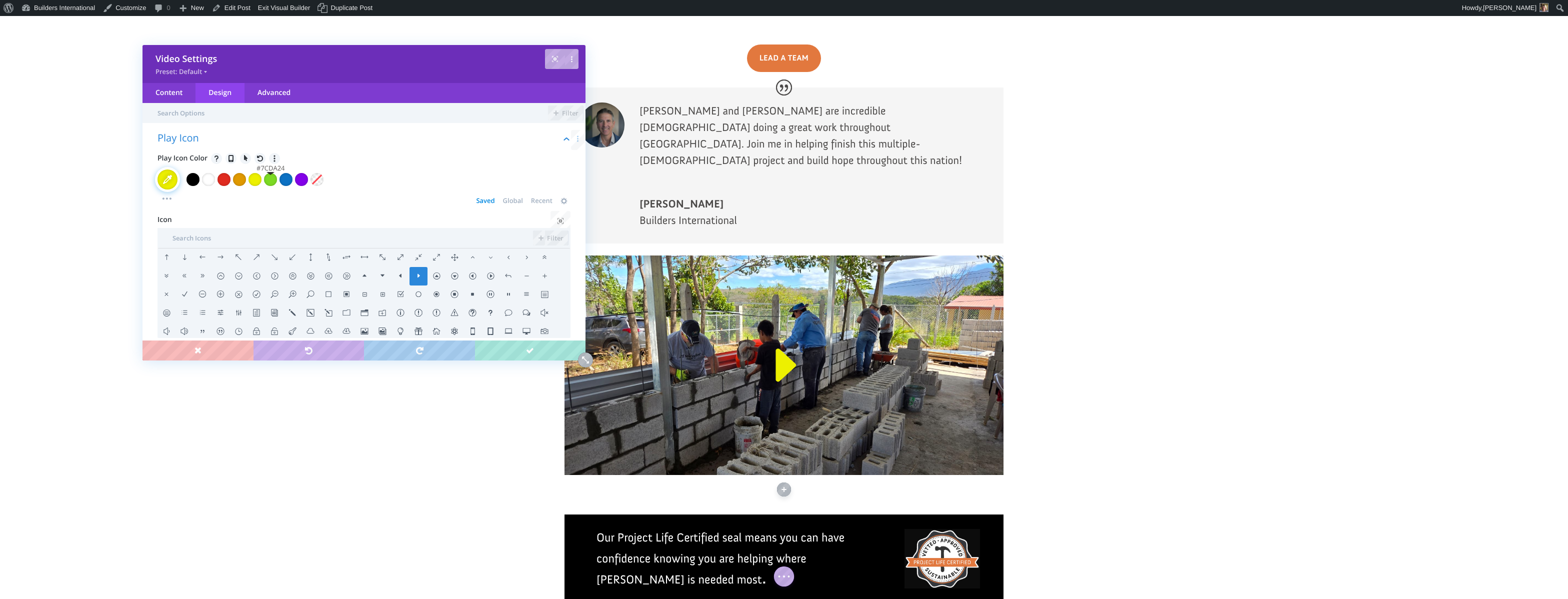
click at [269, 182] on div at bounding box center [270, 179] width 13 height 13
click at [284, 181] on div at bounding box center [286, 179] width 13 height 13
click at [171, 198] on circle at bounding box center [170, 198] width 2 height 2
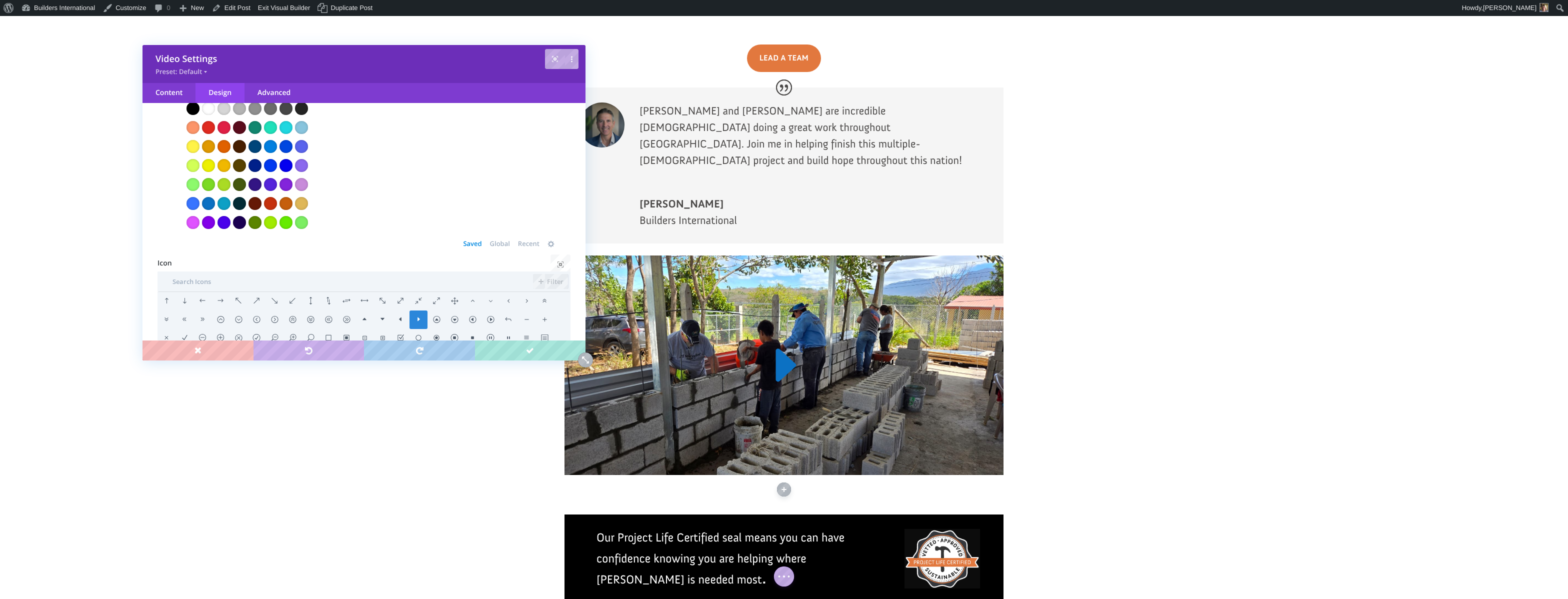
scroll to position [121, 0]
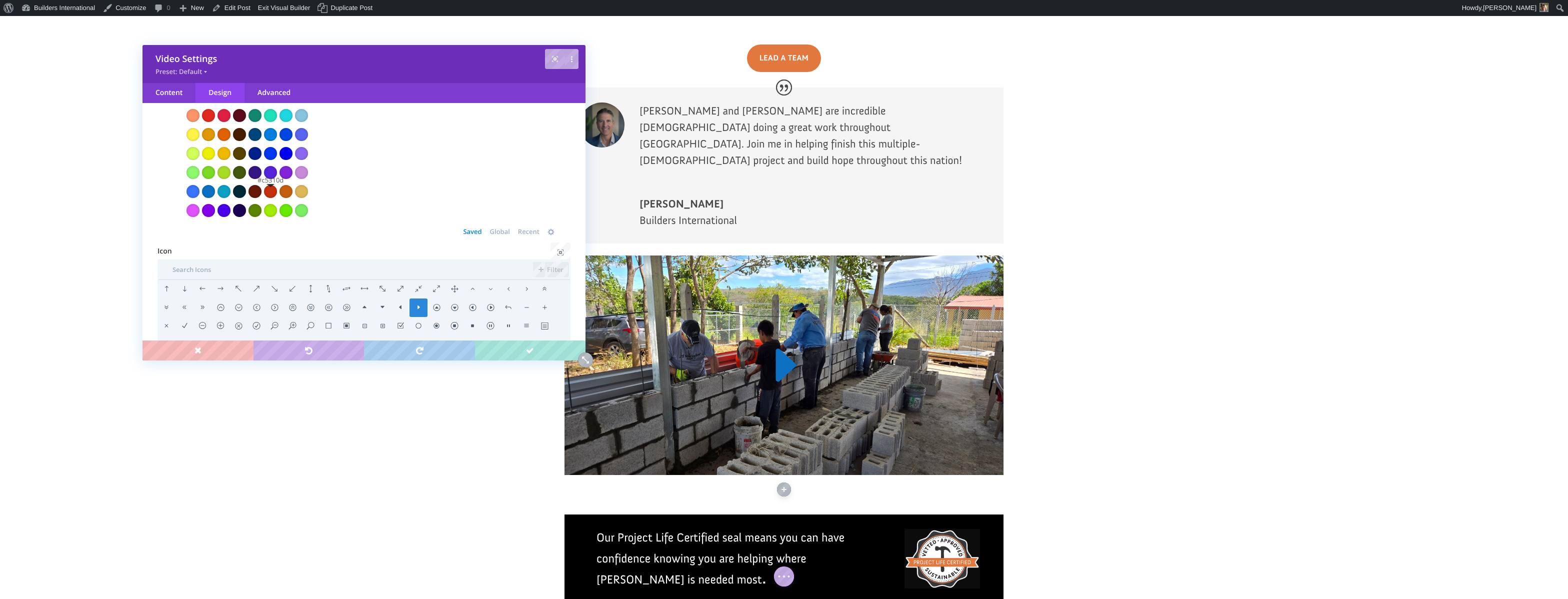
click at [269, 191] on div at bounding box center [270, 192] width 13 height 13
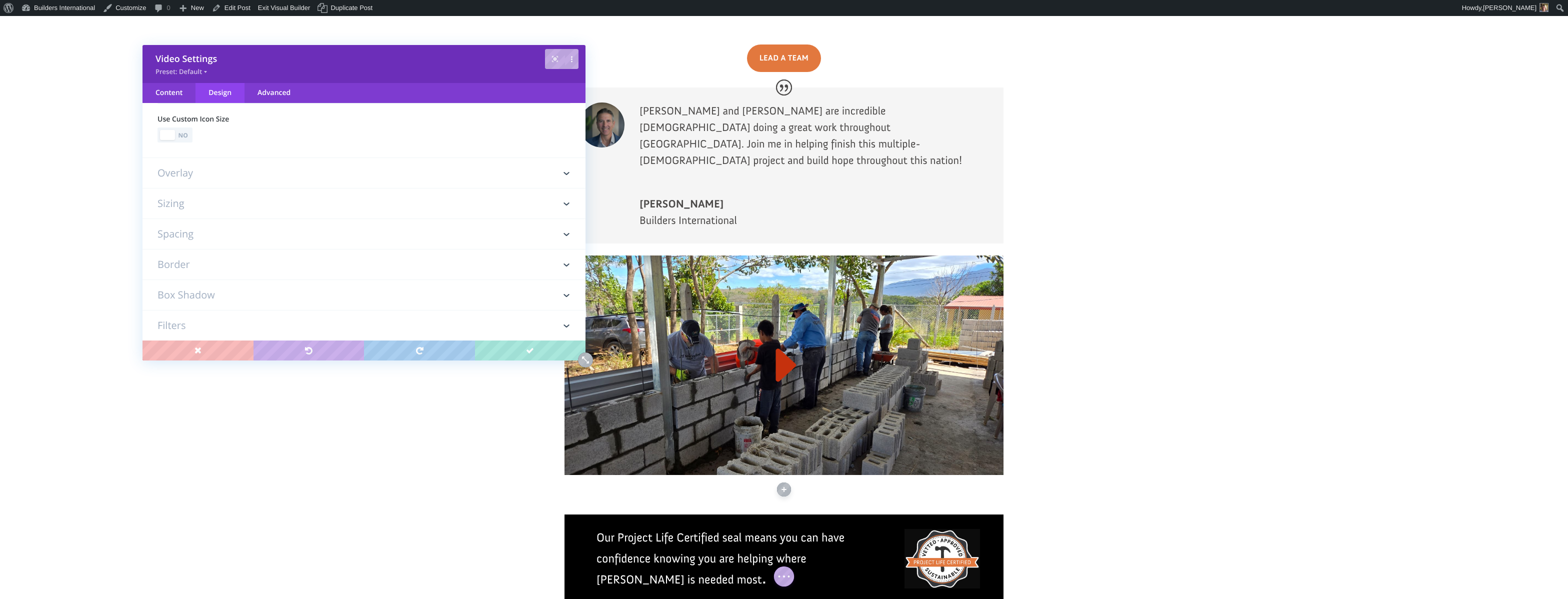
scroll to position [243, 0]
click at [255, 169] on h3 "Overlay" at bounding box center [364, 163] width 413 height 30
click at [217, 137] on h3 "Play Icon" at bounding box center [364, 143] width 413 height 20
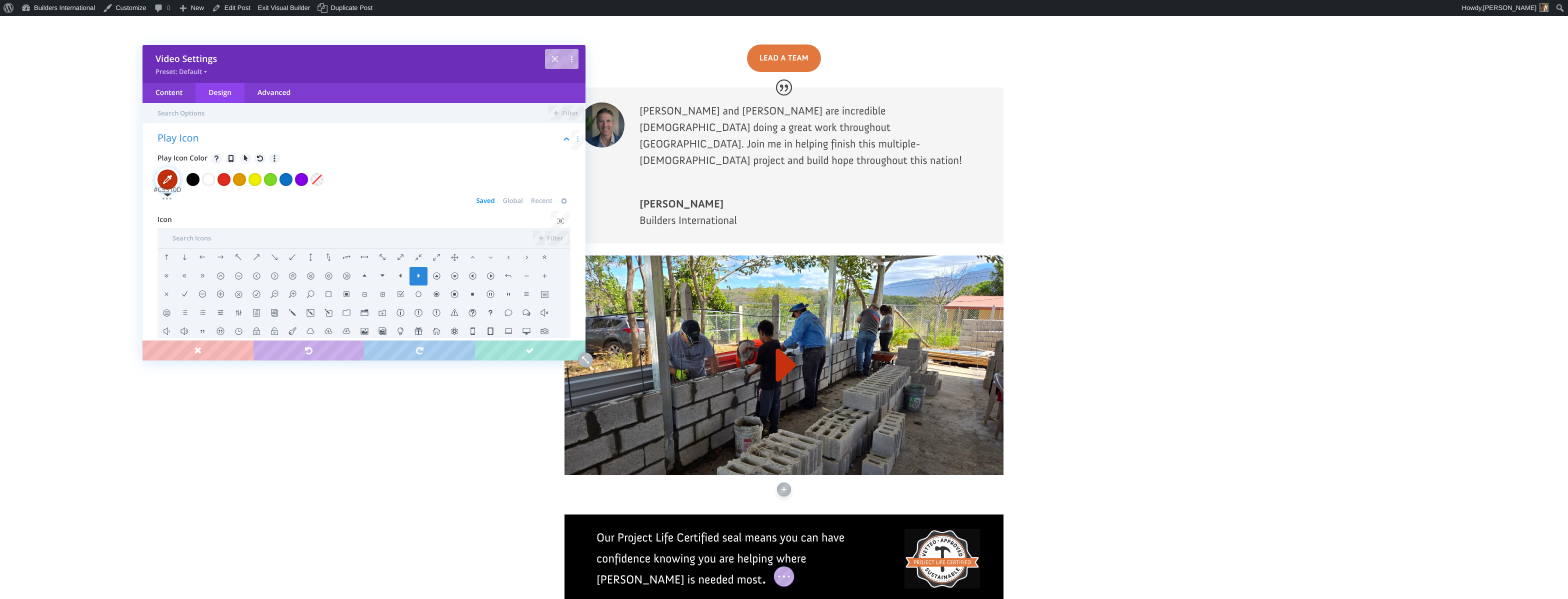
click at [171, 199] on circle at bounding box center [170, 198] width 2 height 2
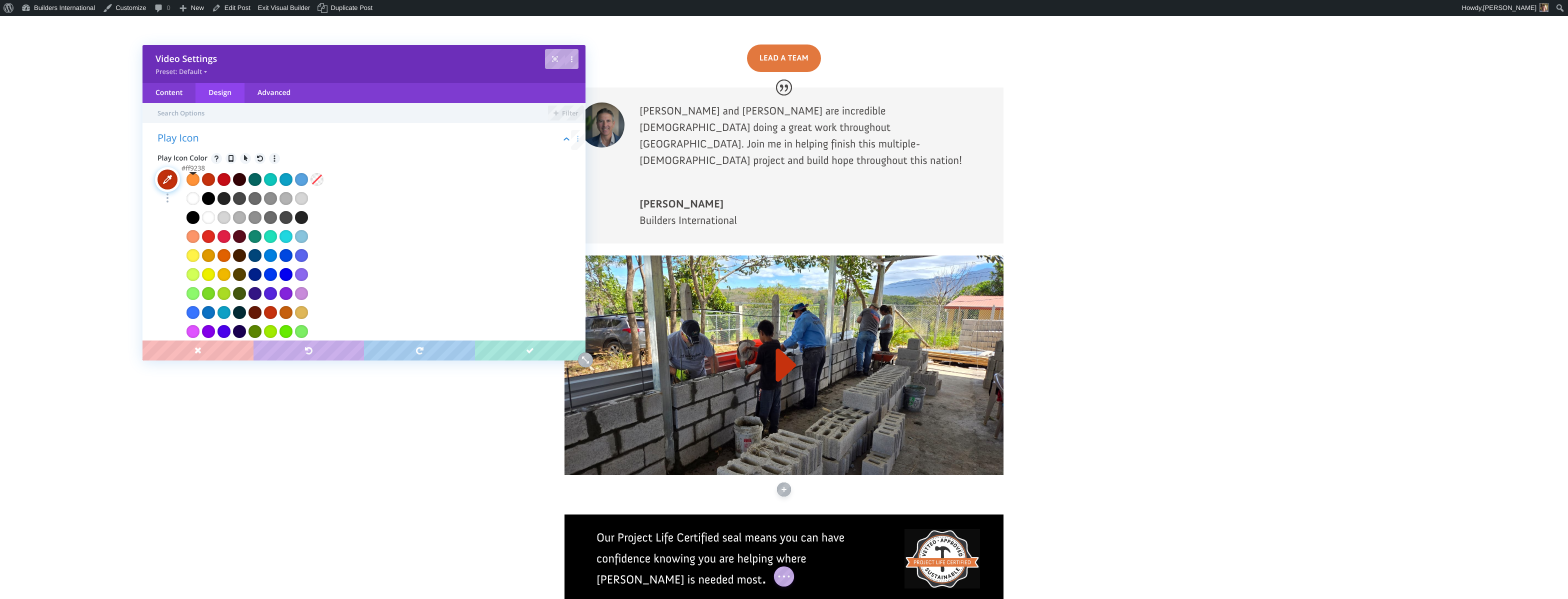
click at [193, 180] on div at bounding box center [193, 179] width 13 height 13
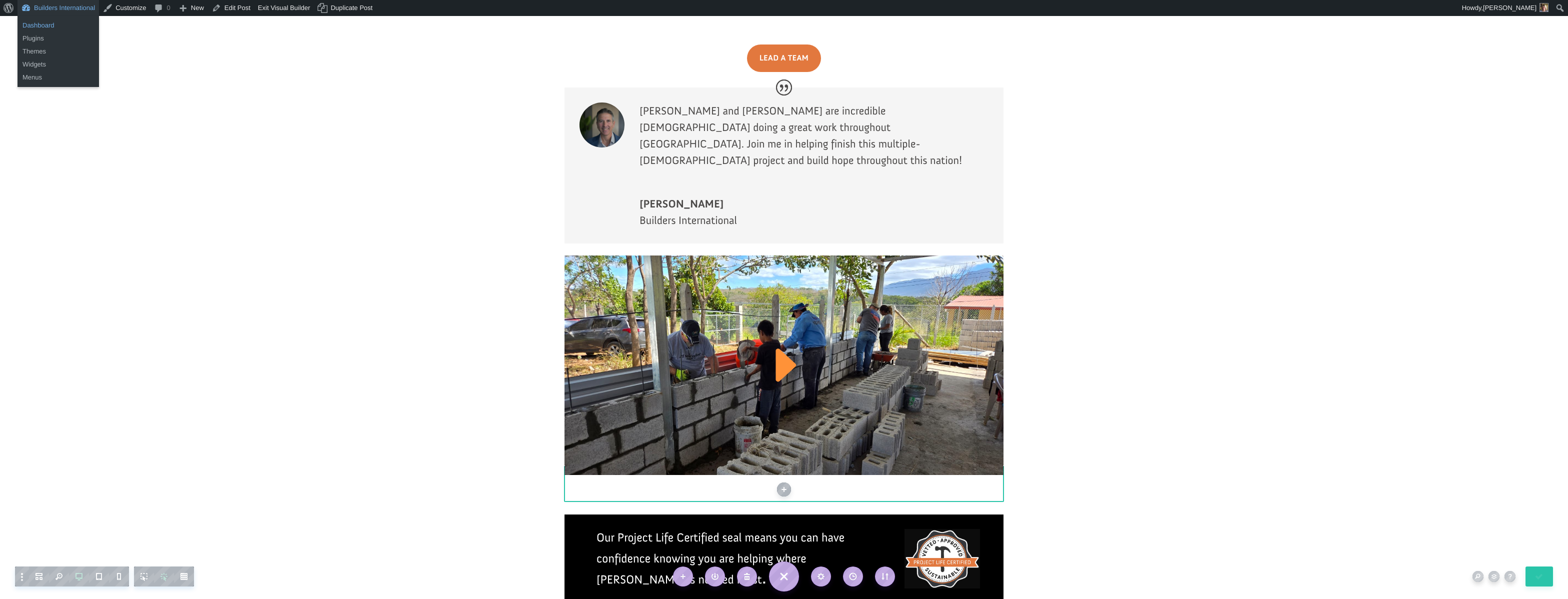
click at [47, 23] on link "Dashboard" at bounding box center [58, 26] width 81 height 13
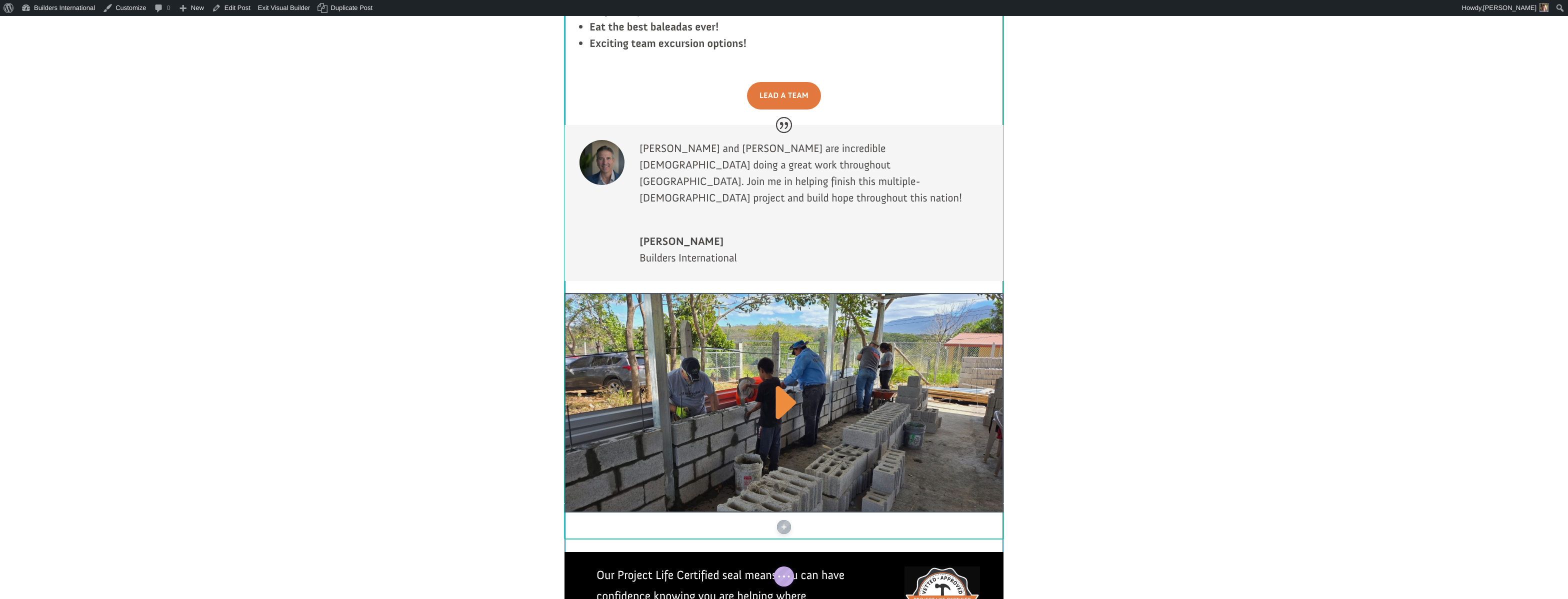
scroll to position [1945, 0]
click at [747, 292] on div at bounding box center [784, 402] width 439 height 220
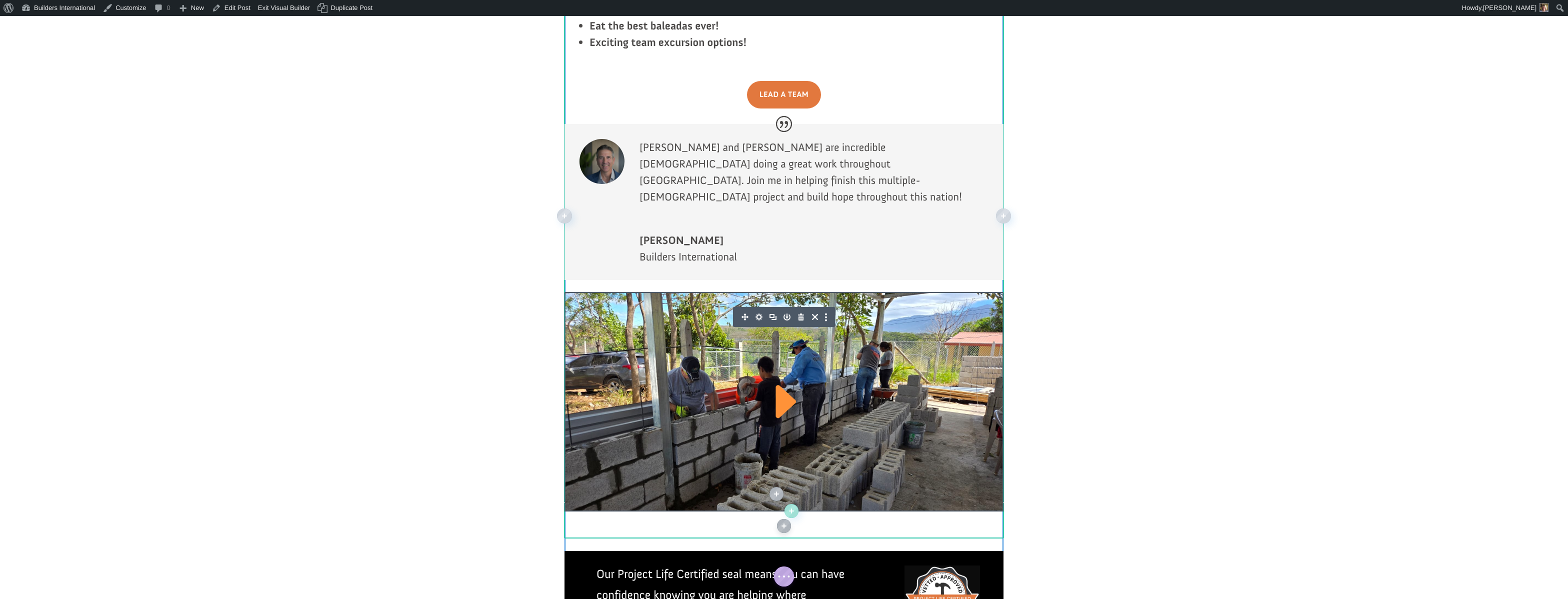
click at [758, 310] on icon "button" at bounding box center [759, 316] width 14 height 14
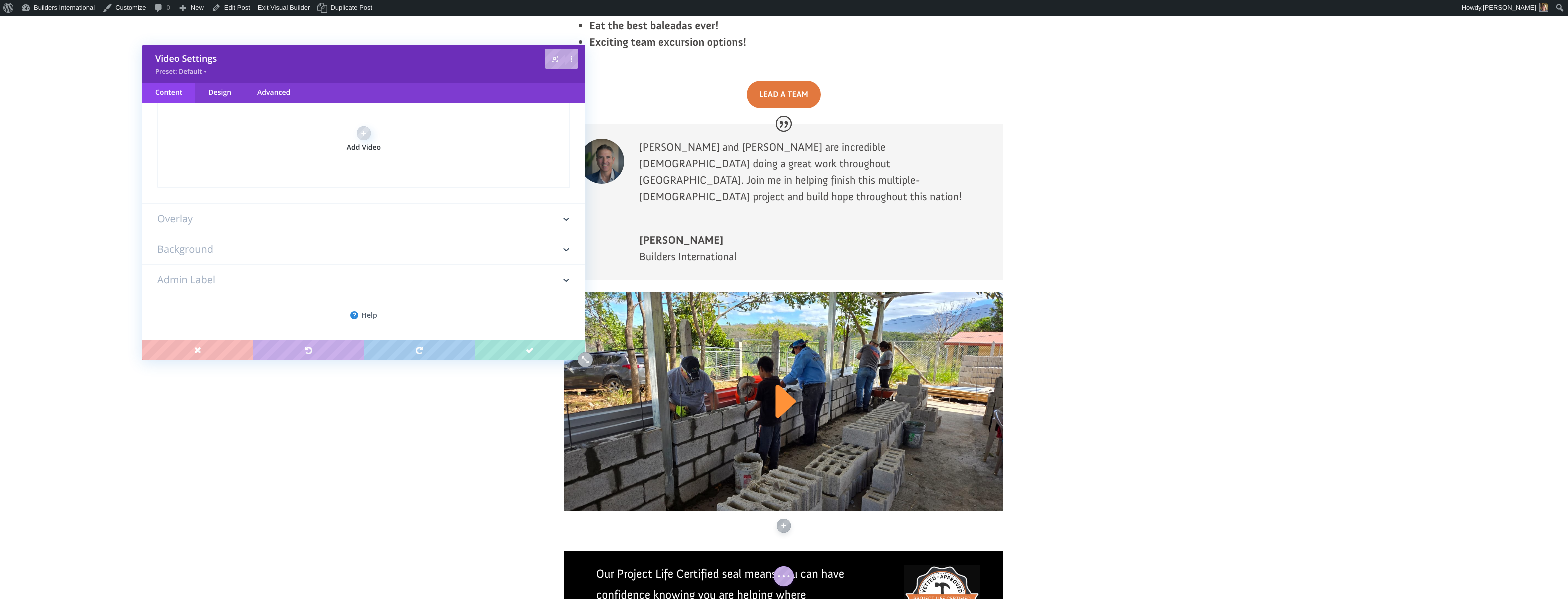
scroll to position [0, 0]
click at [300, 216] on h3 "Overlay" at bounding box center [364, 219] width 413 height 30
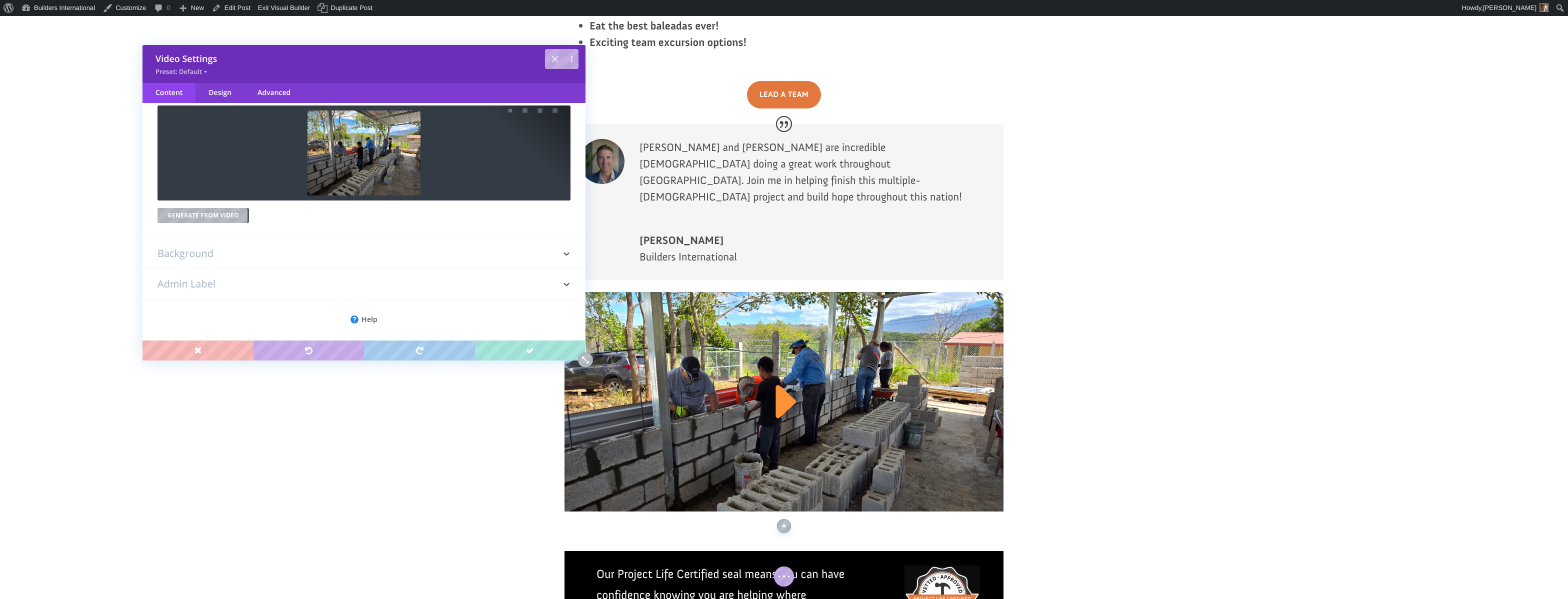
scroll to position [56, 0]
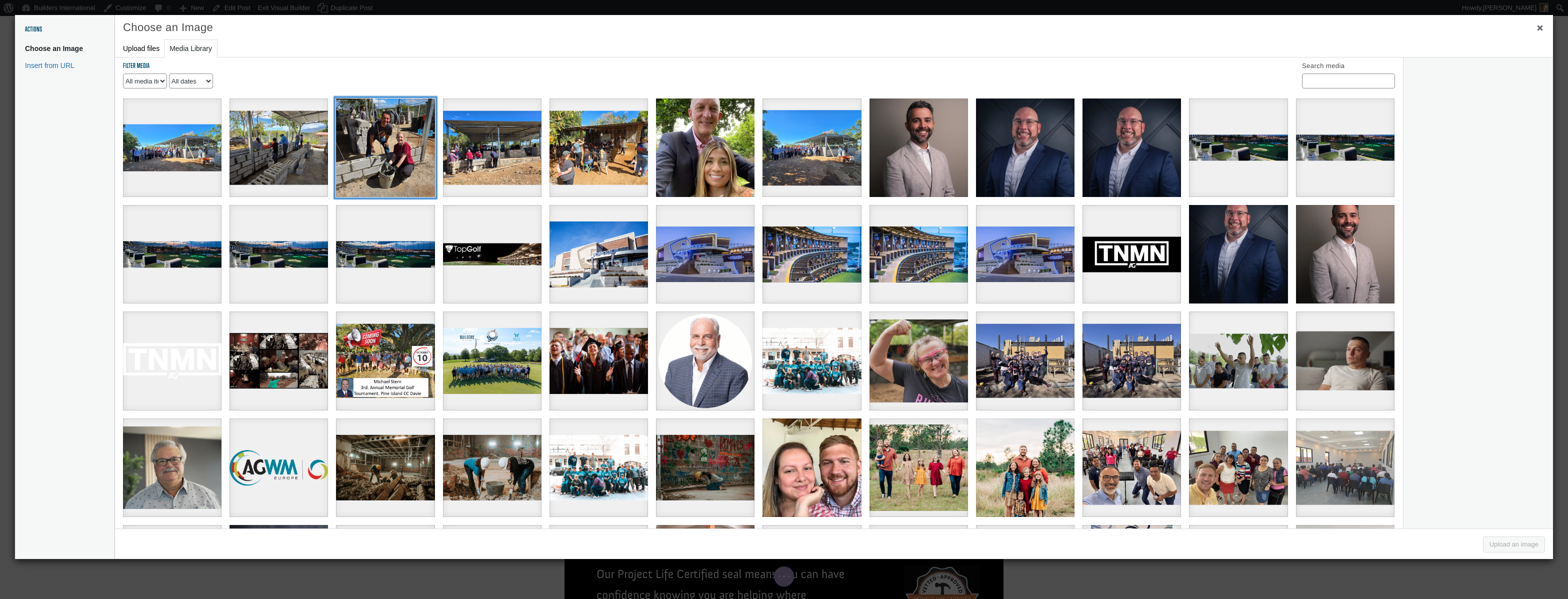
click at [395, 162] on div "0f06385c-2035-483f-acf6-72788e19da4d" at bounding box center [385, 148] width 99 height 99
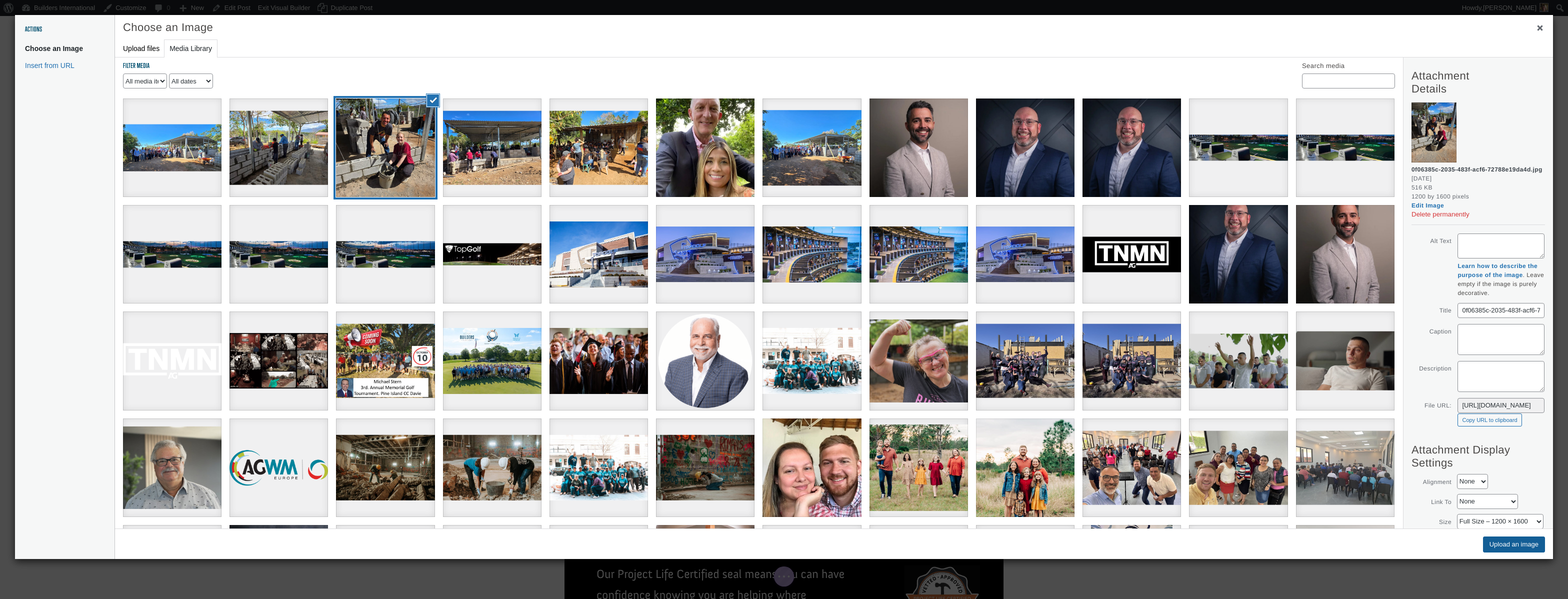
click at [1514, 547] on button "Upload an image" at bounding box center [1514, 545] width 62 height 16
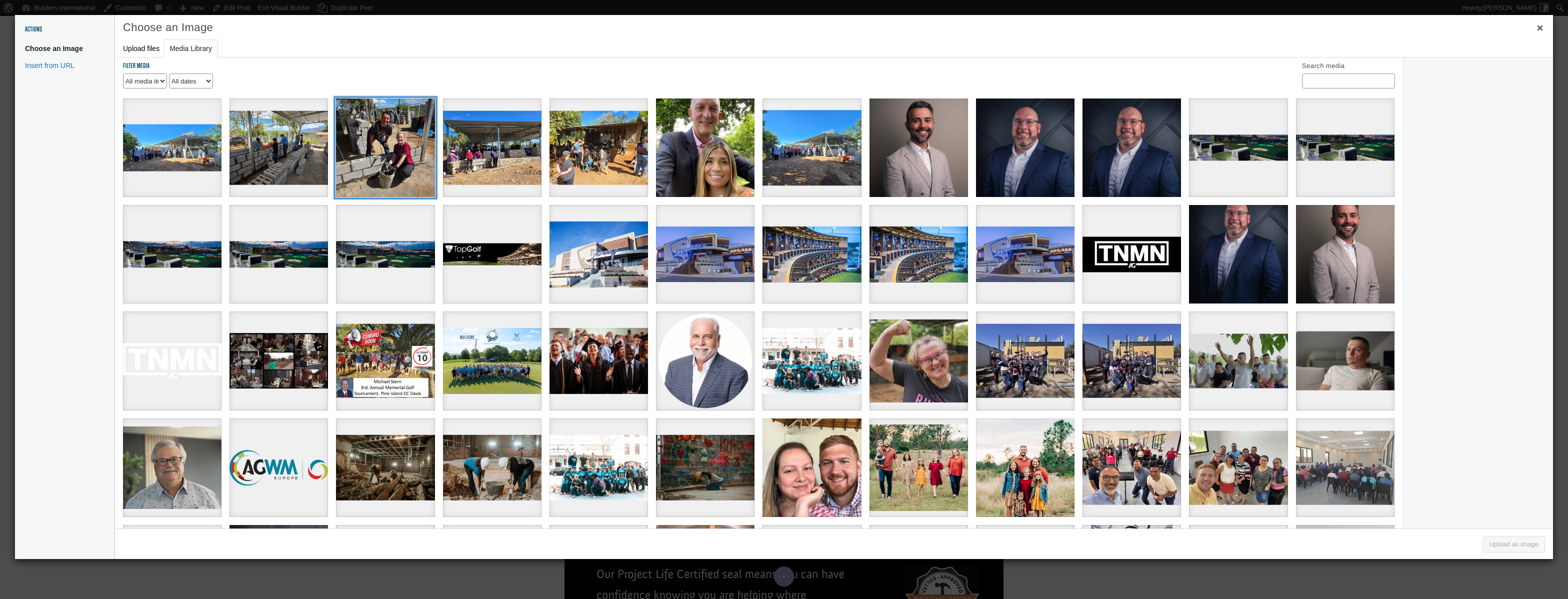
click at [388, 164] on div "0f06385c-2035-483f-acf6-72788e19da4d" at bounding box center [385, 148] width 99 height 99
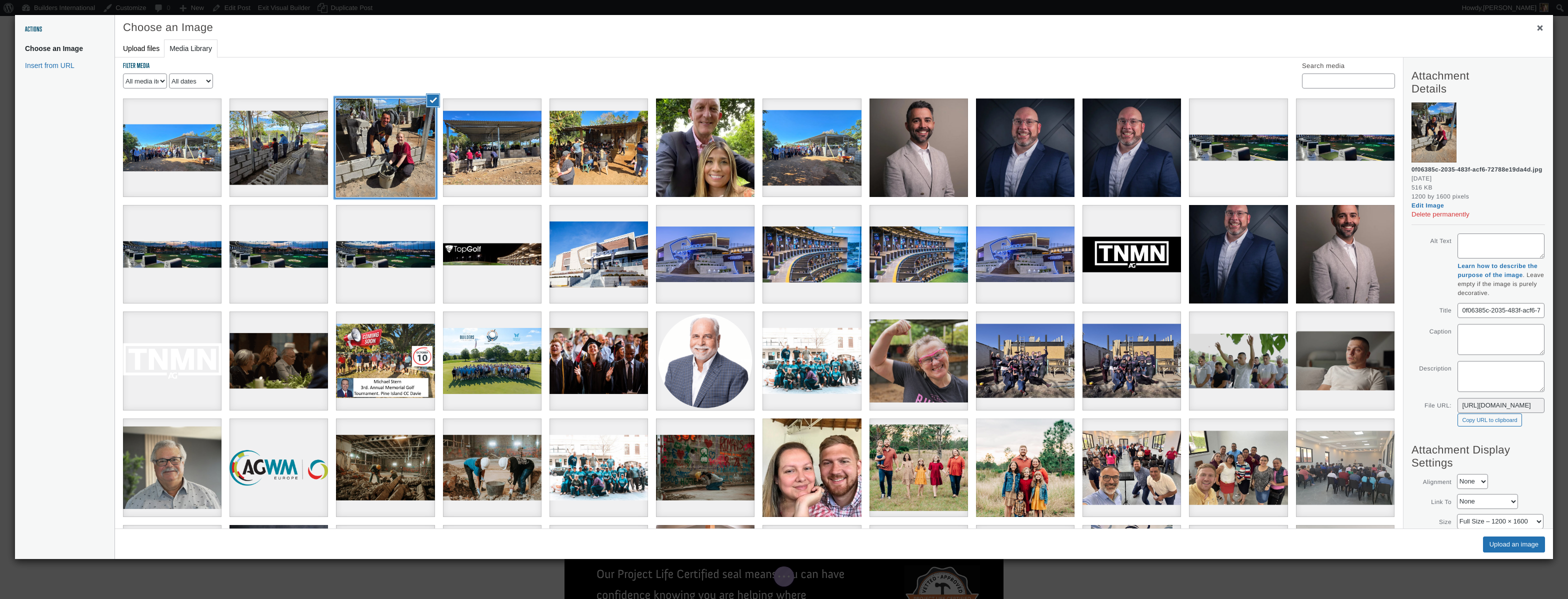
click at [388, 164] on div "0f06385c-2035-483f-acf6-72788e19da4d" at bounding box center [385, 148] width 99 height 99
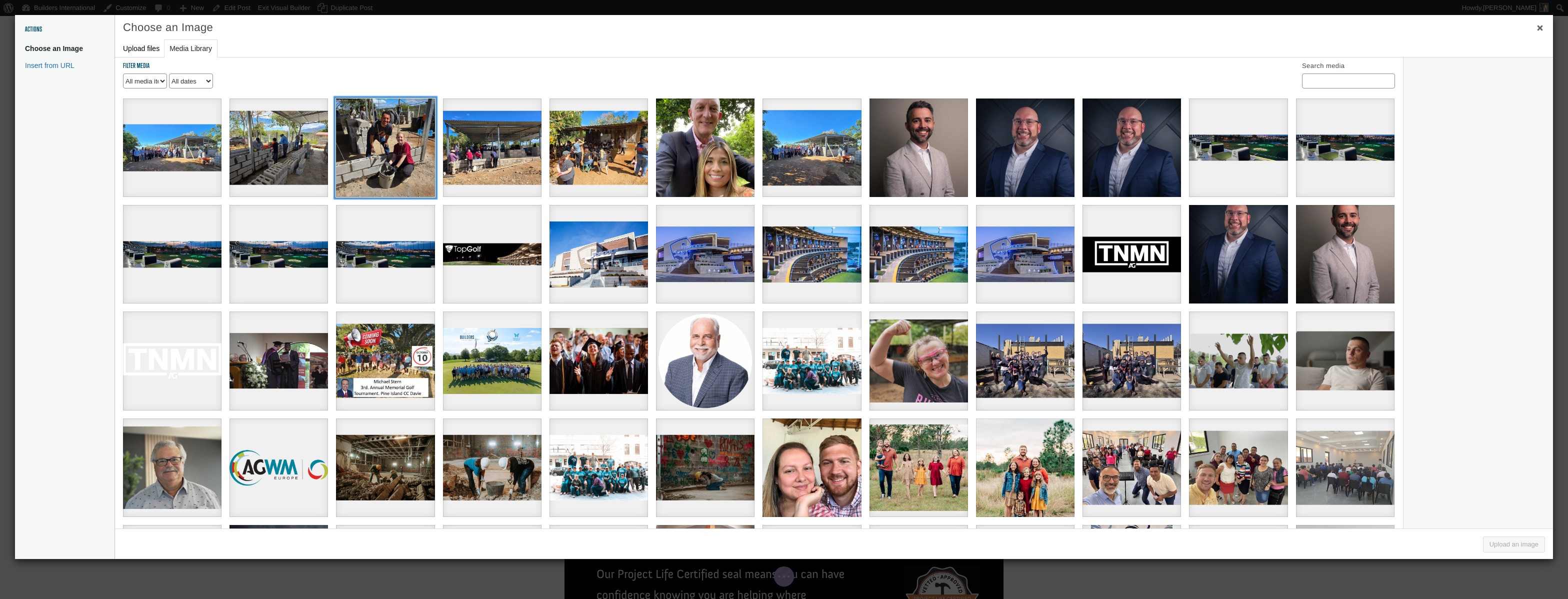
click at [388, 164] on div "0f06385c-2035-483f-acf6-72788e19da4d" at bounding box center [385, 148] width 99 height 99
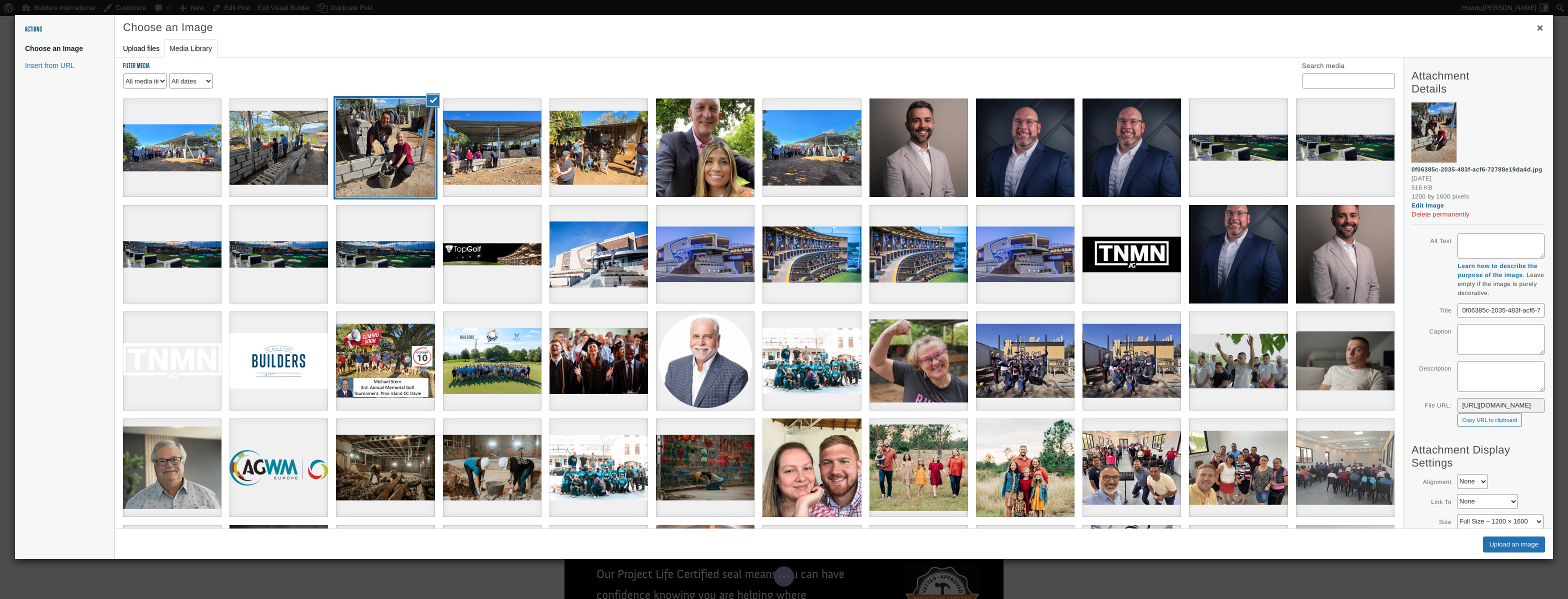
click at [1422, 210] on link "Edit Image" at bounding box center [1476, 205] width 131 height 9
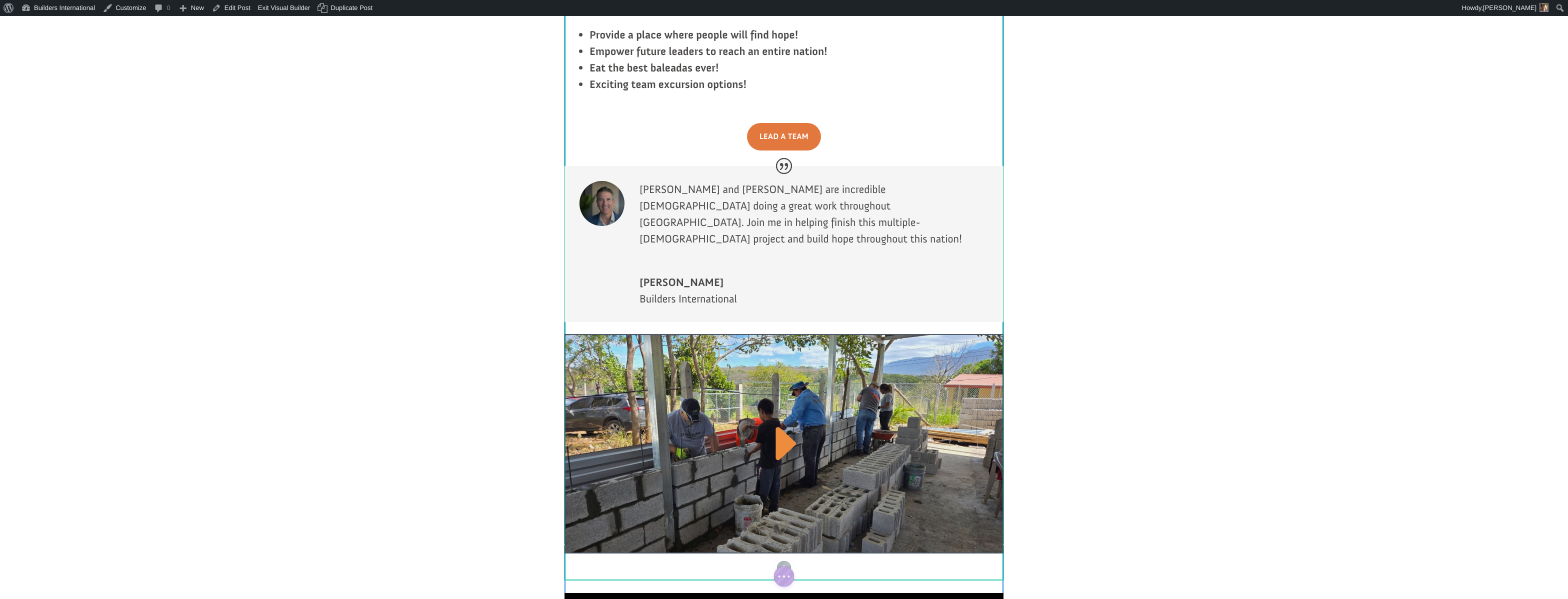
scroll to position [1921, 0]
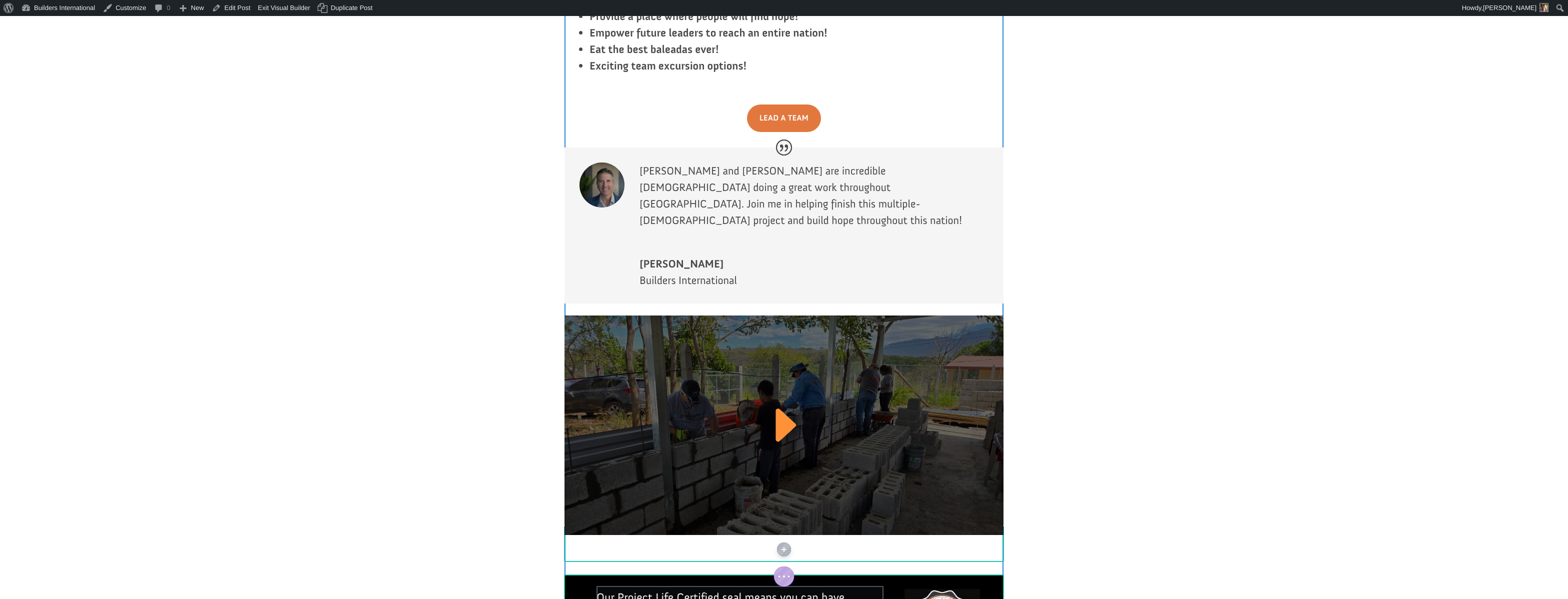
click at [712, 316] on div at bounding box center [784, 425] width 439 height 220
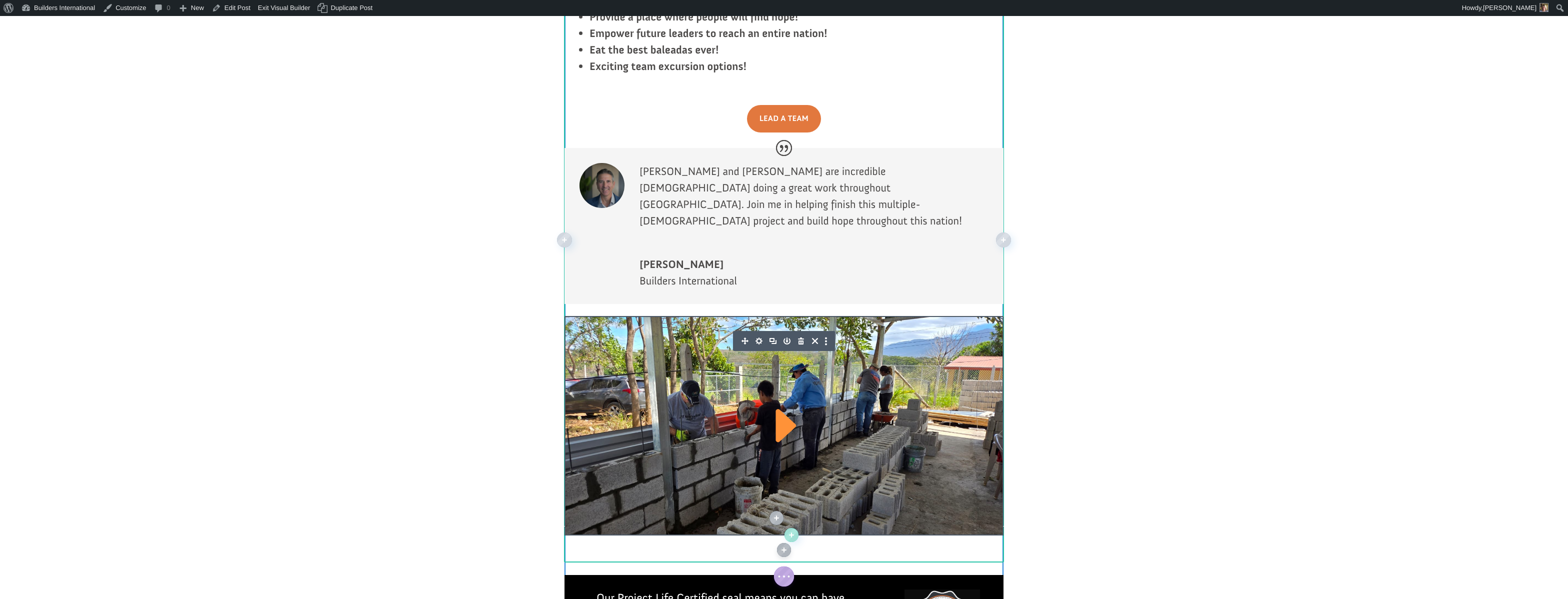
scroll to position [1920, 0]
click at [757, 335] on icon "button" at bounding box center [759, 341] width 14 height 14
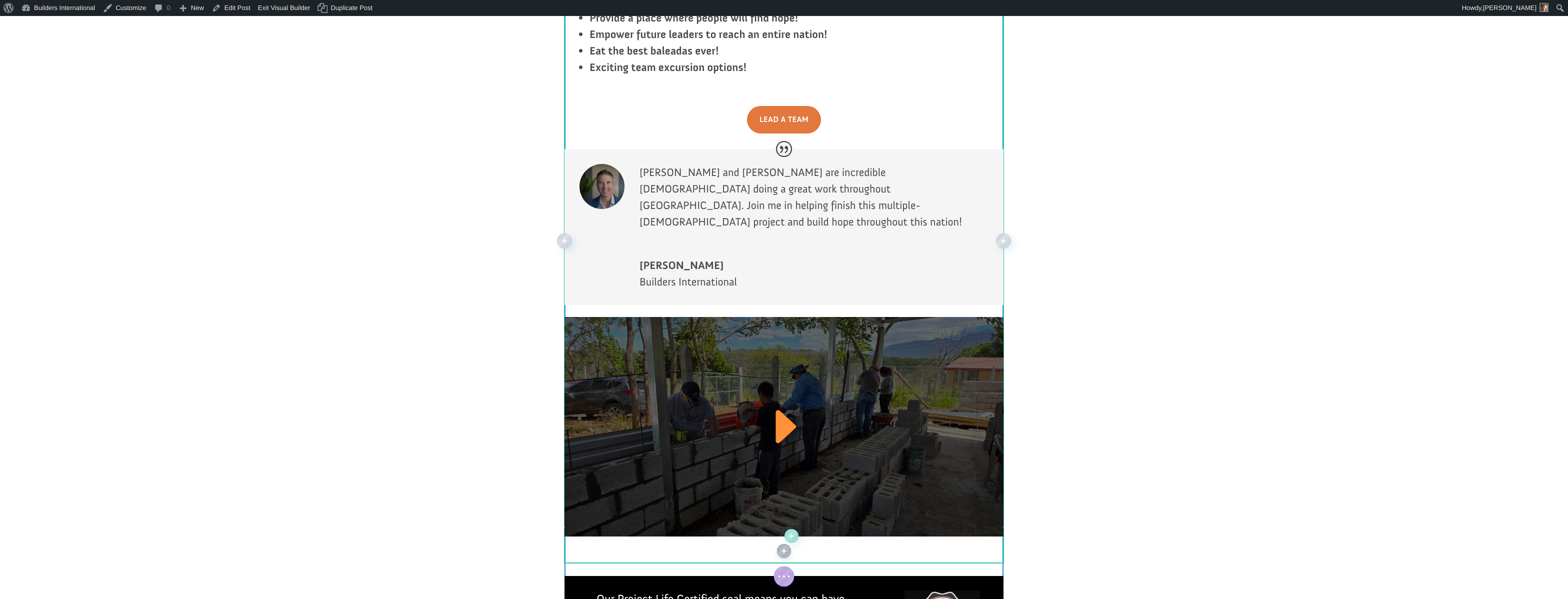
scroll to position [1919, 0]
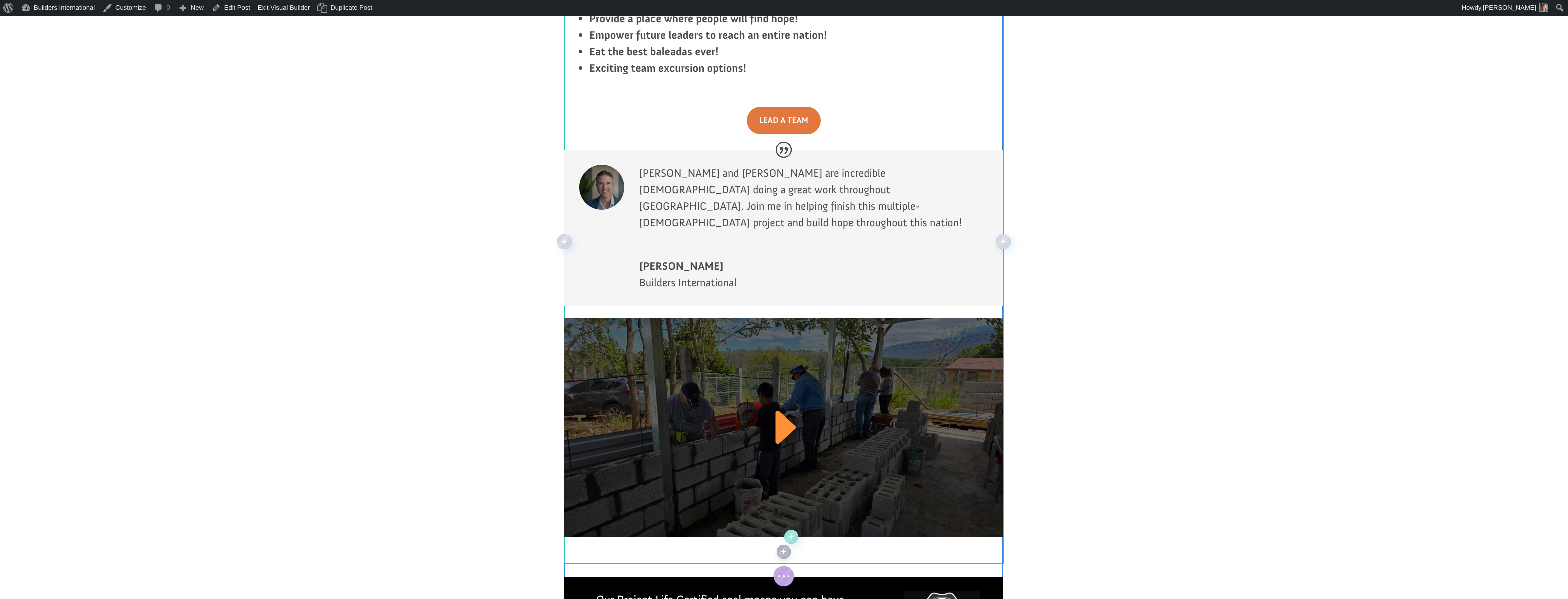
click at [757, 318] on div at bounding box center [784, 428] width 439 height 220
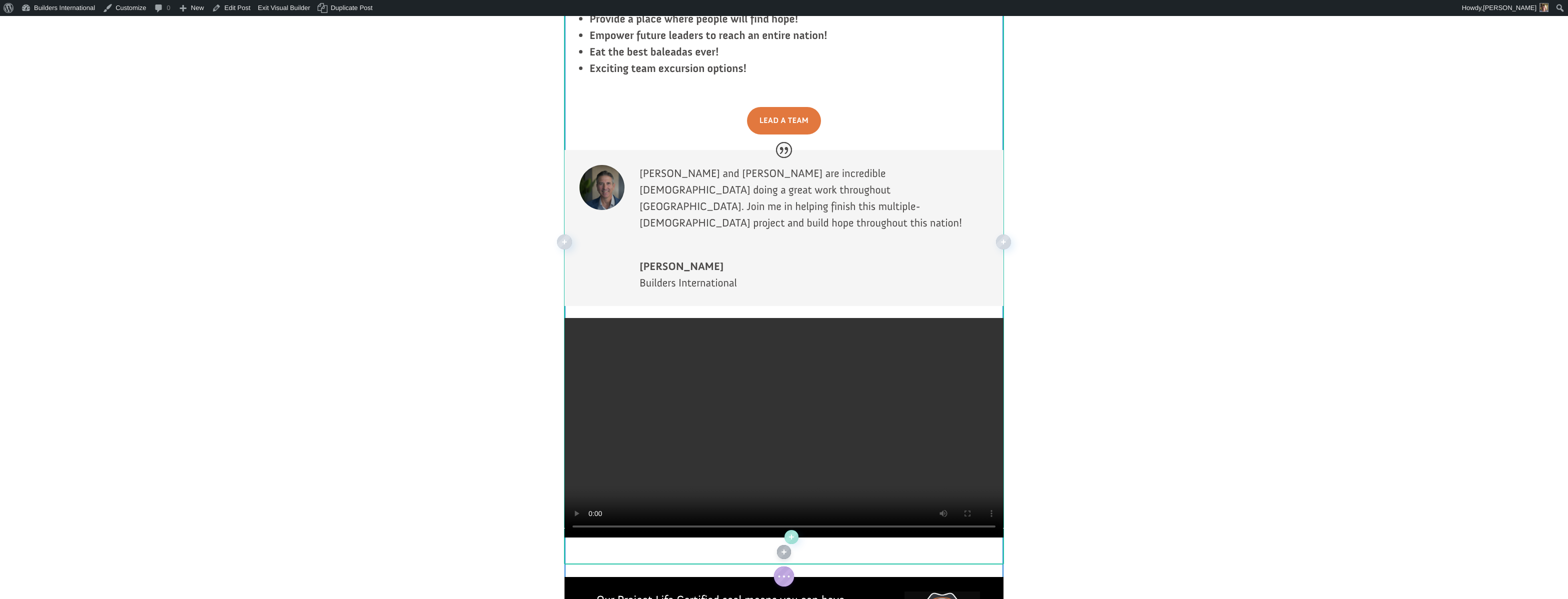
scroll to position [1920, 0]
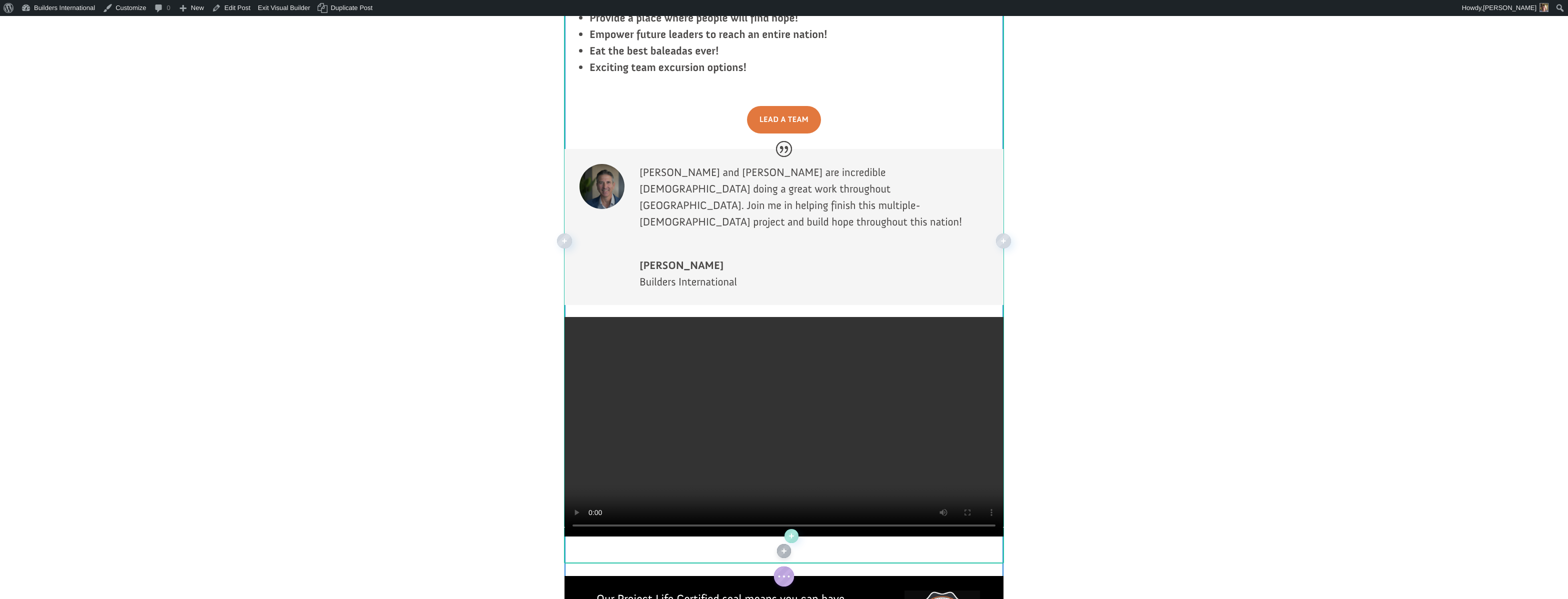
click at [754, 317] on video at bounding box center [784, 427] width 439 height 220
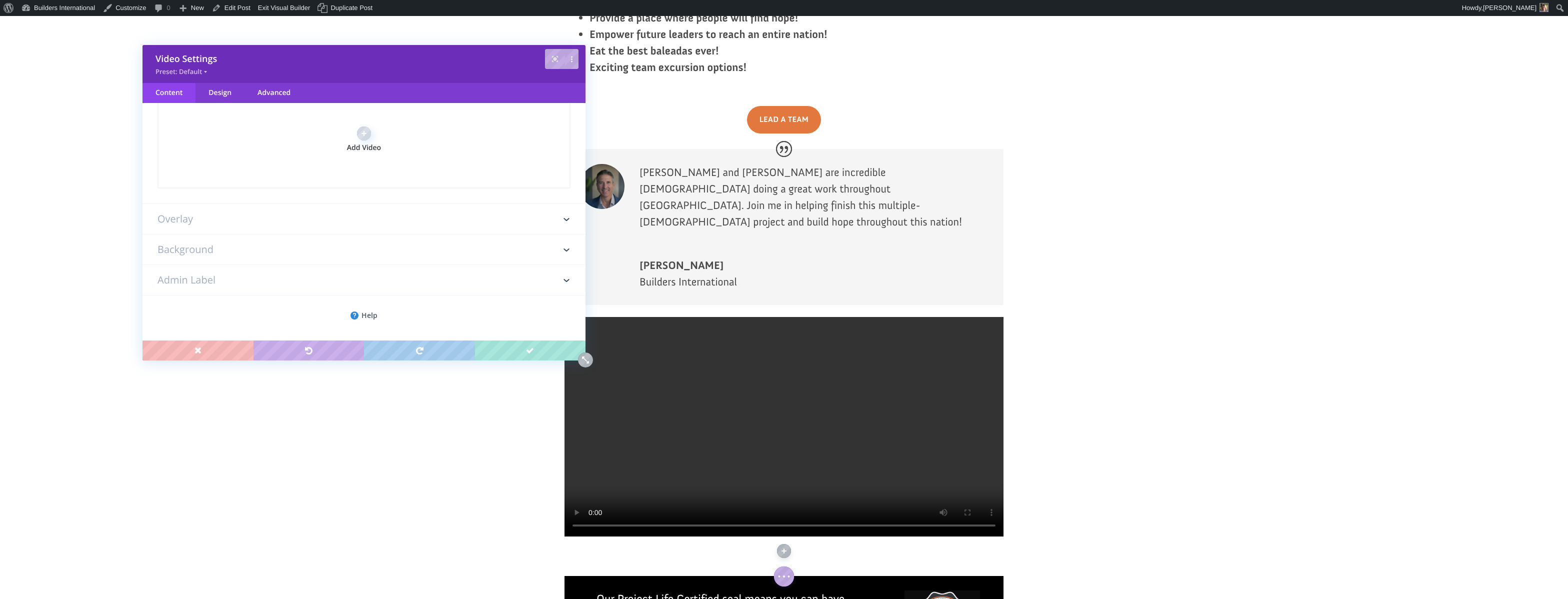
click at [434, 204] on h3 "Overlay" at bounding box center [364, 219] width 413 height 30
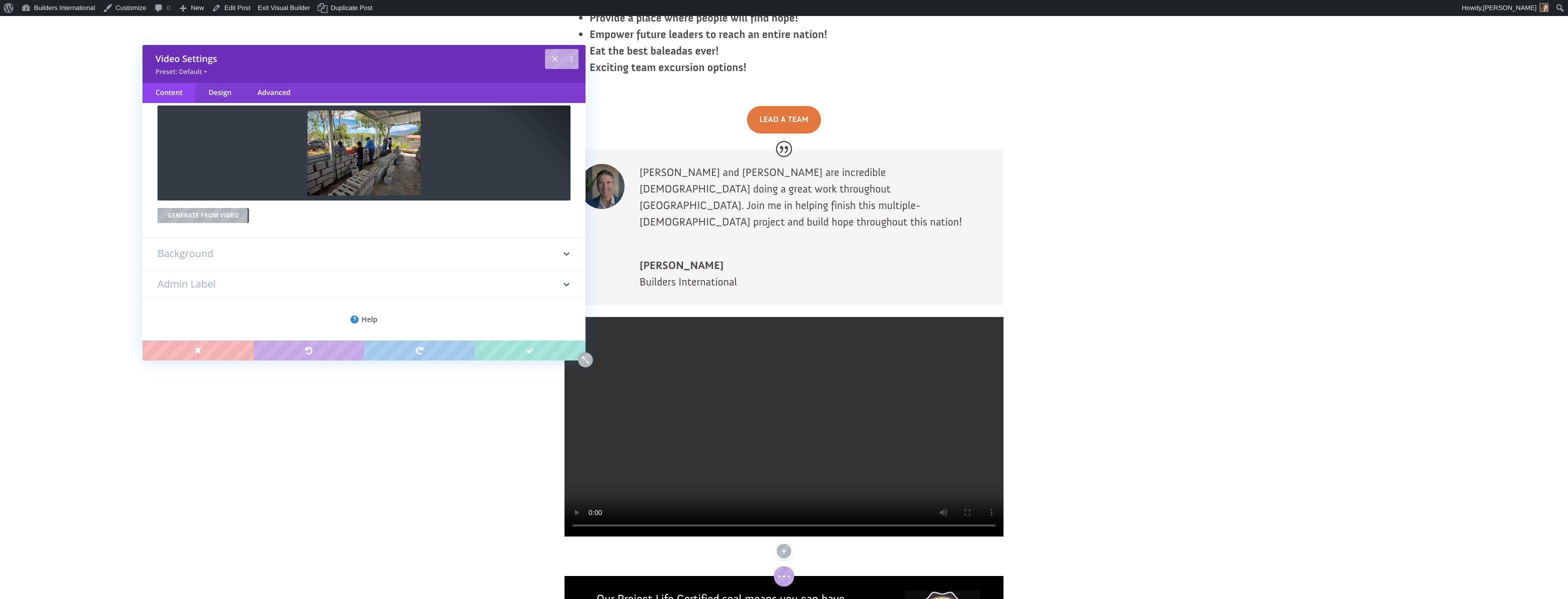
scroll to position [56, 0]
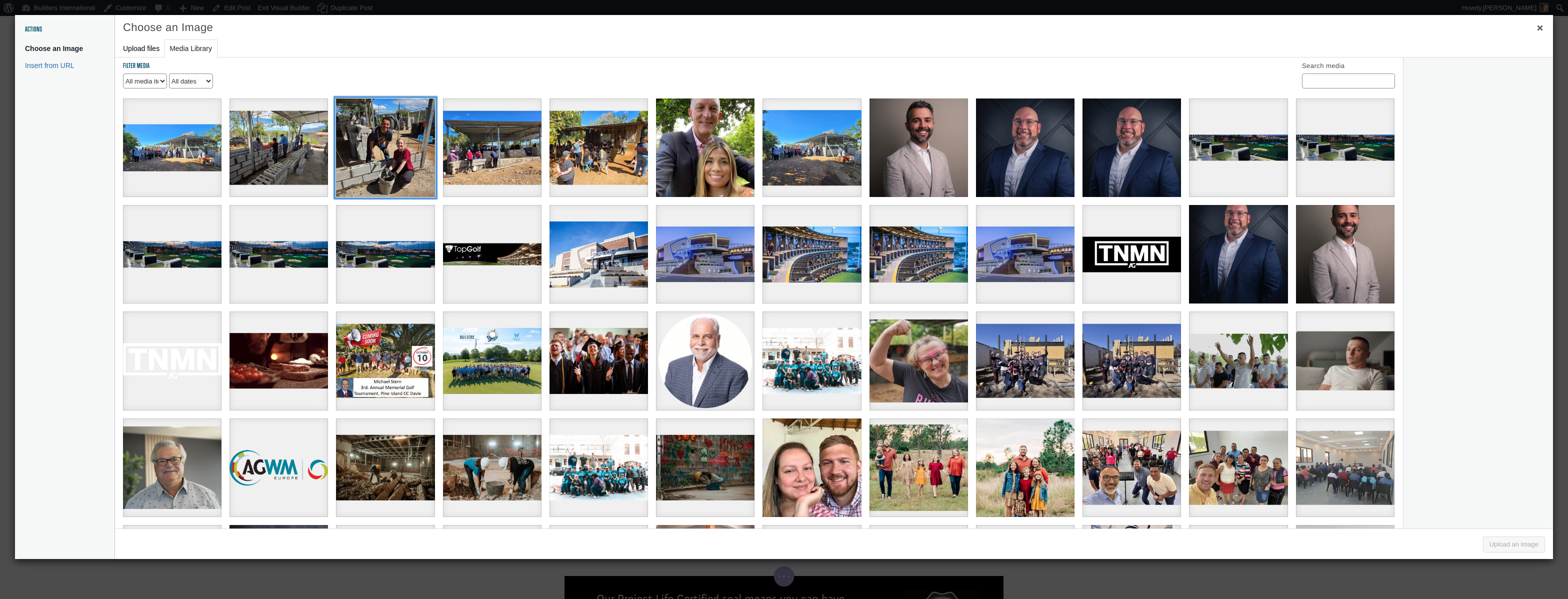
click at [377, 182] on div "0f06385c-2035-483f-acf6-72788e19da4d" at bounding box center [385, 148] width 99 height 99
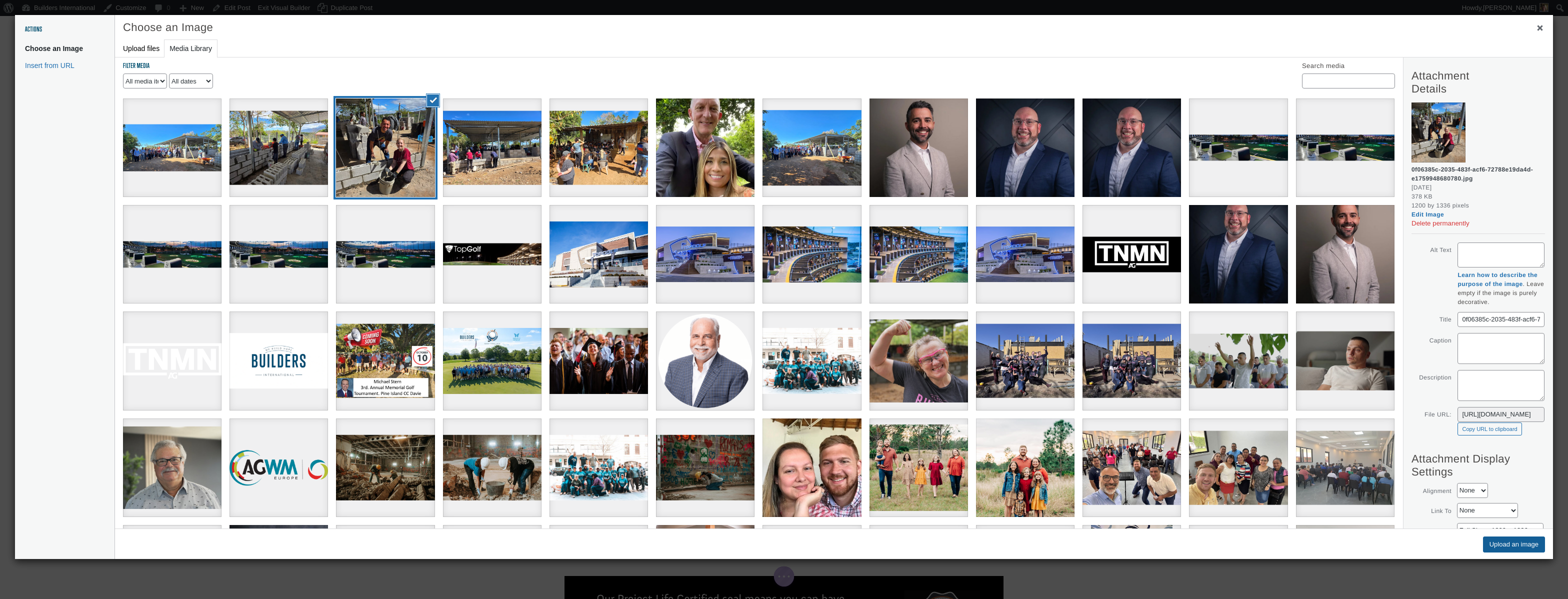
click at [1492, 545] on button "Upload an image" at bounding box center [1514, 545] width 62 height 16
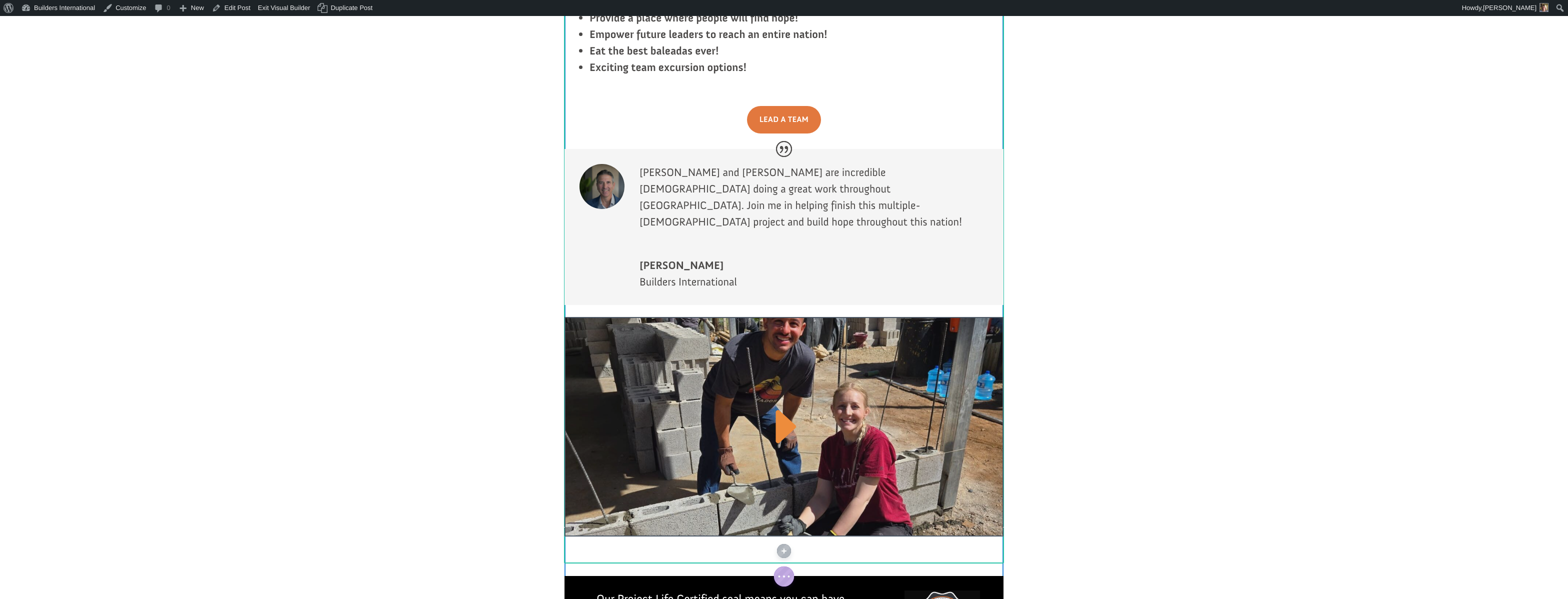
click at [784, 317] on div at bounding box center [784, 427] width 439 height 220
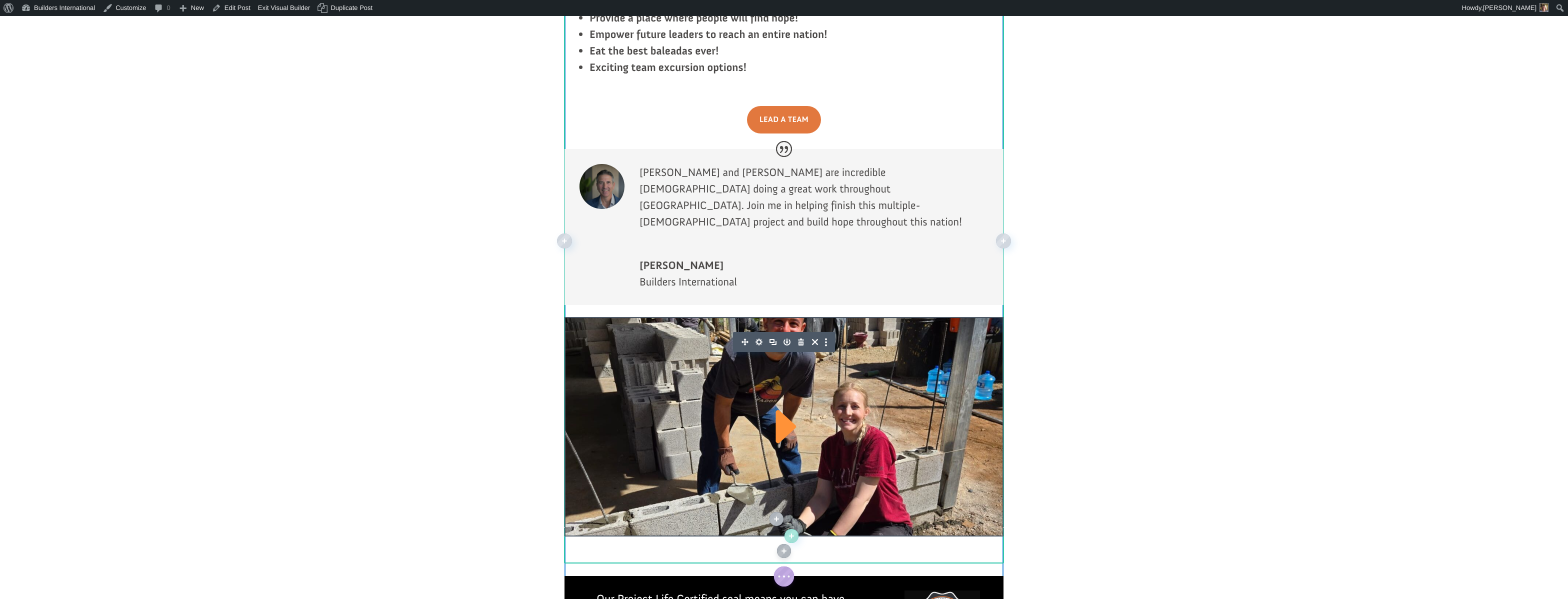
click at [759, 338] on icon "button" at bounding box center [759, 342] width 7 height 7
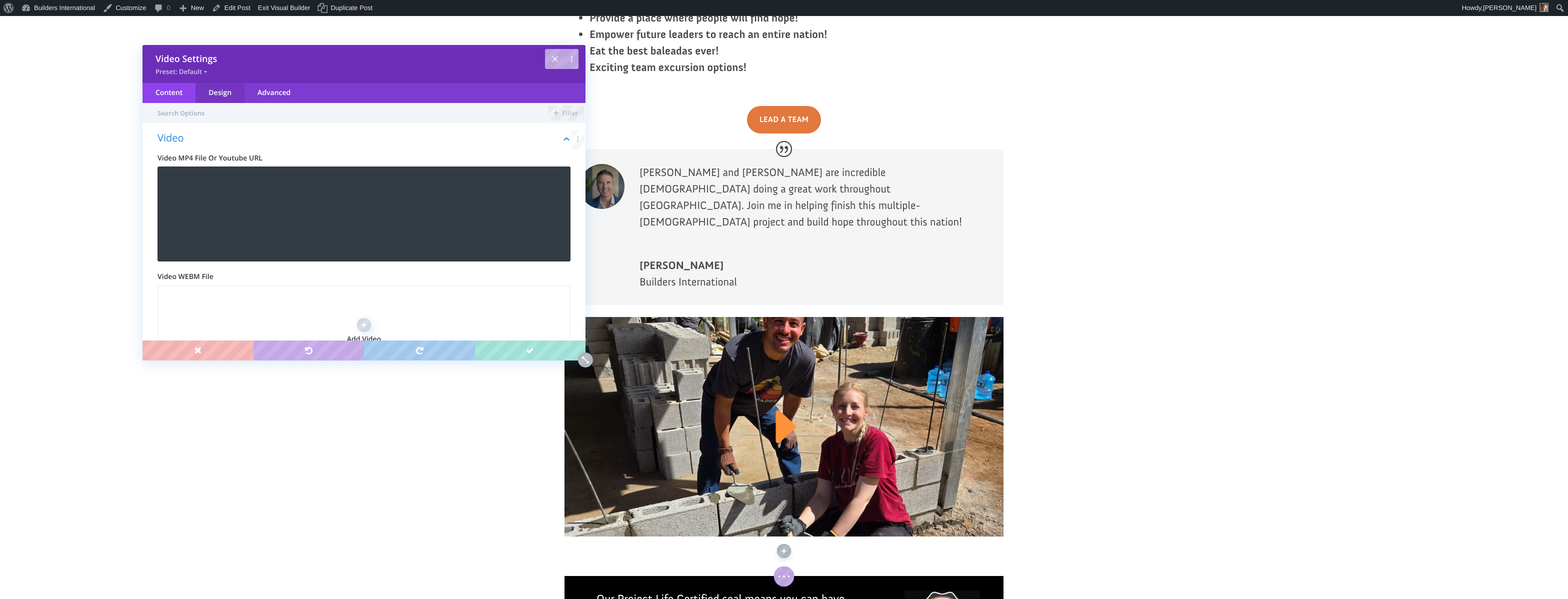
click at [212, 91] on div "Design" at bounding box center [220, 92] width 49 height 20
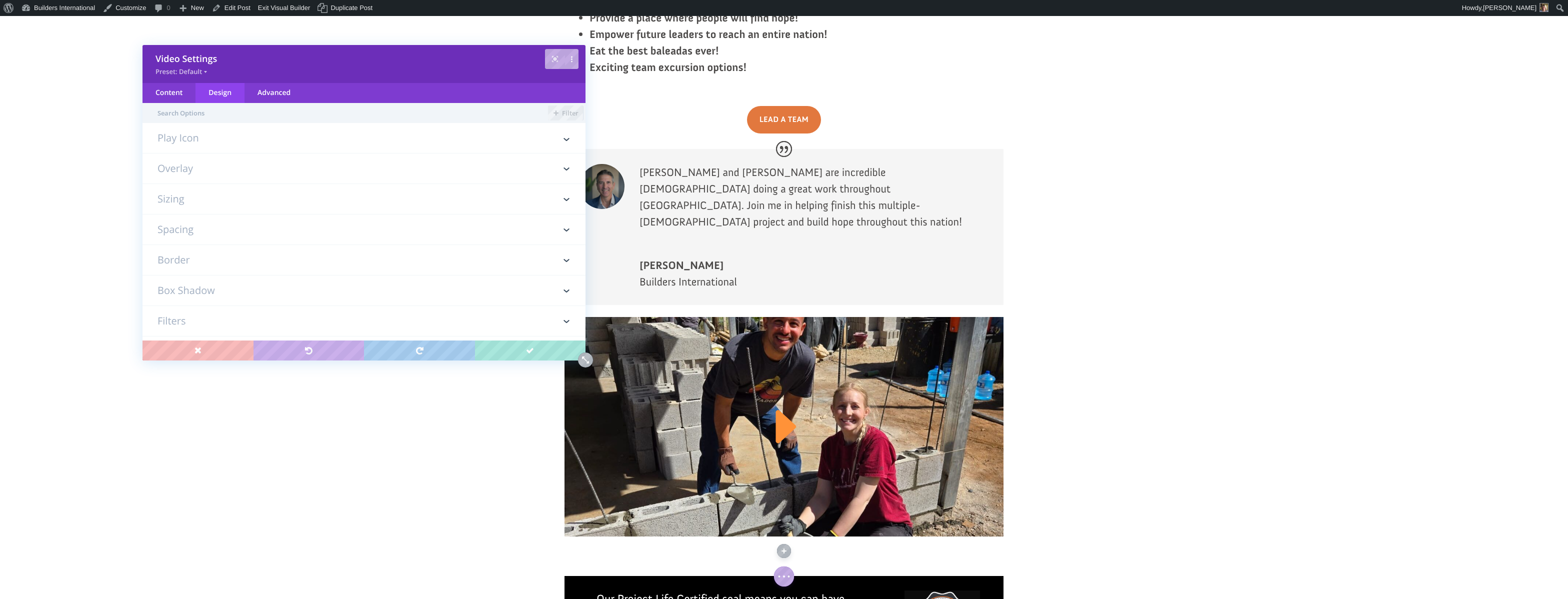
click at [203, 136] on h3 "Play Icon" at bounding box center [364, 143] width 413 height 20
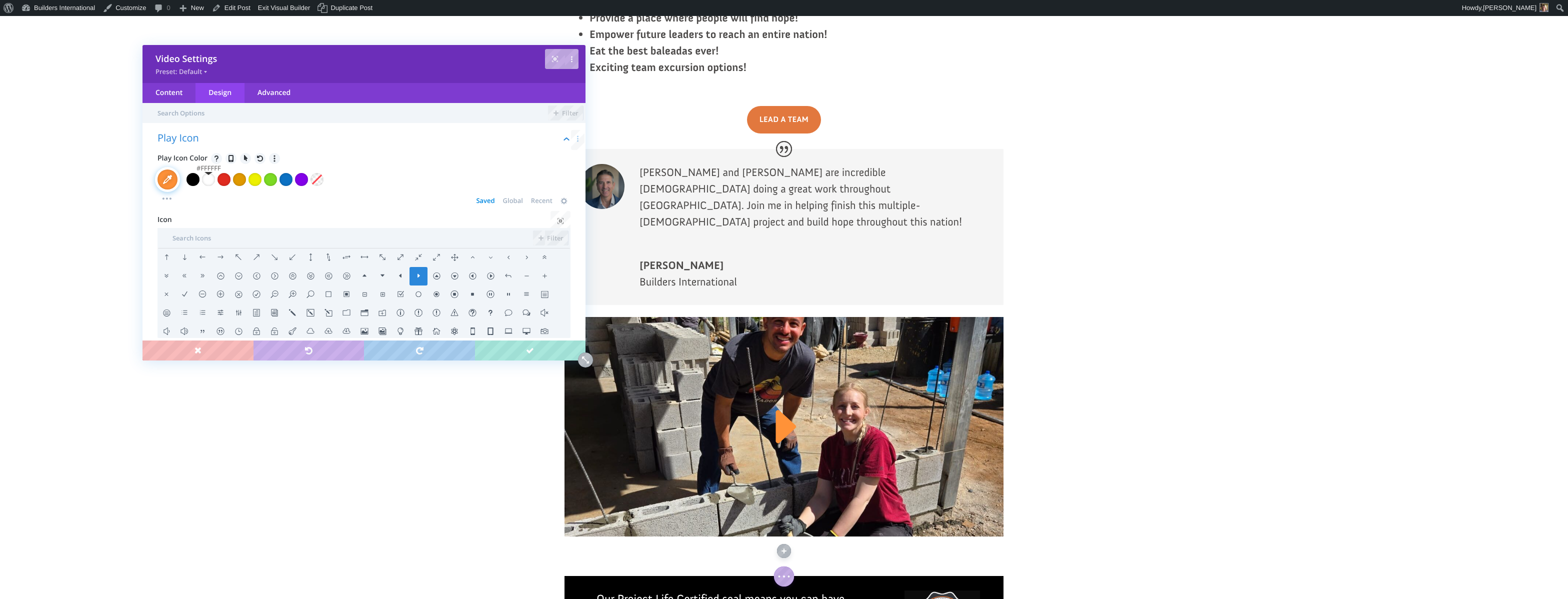
click at [209, 178] on div at bounding box center [209, 179] width 13 height 13
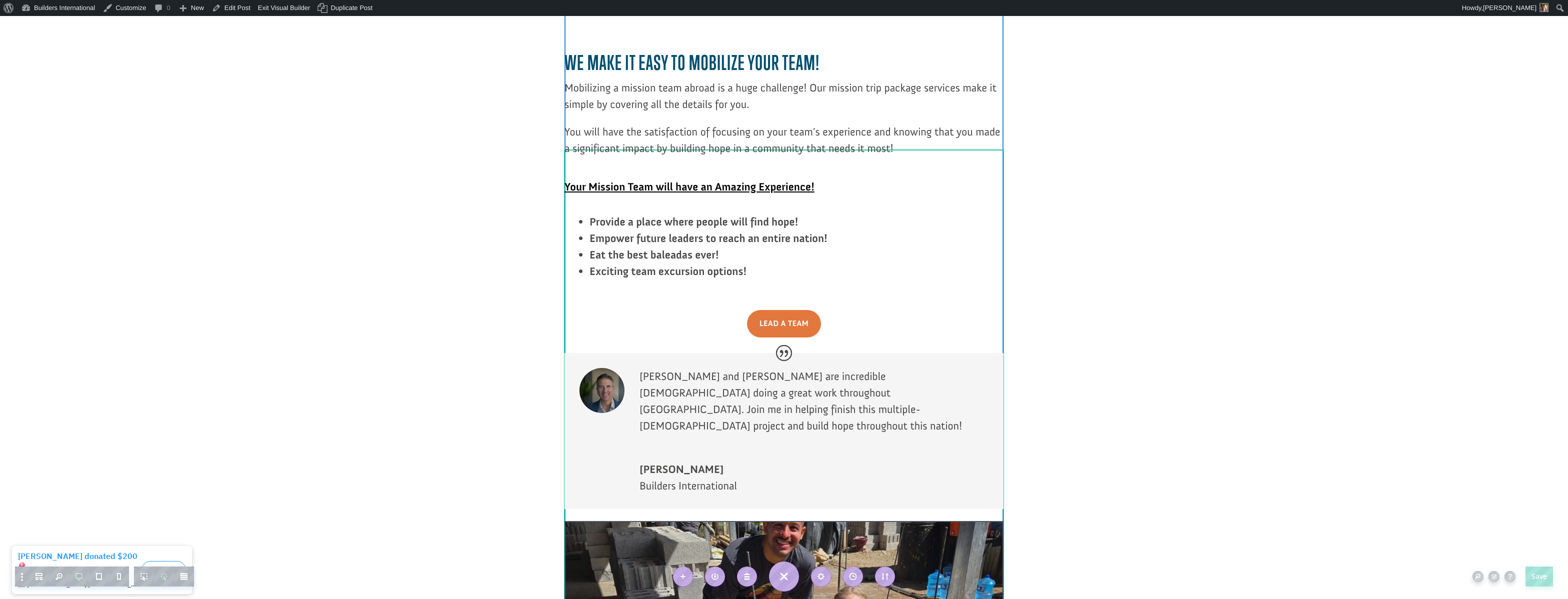
scroll to position [1472, 0]
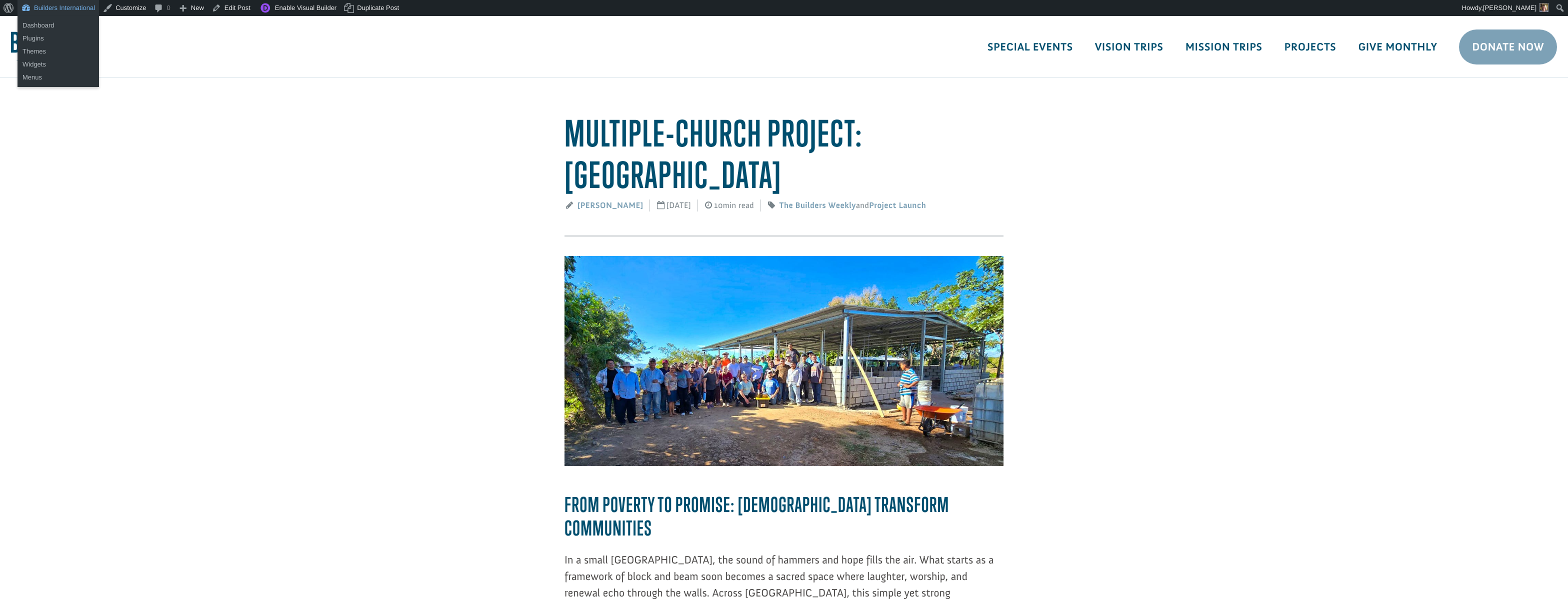
click at [92, 9] on link "Builders International" at bounding box center [58, 8] width 81 height 16
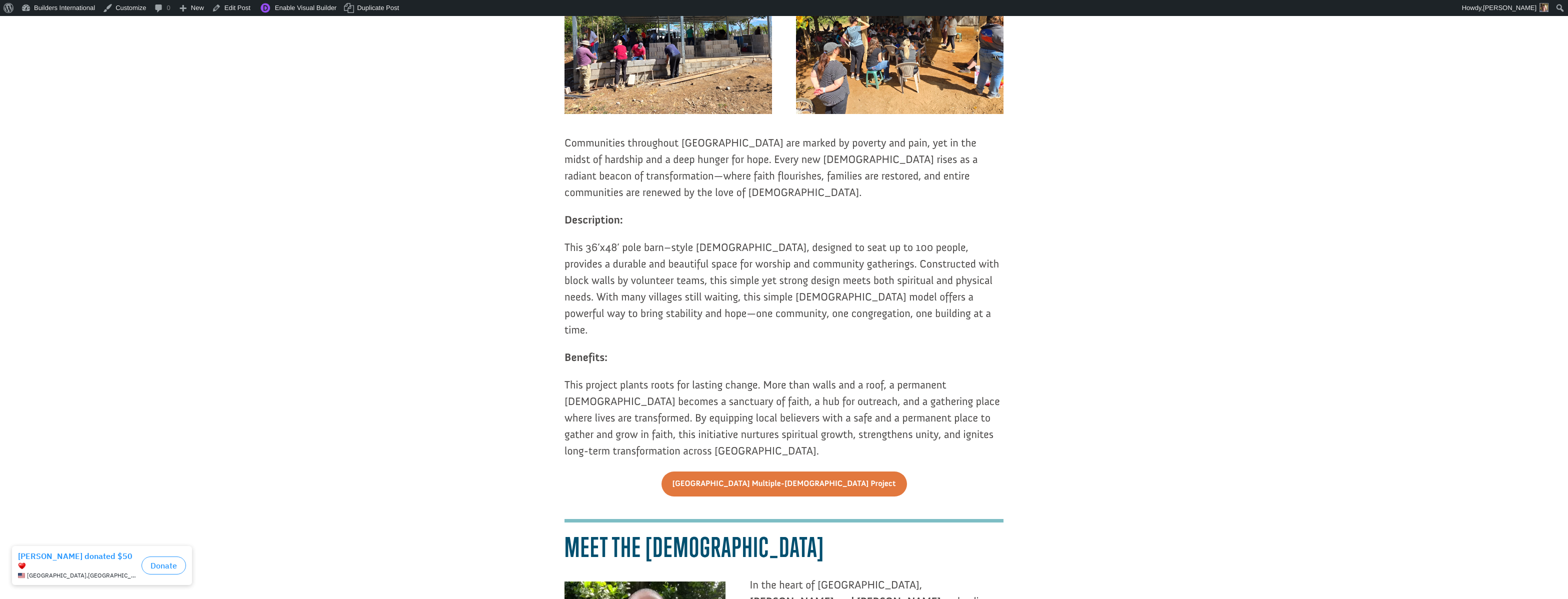
scroll to position [694, 0]
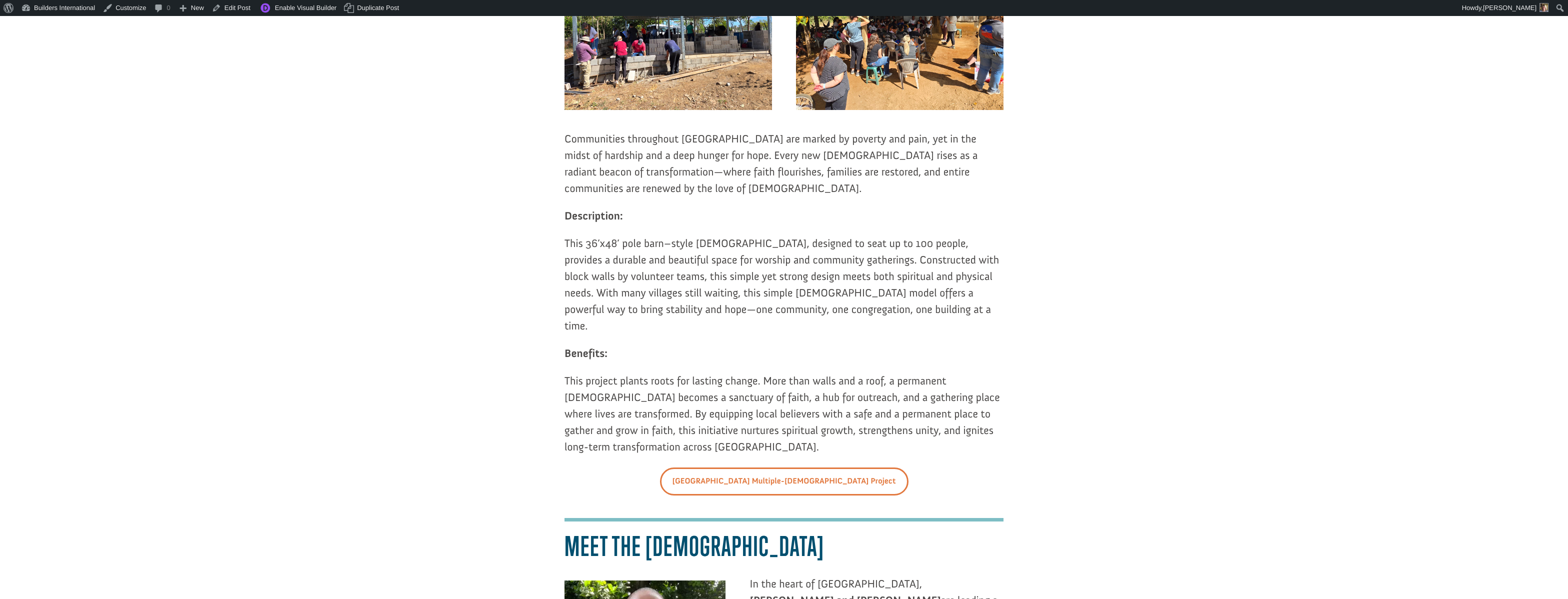
click at [809, 467] on link "[GEOGRAPHIC_DATA] Multiple-[DEMOGRAPHIC_DATA] Project" at bounding box center [784, 481] width 248 height 28
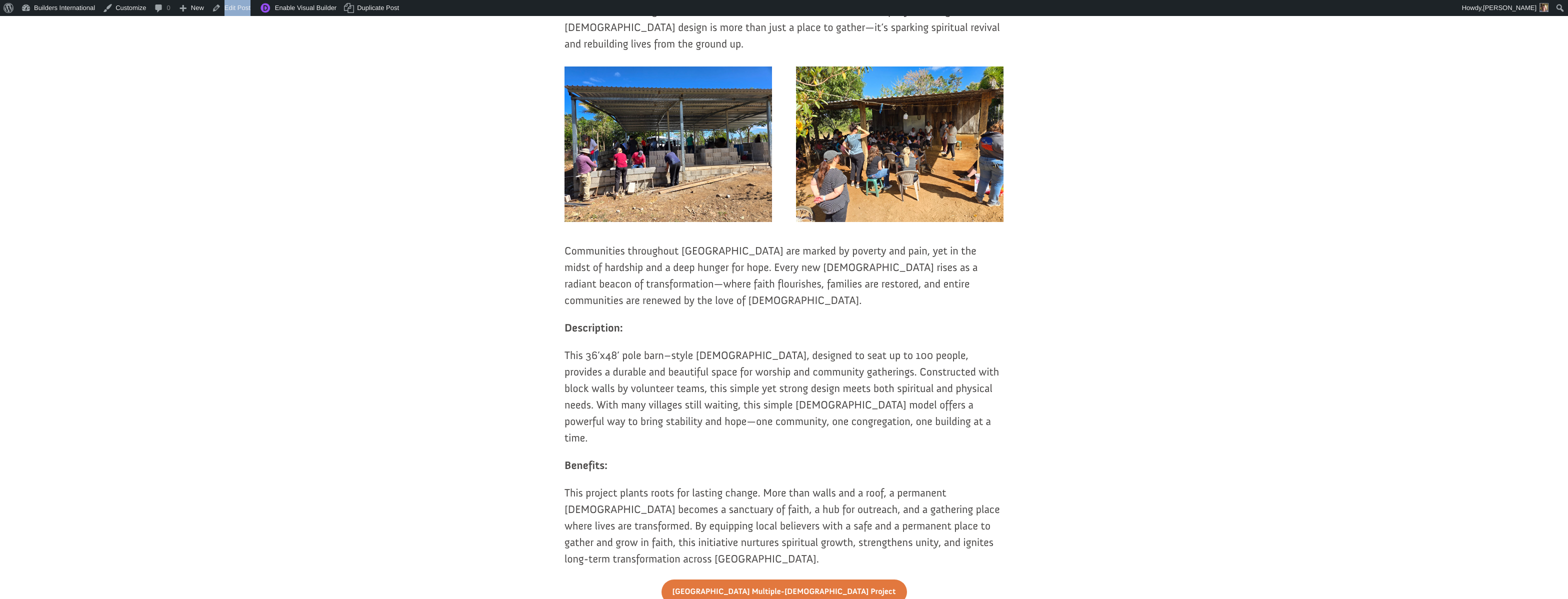
scroll to position [582, 0]
click at [245, 10] on link "Edit Post" at bounding box center [231, 8] width 46 height 16
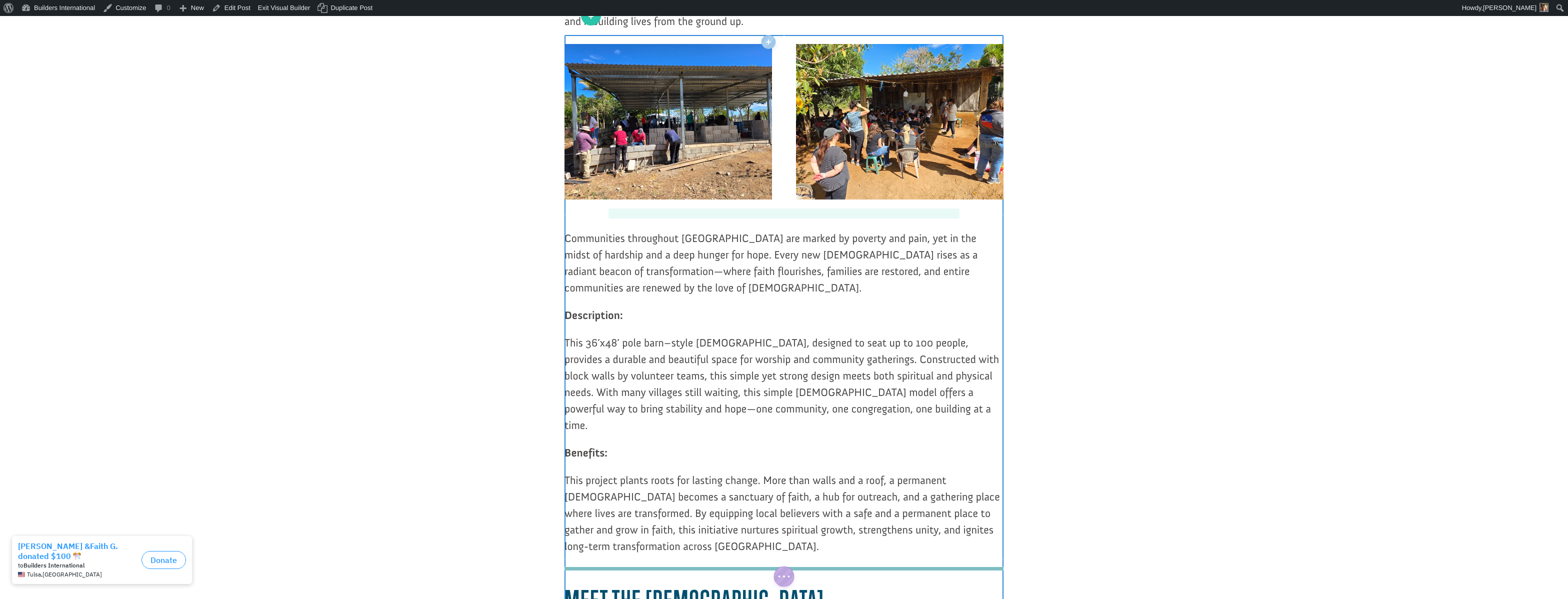
scroll to position [584, 0]
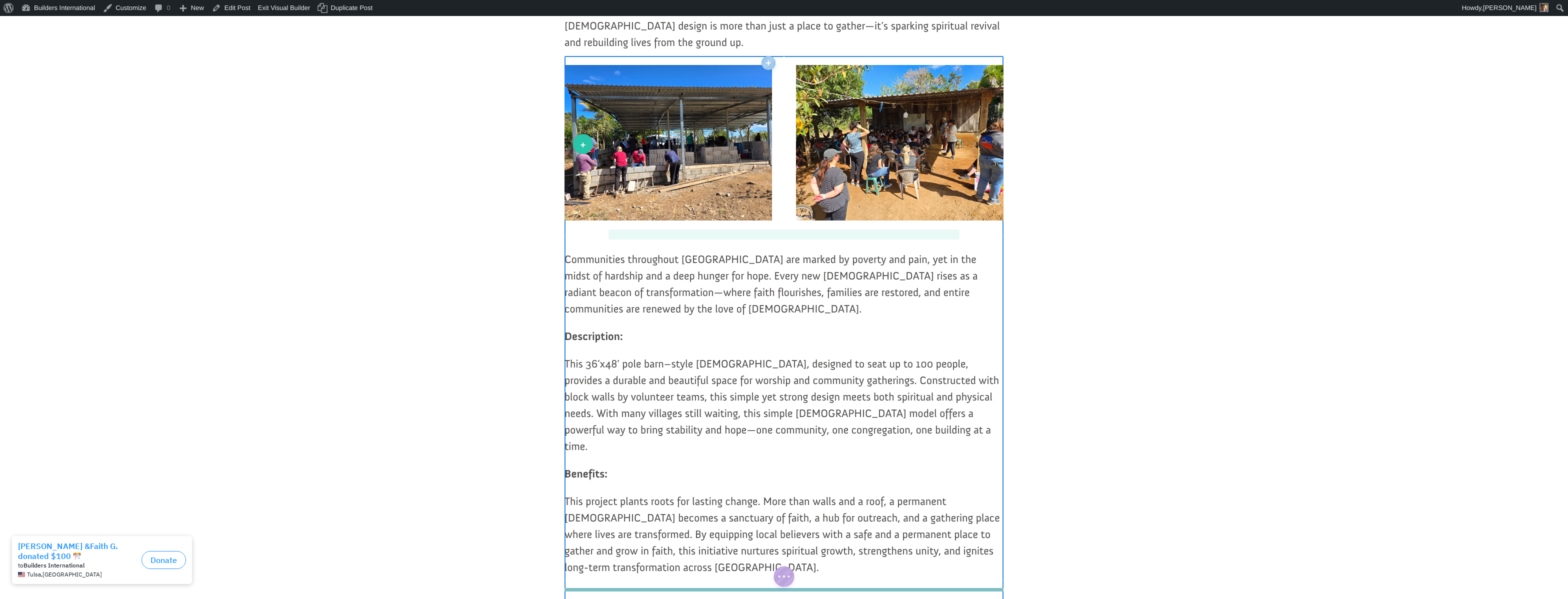
drag, startPoint x: 571, startPoint y: 212, endPoint x: 583, endPoint y: 144, distance: 69.1
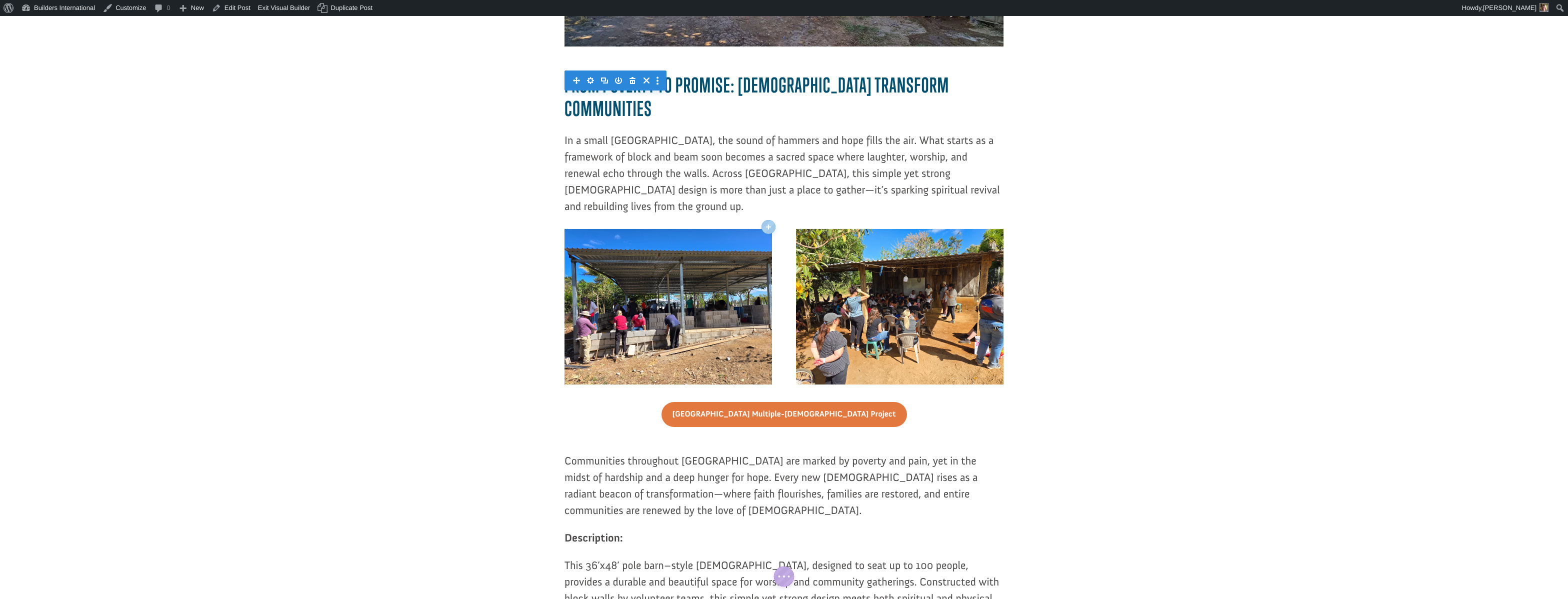
scroll to position [420, 0]
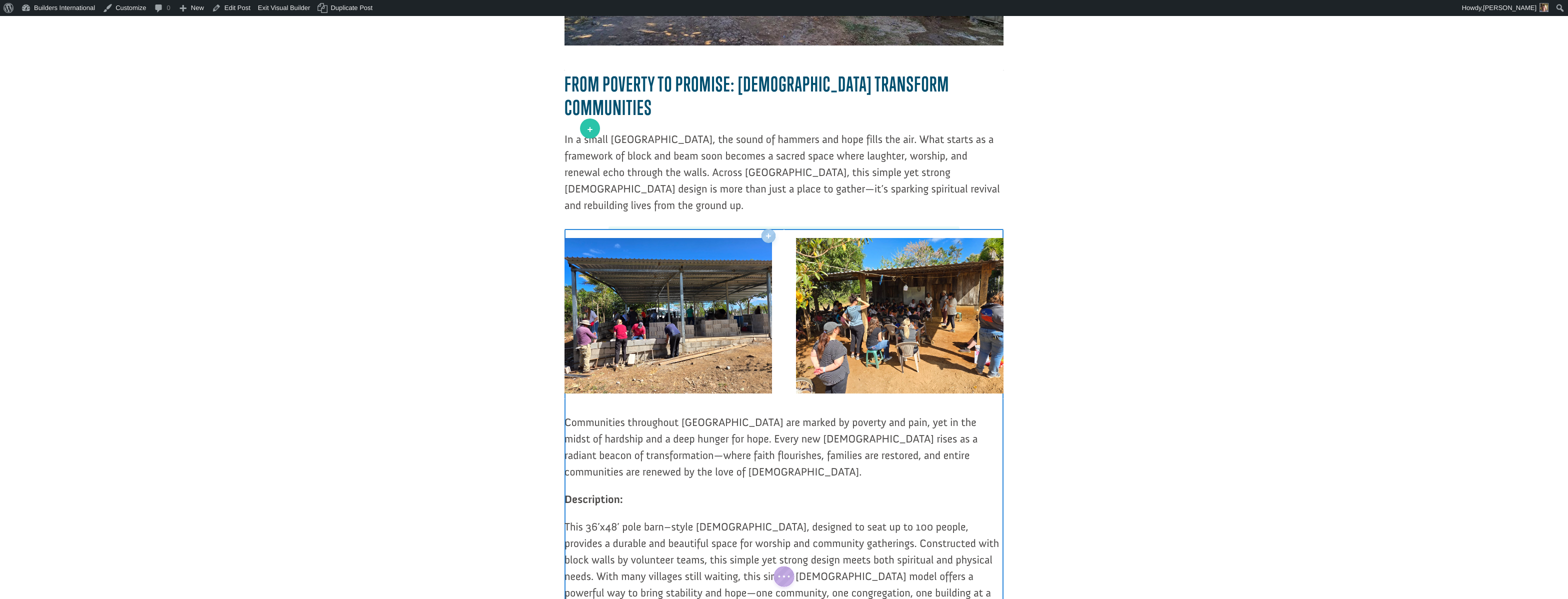
drag, startPoint x: 566, startPoint y: 316, endPoint x: 590, endPoint y: 128, distance: 189.5
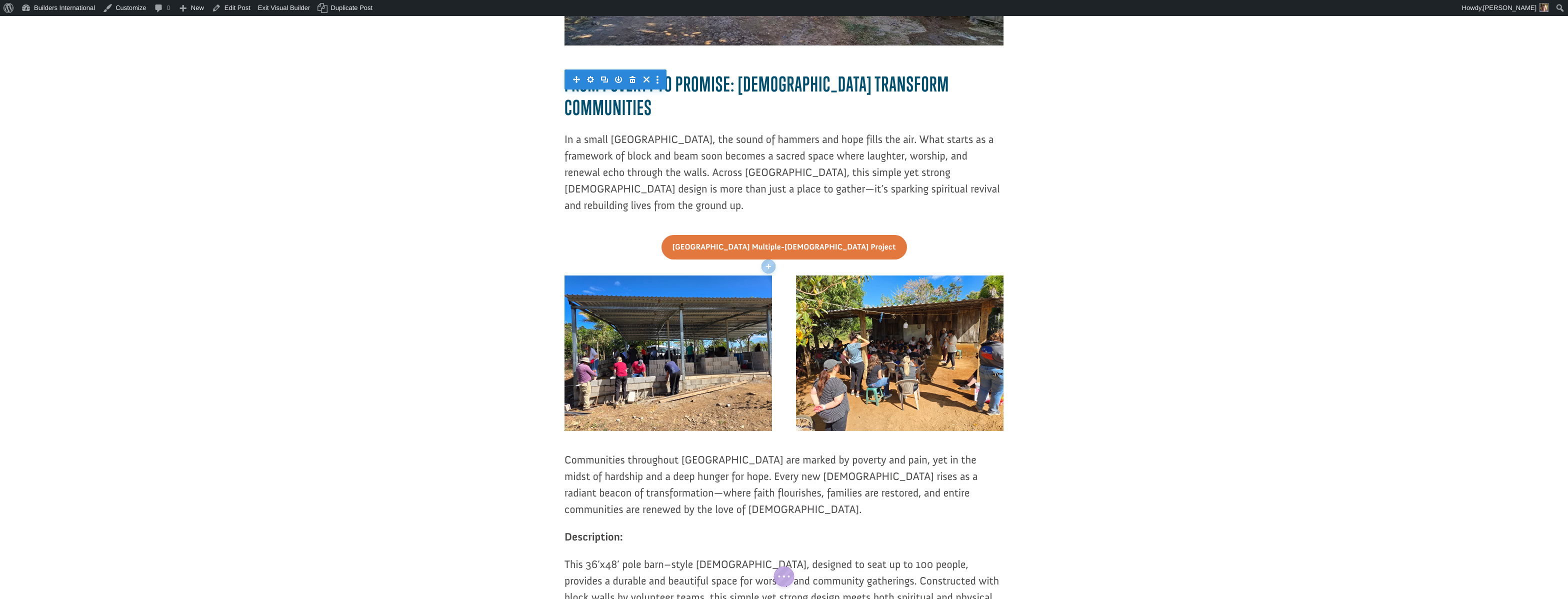
drag, startPoint x: 422, startPoint y: 138, endPoint x: 428, endPoint y: 135, distance: 6.7
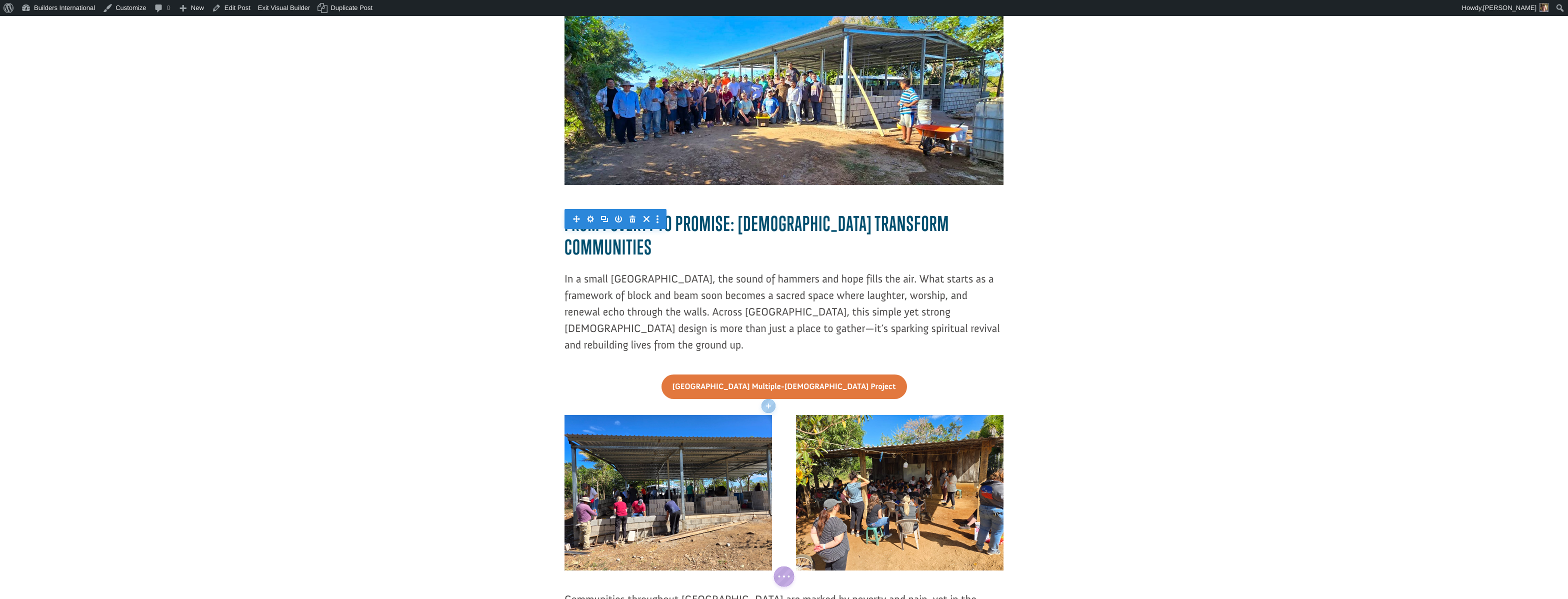
scroll to position [281, 0]
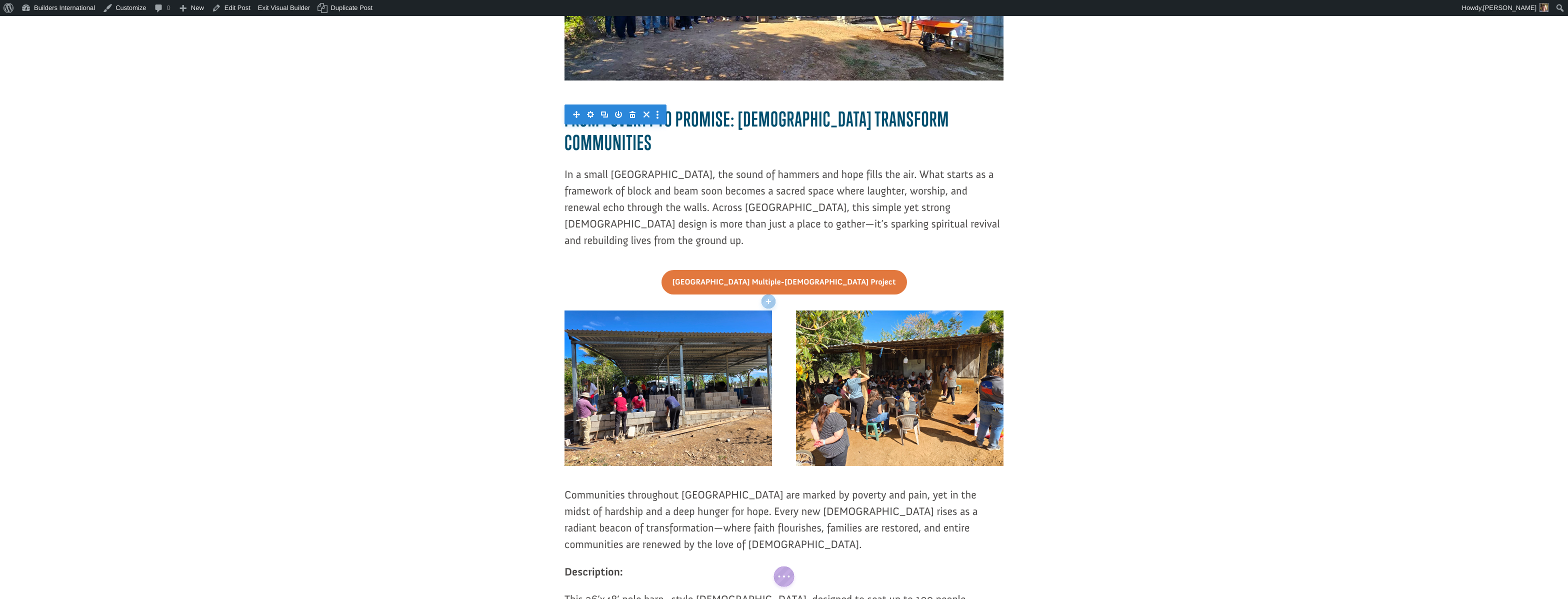
scroll to position [368, 0]
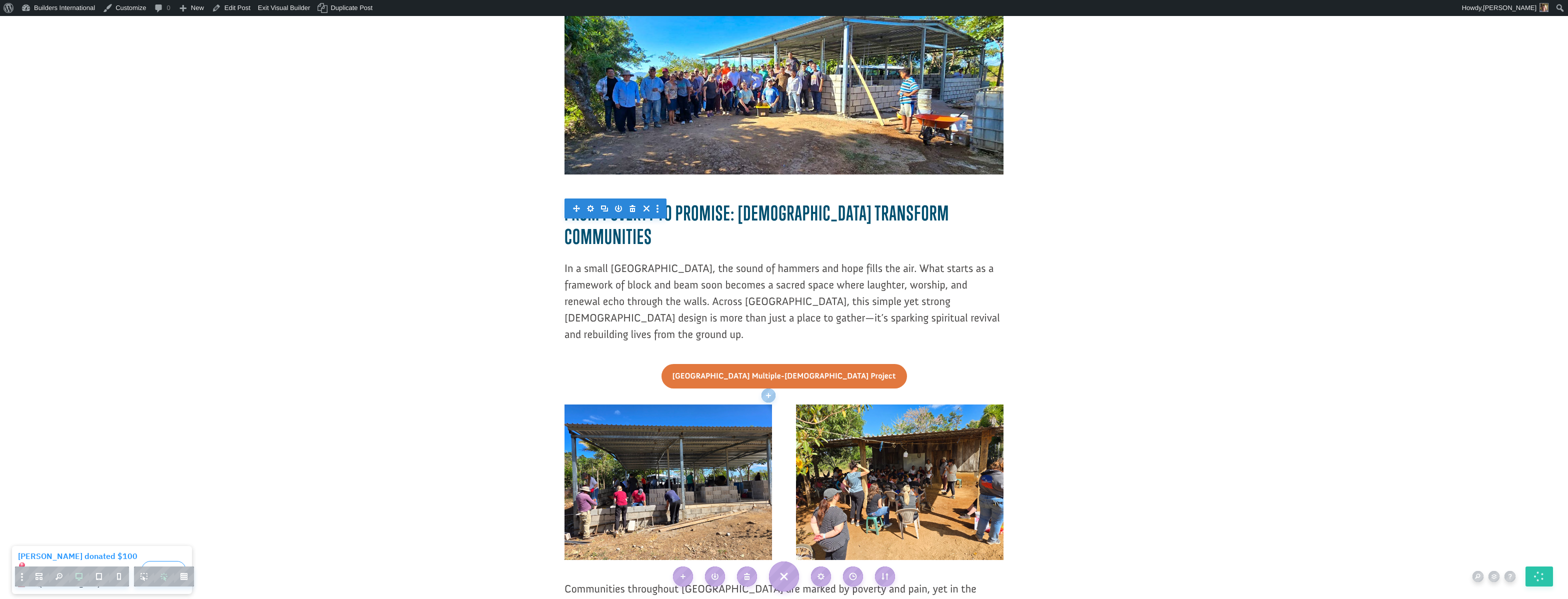
scroll to position [291, 0]
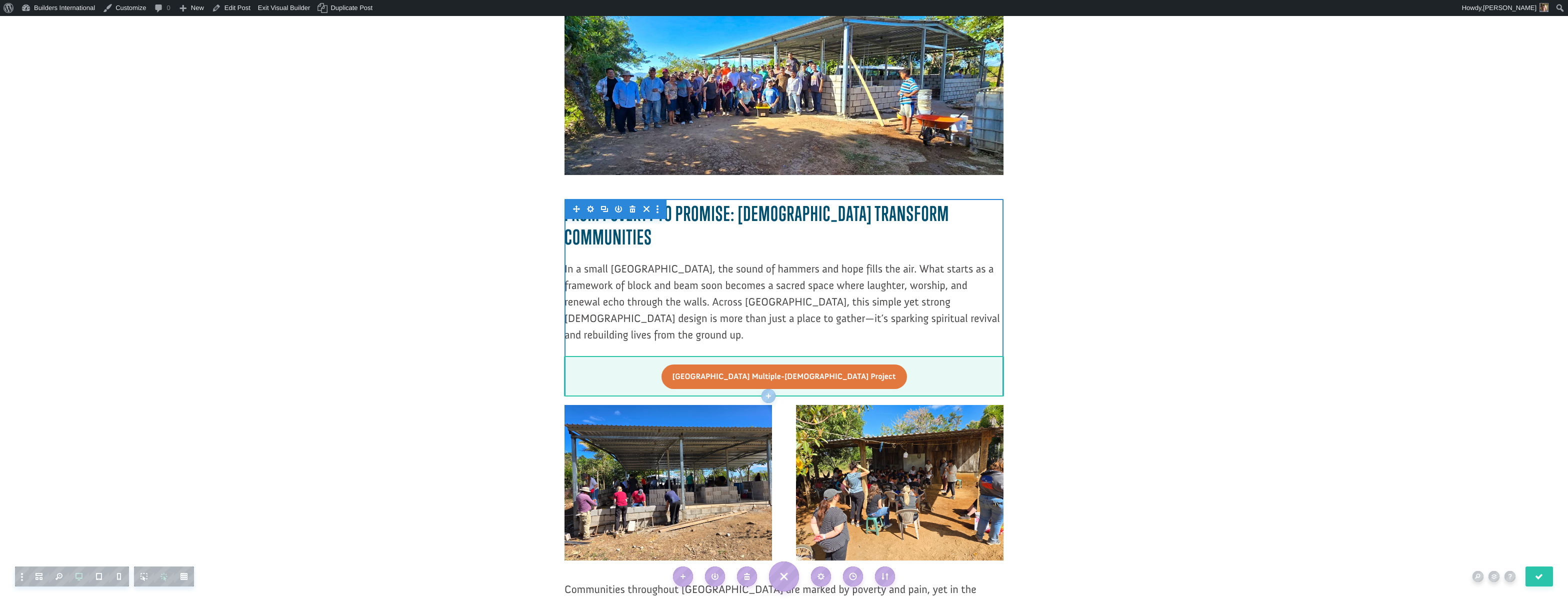
click at [753, 356] on div at bounding box center [784, 376] width 439 height 41
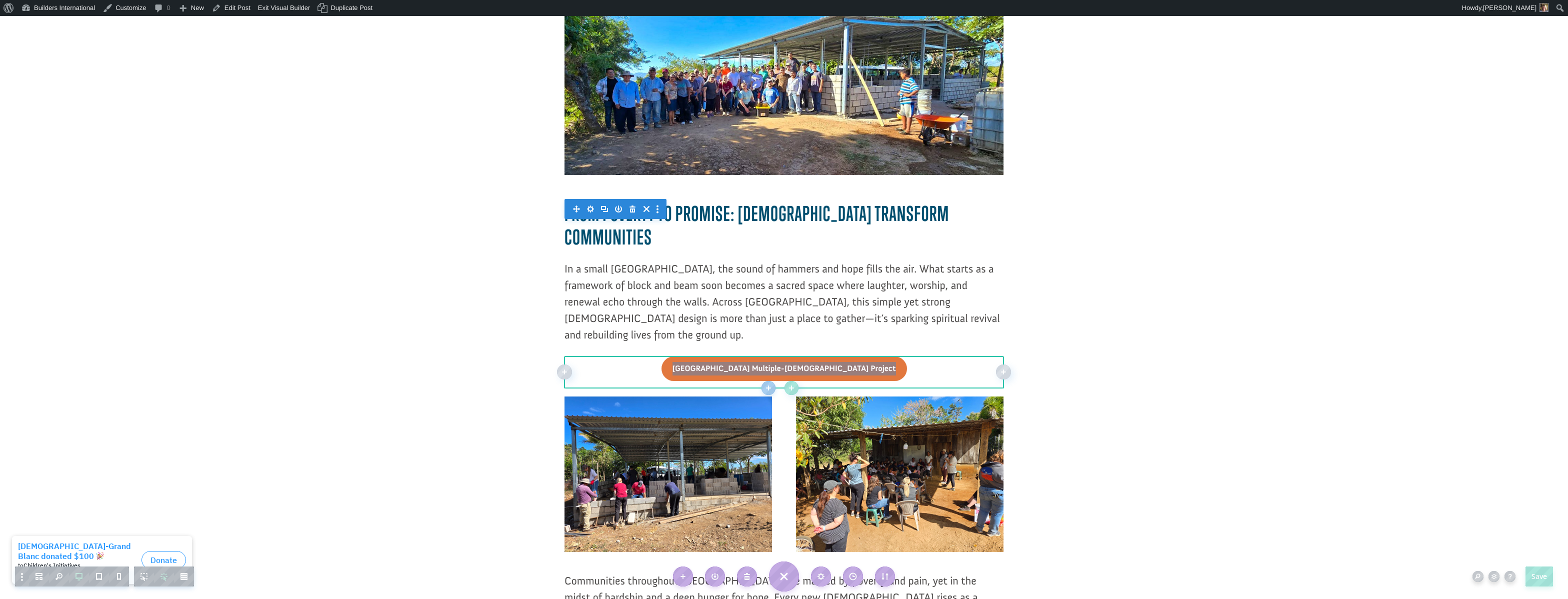
drag, startPoint x: 755, startPoint y: 275, endPoint x: 754, endPoint y: 267, distance: 8.1
click at [754, 267] on div "From Poverty to Promise: Churches Transform Communities In a small Salvadoran v…" at bounding box center [784, 294] width 439 height 190
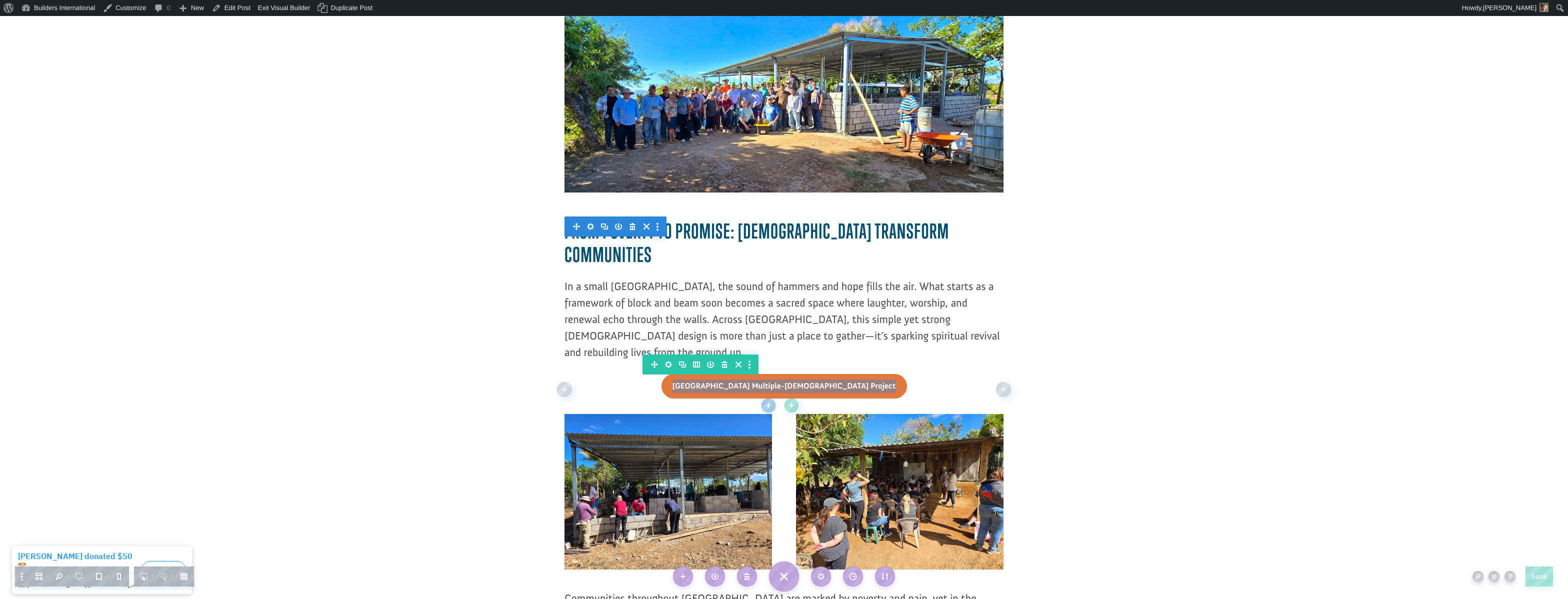
scroll to position [273, 0]
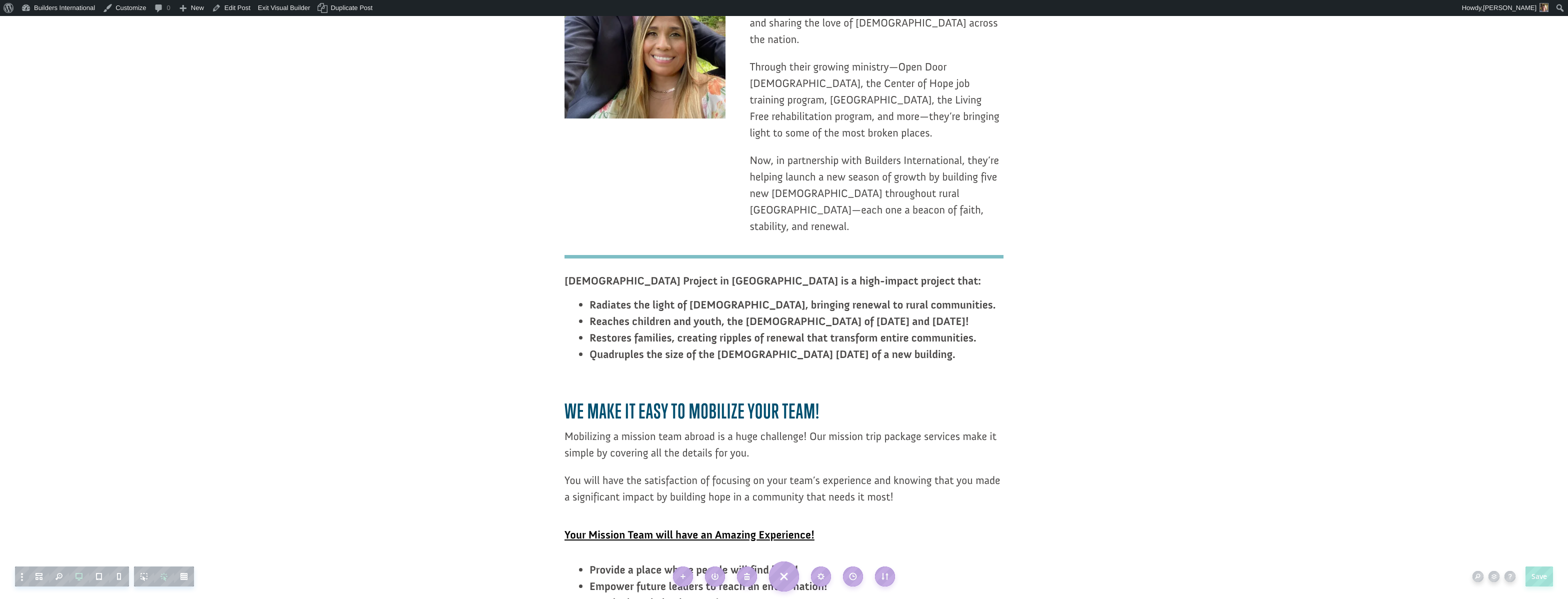
scroll to position [1362, 0]
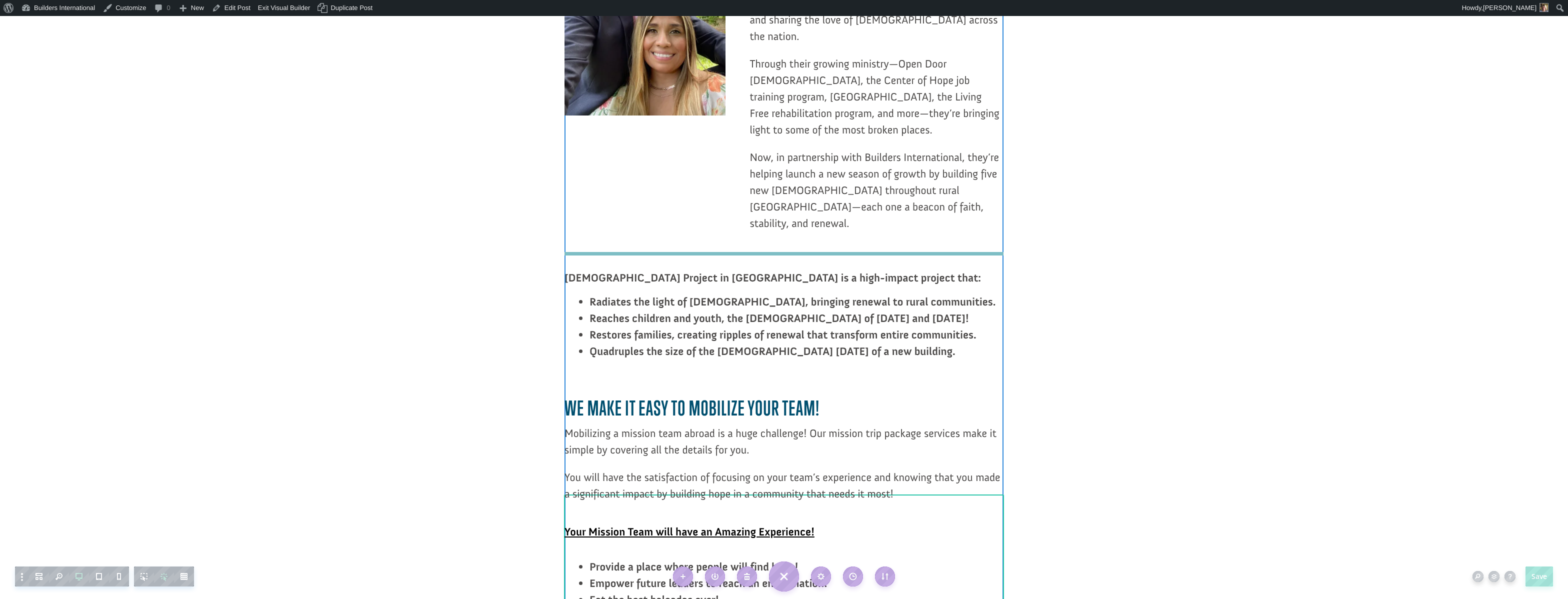
click at [789, 513] on div at bounding box center [784, 584] width 439 height 141
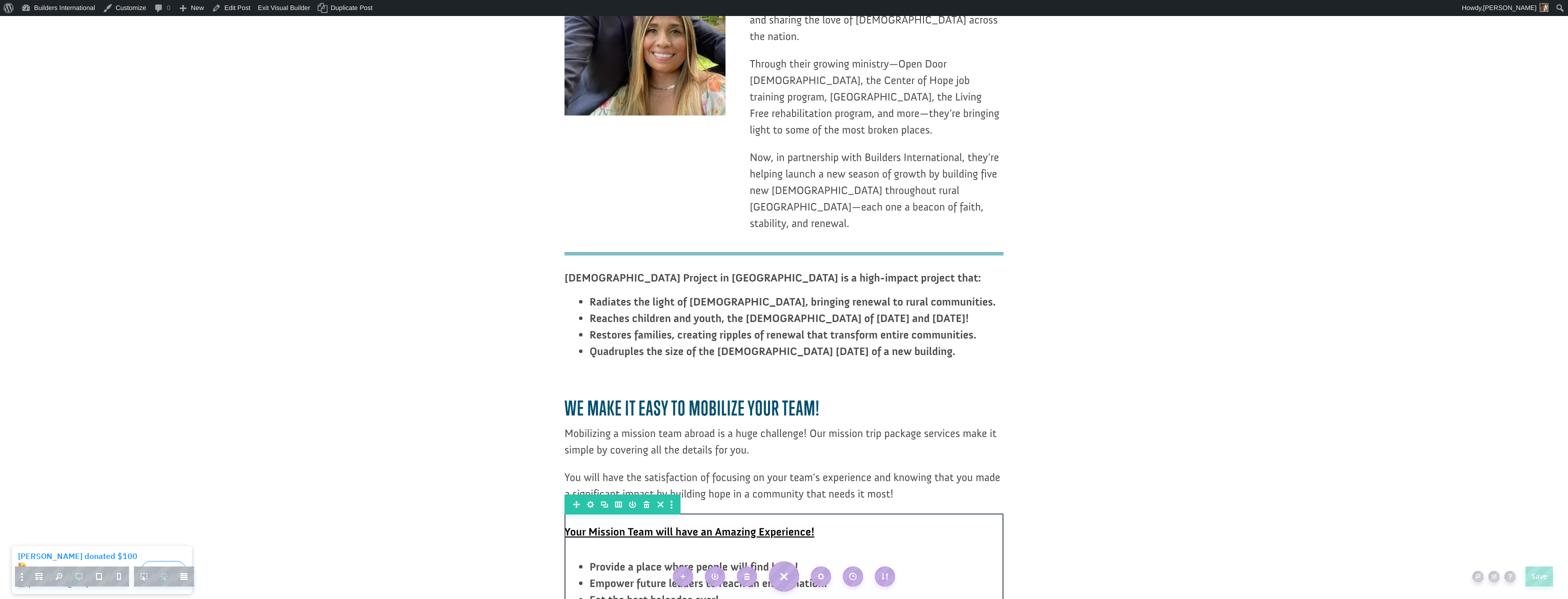
drag, startPoint x: 778, startPoint y: 483, endPoint x: 788, endPoint y: 448, distance: 36.4
click at [788, 513] on div "Your Mission Team will have an Amazing Experience! Provide a place where people…" at bounding box center [784, 584] width 439 height 141
click at [1061, 415] on article "Multiple-Church Project: El Salvador Ryan Moore October 8, 2025 10min read The …" at bounding box center [784, 107] width 1568 height 2784
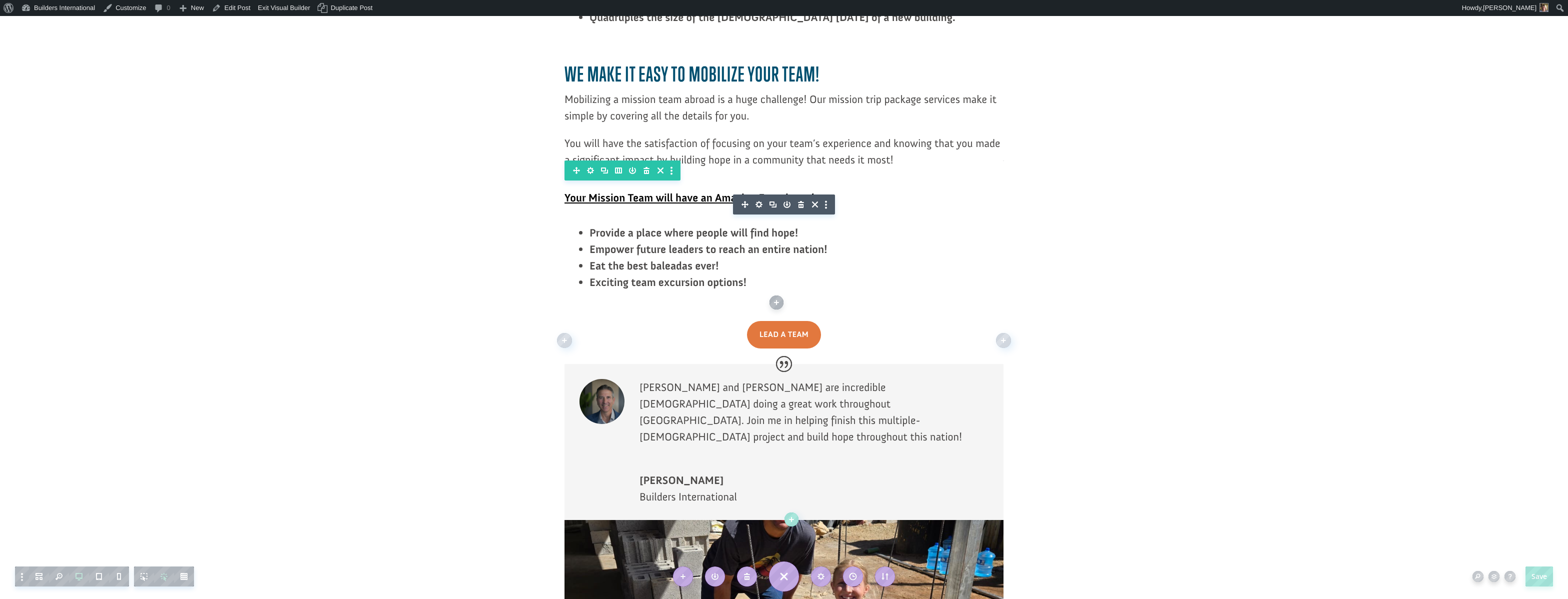
scroll to position [1696, 0]
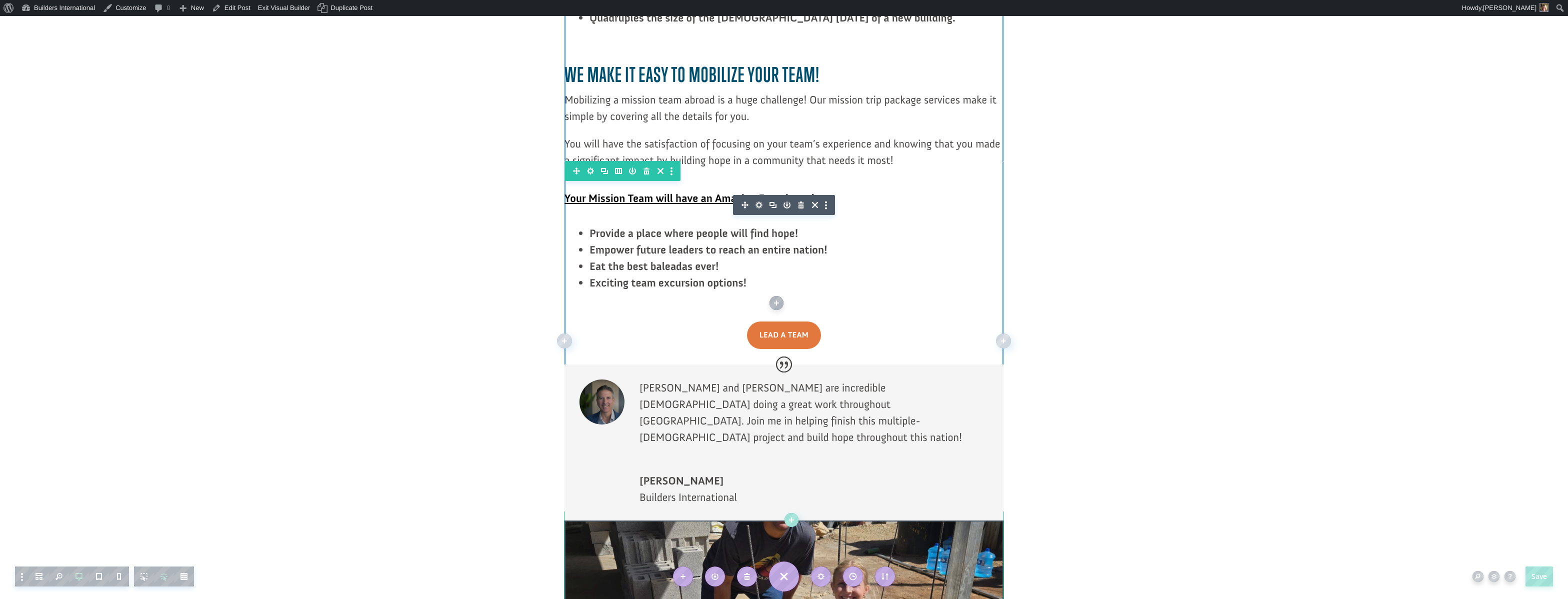
click at [962, 365] on div at bounding box center [784, 442] width 439 height 156
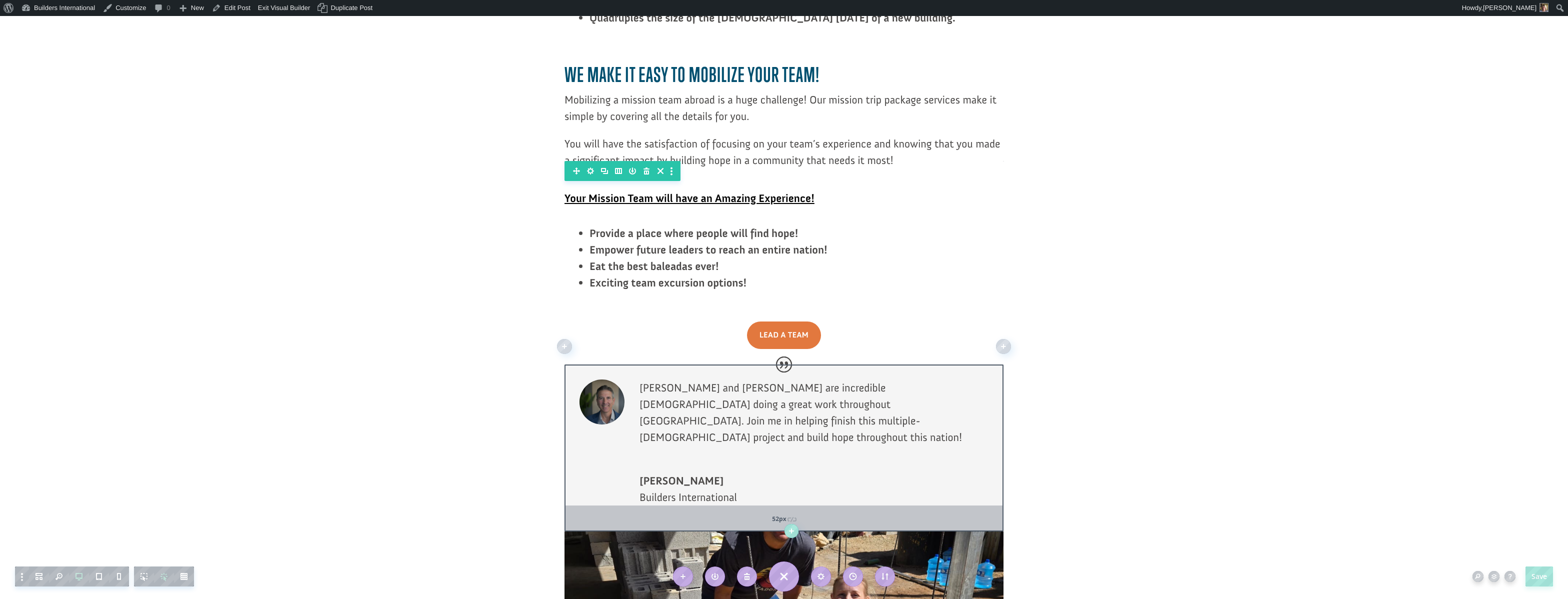
scroll to position [1699, 0]
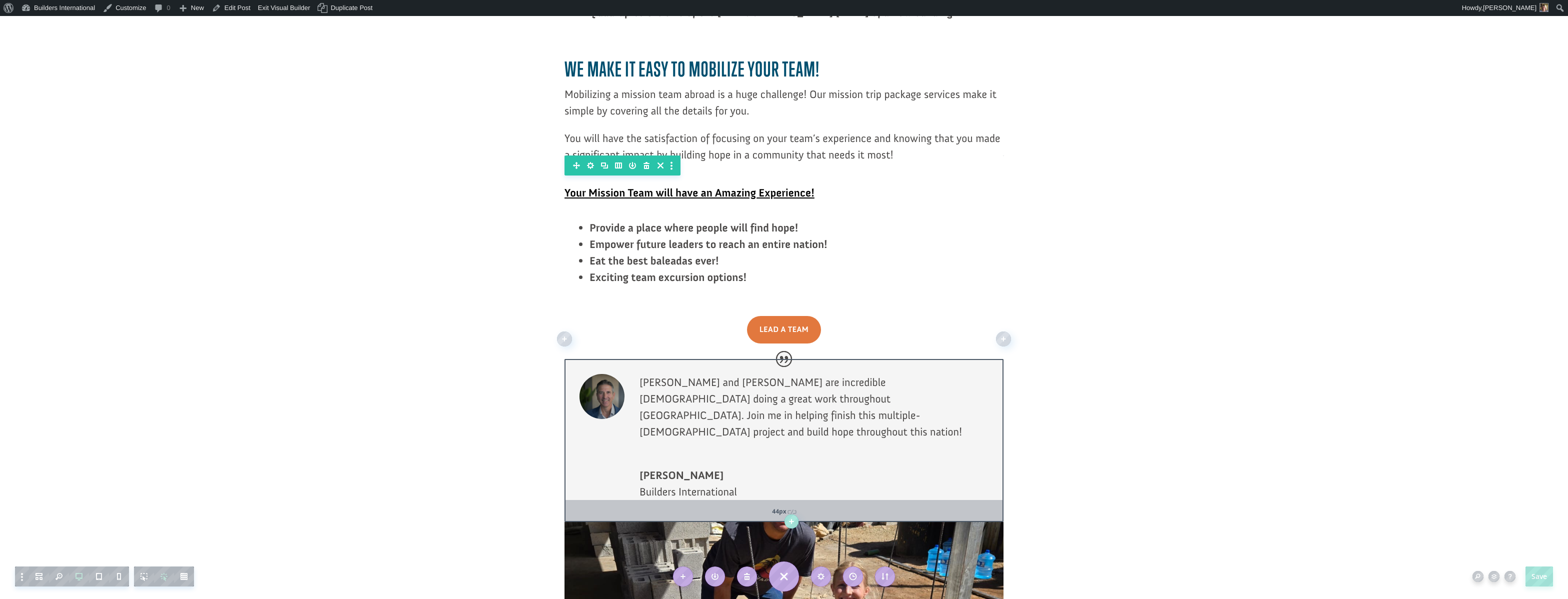
drag, startPoint x: 962, startPoint y: 332, endPoint x: 962, endPoint y: 340, distance: 8.0
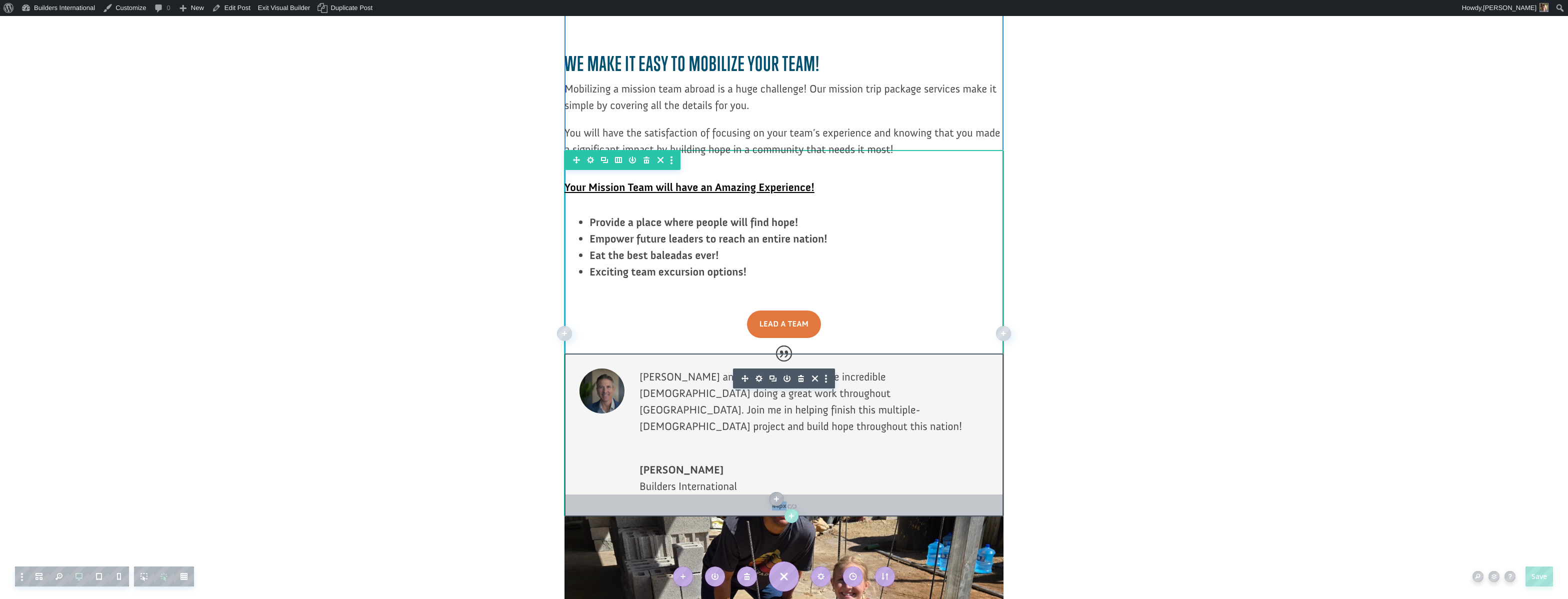
scroll to position [1706, 0]
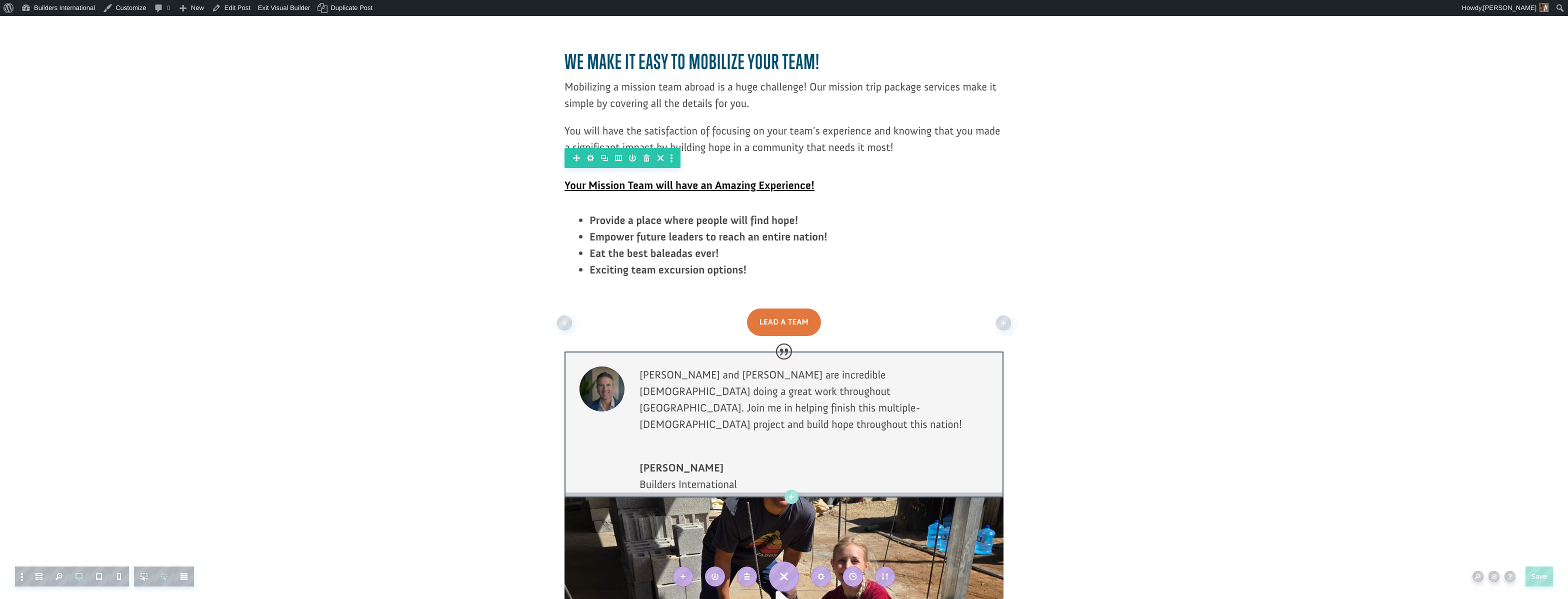
drag, startPoint x: 962, startPoint y: 324, endPoint x: 961, endPoint y: 307, distance: 17.0
click at [961, 351] on div "Kenton and Eunice Moody are incredible missionaries doing a great work througho…" at bounding box center [784, 424] width 439 height 146
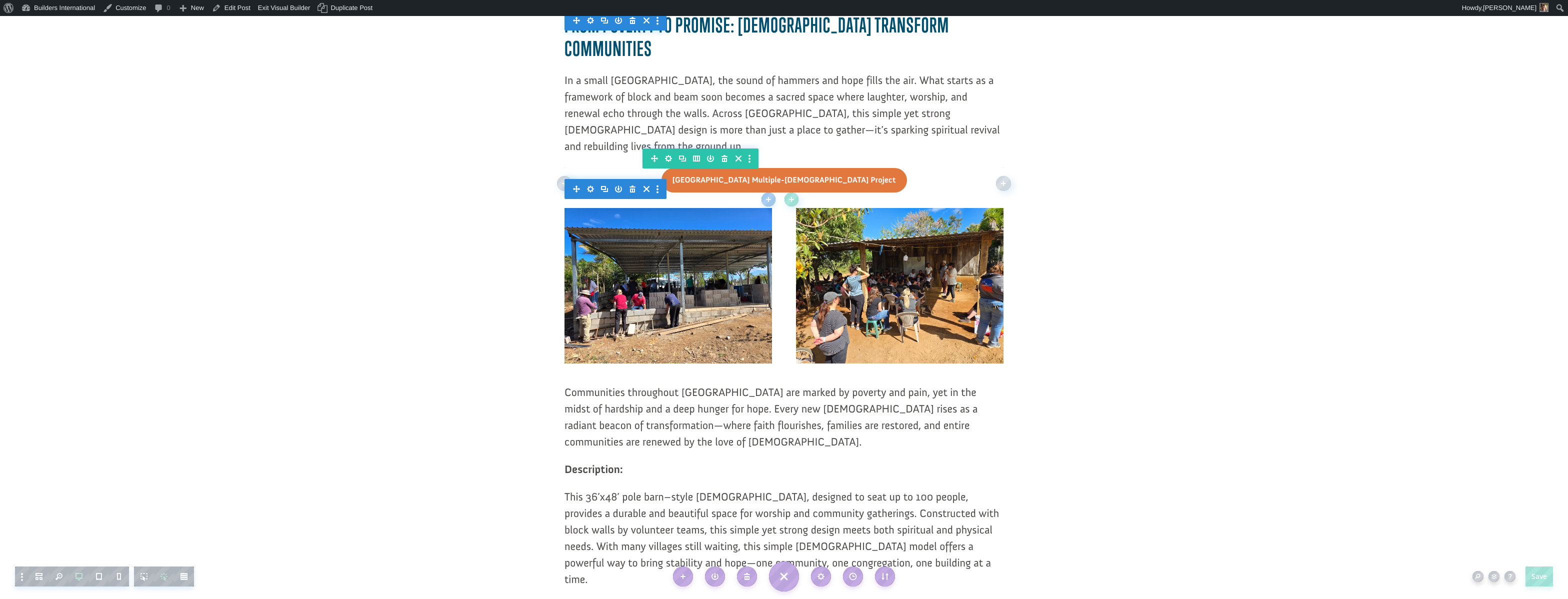
scroll to position [469, 0]
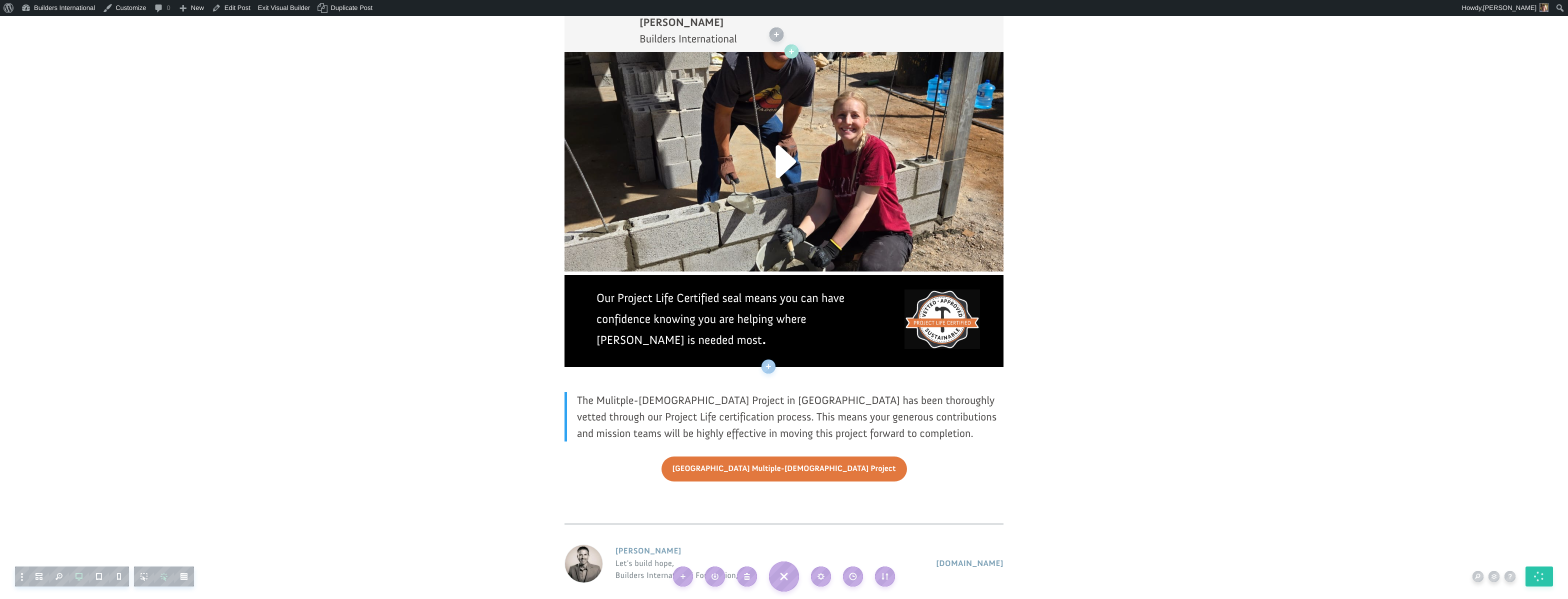
scroll to position [2207, 0]
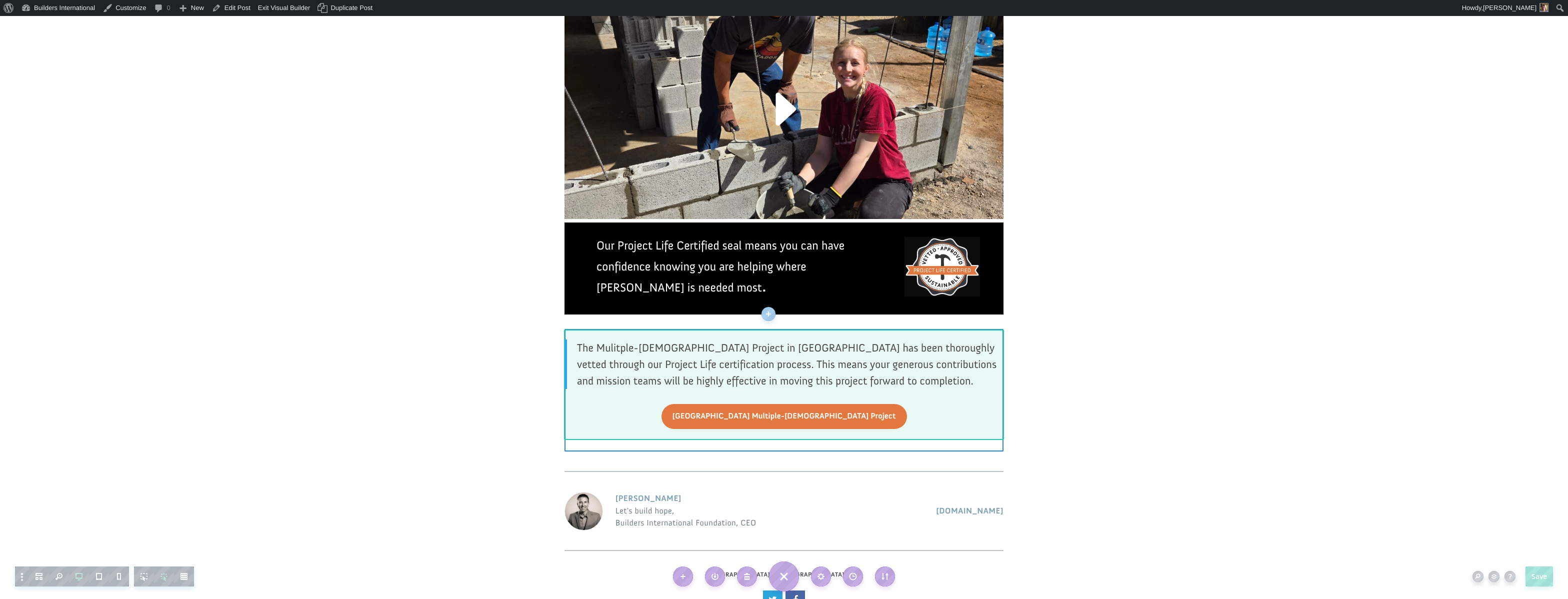
click at [758, 404] on div at bounding box center [784, 416] width 439 height 24
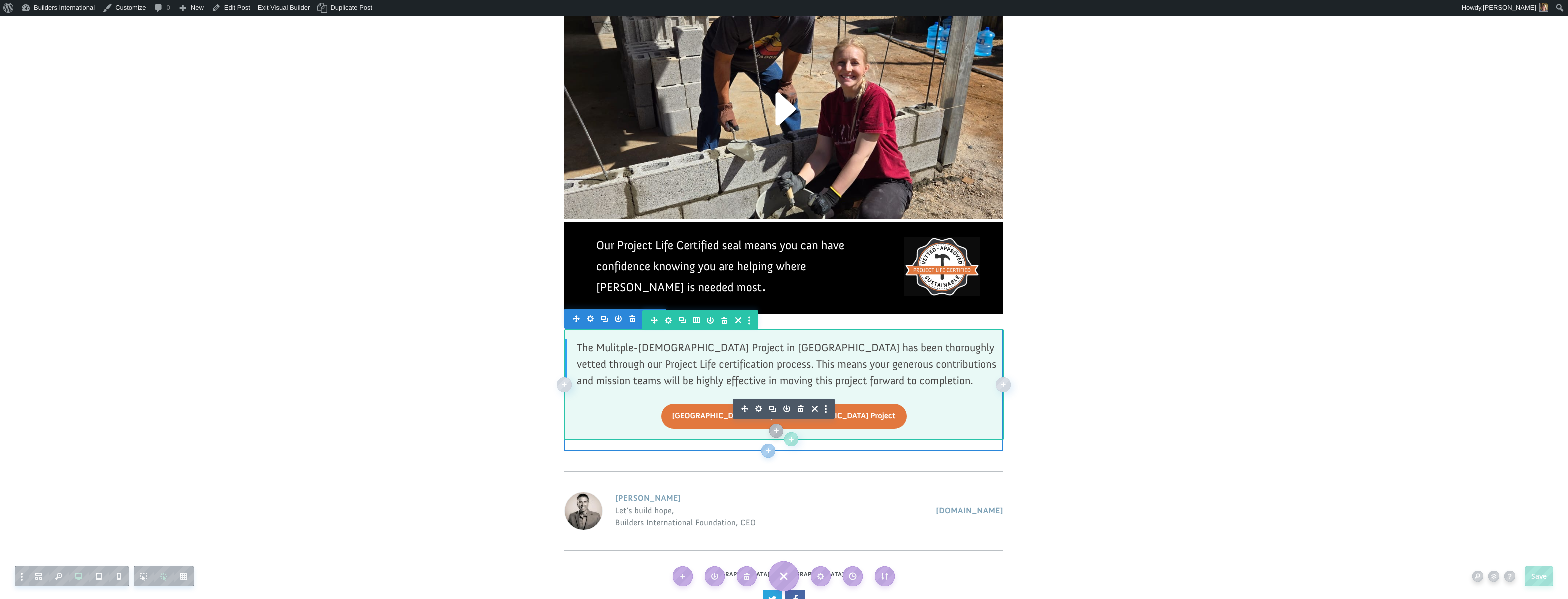
click at [774, 402] on icon "button" at bounding box center [773, 409] width 14 height 14
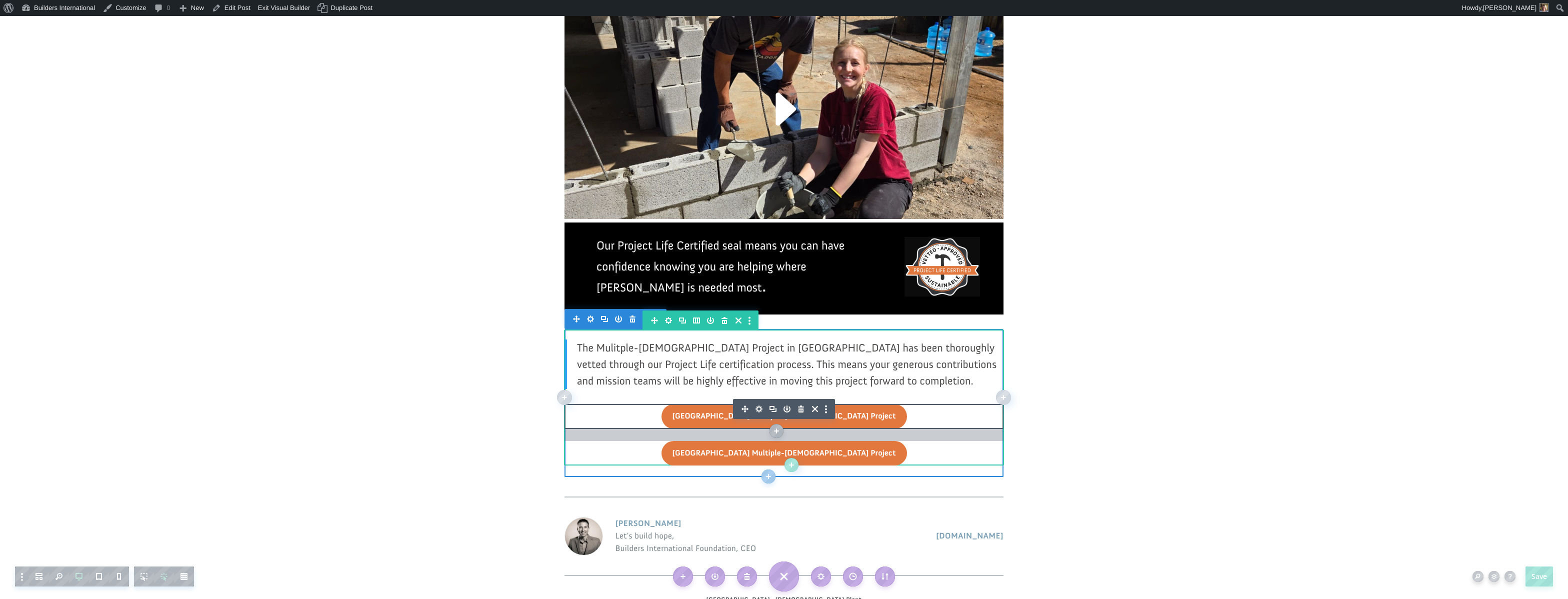
click at [577, 429] on div at bounding box center [784, 435] width 439 height 12
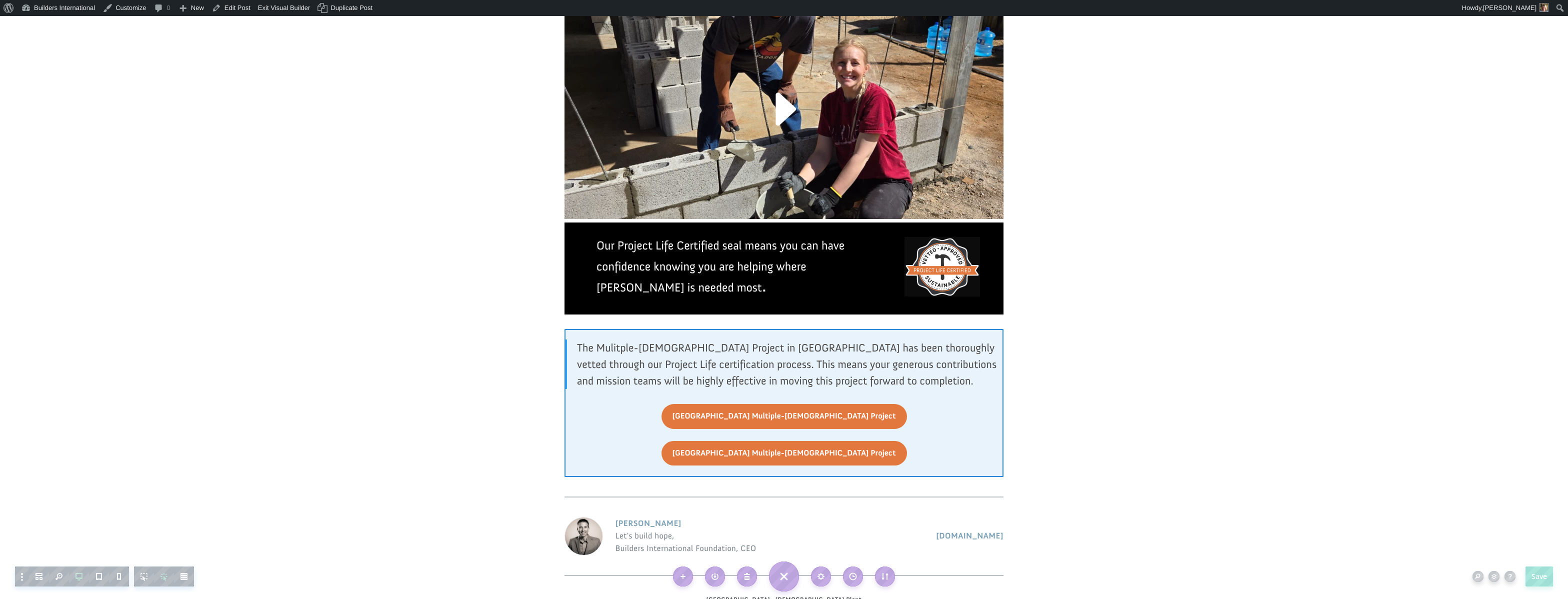
click at [721, 441] on div at bounding box center [784, 453] width 439 height 24
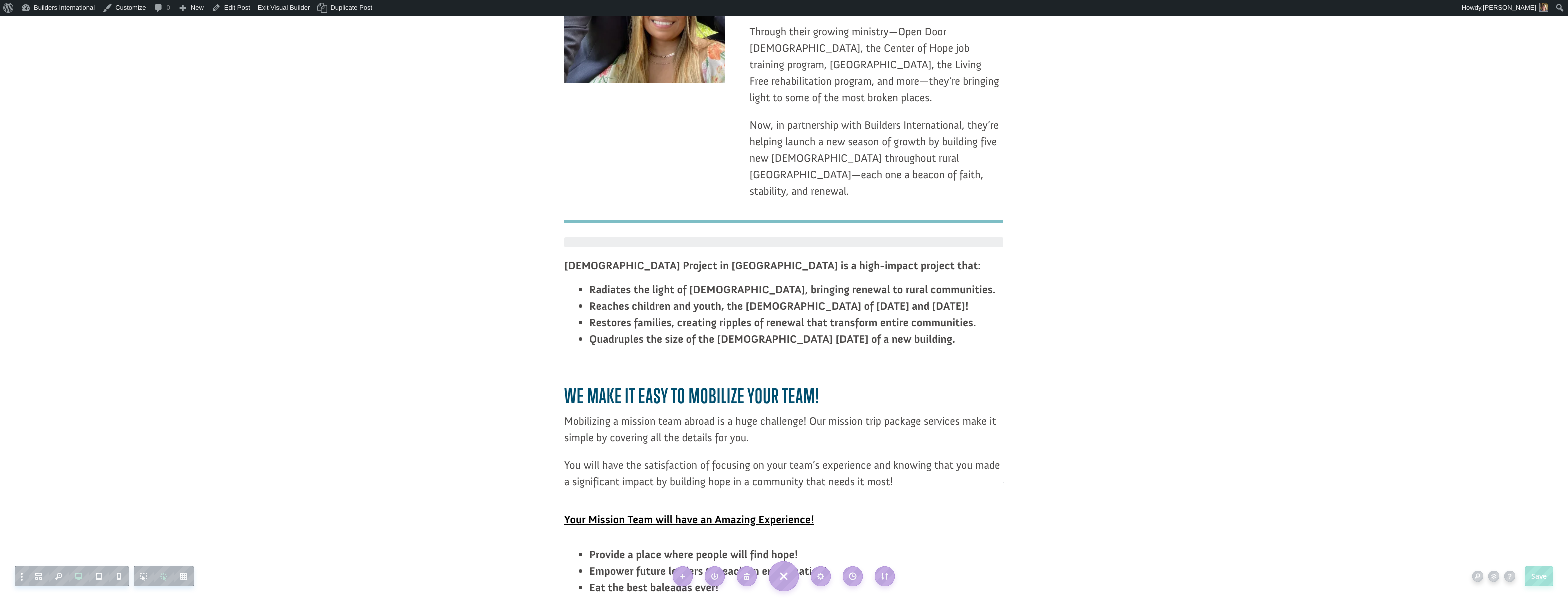
scroll to position [1385, 0]
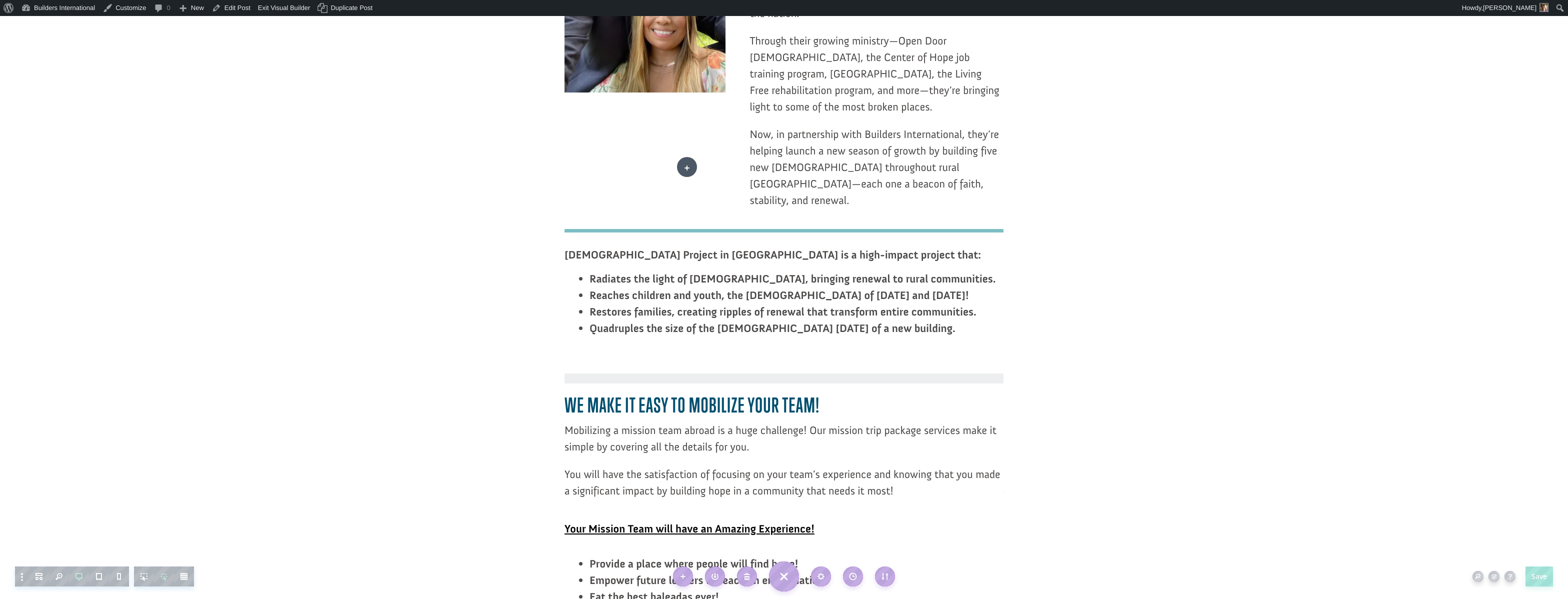
drag, startPoint x: 743, startPoint y: 300, endPoint x: 687, endPoint y: 166, distance: 145.2
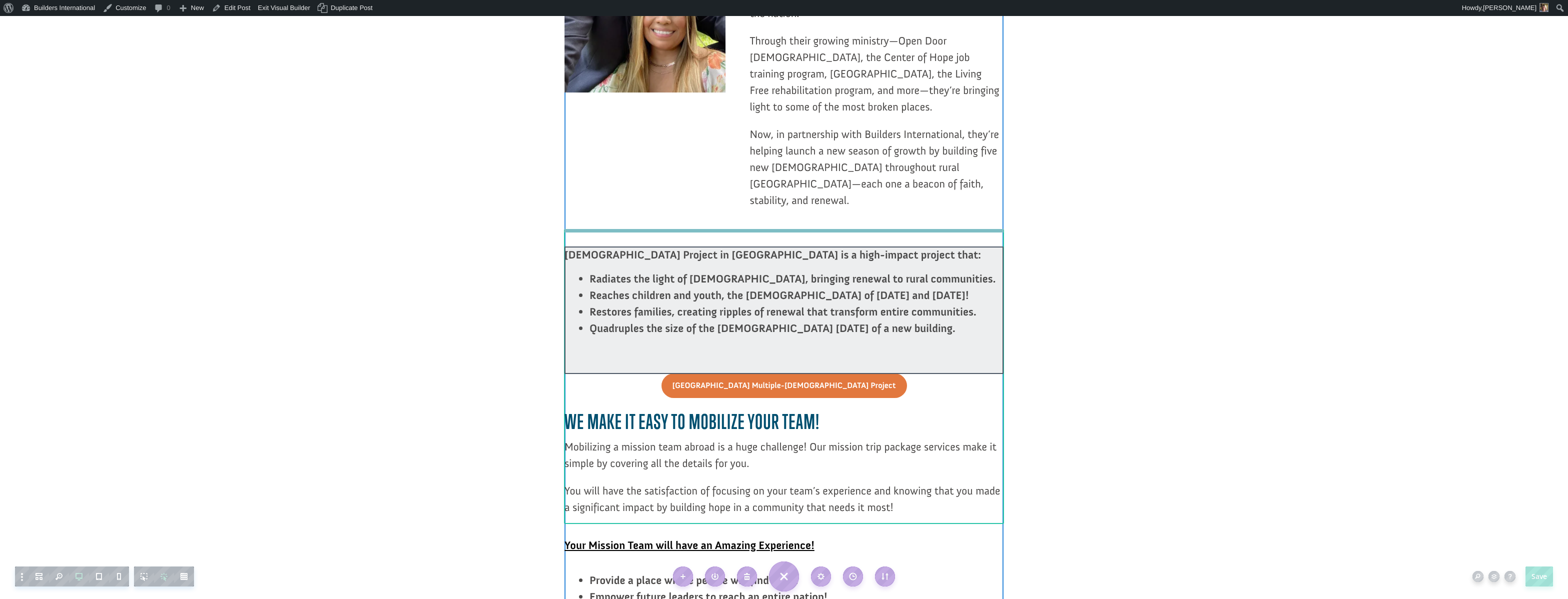
click at [808, 247] on div at bounding box center [784, 310] width 439 height 127
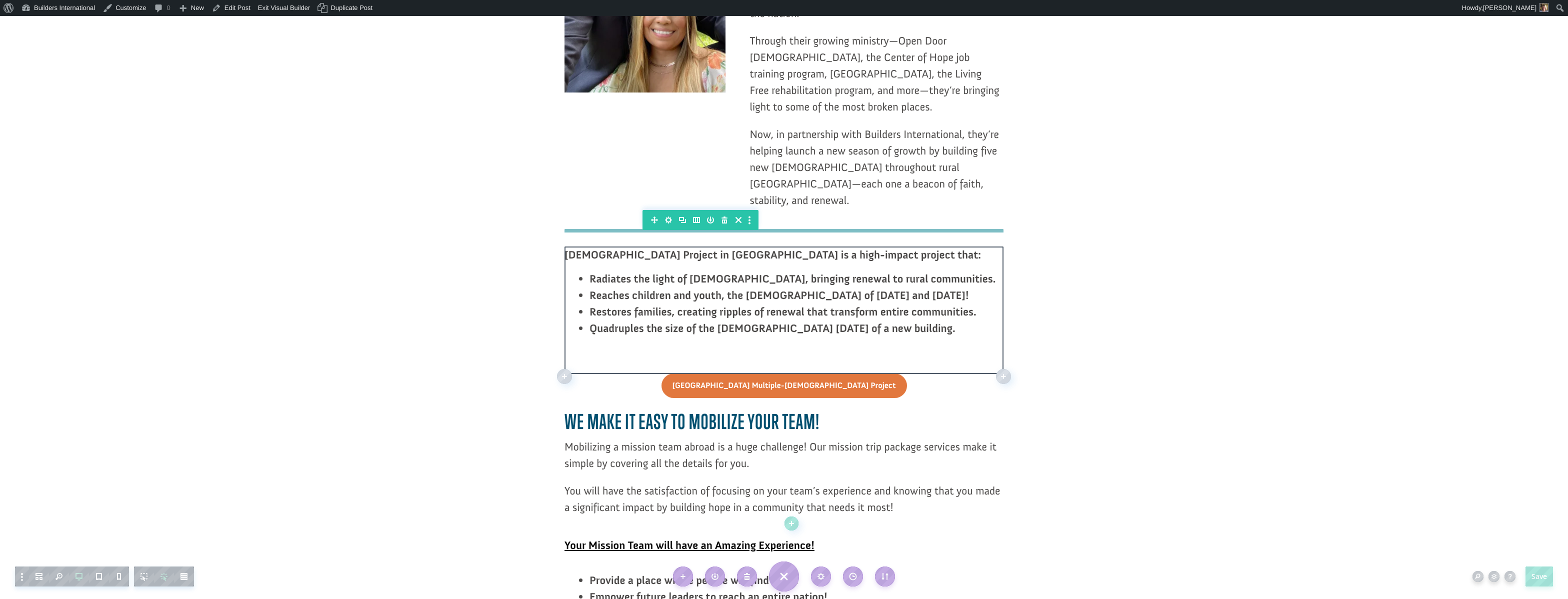
drag, startPoint x: 808, startPoint y: 203, endPoint x: 806, endPoint y: 193, distance: 10.2
click at [806, 247] on div "The Multiple-Church Project in El Salvador is a high-impact project that: Radia…" at bounding box center [784, 310] width 439 height 127
drag, startPoint x: 803, startPoint y: 201, endPoint x: 800, endPoint y: 188, distance: 13.3
click at [800, 247] on div "The Multiple-Church Project in El Salvador is a high-impact project that: Radia…" at bounding box center [784, 310] width 439 height 127
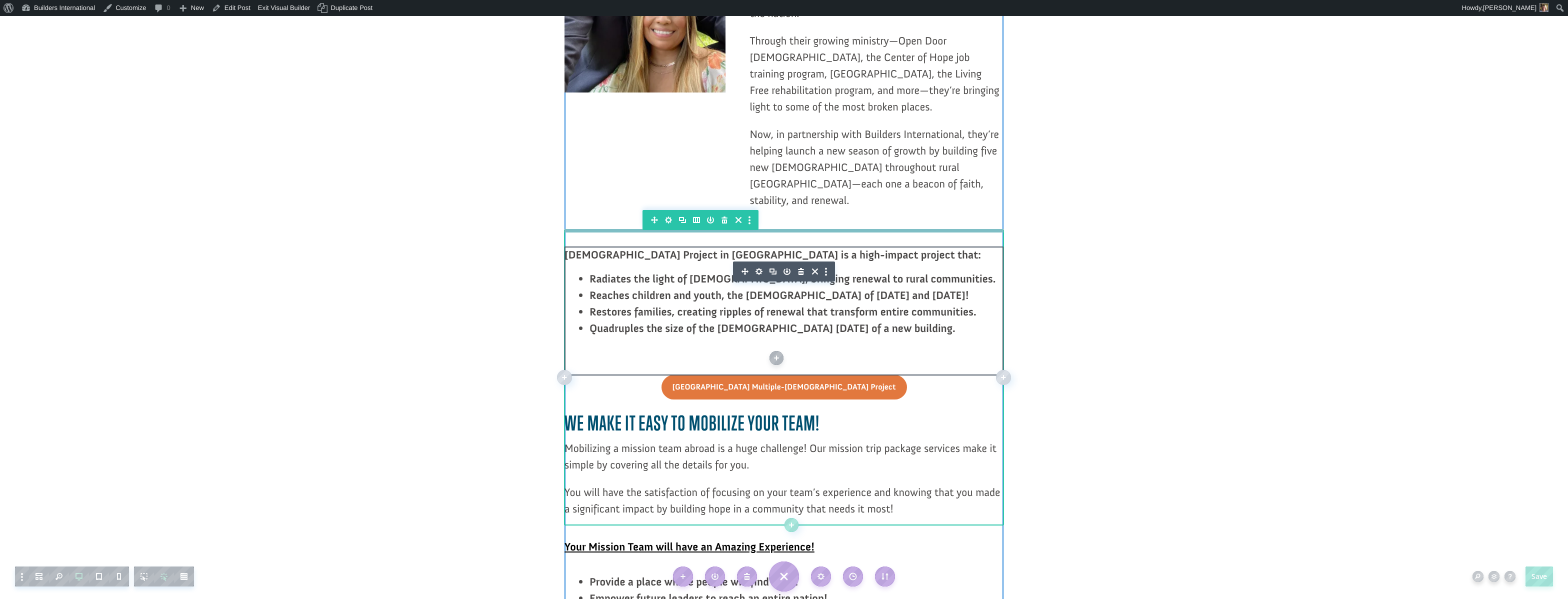
drag, startPoint x: 798, startPoint y: 193, endPoint x: 822, endPoint y: 226, distance: 40.8
click at [800, 247] on div "The Multiple-Church Project in El Salvador is a high-impact project that: Radia…" at bounding box center [784, 311] width 439 height 129
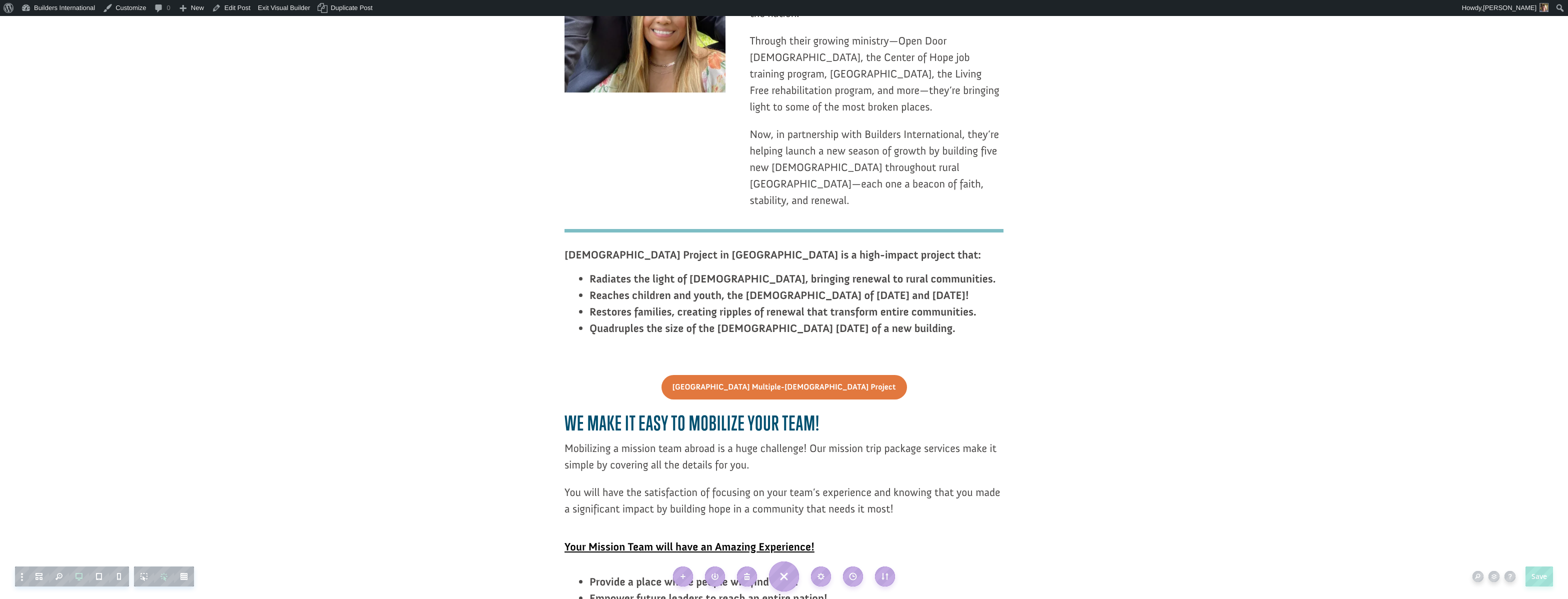
click at [1139, 356] on article "Multiple-Church Project: El Salvador Ryan Moore October 8, 2025 10min read The …" at bounding box center [784, 98] width 1568 height 2812
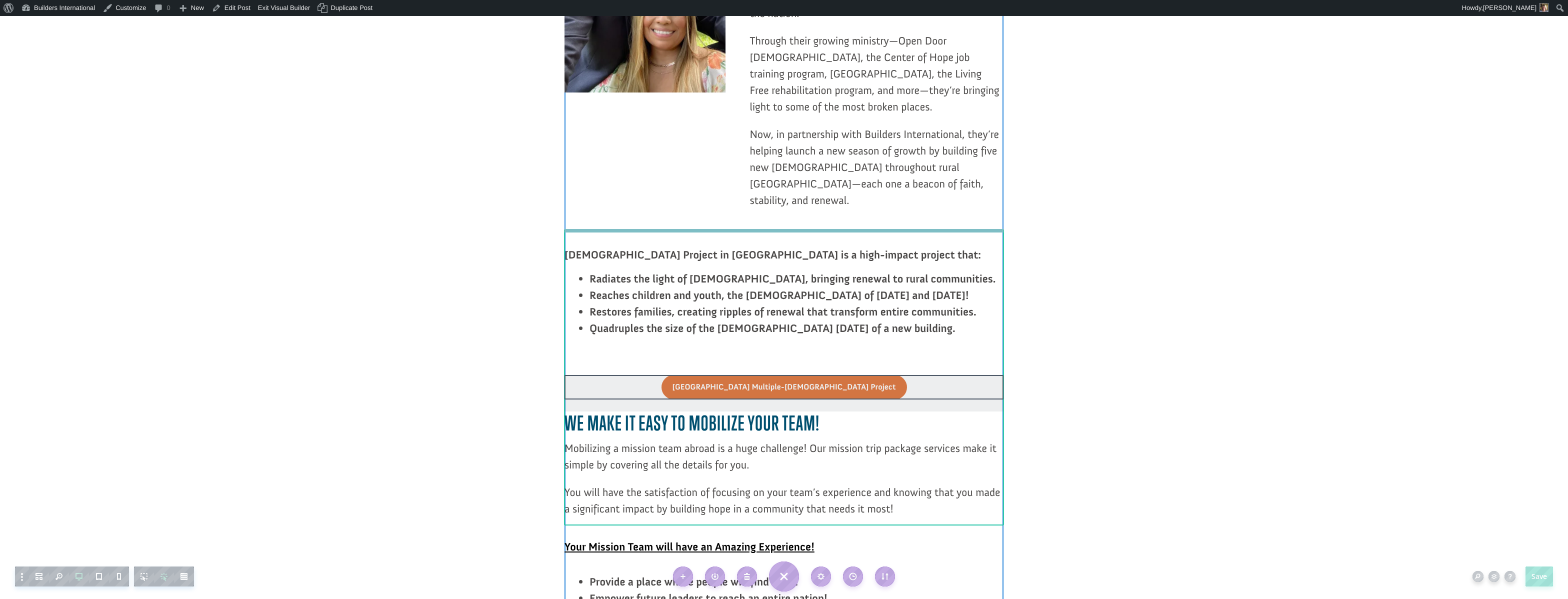
click at [815, 375] on div at bounding box center [784, 393] width 439 height 37
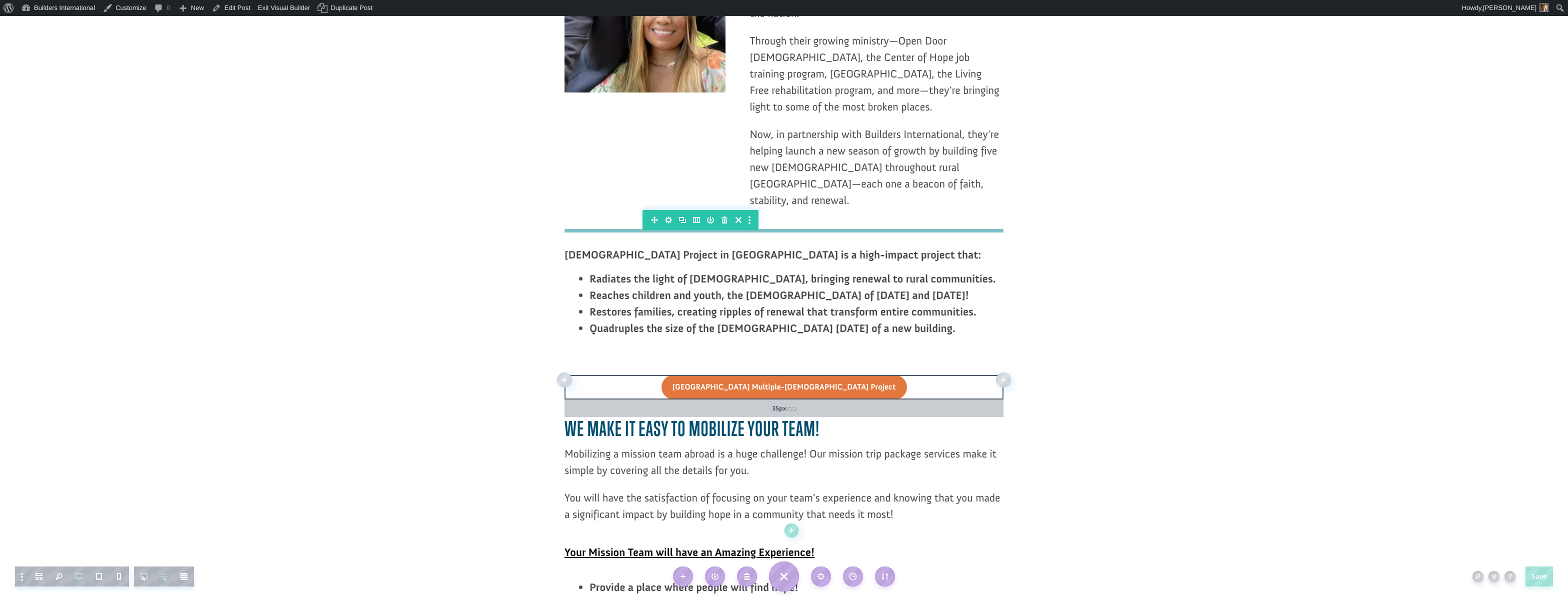
drag, startPoint x: 816, startPoint y: 238, endPoint x: 814, endPoint y: 245, distance: 7.3
click at [814, 400] on div "35px" at bounding box center [784, 409] width 439 height 18
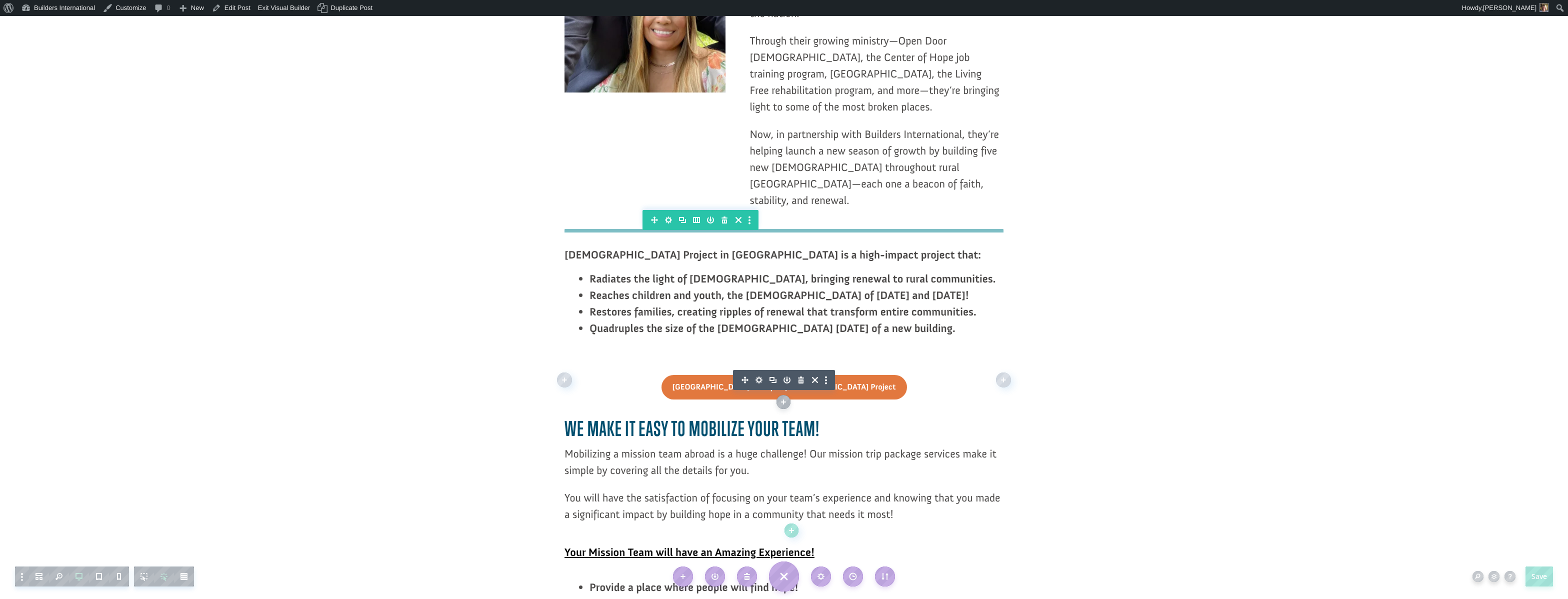
click at [1183, 351] on article "Multiple-Church Project: El Salvador Ryan Moore October 8, 2025 10min read The …" at bounding box center [784, 101] width 1568 height 2818
click at [1161, 349] on article "Multiple-Church Project: El Salvador Ryan Moore October 8, 2025 10min read The …" at bounding box center [784, 101] width 1568 height 2818
click at [1172, 226] on article "Multiple-Church Project: El Salvador Ryan Moore October 8, 2025 10min read The …" at bounding box center [784, 102] width 1568 height 2818
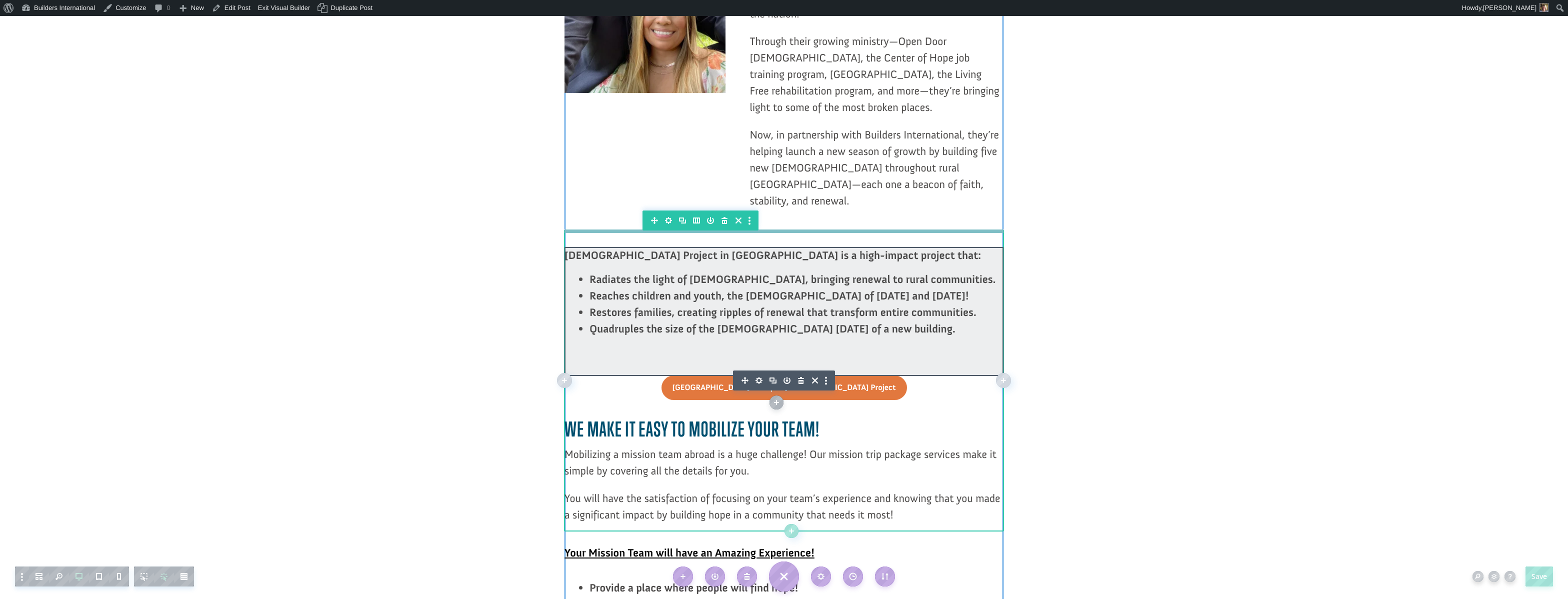
click at [767, 247] on div at bounding box center [784, 311] width 439 height 129
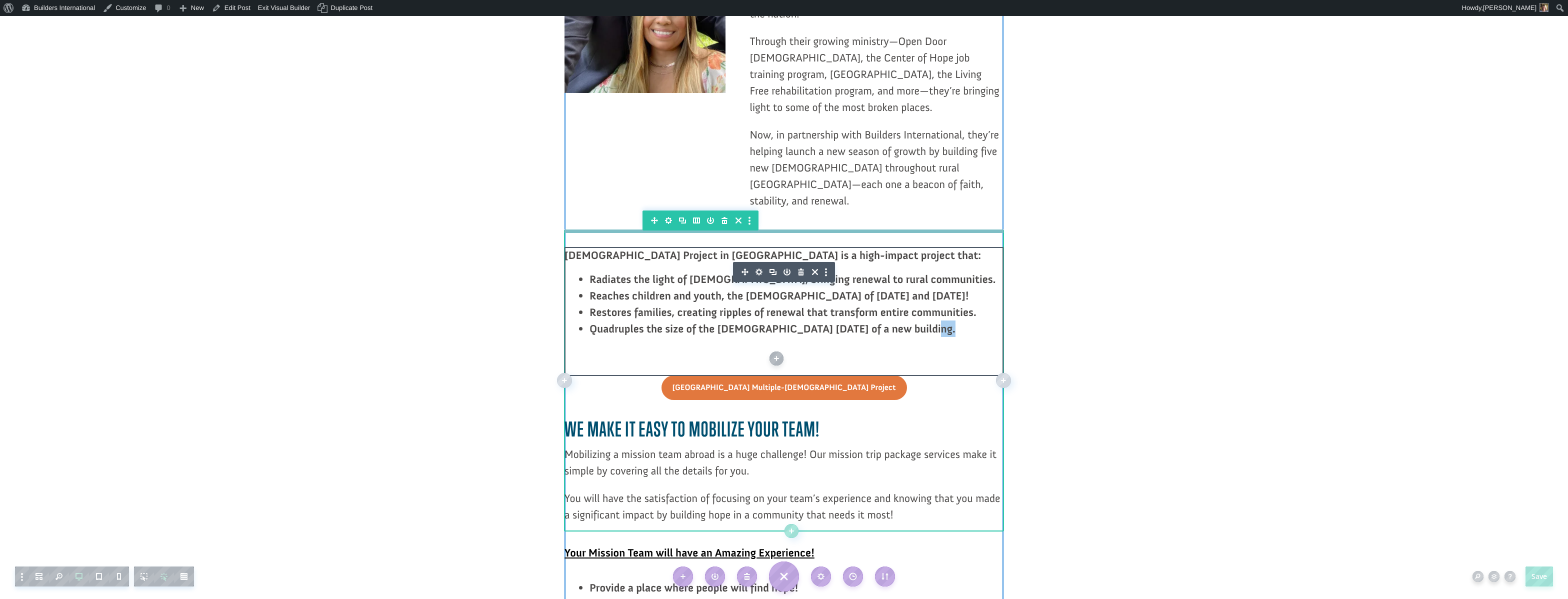
click at [766, 271] on ul "Radiates the light of Christ, bringing renewal to rural communities. Reaches ch…" at bounding box center [796, 309] width 414 height 77
click at [664, 271] on ul "Radiates the light of Christ, bringing renewal to rural communities. Reaches ch…" at bounding box center [796, 309] width 414 height 77
click at [623, 322] on b "Quadruples the size of the church within 6 months of a new building." at bounding box center [773, 329] width 366 height 13
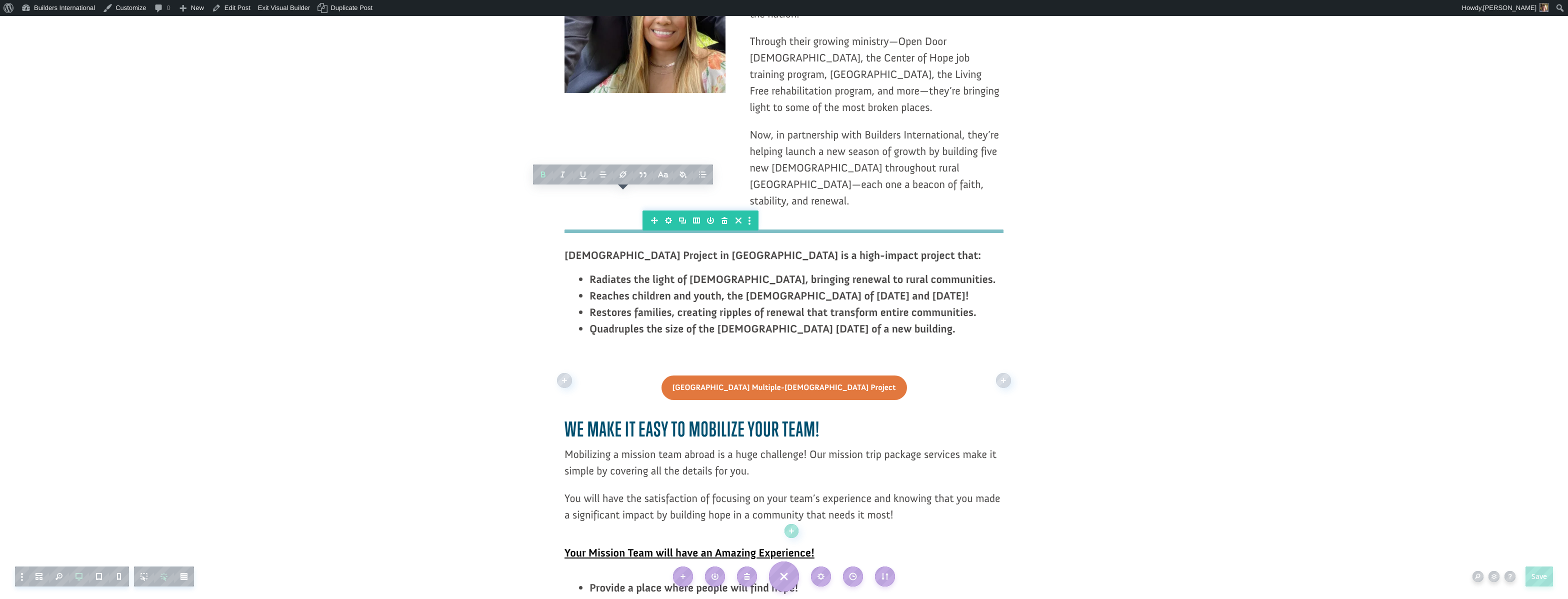
click at [883, 247] on div "The Multiple-Church Project in El Salvador is a high-impact project that: Radia…" at bounding box center [784, 306] width 439 height 119
click at [1120, 95] on article "Multiple-Church Project: El Salvador Ryan Moore October 8, 2025 10min read The …" at bounding box center [784, 102] width 1568 height 2818
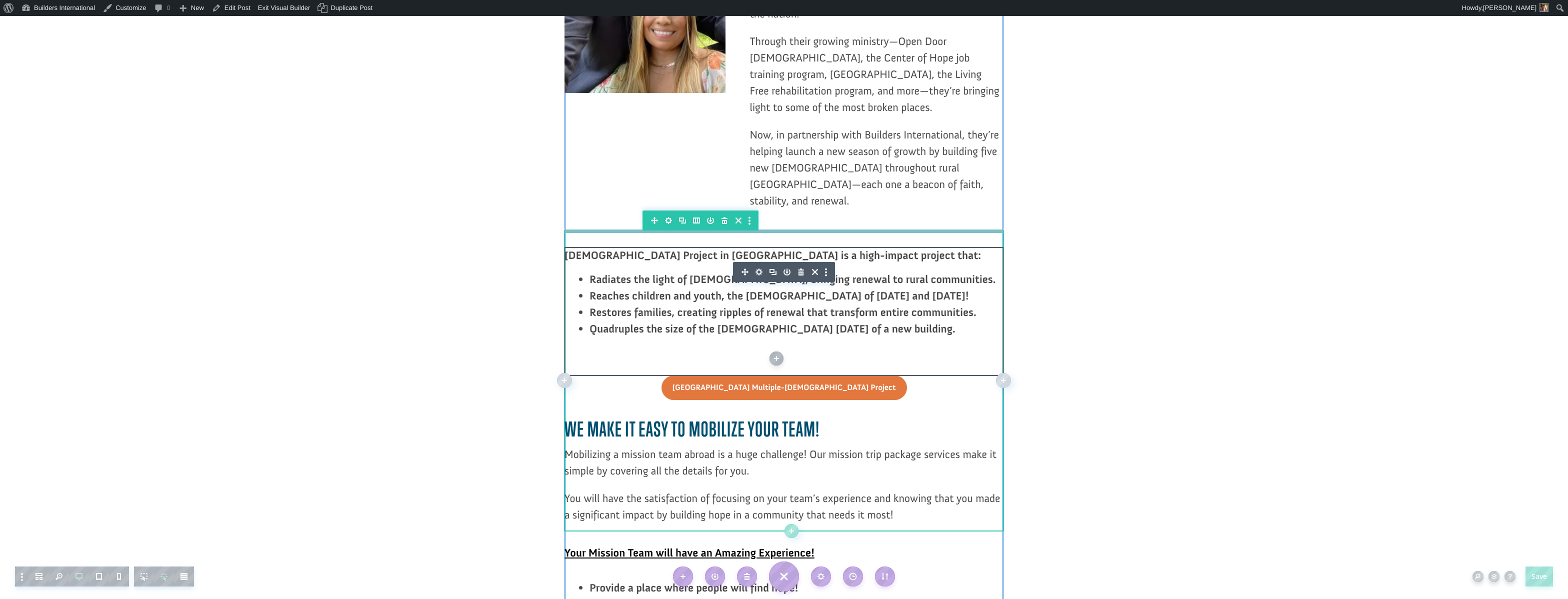
click at [759, 265] on icon "button" at bounding box center [759, 272] width 14 height 14
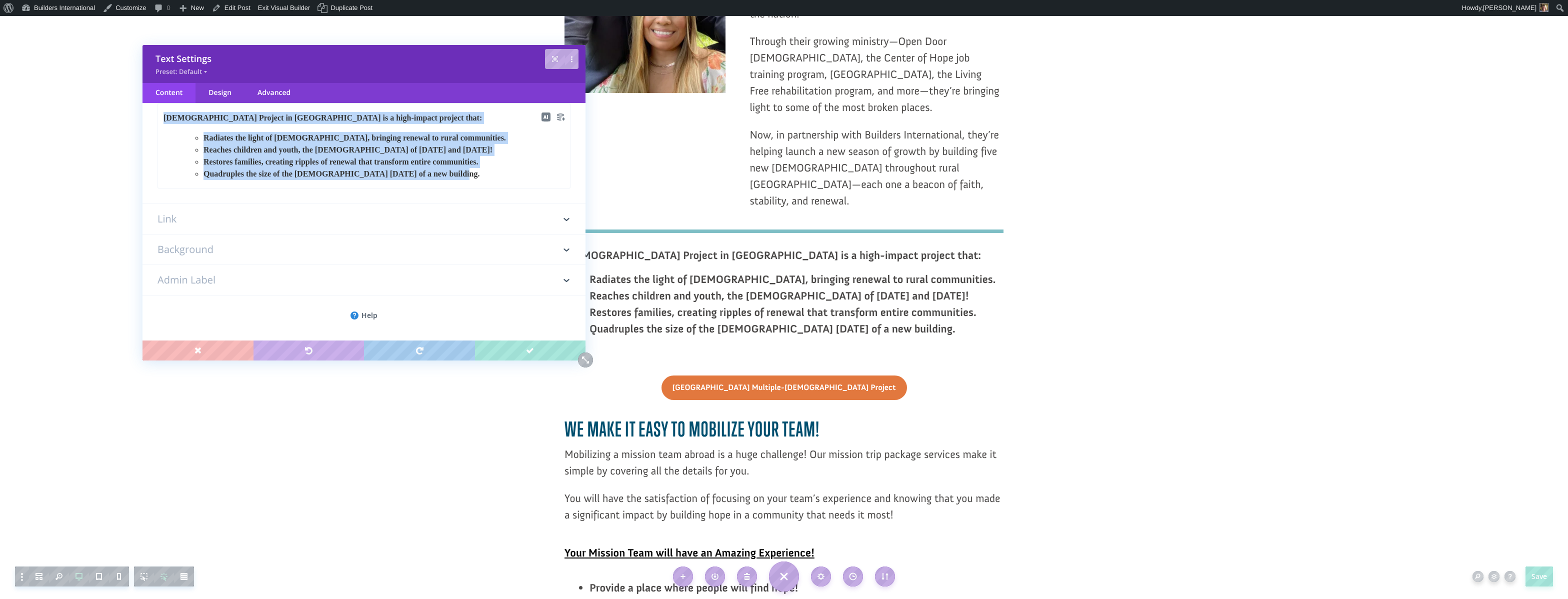
scroll to position [0, 0]
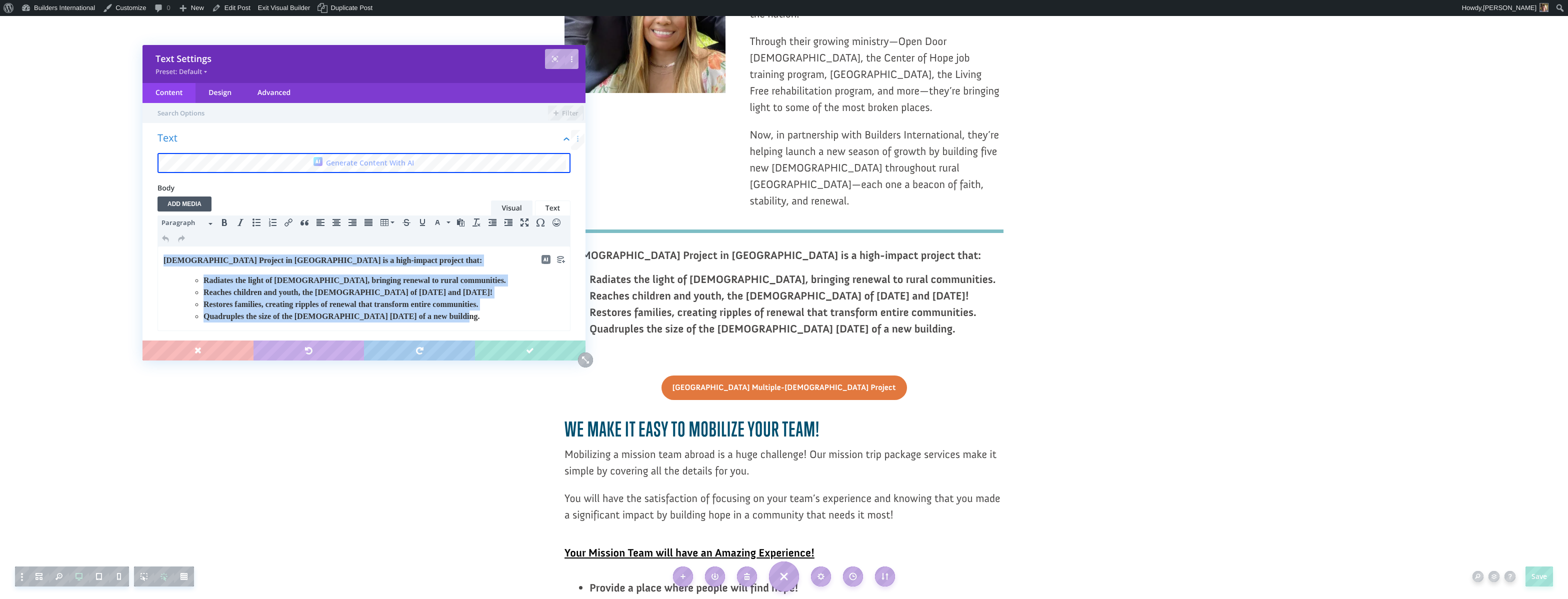
click at [494, 247] on html "The Multiple-Church Project in El Salvador is a high-impact project that: Radia…" at bounding box center [364, 289] width 412 height 84
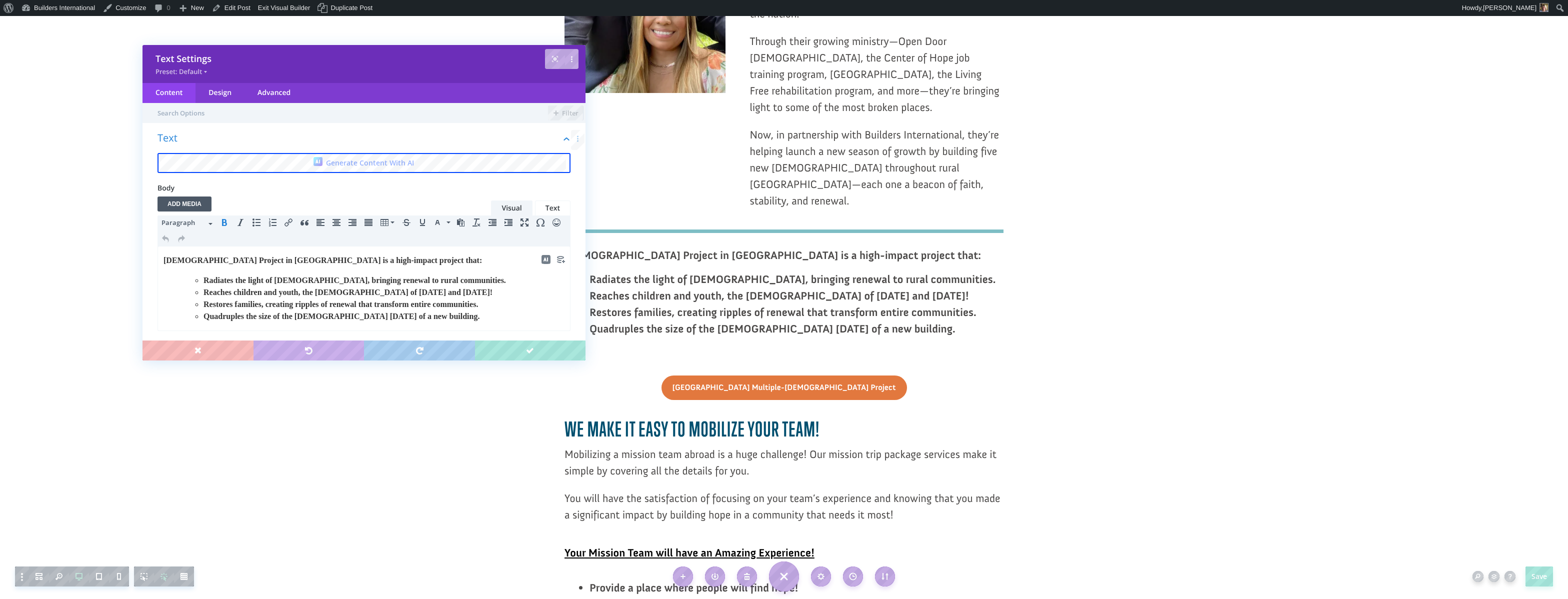
click at [497, 313] on li "Quadruples the size of the church within 6 months of a new building." at bounding box center [384, 316] width 361 height 12
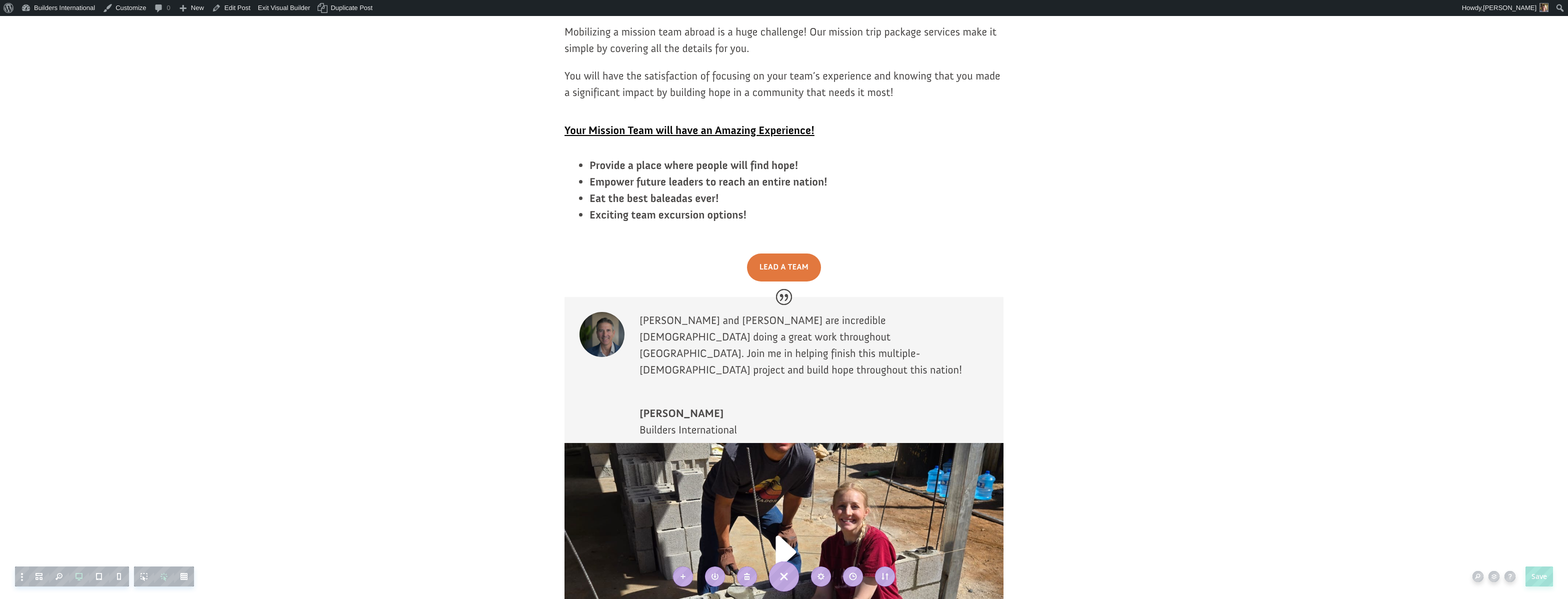
scroll to position [1808, 0]
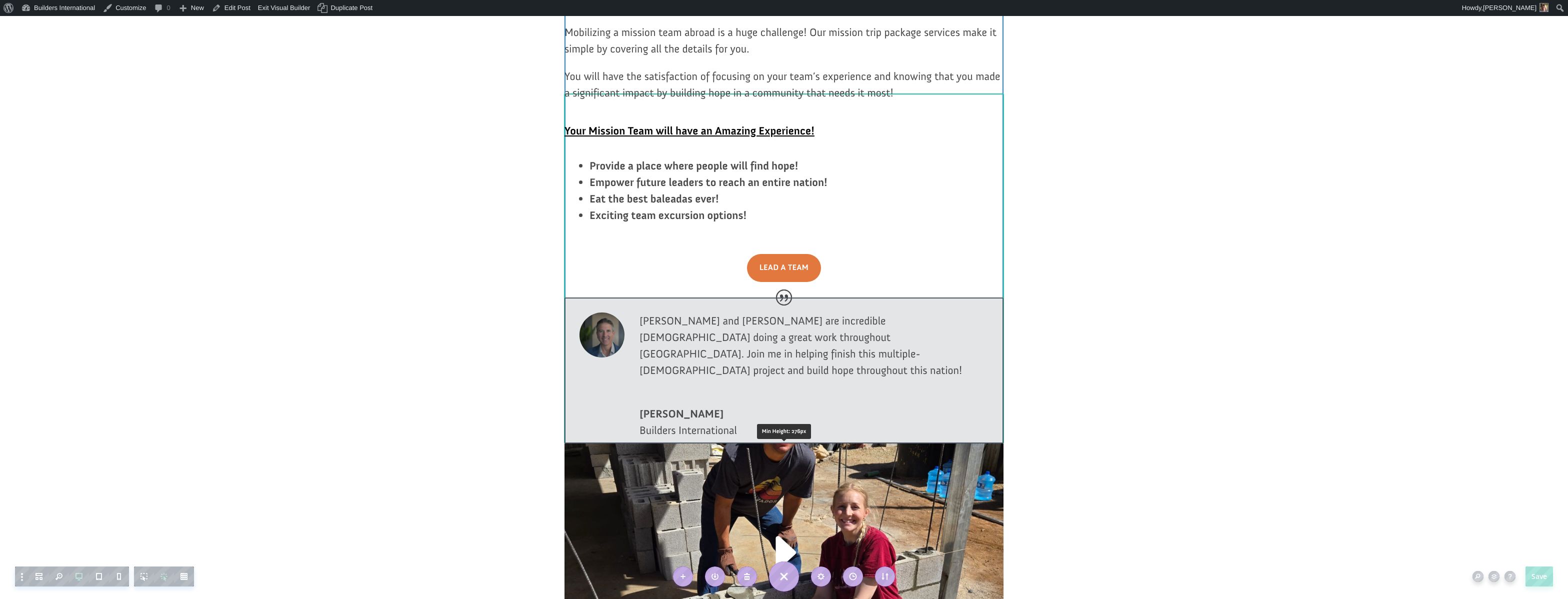
click at [581, 297] on div at bounding box center [784, 370] width 439 height 146
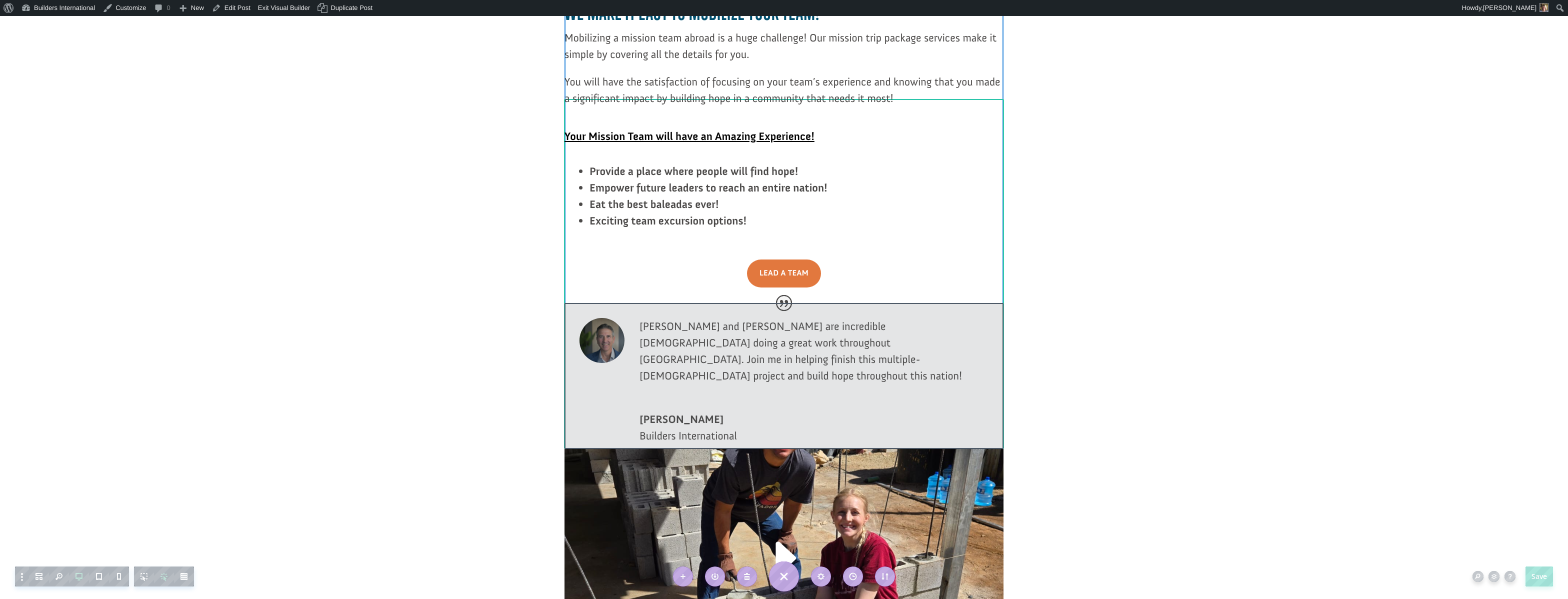
scroll to position [1801, 0]
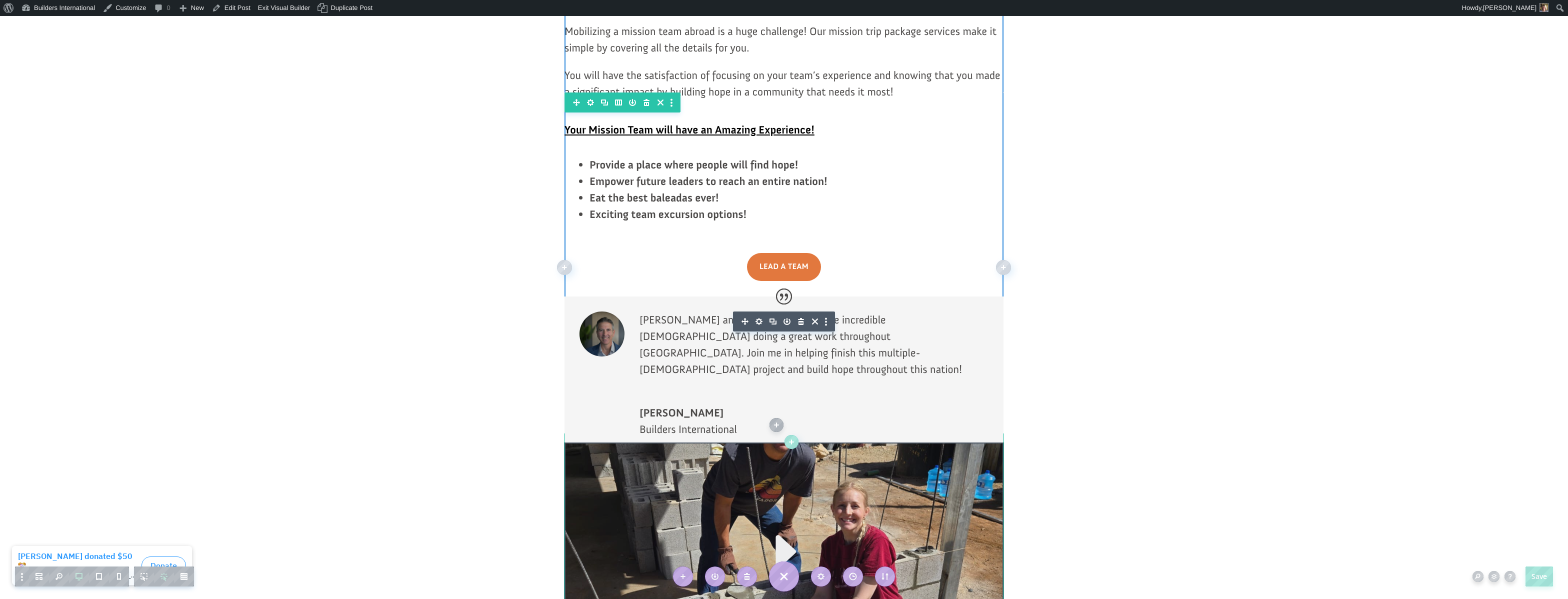
click at [584, 442] on div at bounding box center [784, 552] width 439 height 220
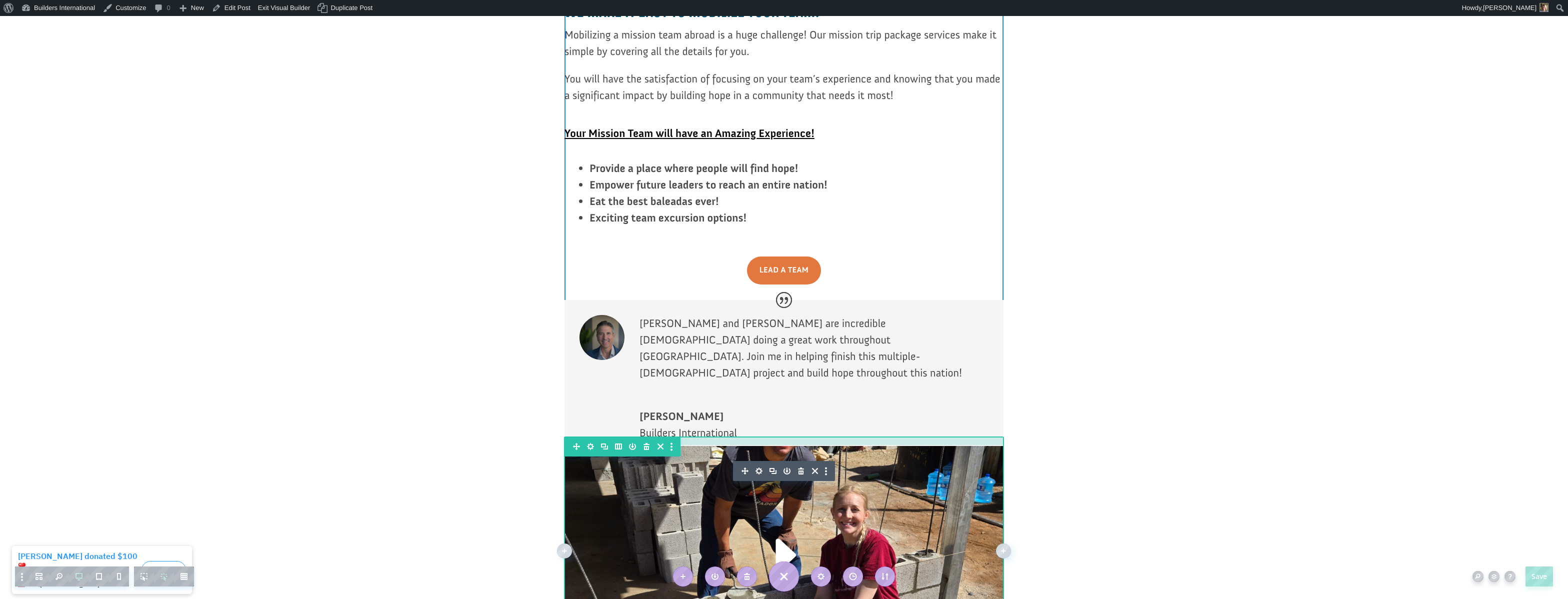
scroll to position [1809, 0]
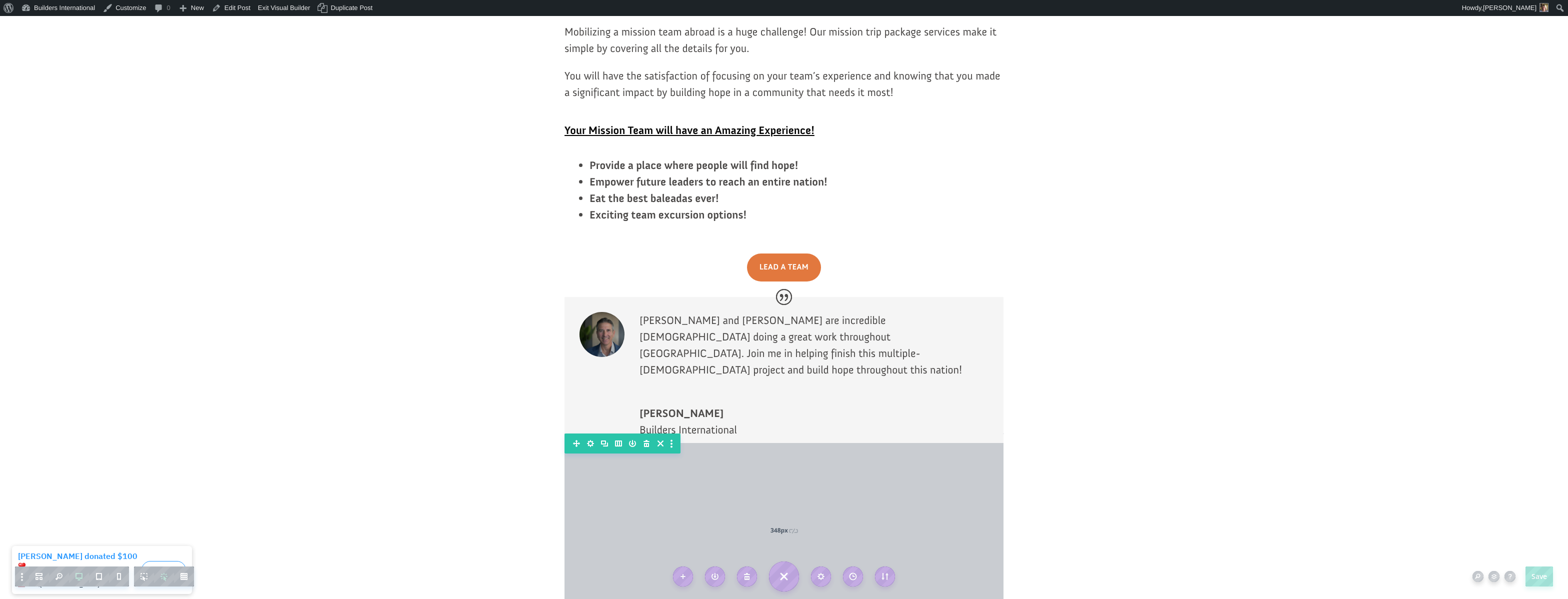
drag, startPoint x: 691, startPoint y: 270, endPoint x: 732, endPoint y: 443, distance: 177.8
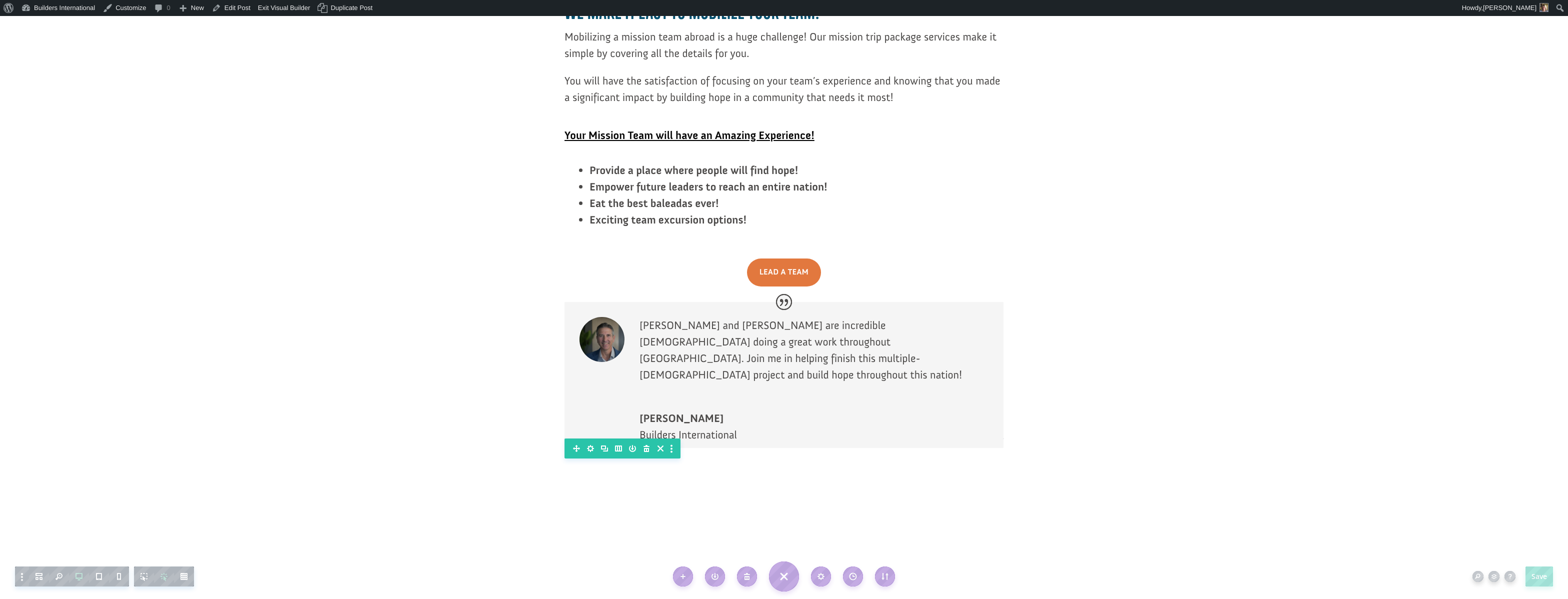
scroll to position [1800, 0]
drag, startPoint x: 713, startPoint y: 447, endPoint x: 715, endPoint y: 439, distance: 8.2
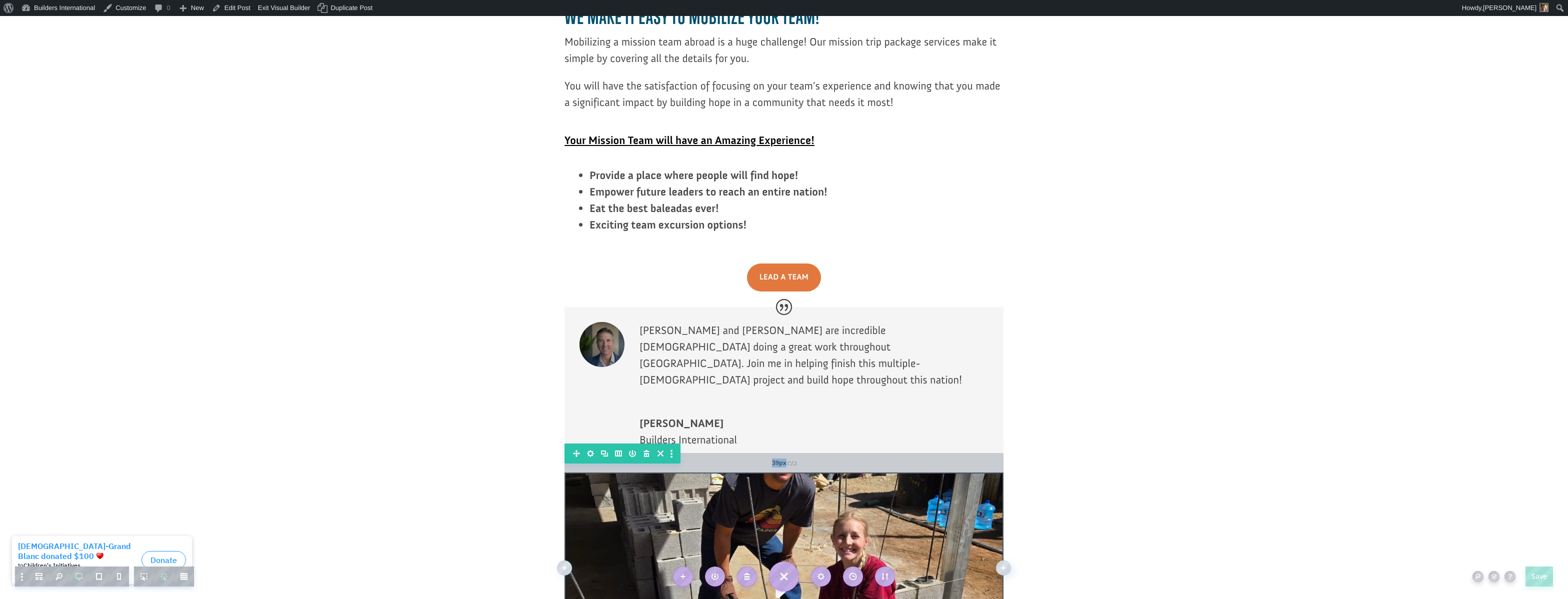
drag, startPoint x: 716, startPoint y: 447, endPoint x: 690, endPoint y: 294, distance: 155.2
click at [690, 453] on div "39px" at bounding box center [784, 463] width 439 height 20
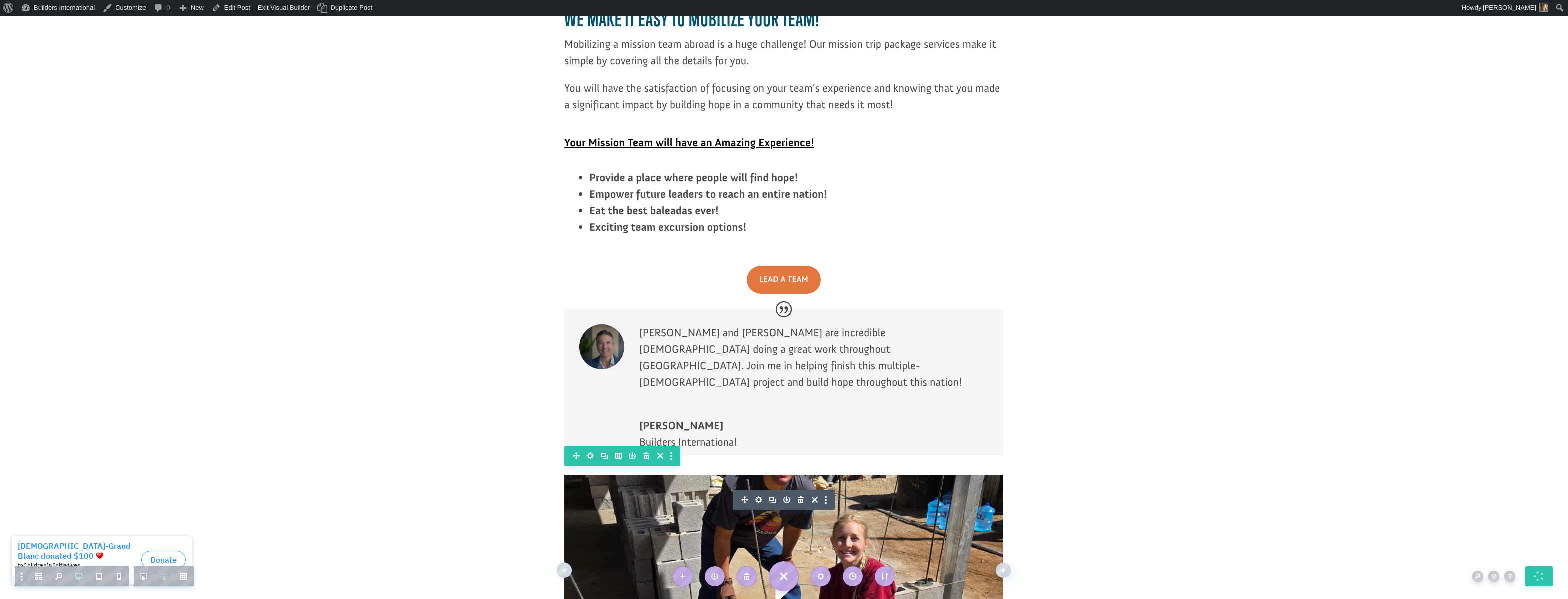
drag, startPoint x: 453, startPoint y: 318, endPoint x: 460, endPoint y: 318, distance: 7.0
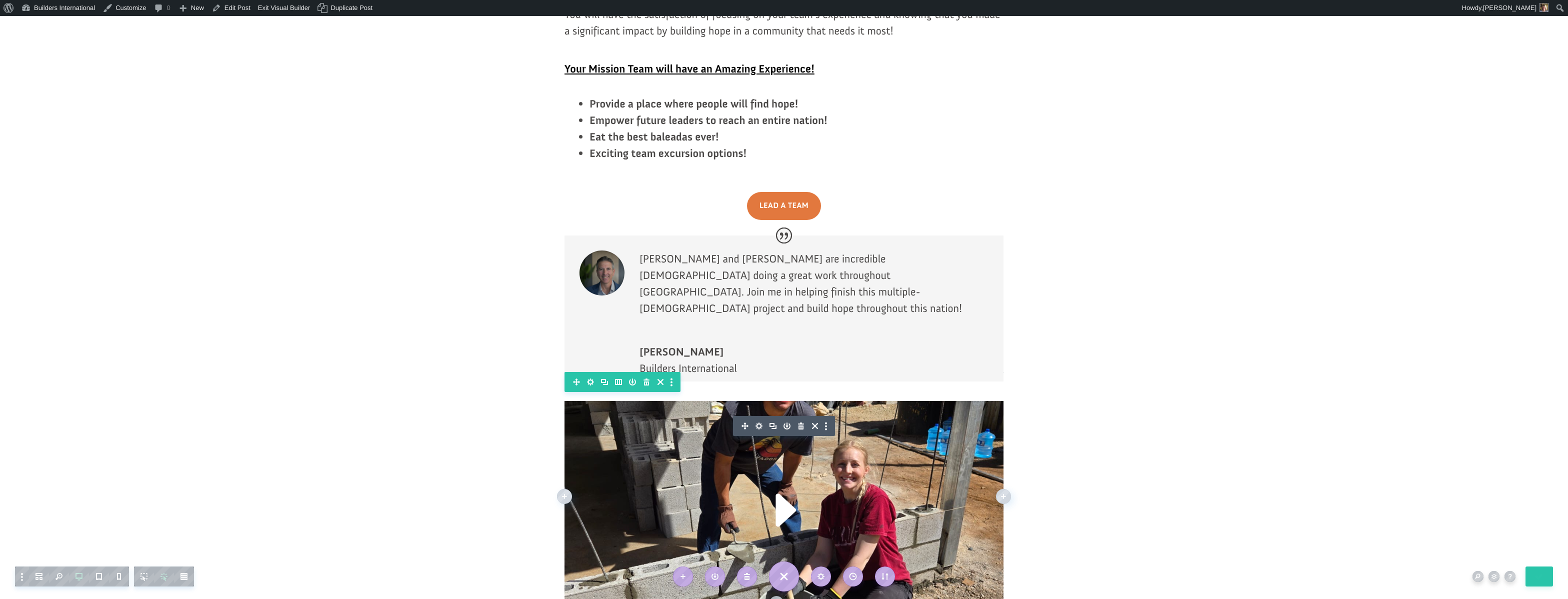
scroll to position [1869, 0]
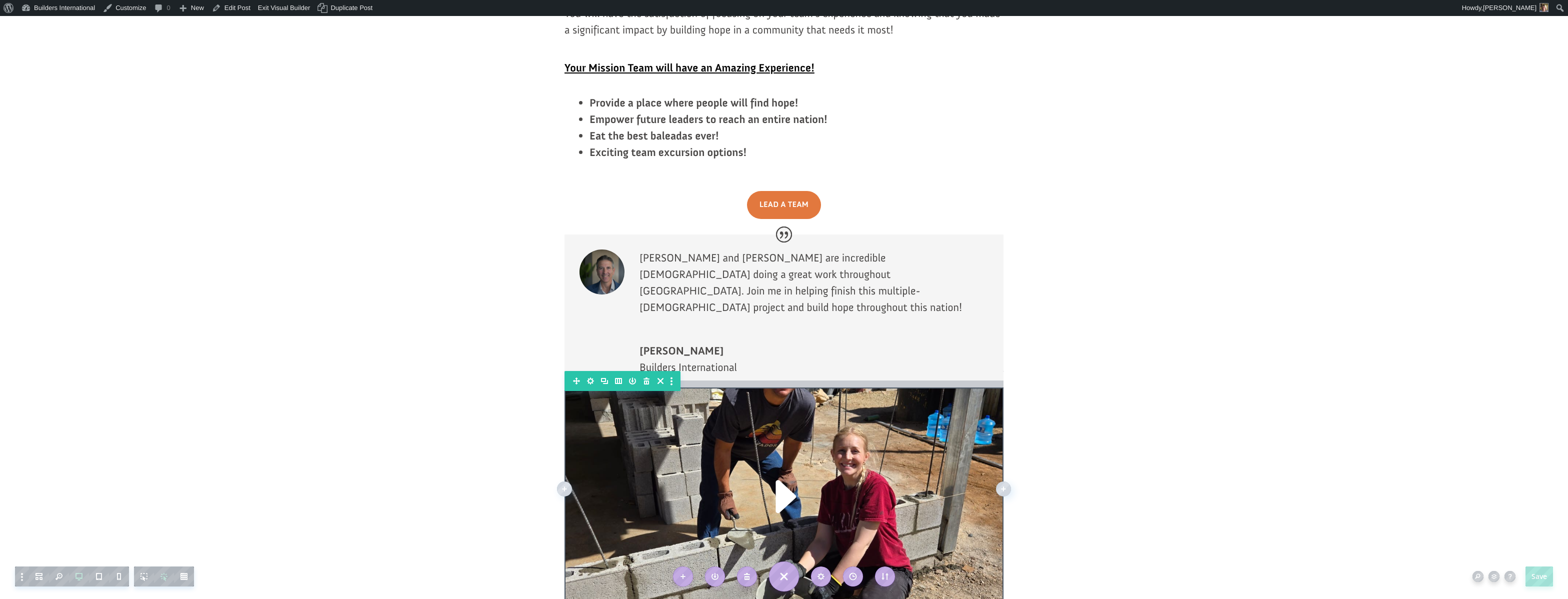
drag, startPoint x: 726, startPoint y: 224, endPoint x: 718, endPoint y: 211, distance: 15.3
click at [718, 381] on div at bounding box center [784, 384] width 439 height 7
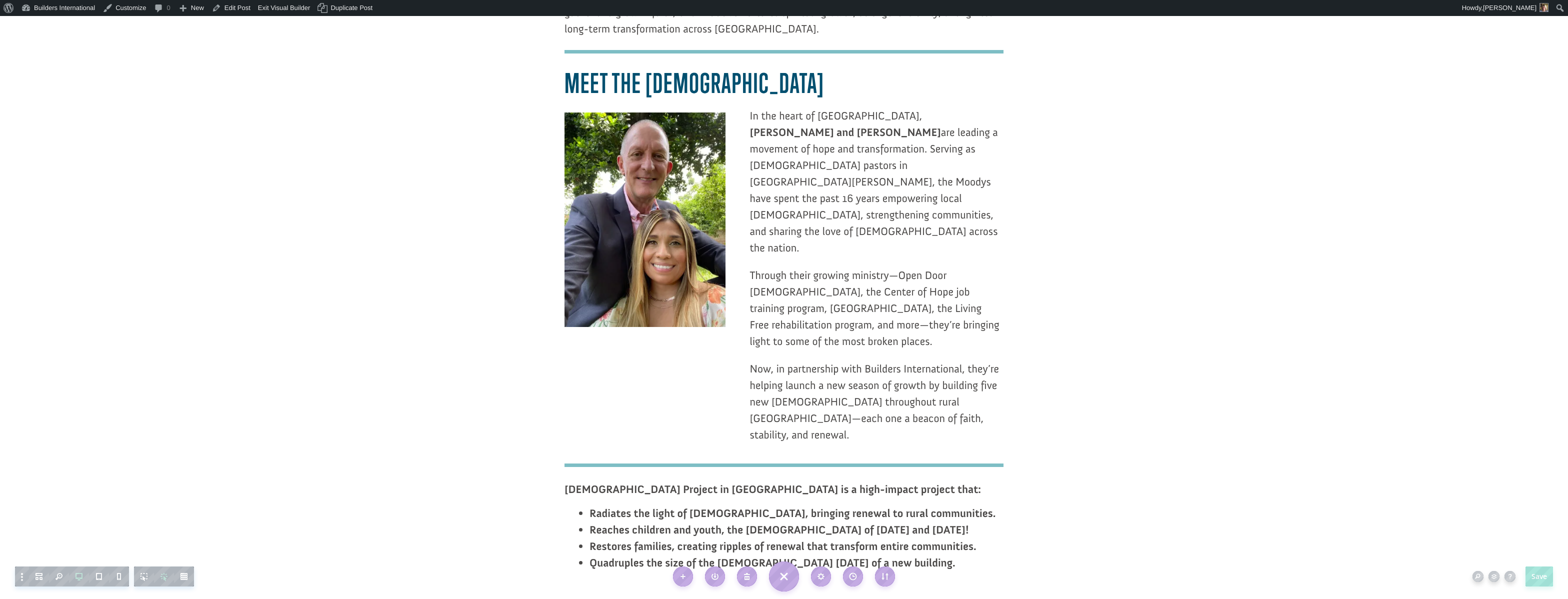
scroll to position [1126, 0]
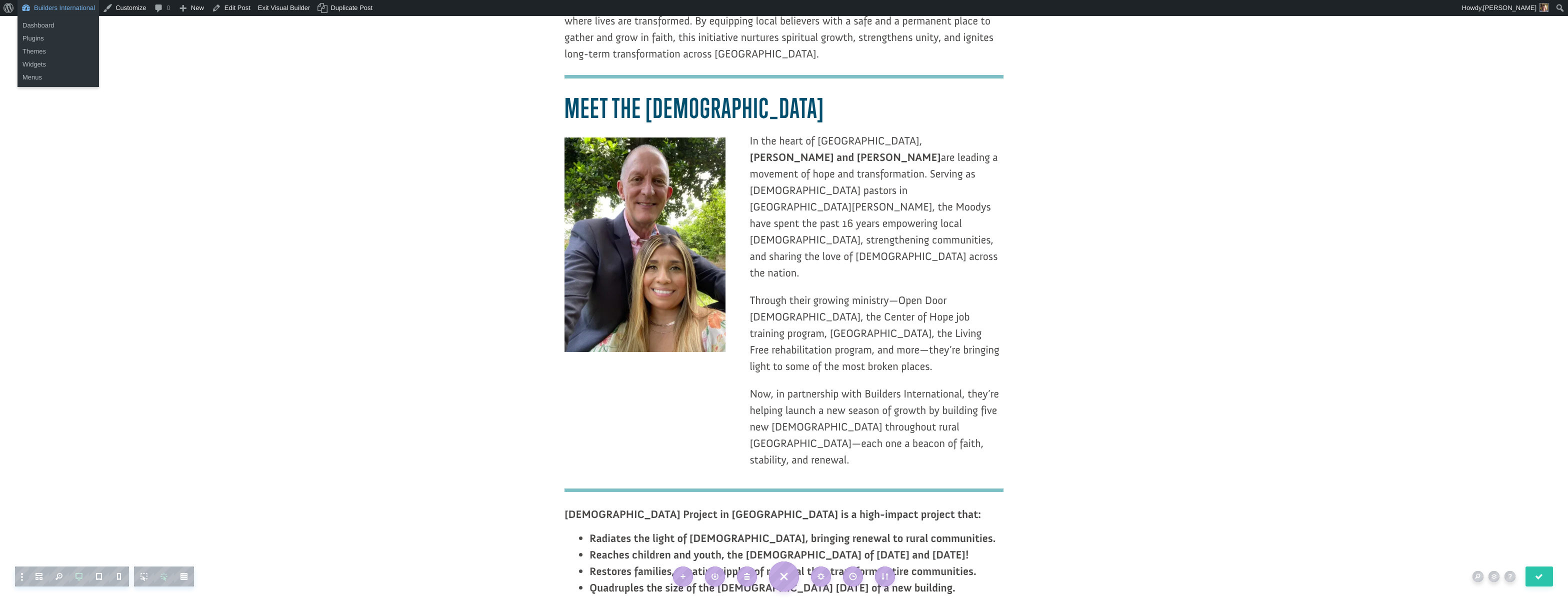
click at [61, 6] on link "Builders International" at bounding box center [58, 8] width 81 height 16
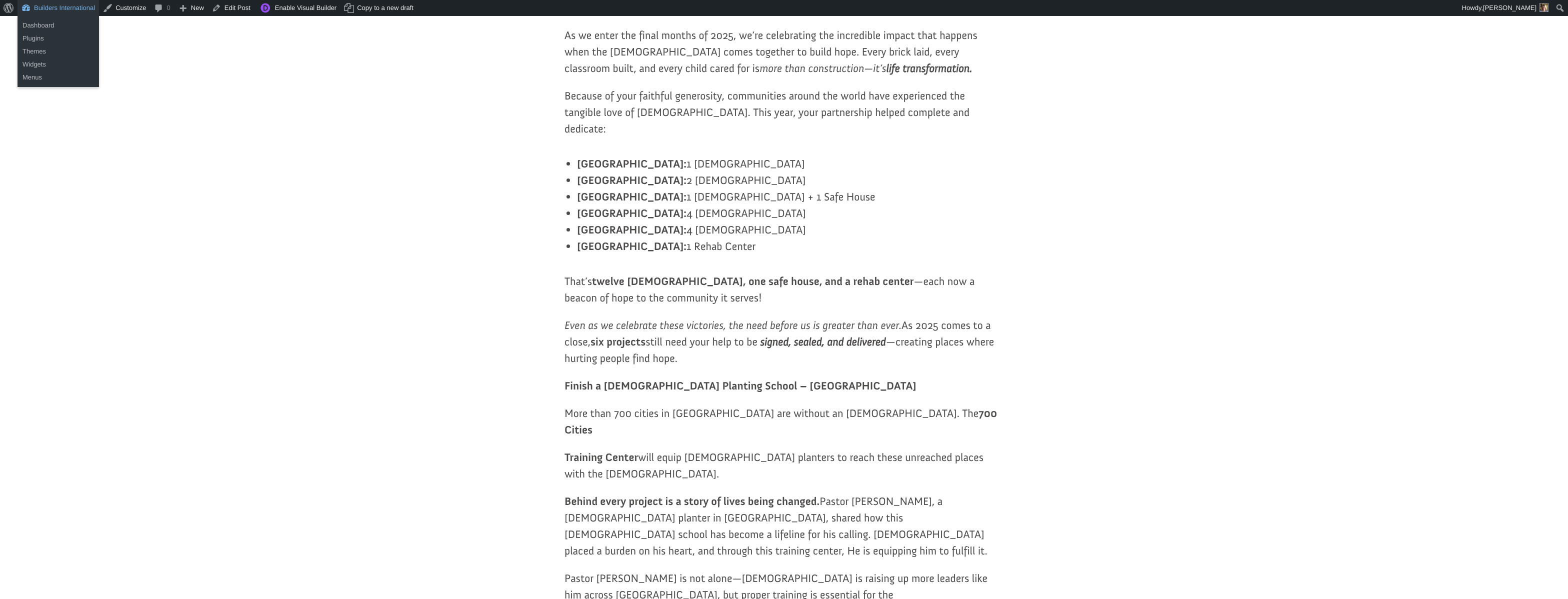
scroll to position [467, 1]
click at [62, 9] on link "Builders International" at bounding box center [58, 8] width 81 height 16
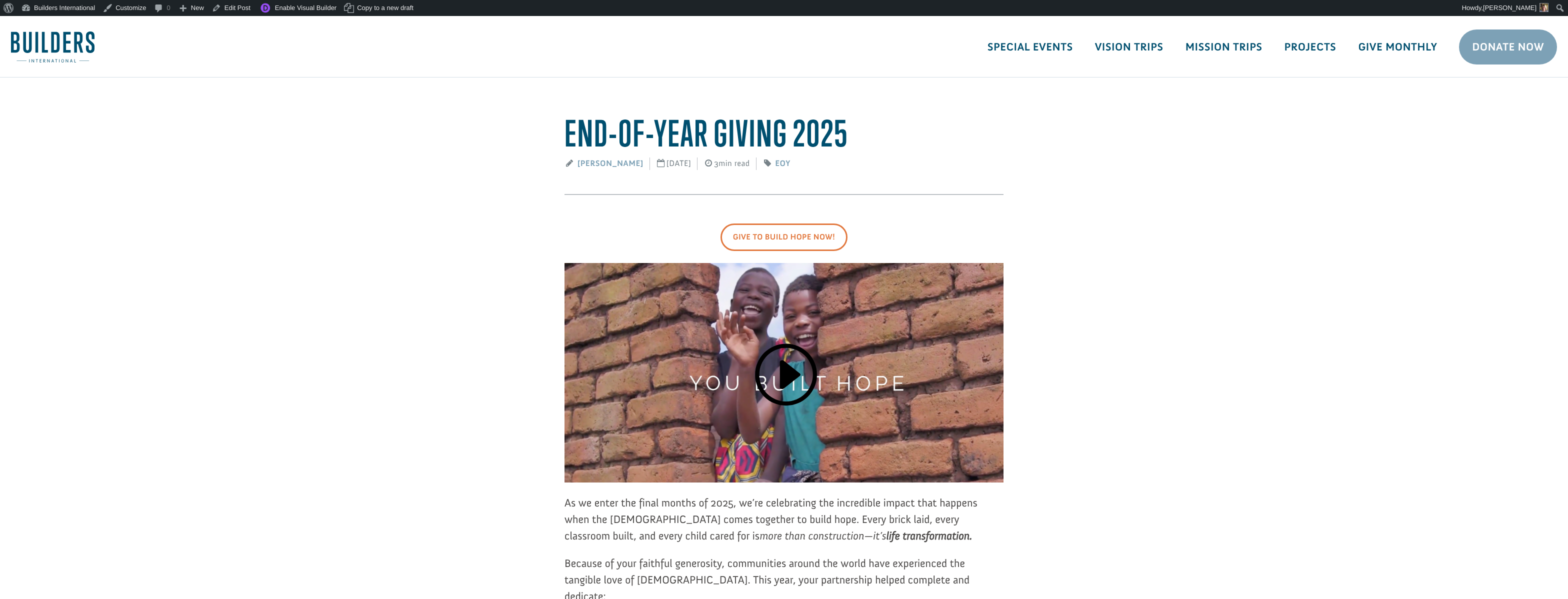
click at [751, 233] on link "Give To Build Hope Now!" at bounding box center [784, 237] width 127 height 28
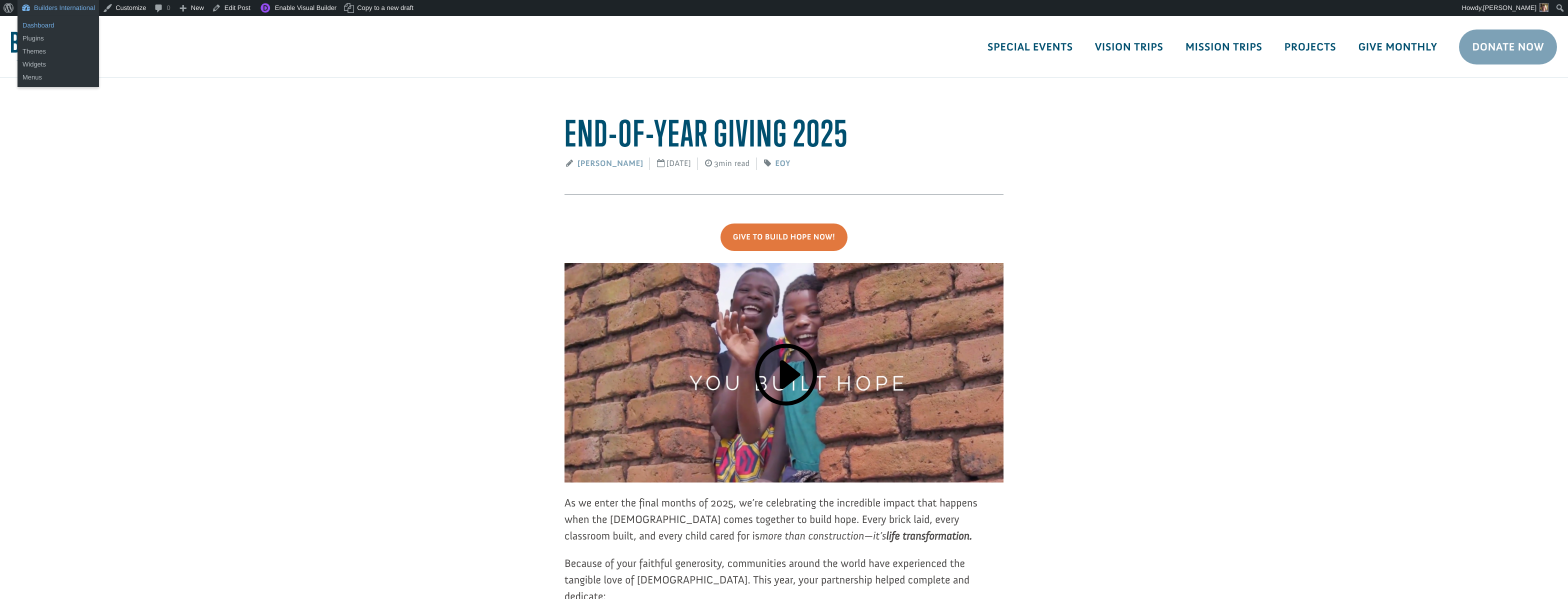
click at [51, 28] on link "Dashboard" at bounding box center [58, 26] width 81 height 13
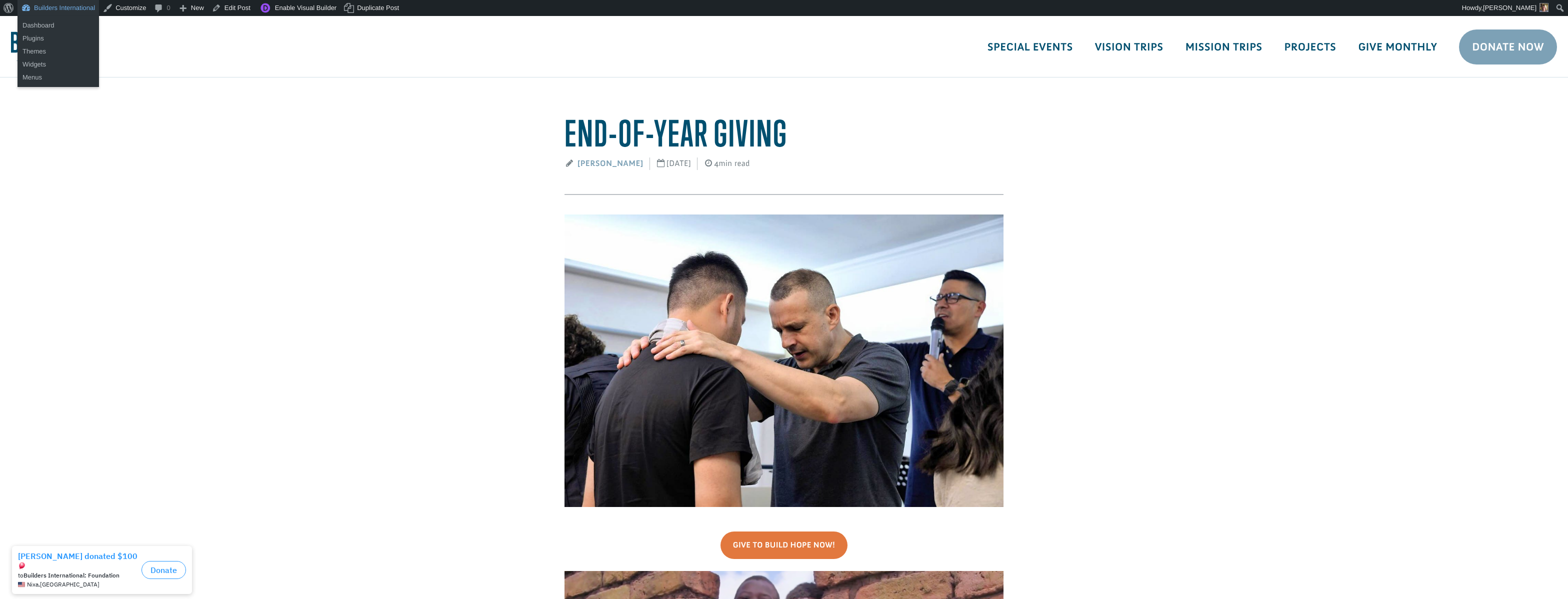
click at [75, 12] on link "Builders International" at bounding box center [58, 8] width 81 height 16
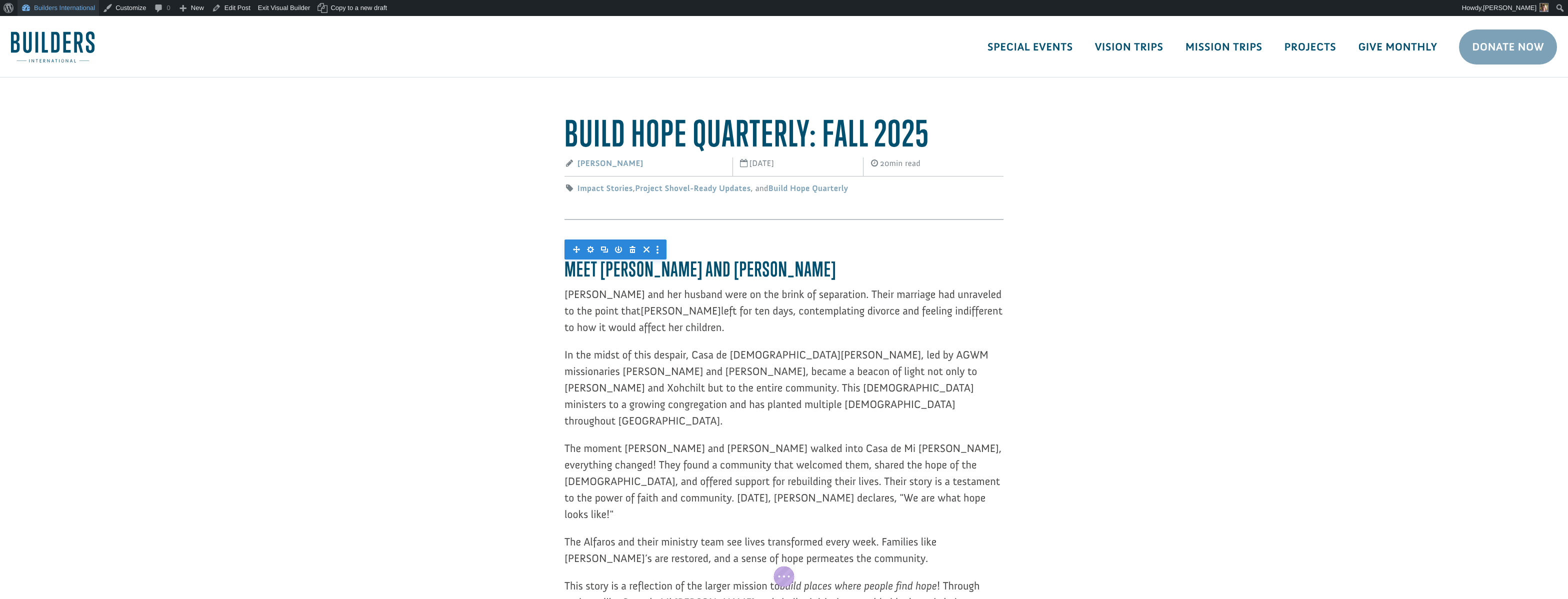
click at [45, 10] on link "Builders International" at bounding box center [58, 8] width 81 height 16
